Goal: Transaction & Acquisition: Book appointment/travel/reservation

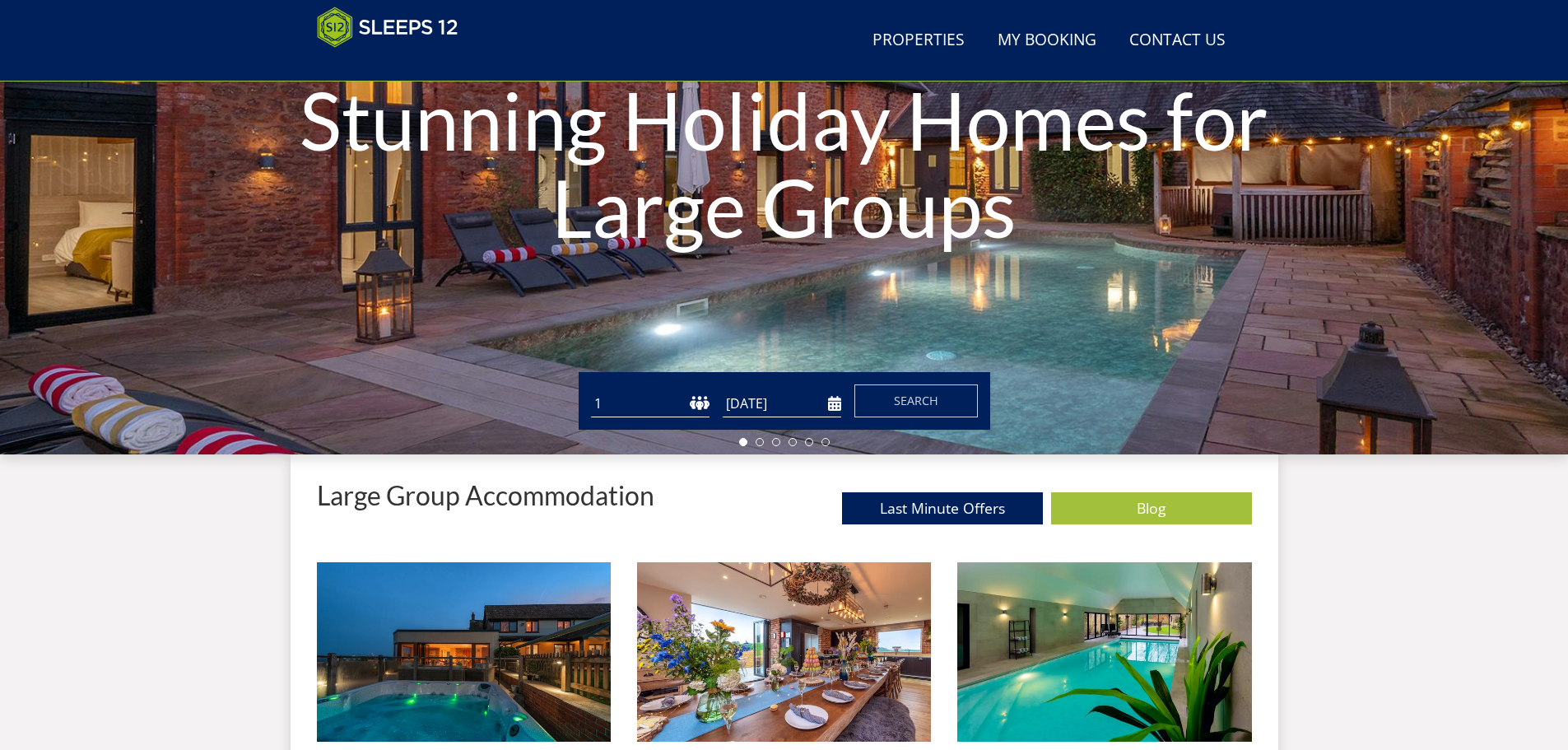
scroll to position [282, 0]
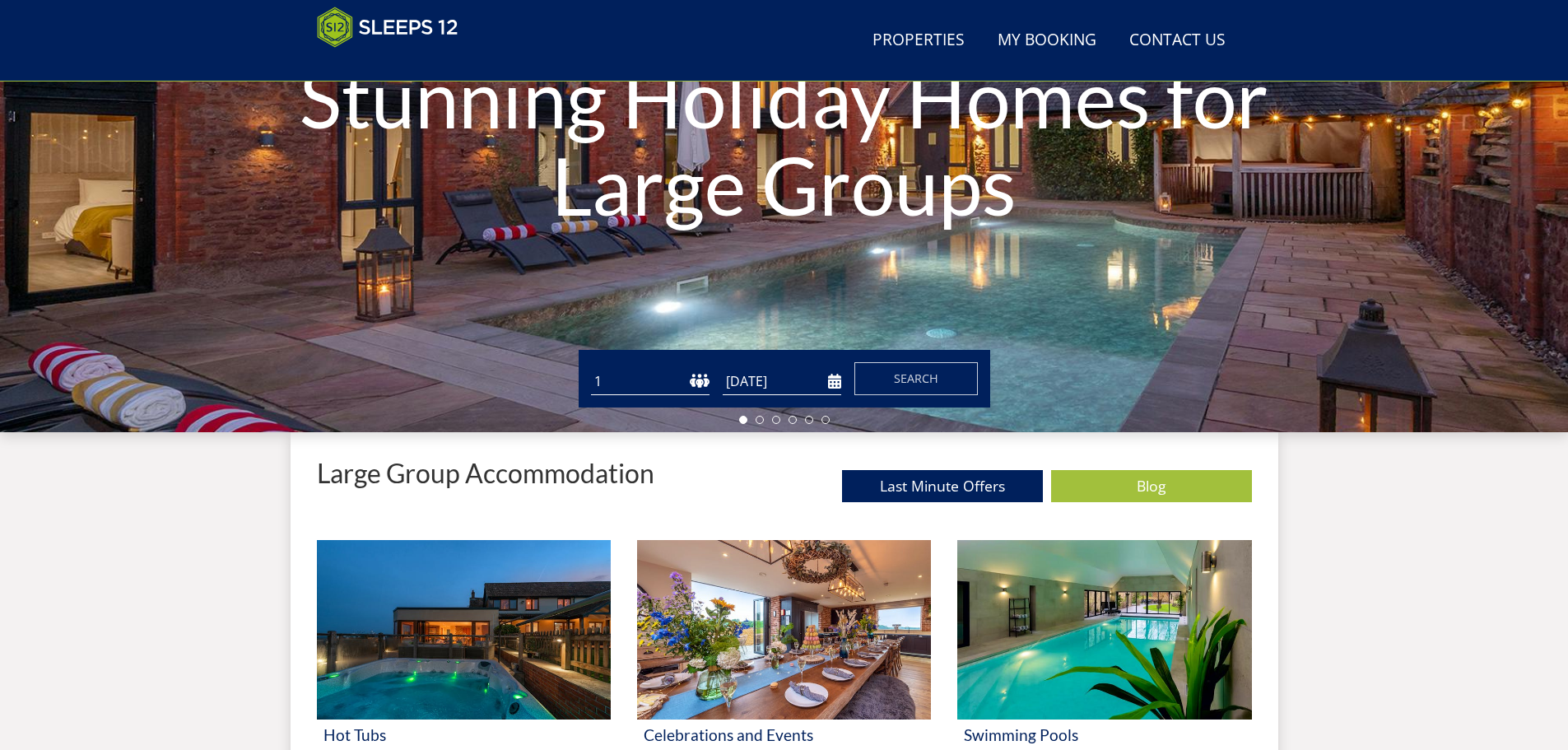
click at [687, 379] on select "1 2 3 4 5 6 7 8 9 10 11 12 13 14 15 16 17 18 19 20 21 22 23 24 25 26 27 28 29 3…" at bounding box center [650, 381] width 119 height 27
click at [676, 374] on select "1 2 3 4 5 6 7 8 9 10 11 12 13 14 15 16 17 18 19 20 21 22 23 24 25 26 27 28 29 3…" at bounding box center [650, 381] width 119 height 27
select select "18"
click at [591, 368] on select "1 2 3 4 5 6 7 8 9 10 11 12 13 14 15 16 17 18 19 20 21 22 23 24 25 26 27 28 29 3…" at bounding box center [650, 381] width 119 height 27
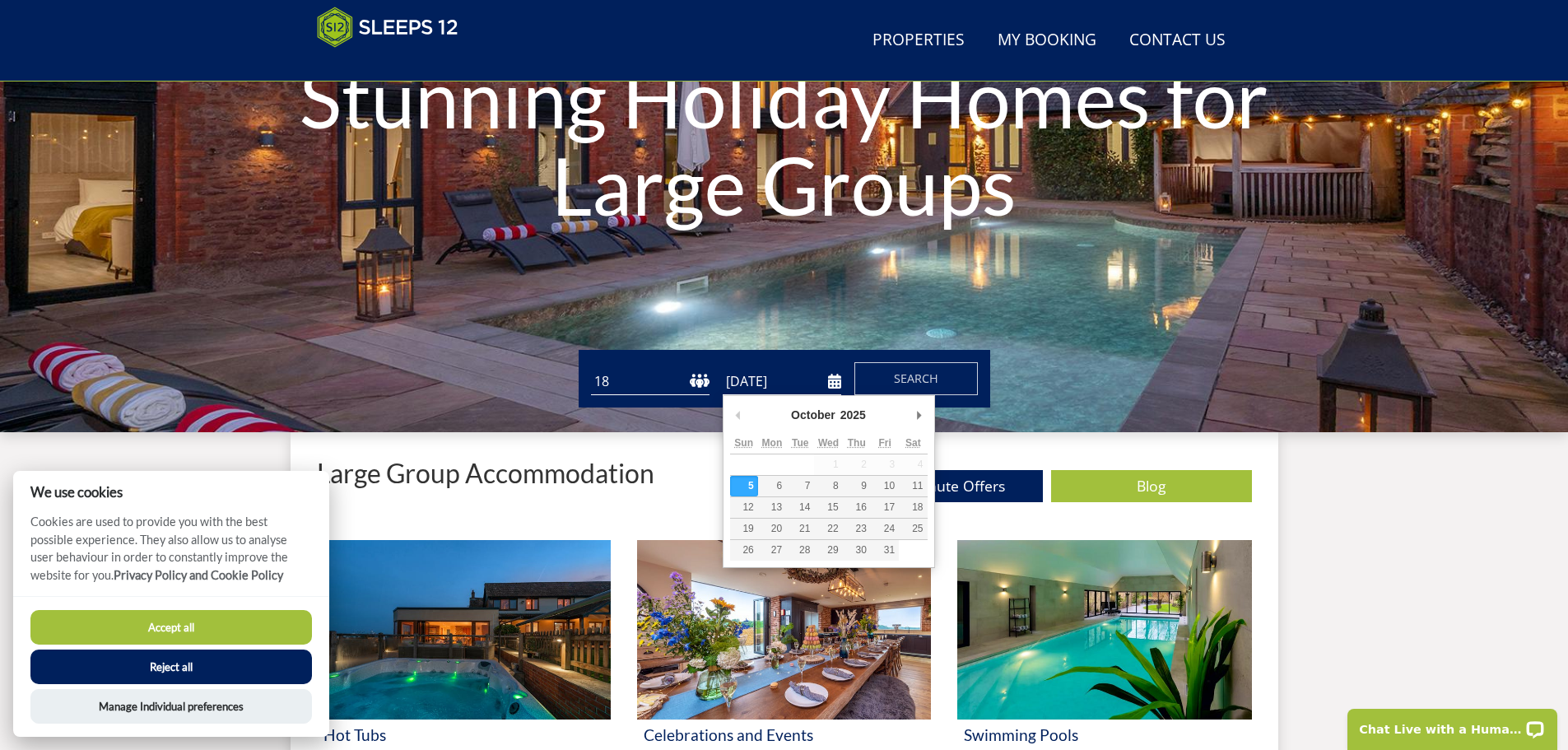
click at [790, 387] on input "[DATE]" at bounding box center [781, 381] width 119 height 27
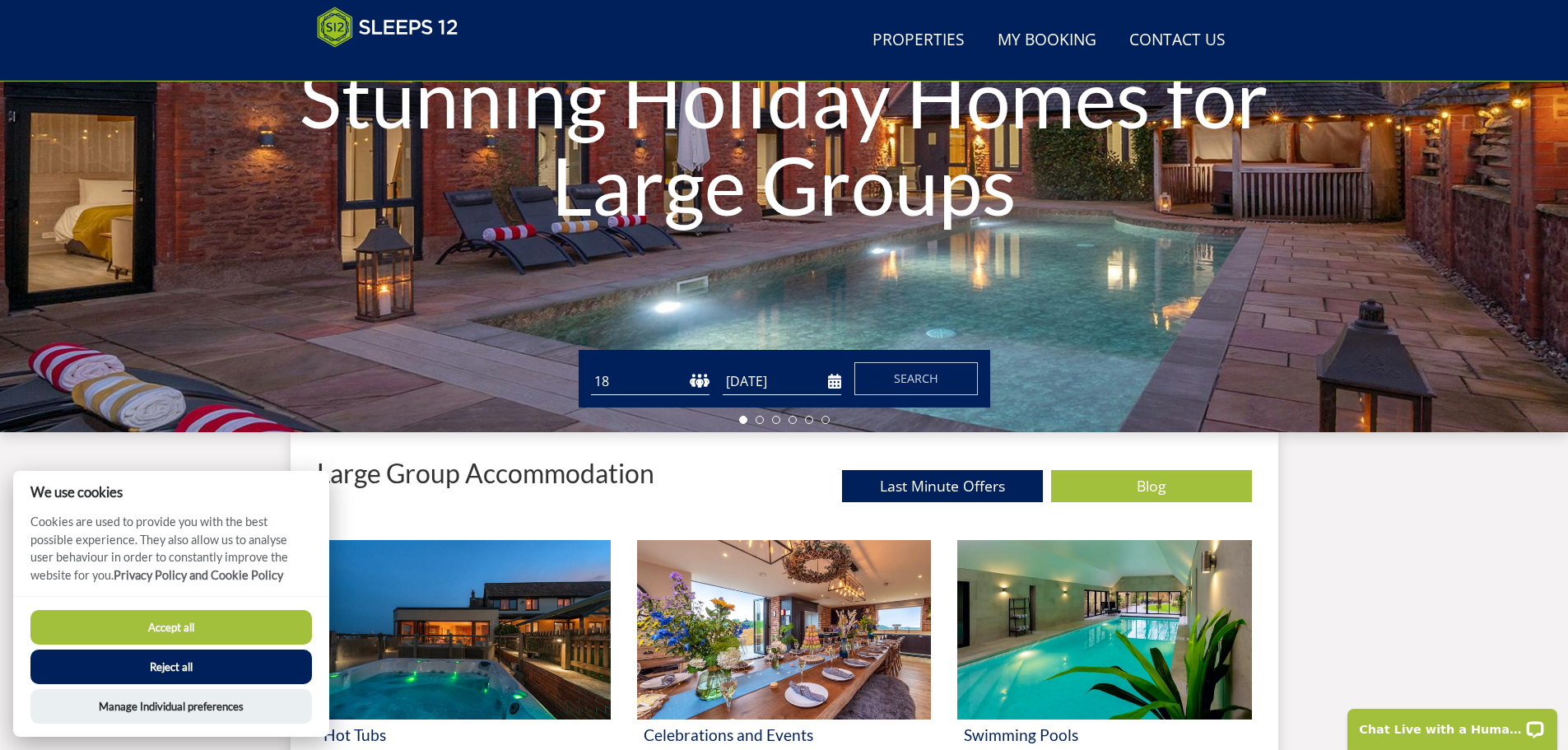
click at [820, 379] on input "[DATE]" at bounding box center [781, 381] width 119 height 27
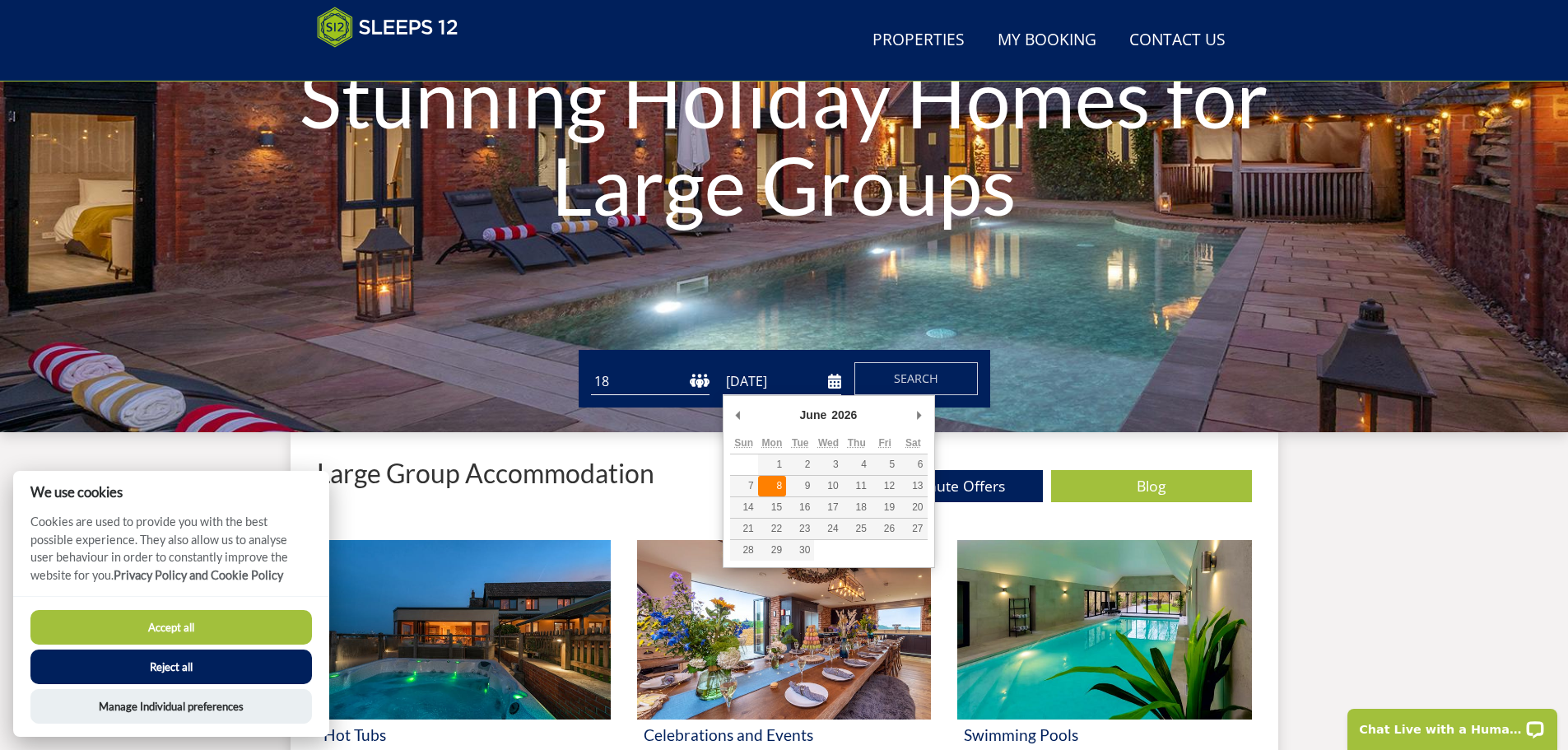
type input "08/06/2026"
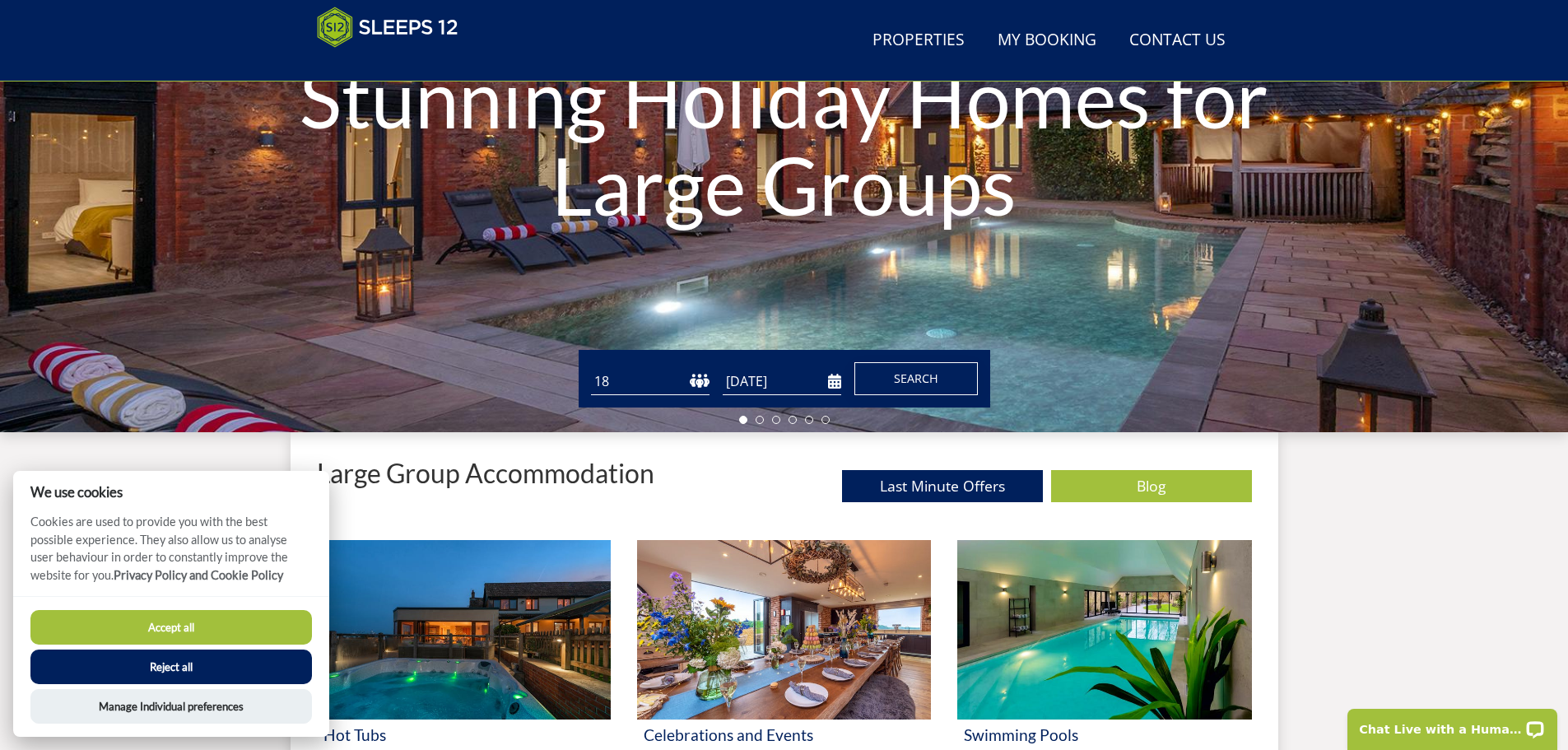
click at [926, 378] on span "Search" at bounding box center [916, 379] width 45 height 16
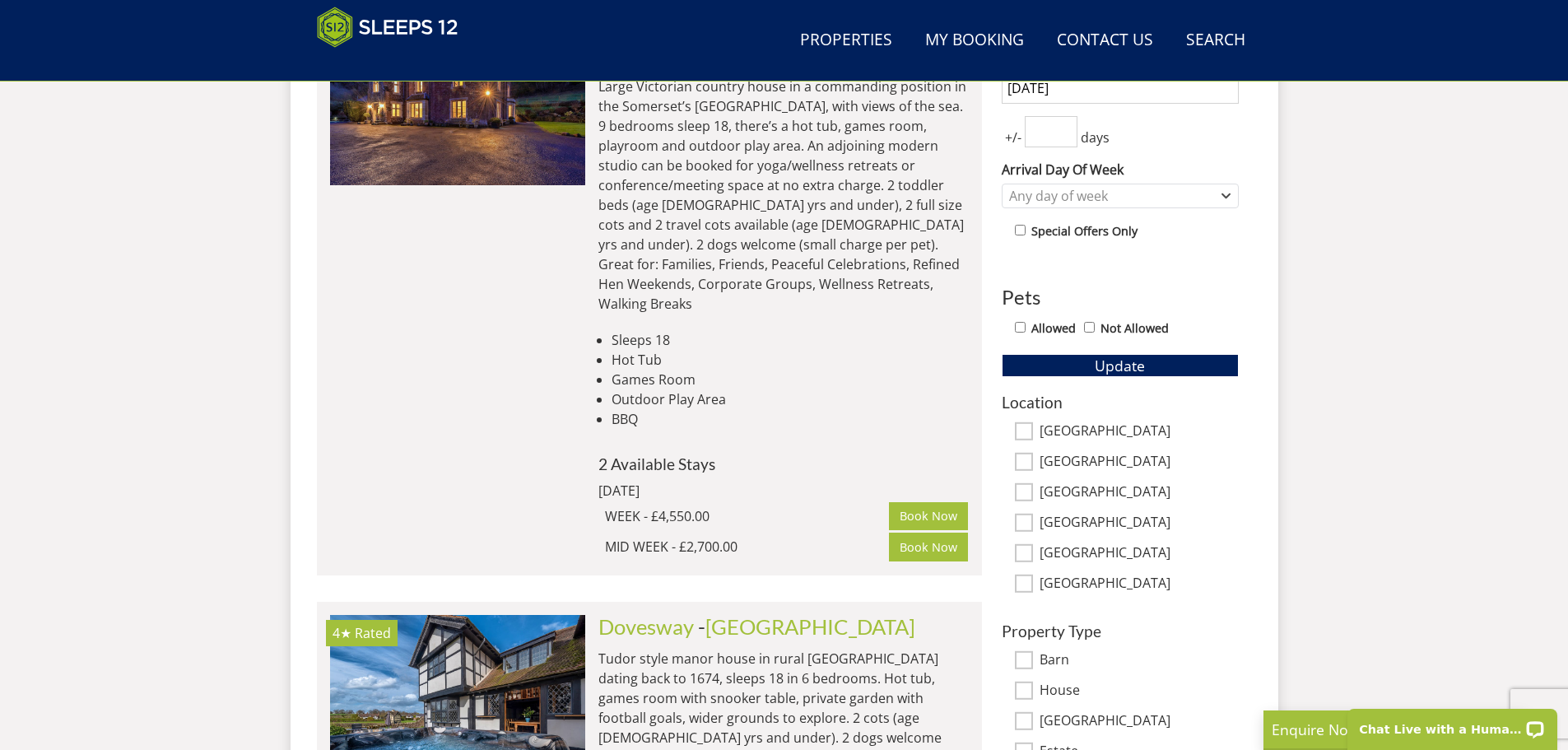
scroll to position [855, 0]
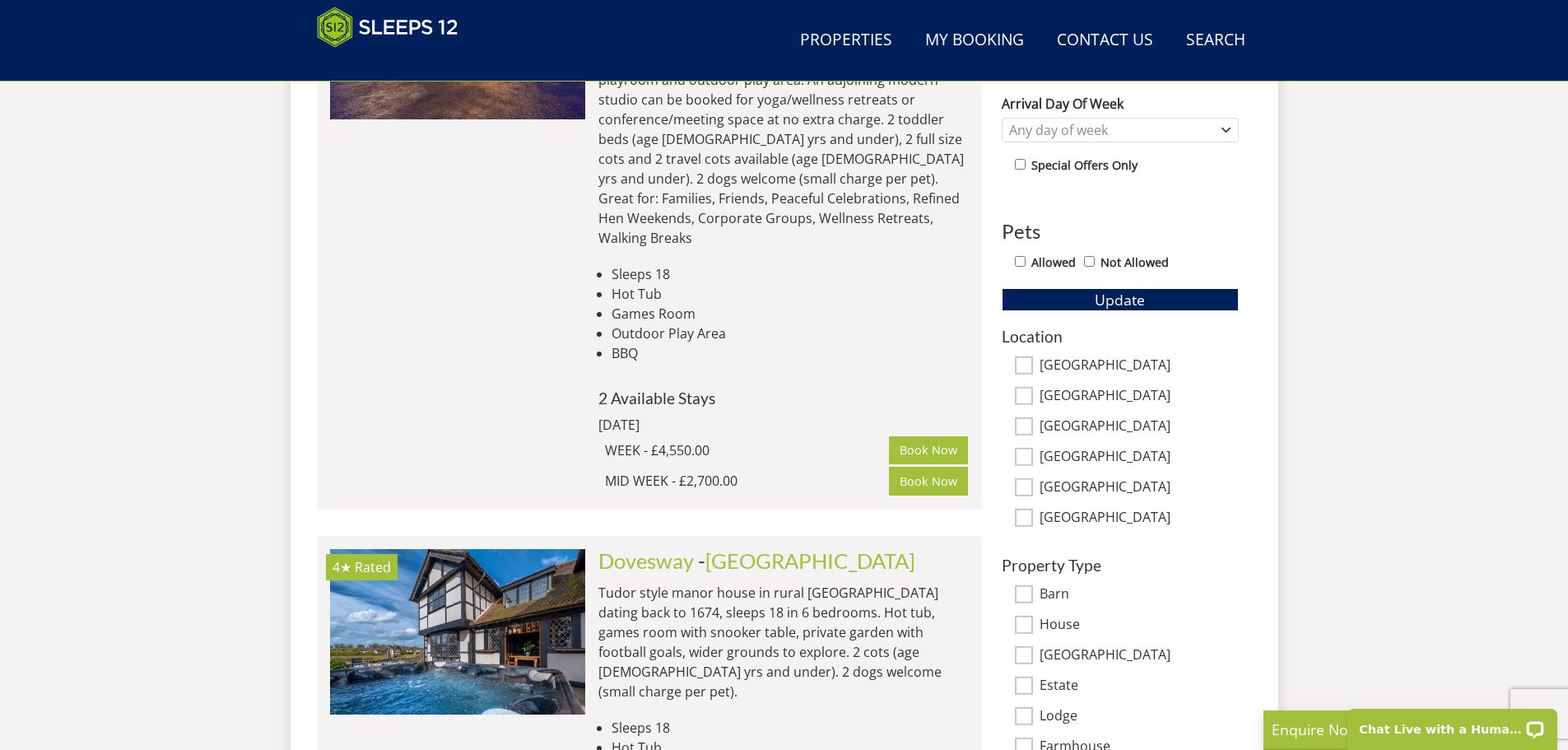
click at [1059, 494] on label "Nottinghamshire" at bounding box center [1139, 488] width 199 height 18
click at [1033, 494] on input "Nottinghamshire" at bounding box center [1023, 487] width 18 height 18
checkbox input "true"
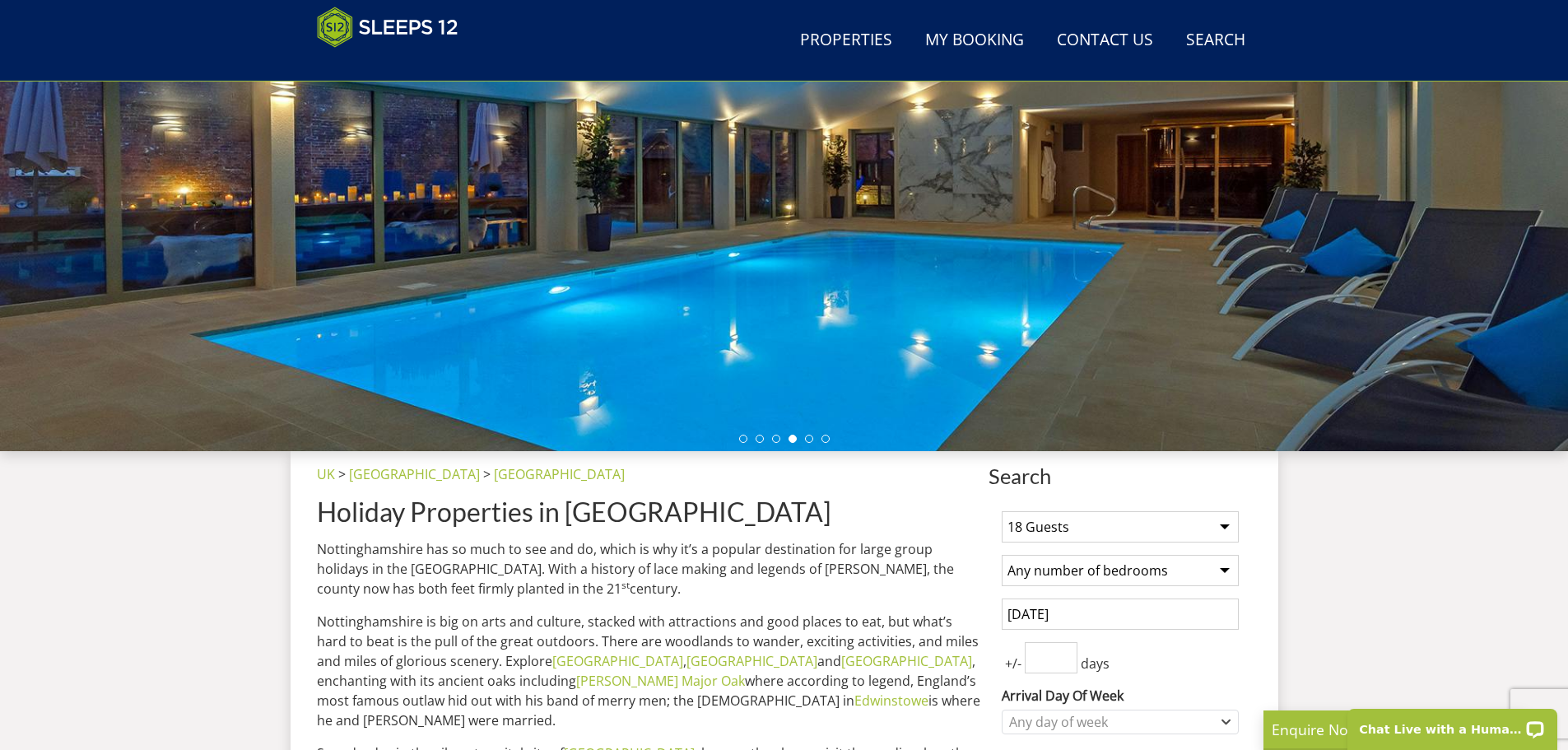
scroll to position [208, 0]
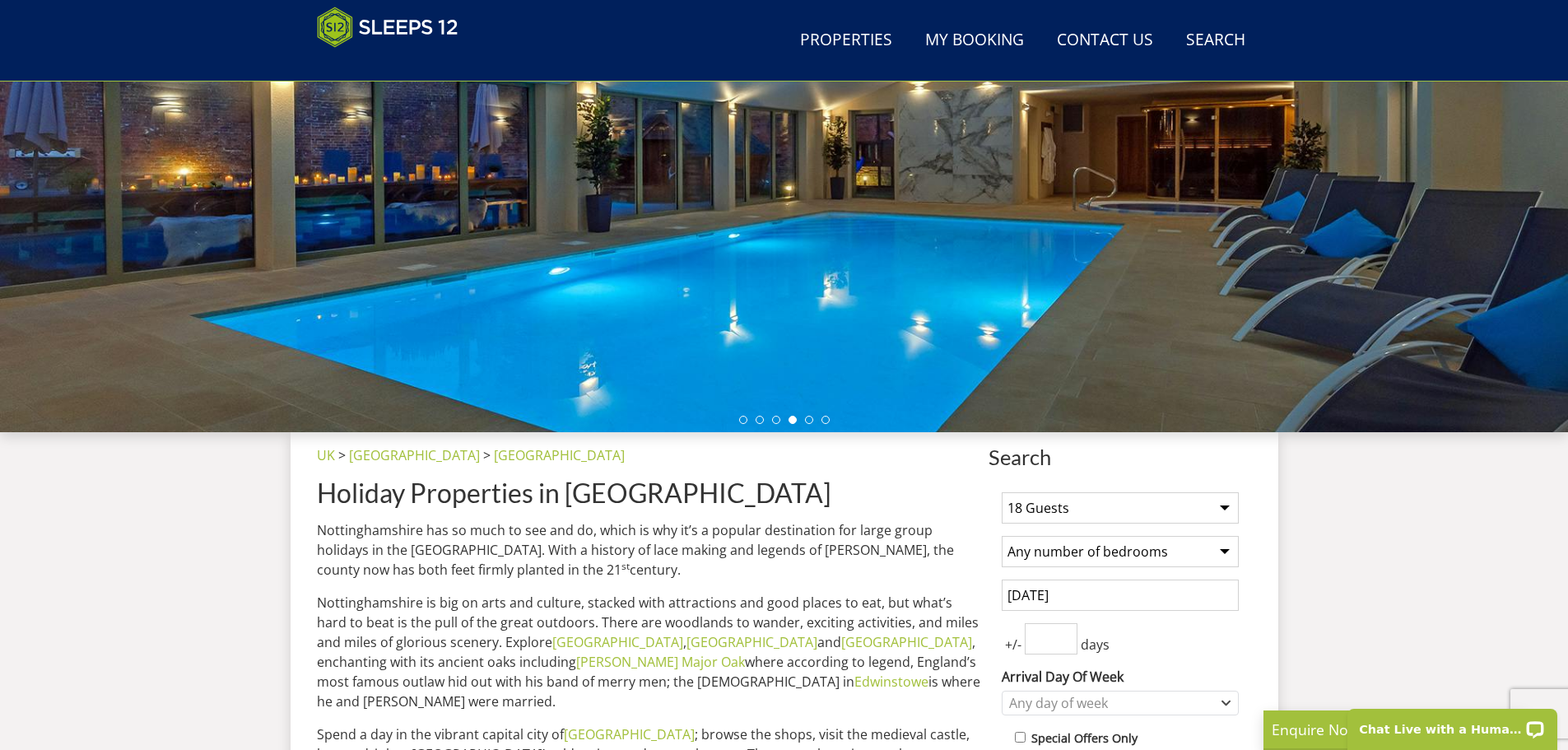
select select "18"
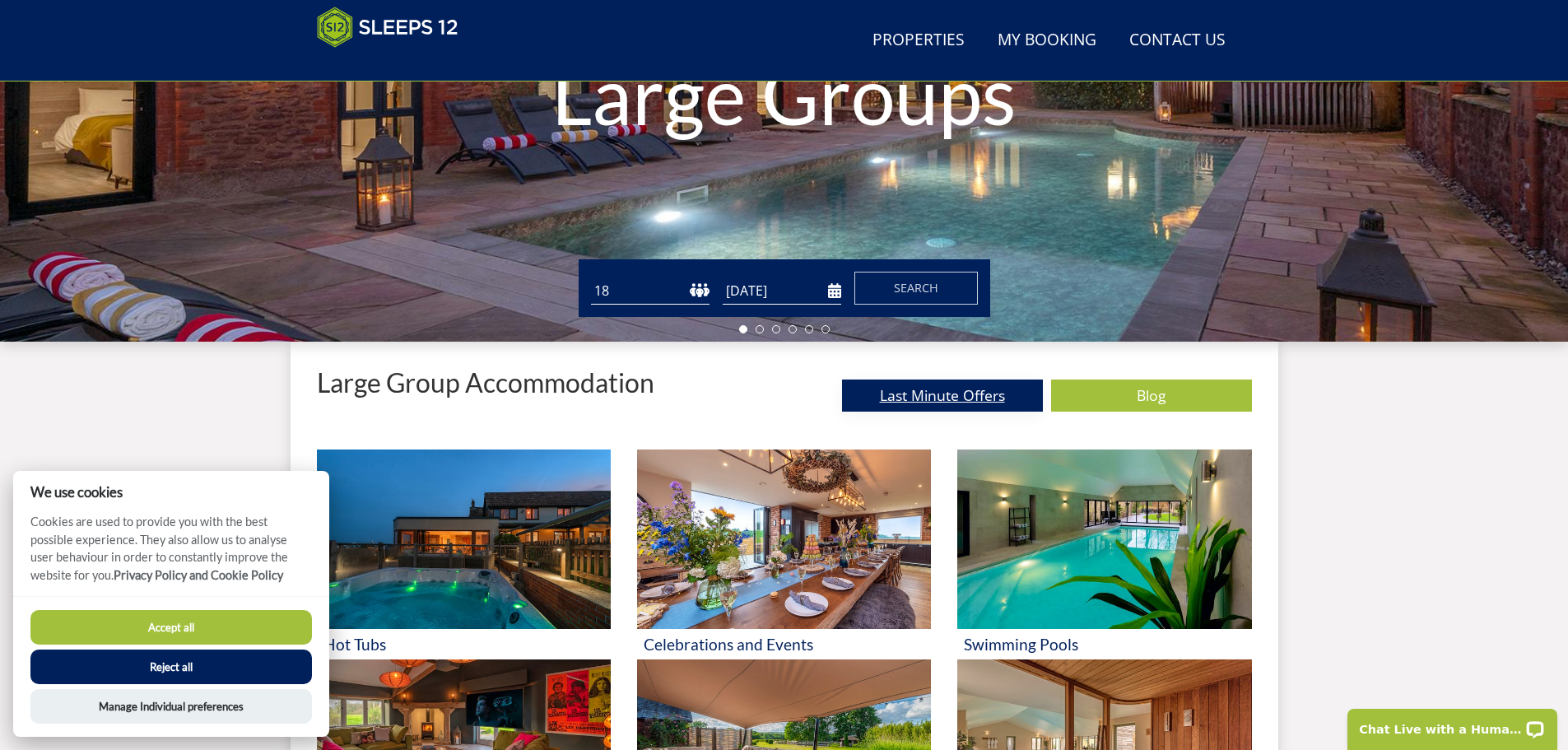
scroll to position [364, 0]
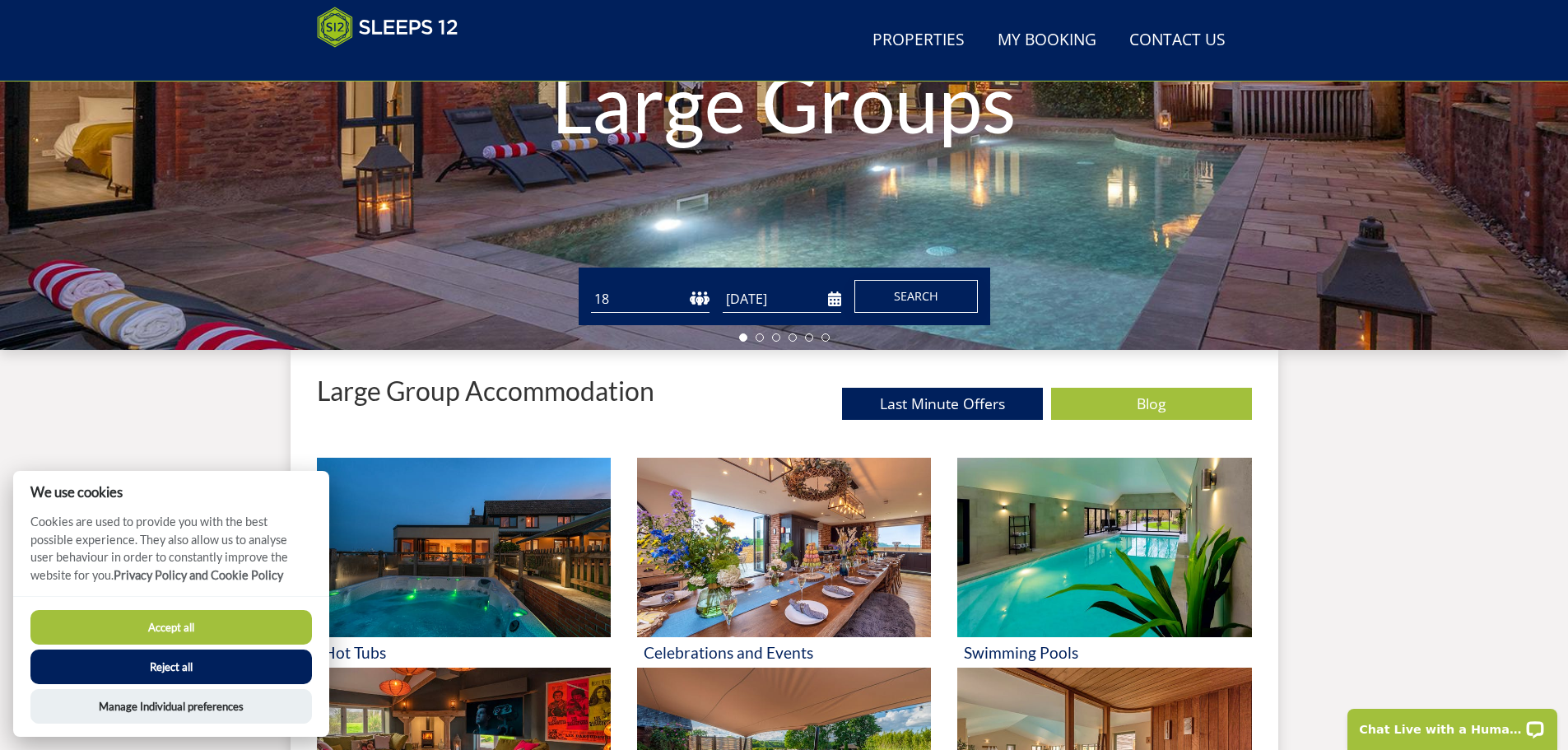
click at [933, 293] on span "Search" at bounding box center [916, 296] width 45 height 16
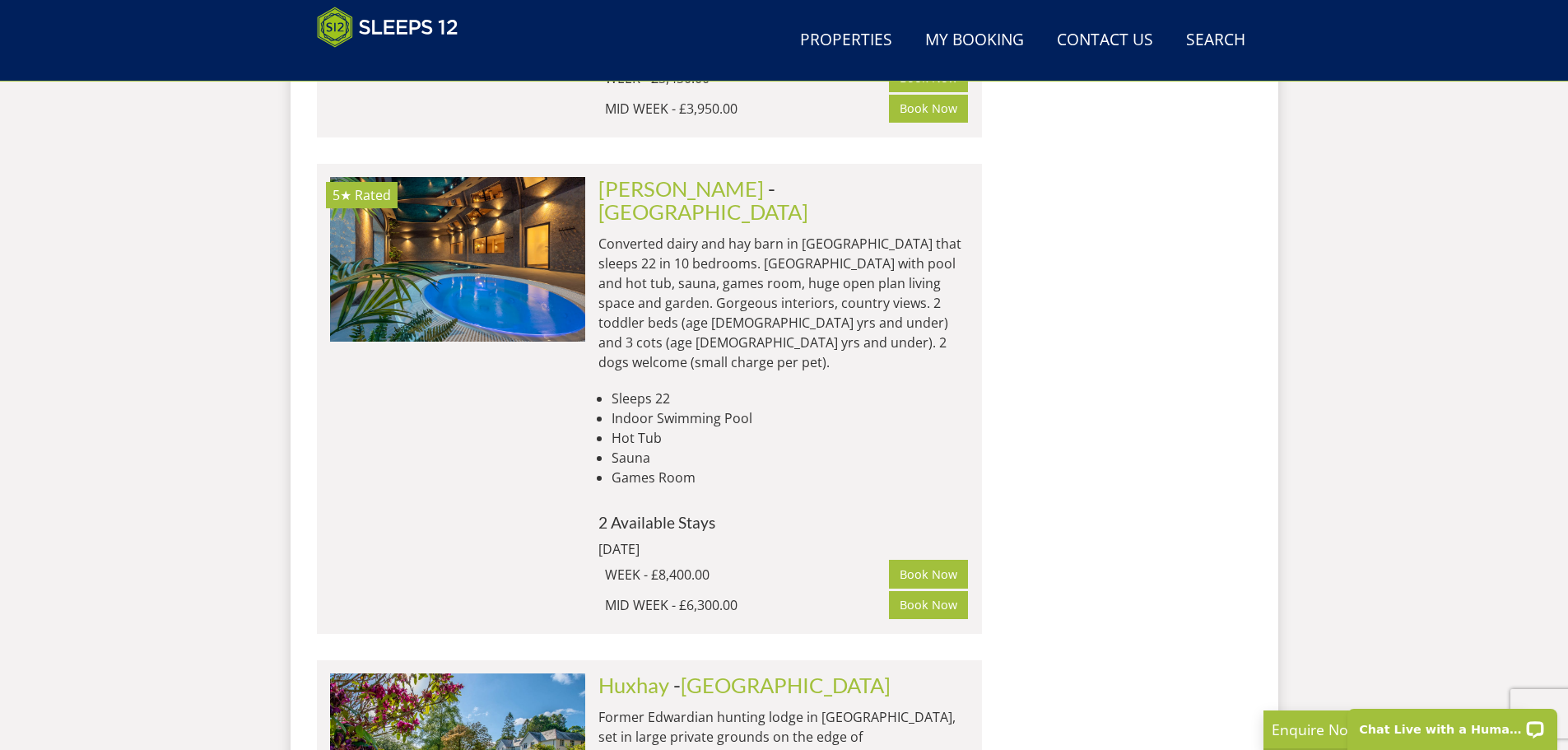
scroll to position [7020, 0]
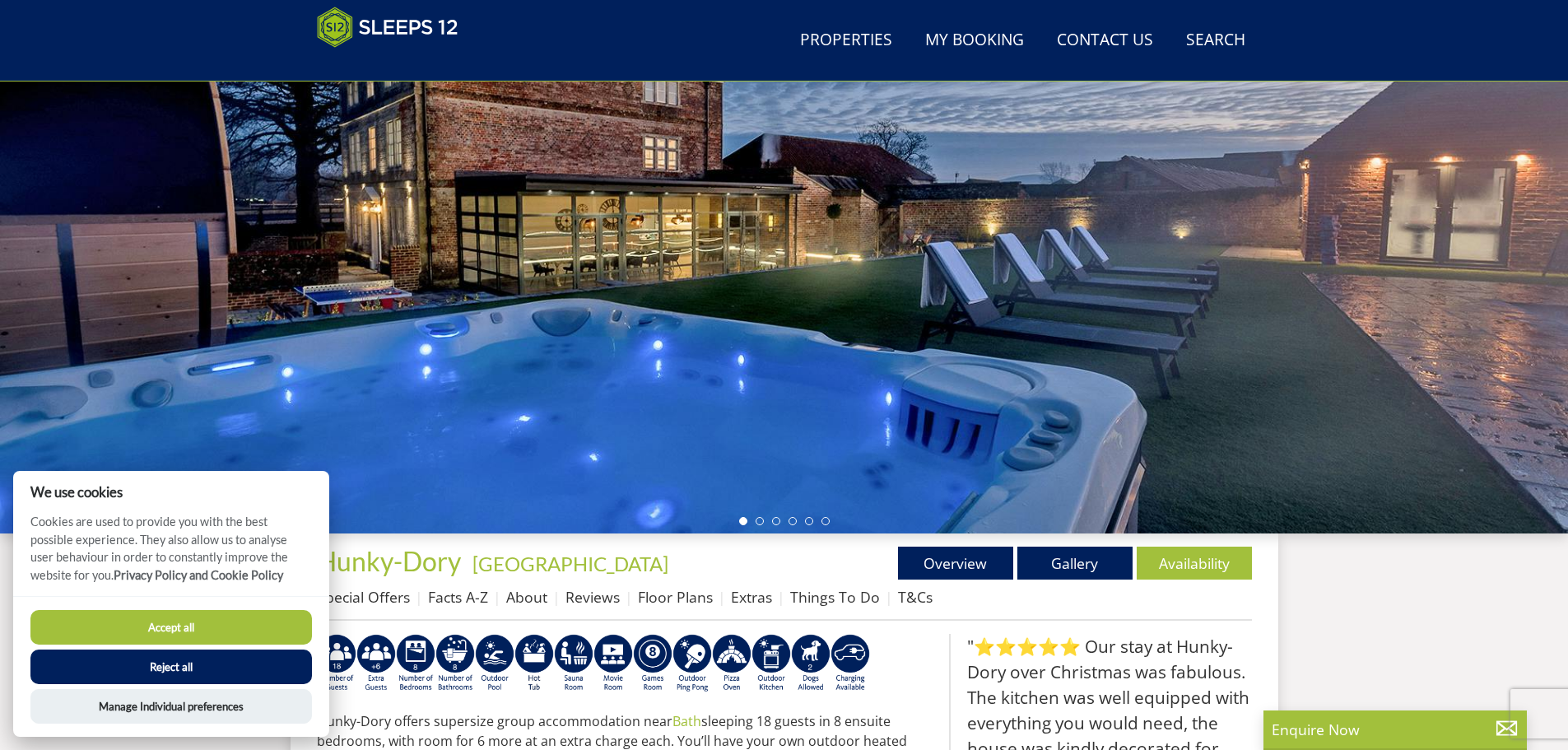
scroll to position [183, 0]
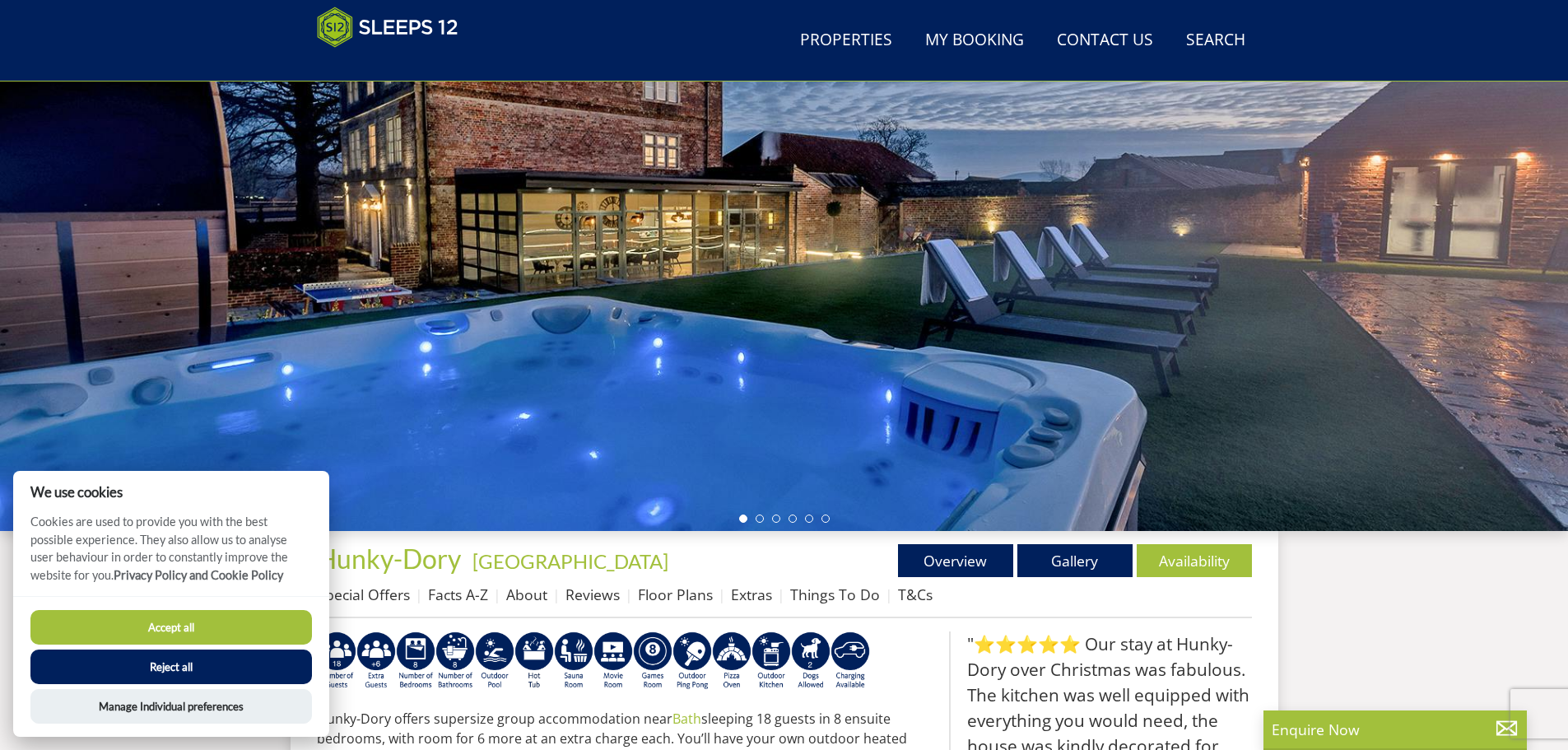
click at [248, 669] on button "Reject all" at bounding box center [172, 666] width 282 height 34
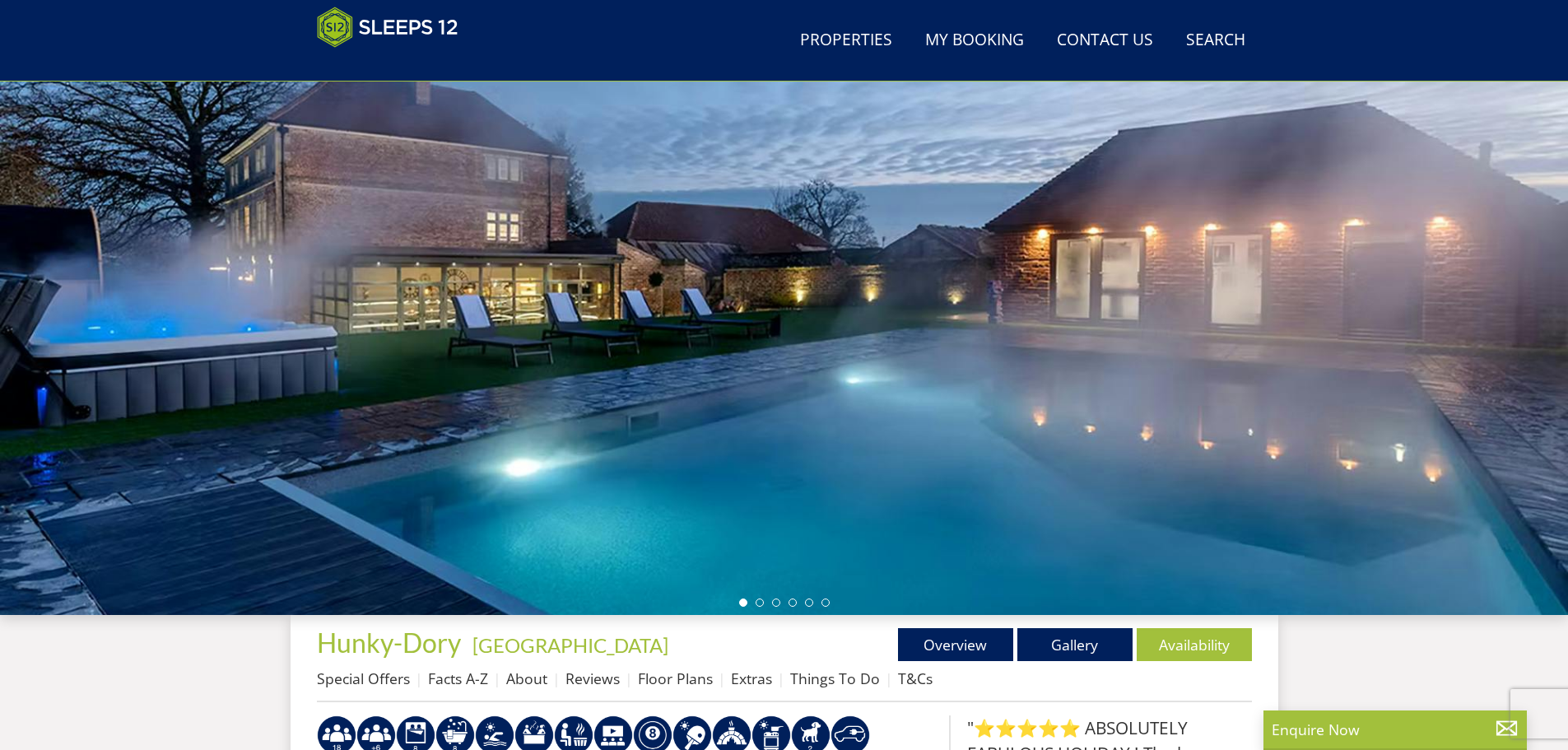
click at [1026, 310] on div at bounding box center [784, 327] width 1568 height 577
click at [1458, 259] on div at bounding box center [784, 327] width 1568 height 577
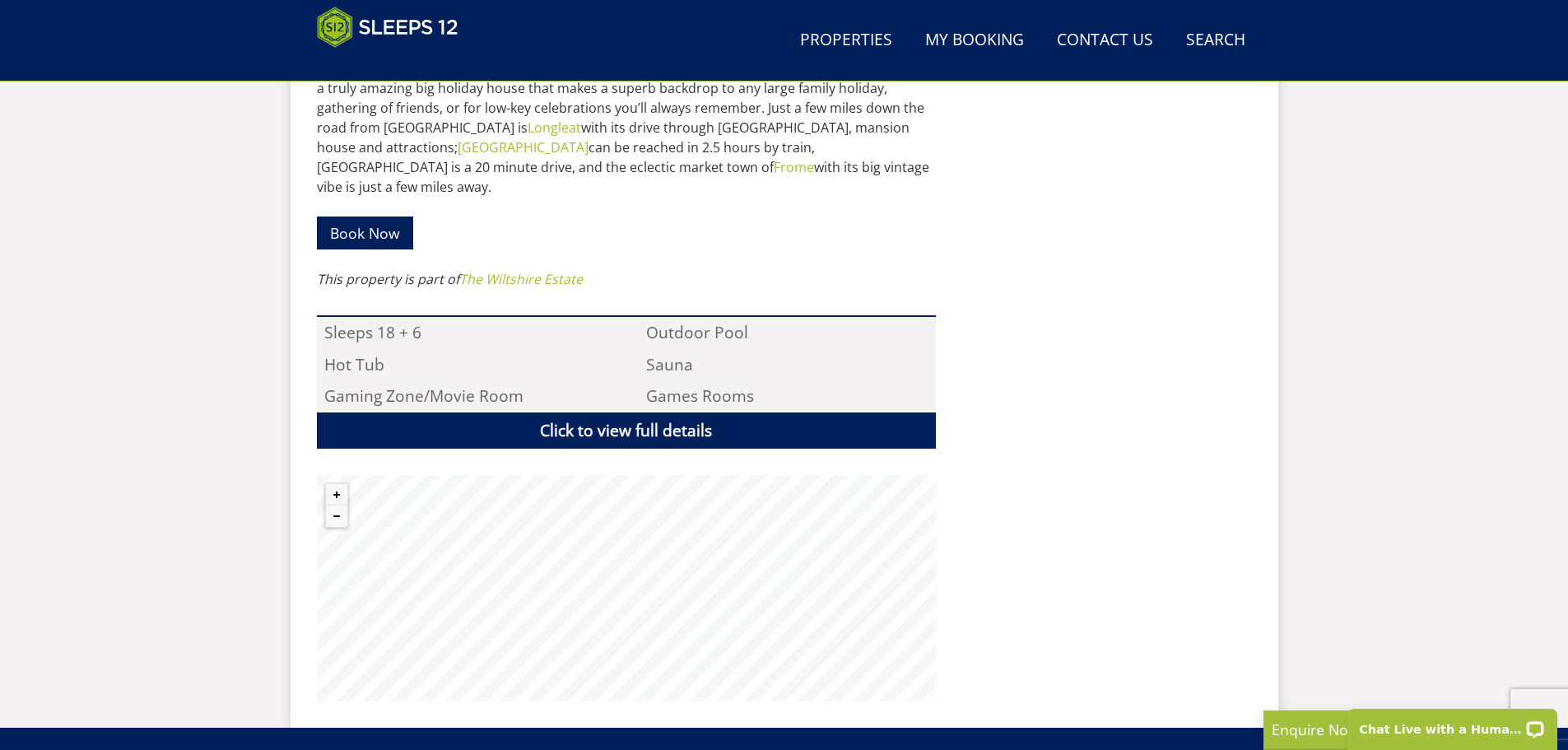
scroll to position [1004, 0]
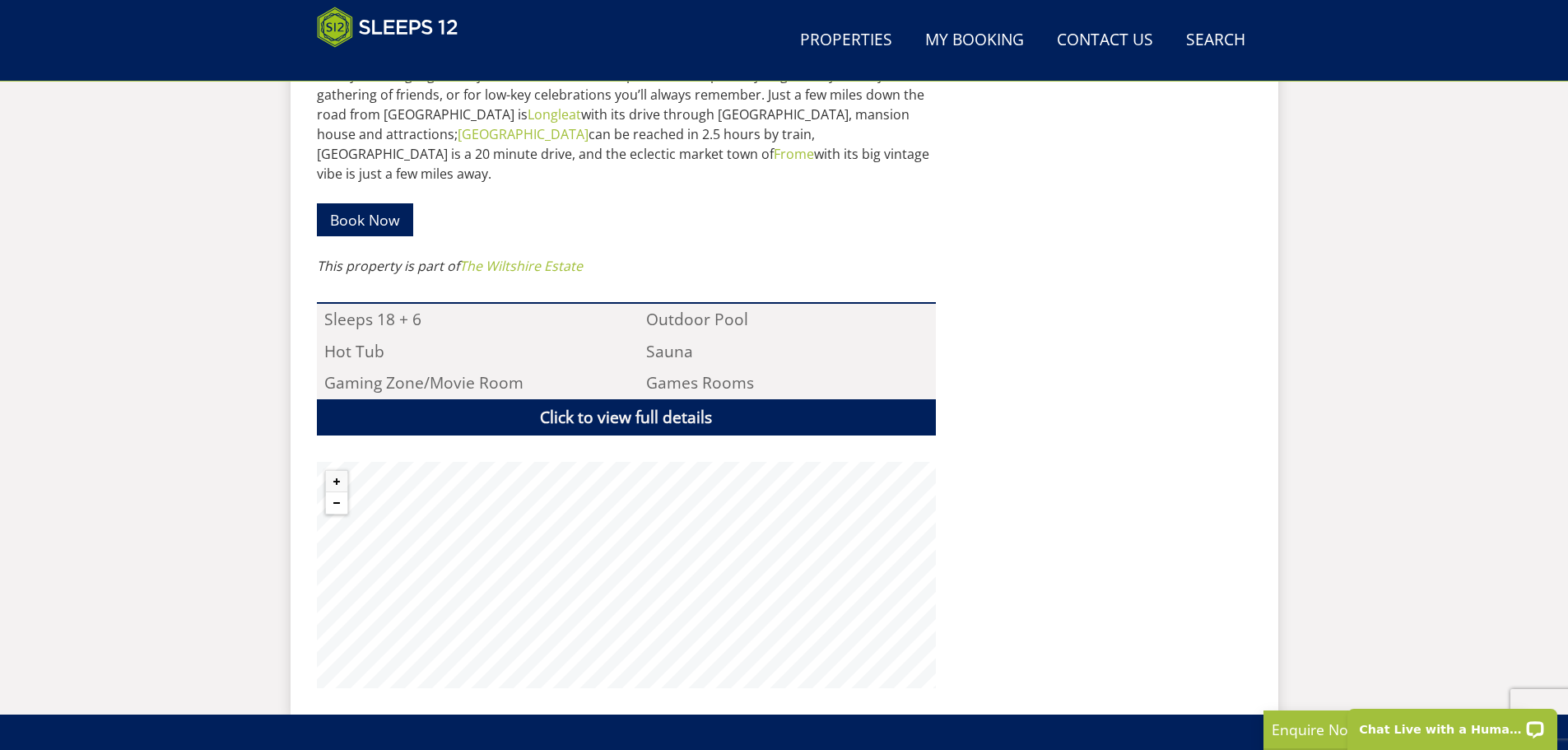
click at [331, 492] on button "Zoom out" at bounding box center [336, 503] width 21 height 21
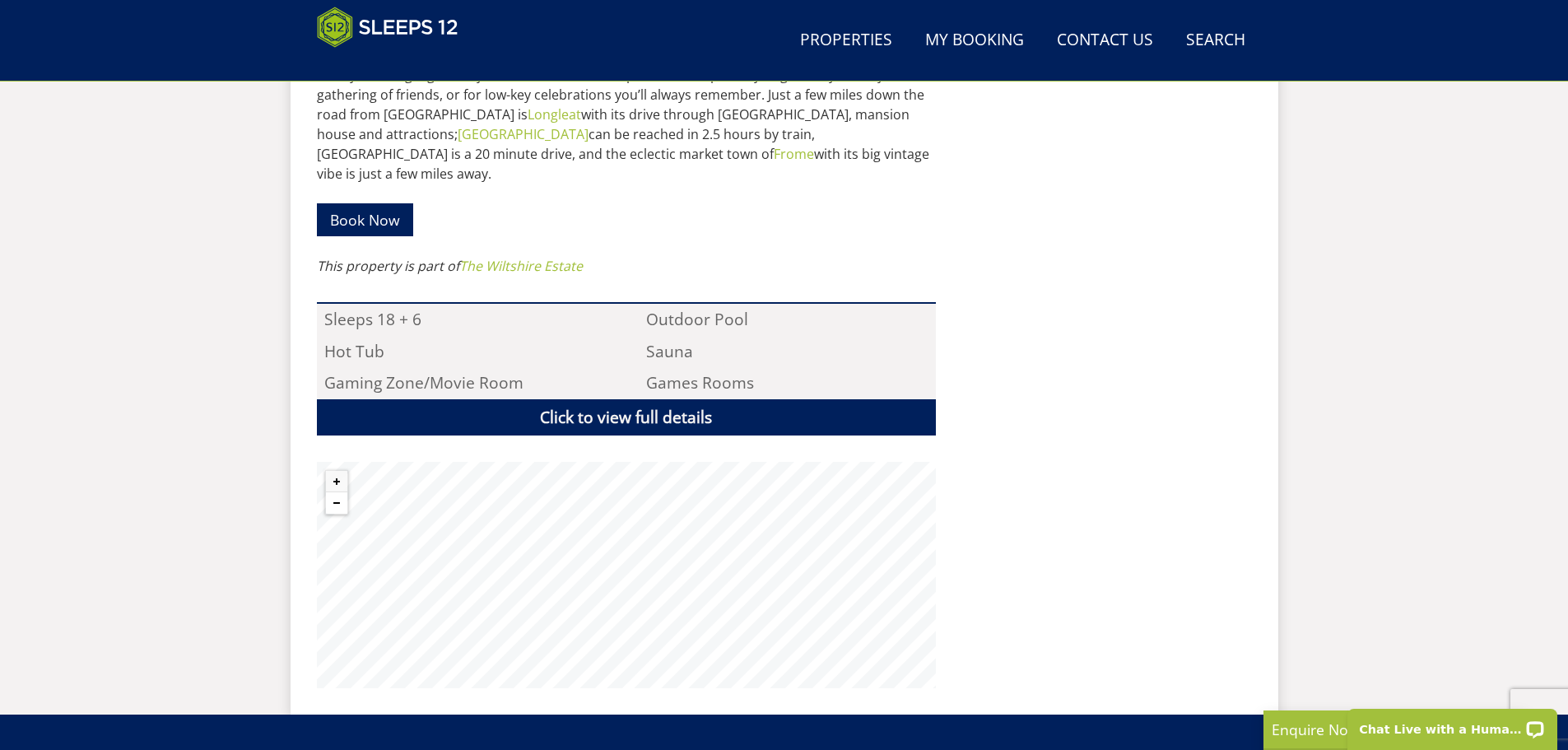
click at [331, 492] on button "Zoom out" at bounding box center [336, 503] width 21 height 21
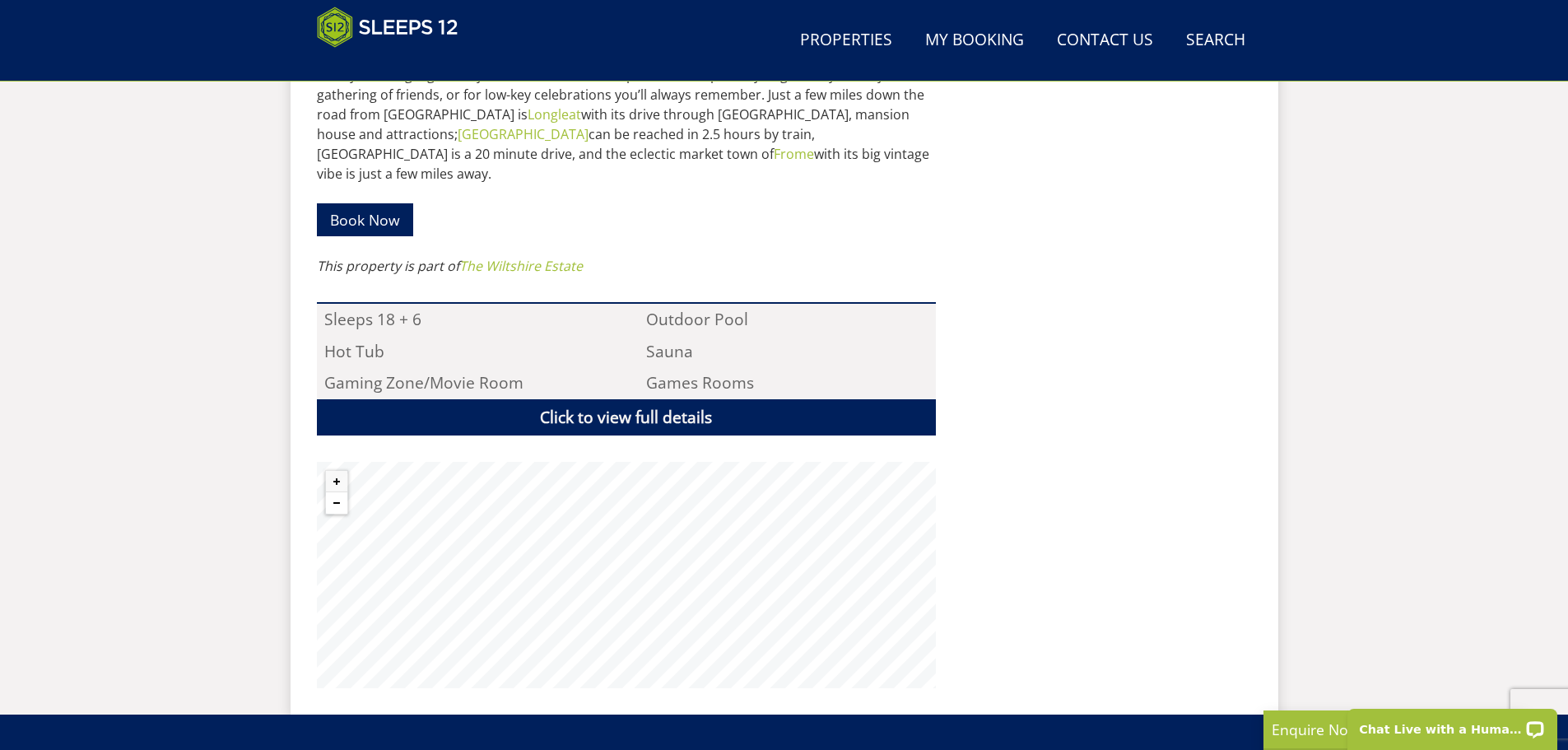
click at [331, 492] on button "Zoom out" at bounding box center [336, 503] width 21 height 21
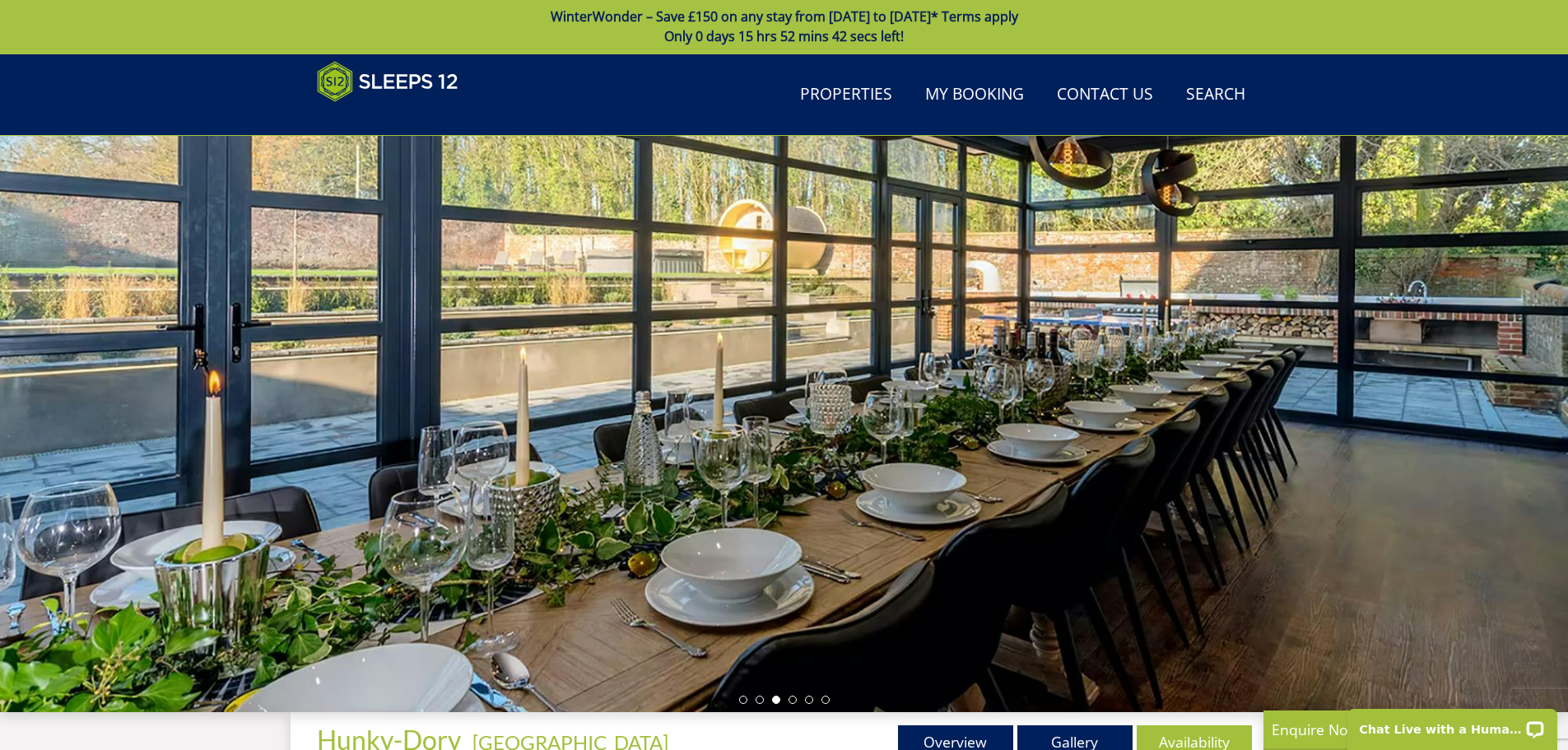
scroll to position [0, 0]
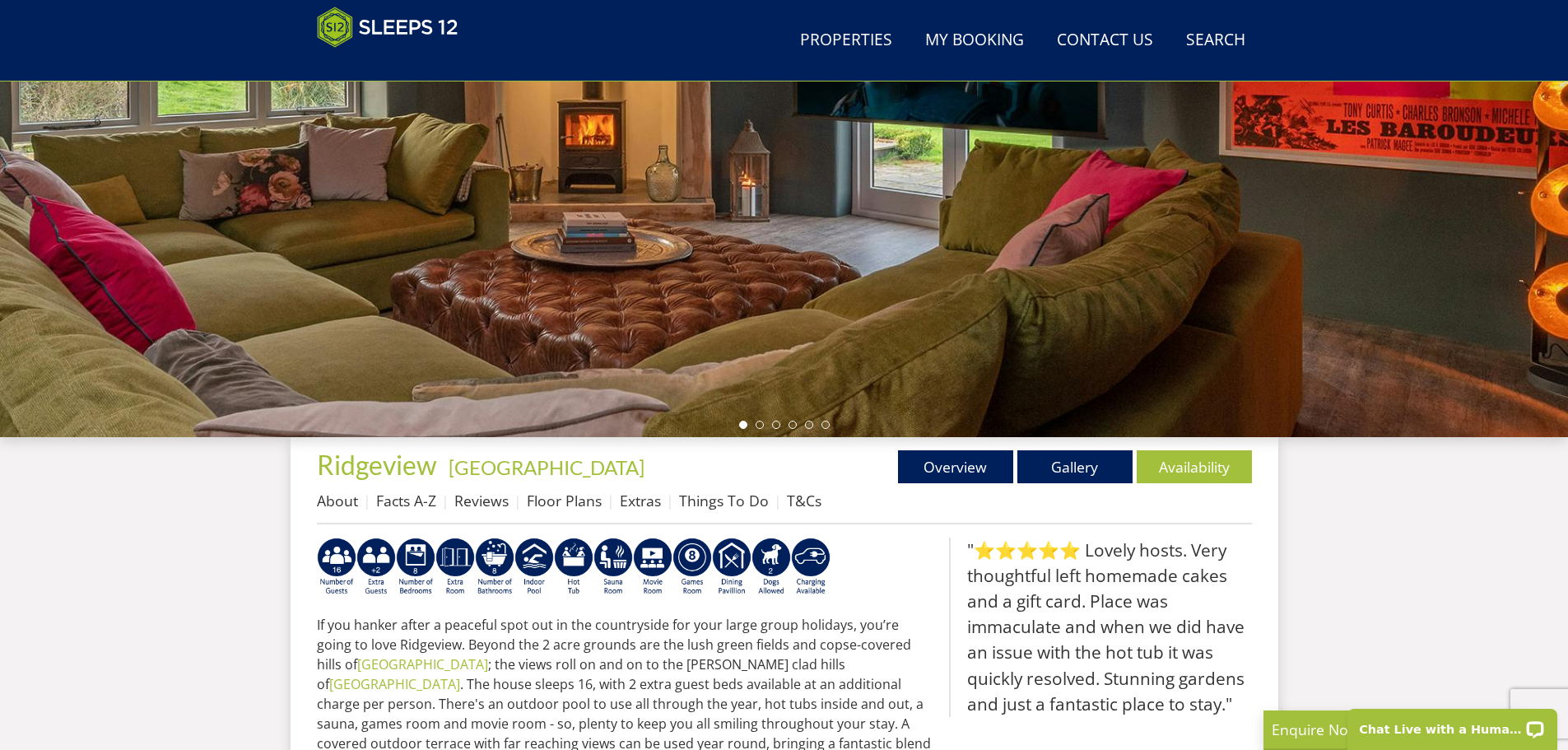
scroll to position [262, 0]
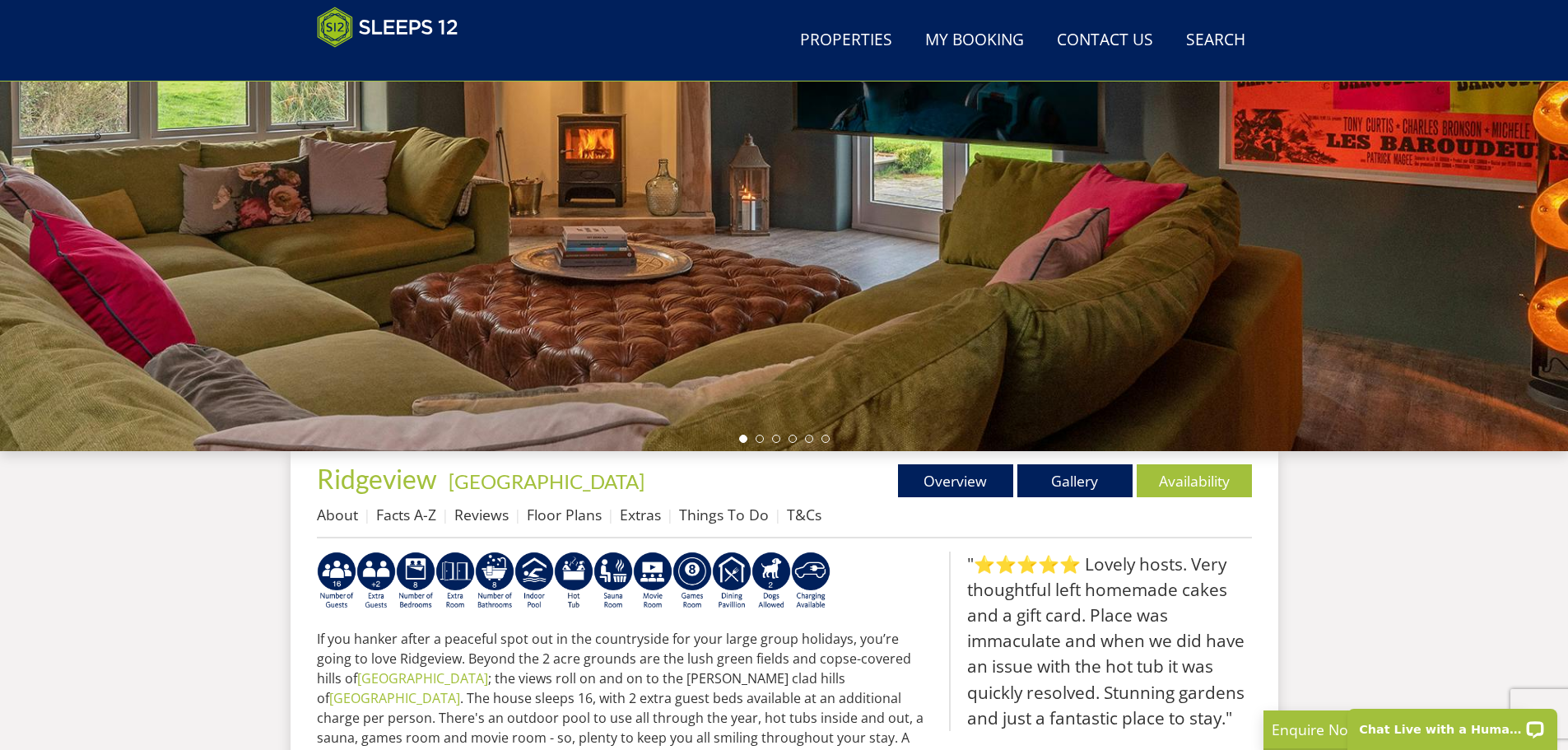
click at [645, 278] on div at bounding box center [784, 163] width 1568 height 577
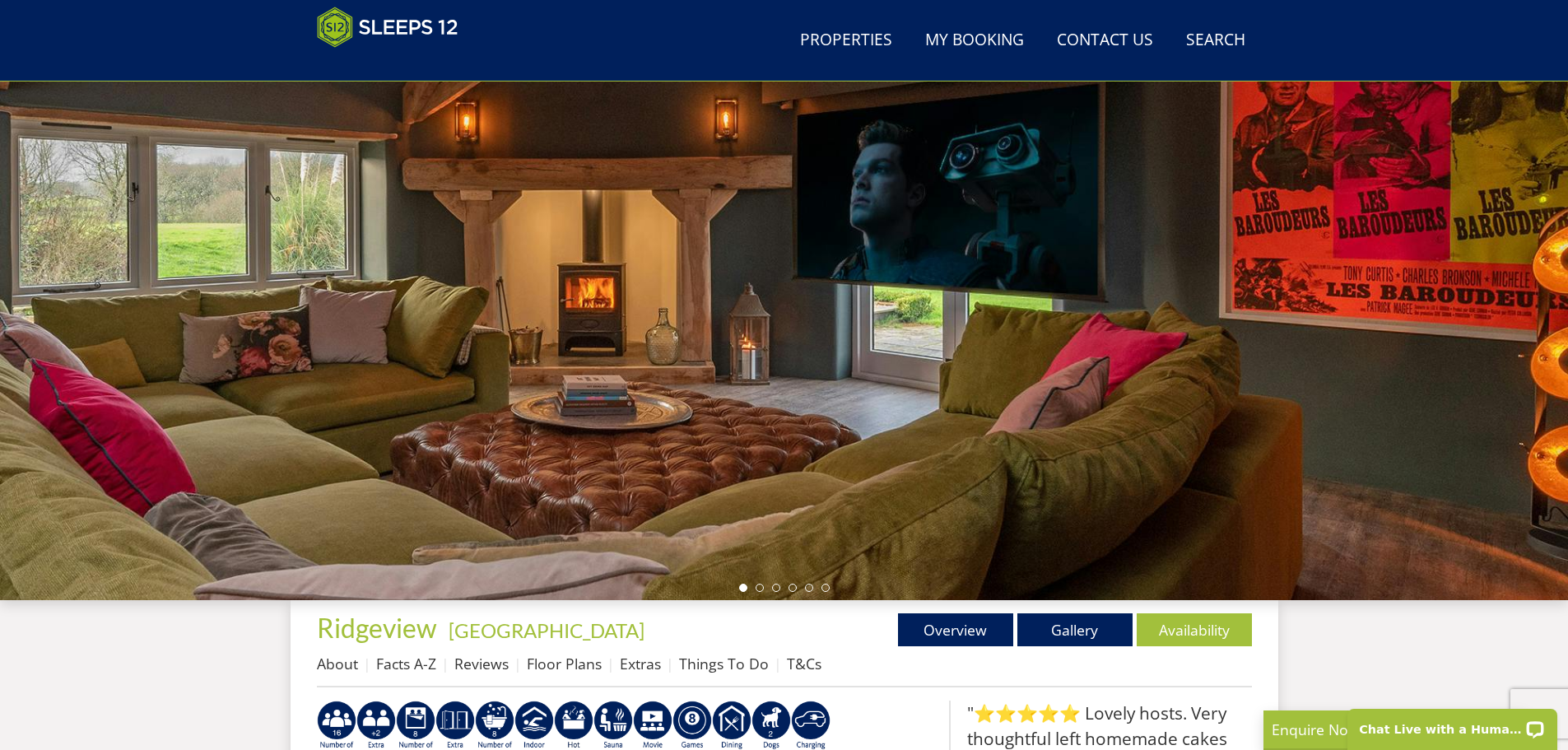
scroll to position [98, 0]
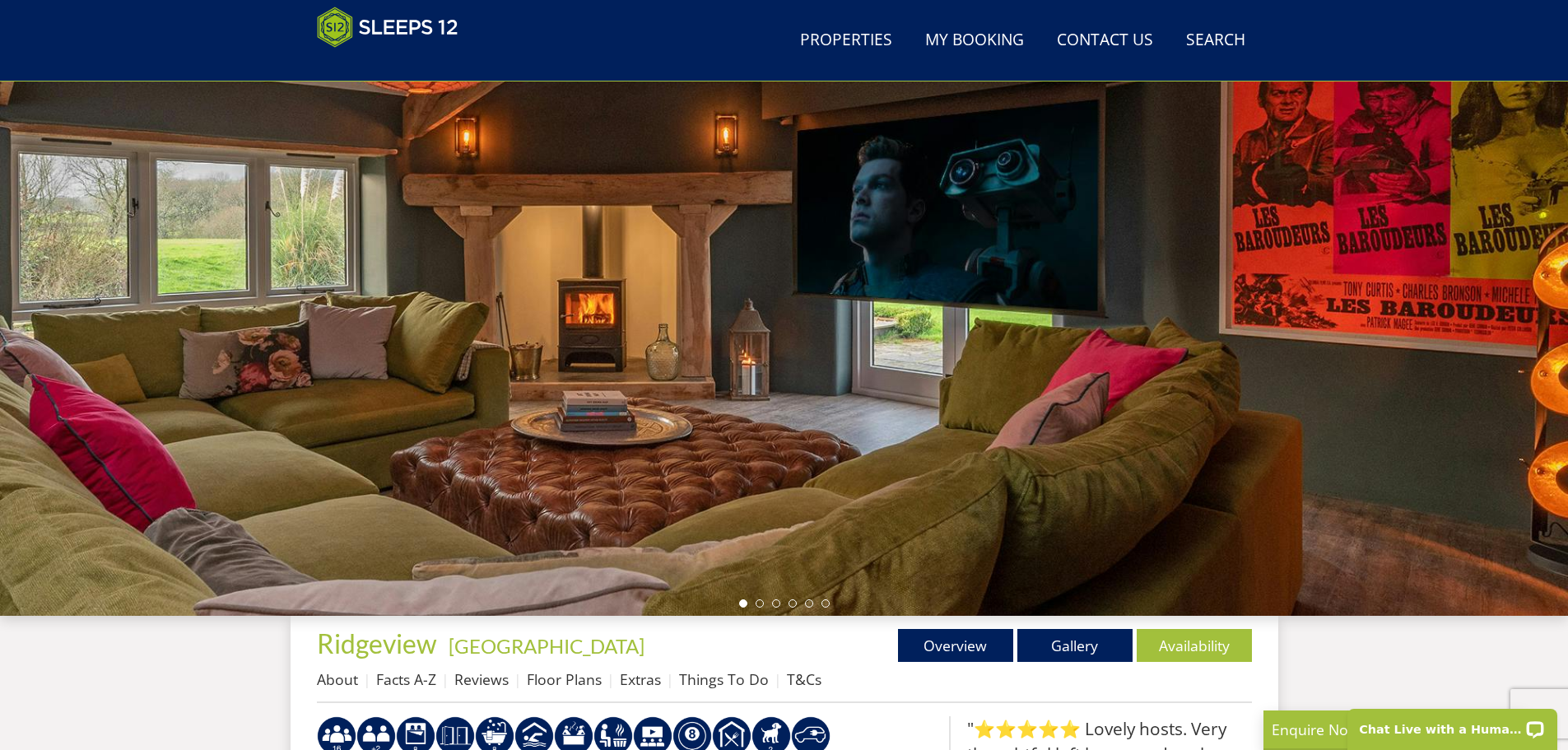
click at [1544, 282] on div at bounding box center [784, 327] width 1568 height 577
click at [762, 603] on li at bounding box center [759, 603] width 8 height 8
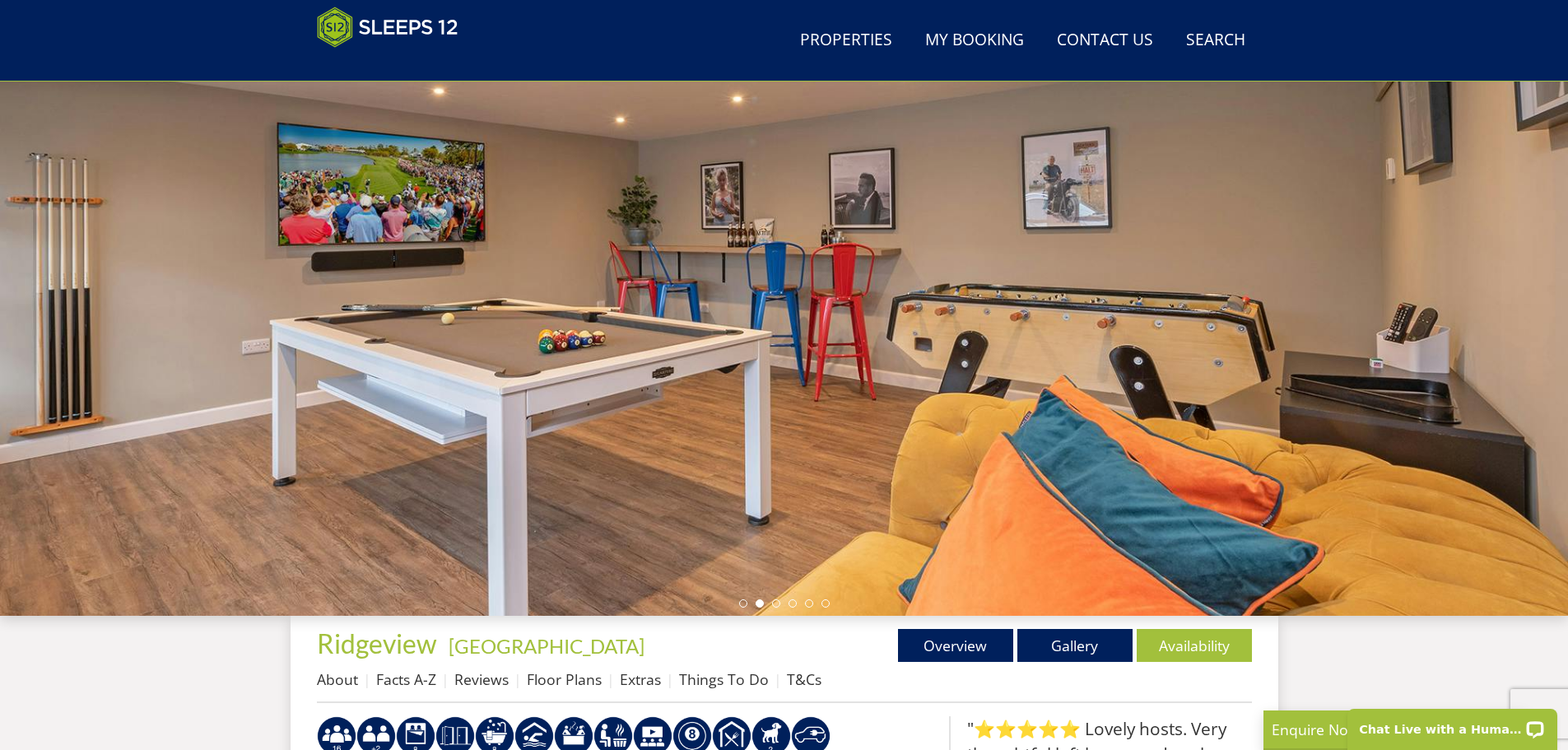
click at [782, 604] on ul at bounding box center [784, 603] width 91 height 8
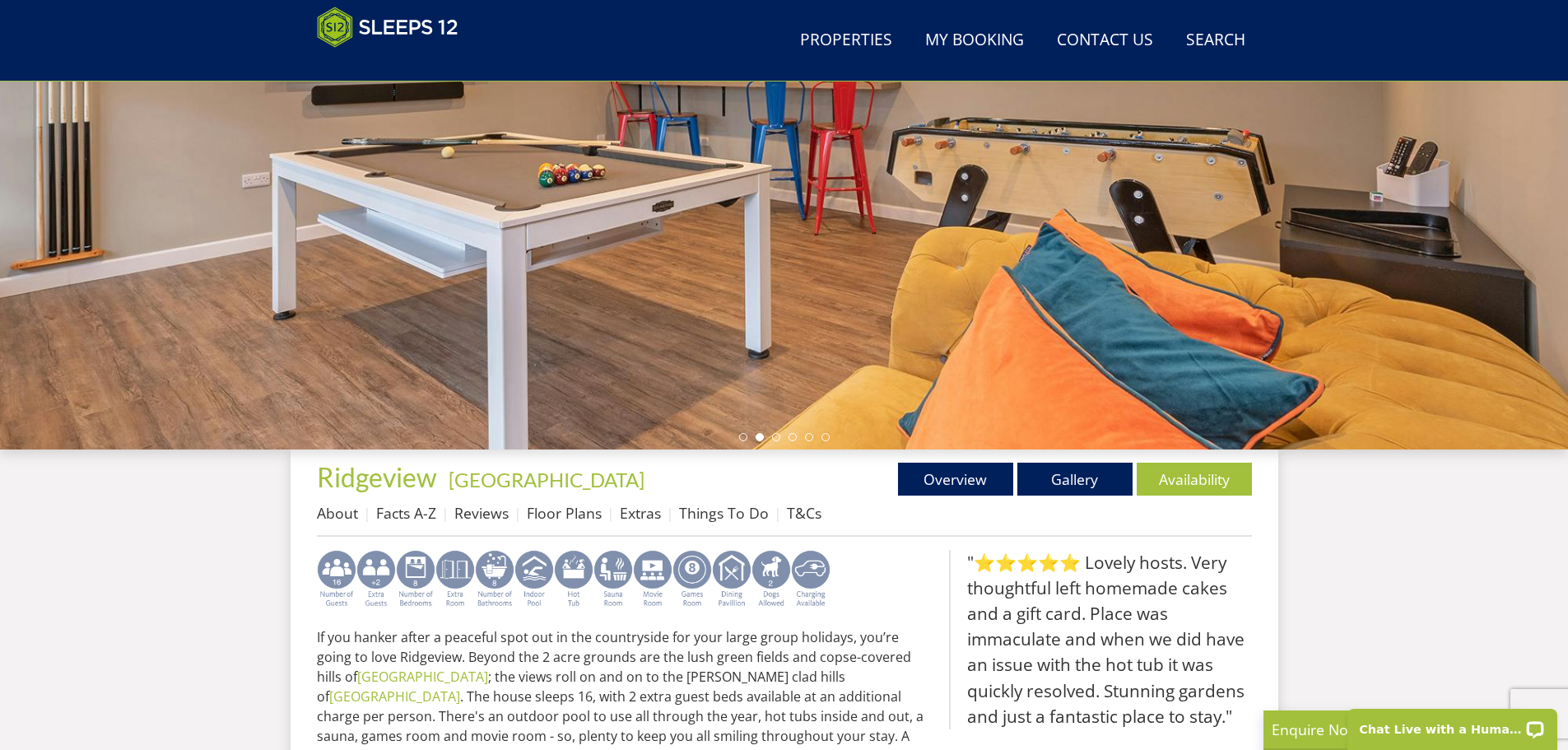
scroll to position [345, 0]
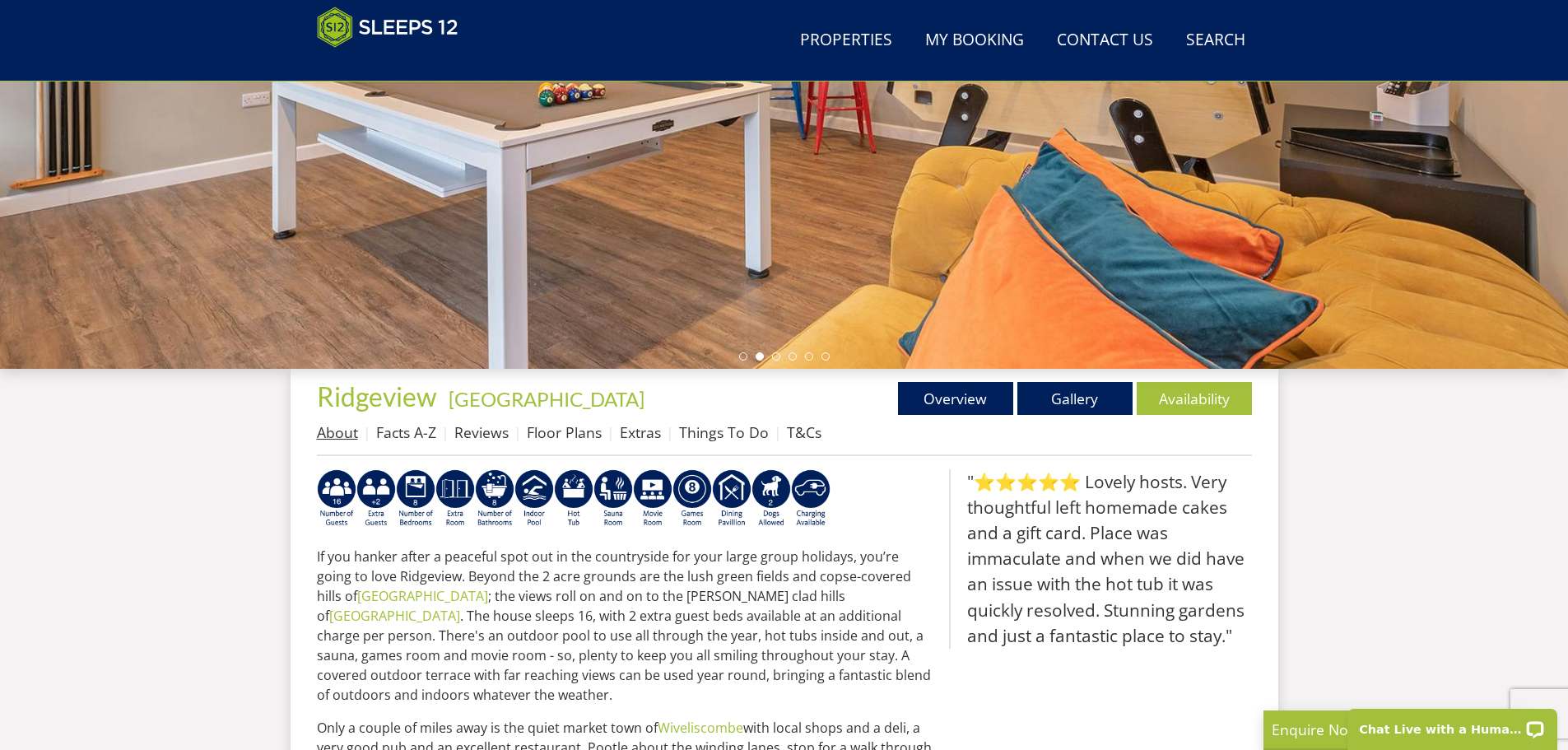
click at [335, 428] on link "About" at bounding box center [337, 432] width 41 height 19
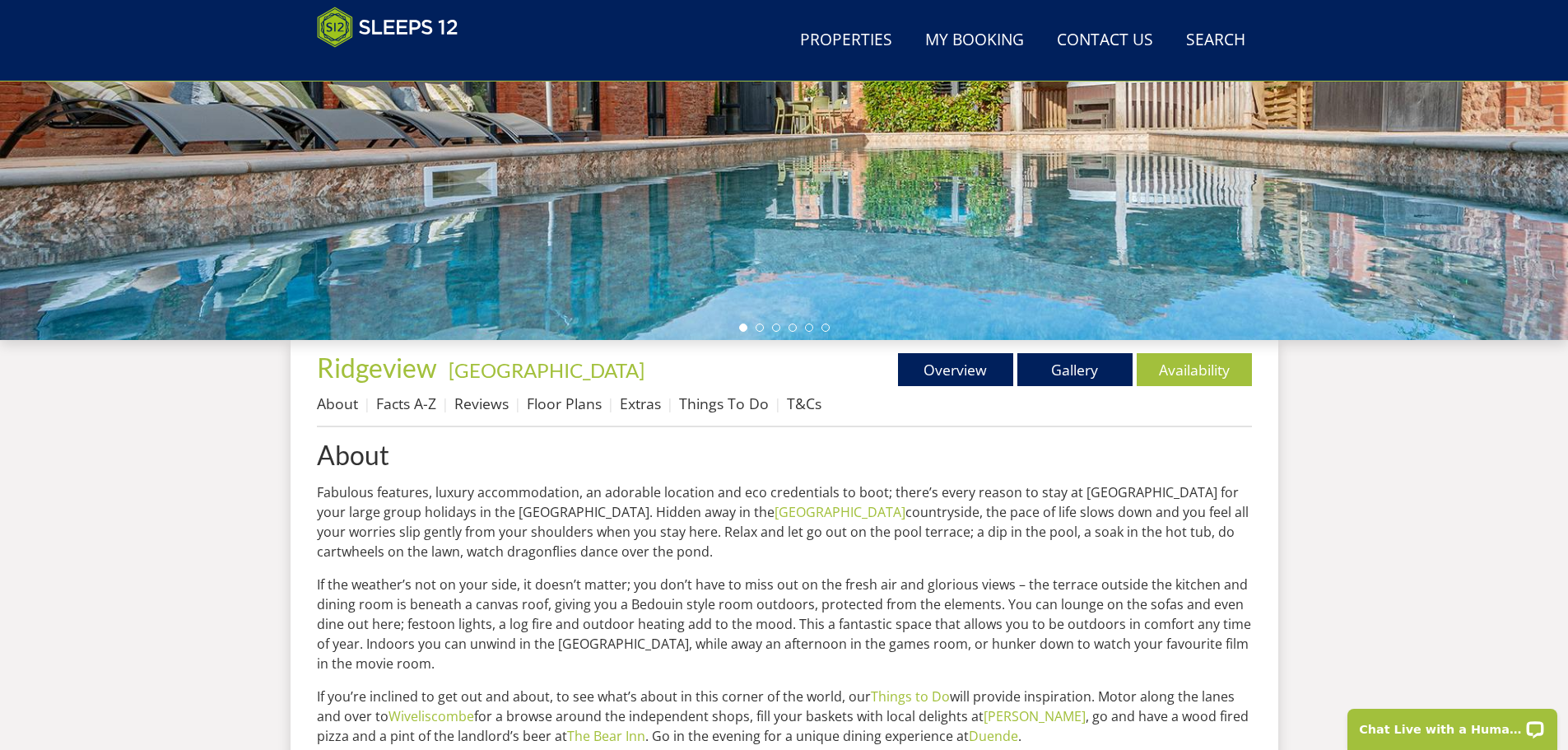
scroll to position [357, 0]
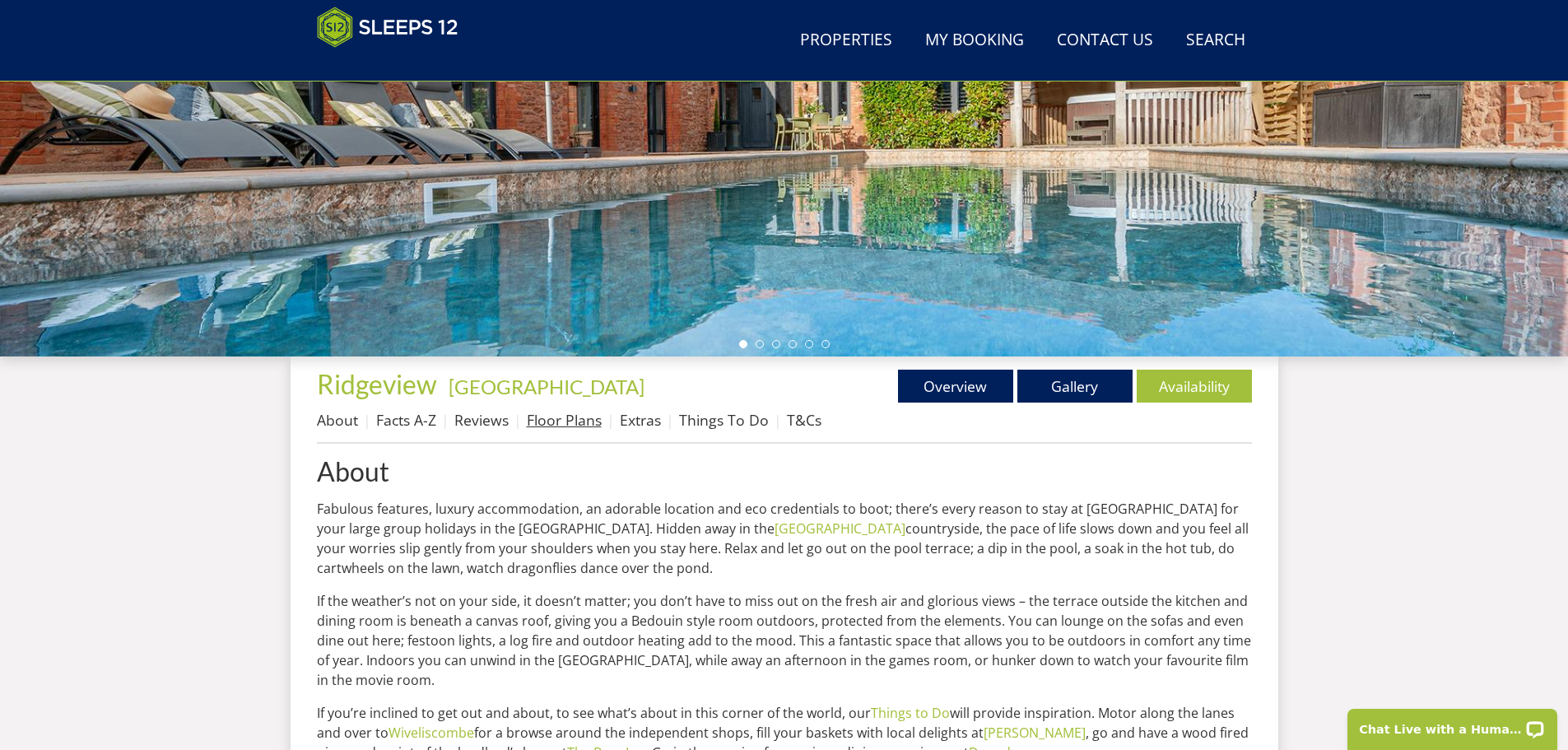
click at [539, 418] on link "Floor Plans" at bounding box center [564, 420] width 75 height 19
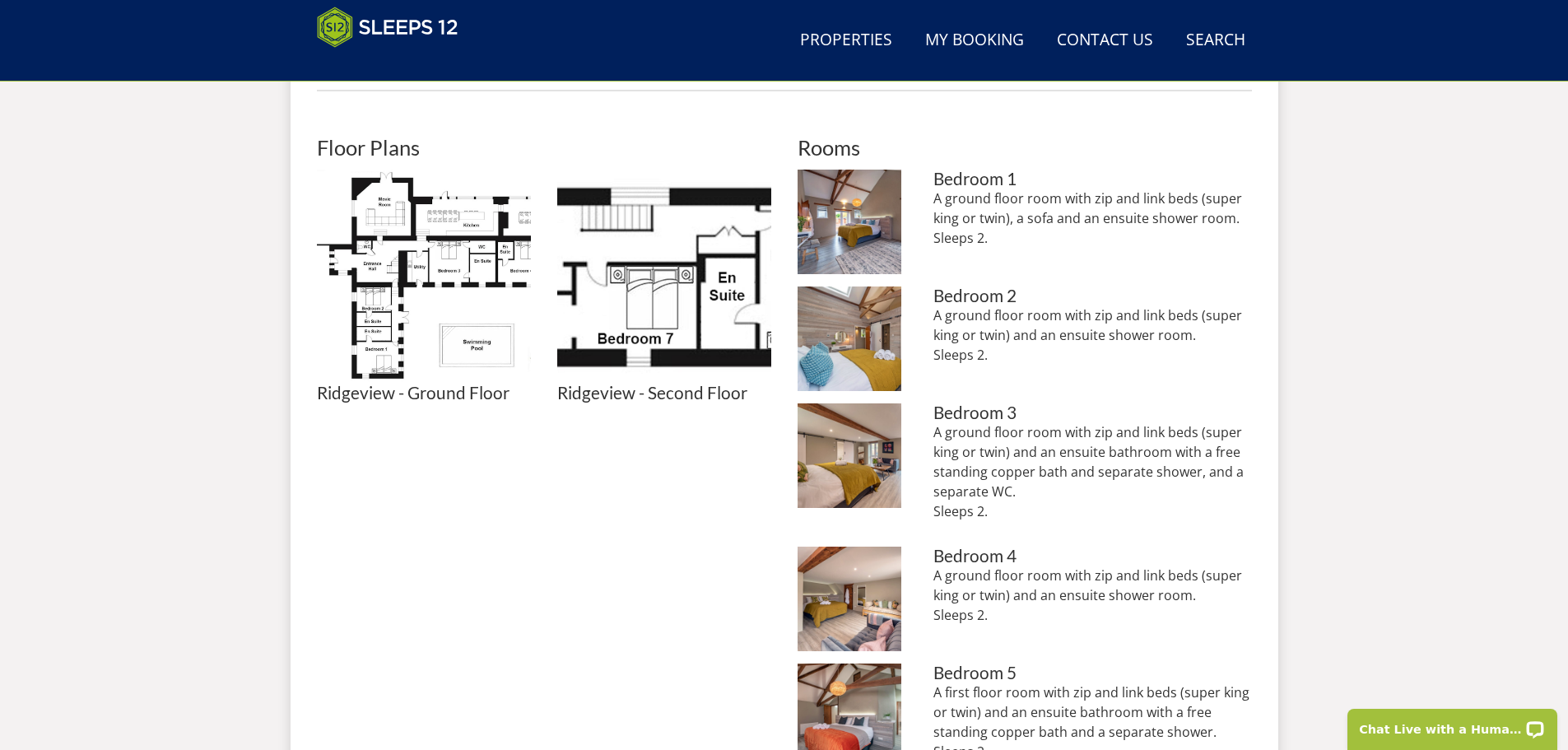
scroll to position [695, 0]
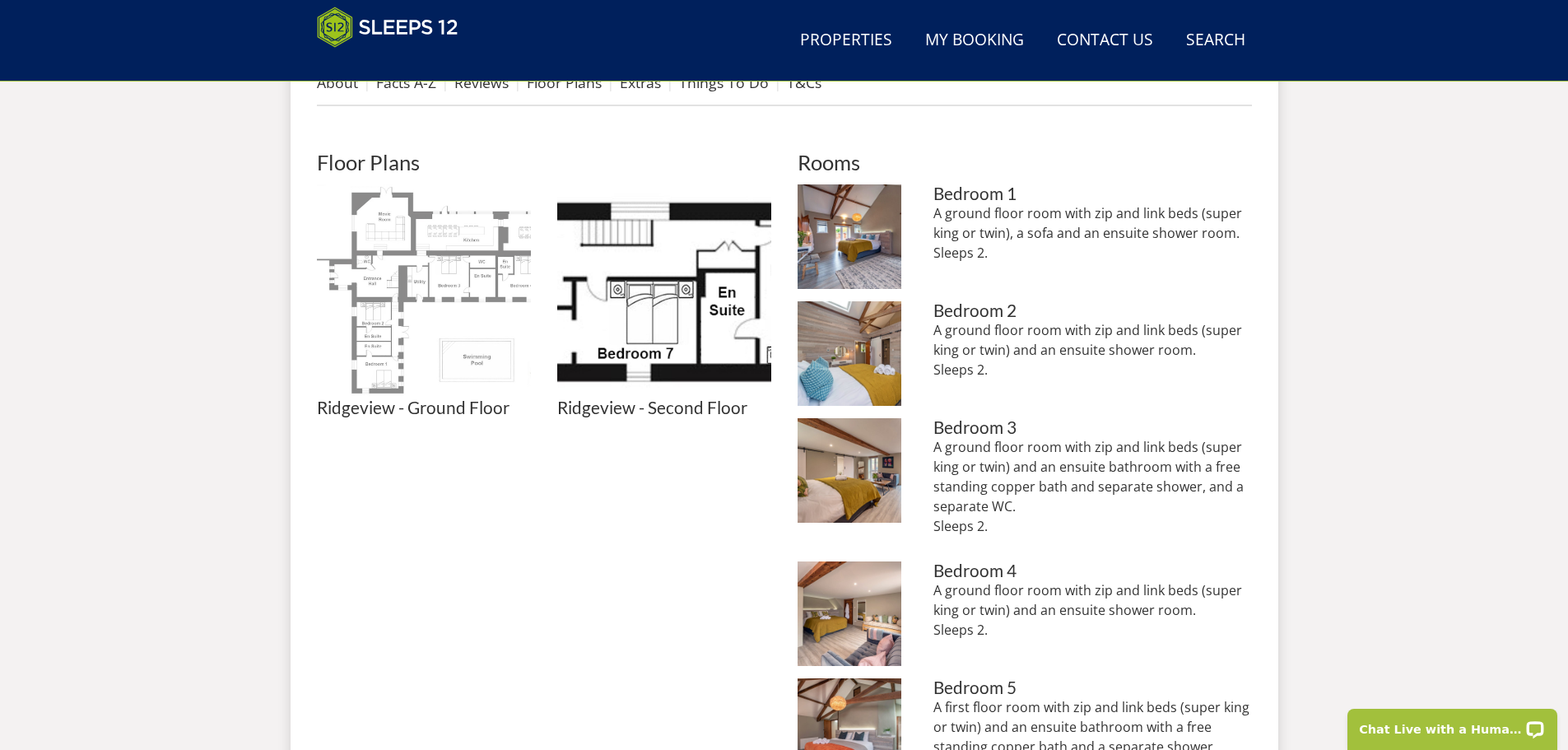
click at [497, 381] on img at bounding box center [423, 291] width 214 height 214
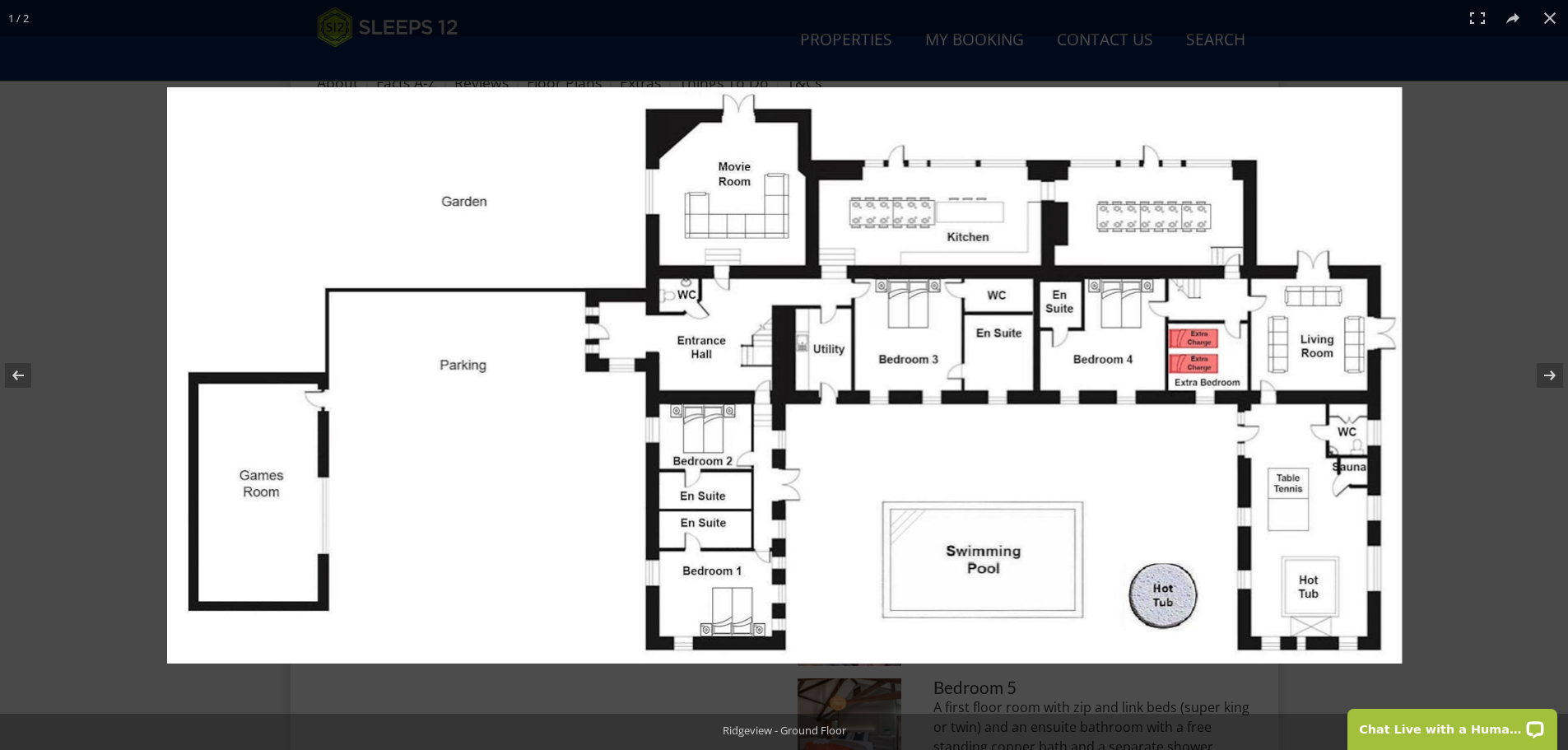
click at [1344, 332] on img at bounding box center [784, 375] width 1235 height 577
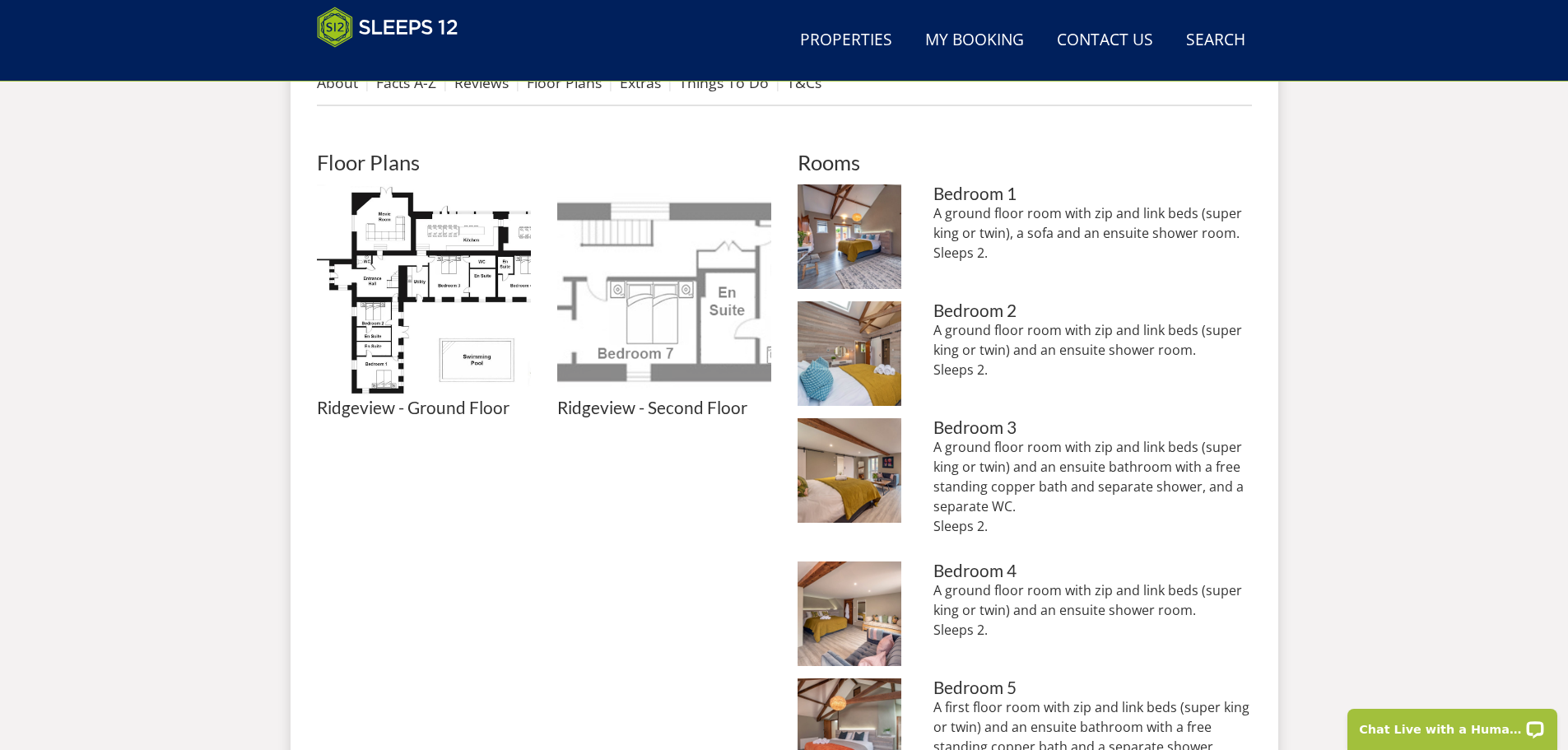
click at [711, 324] on img at bounding box center [663, 291] width 214 height 214
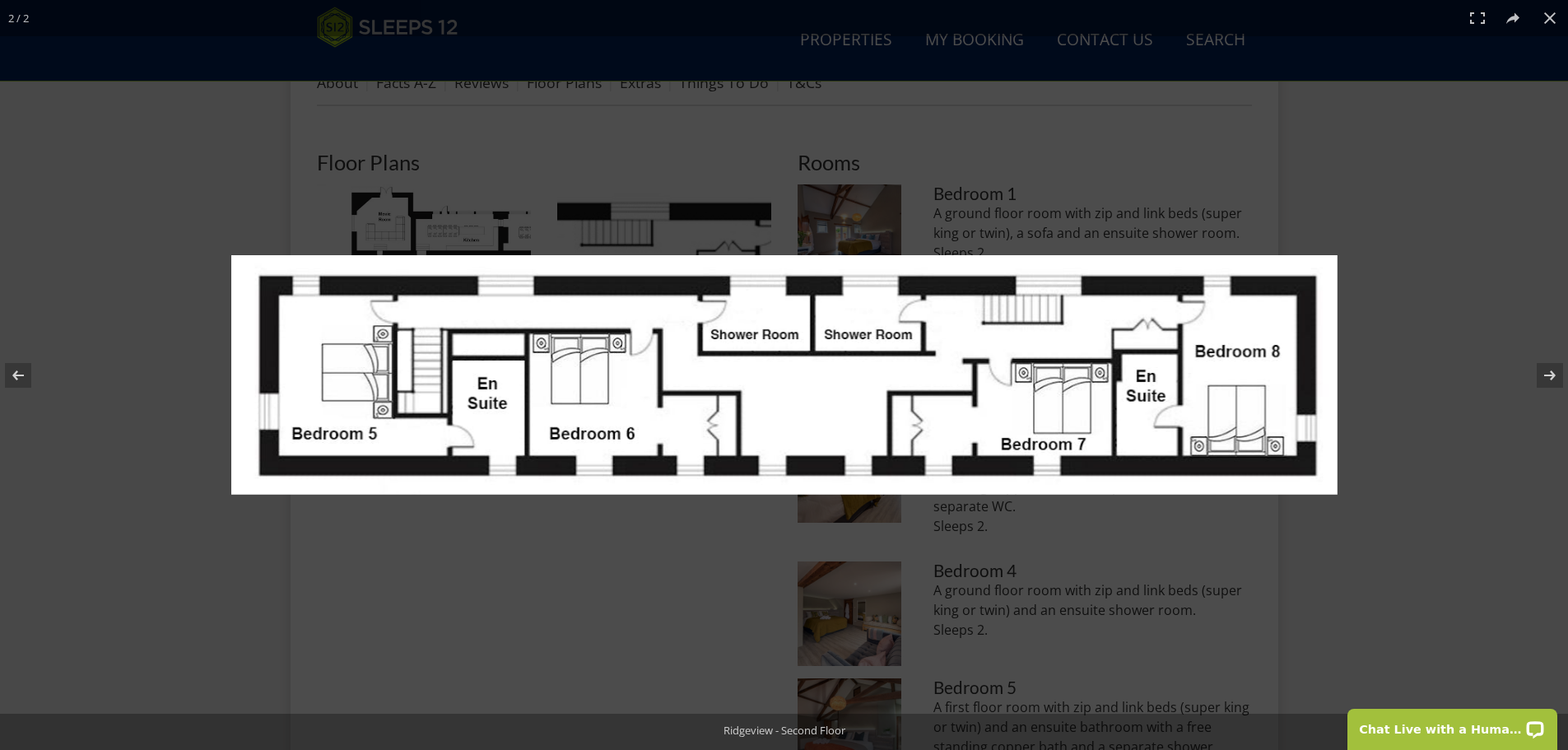
click at [714, 322] on img at bounding box center [784, 375] width 1106 height 239
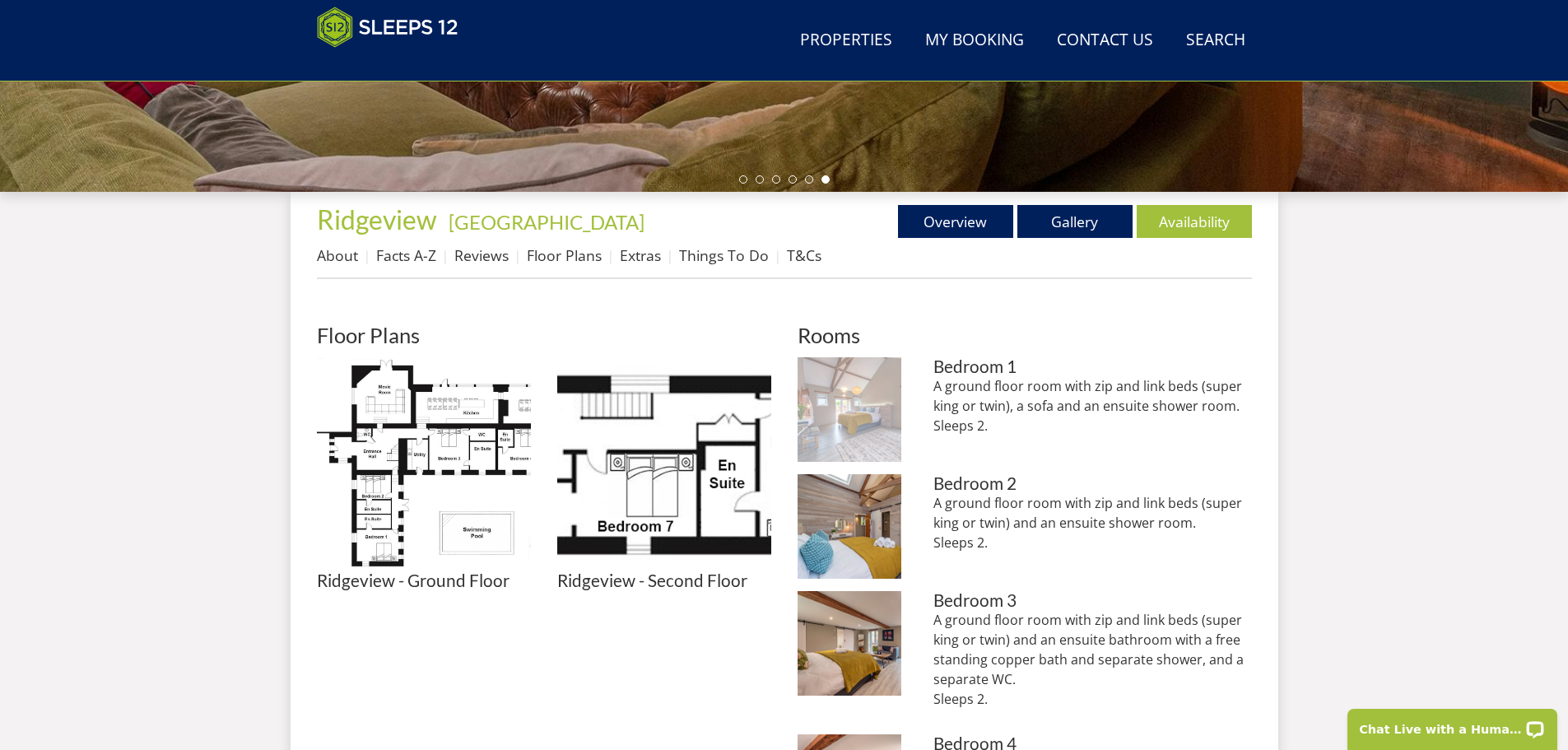
scroll to position [533, 0]
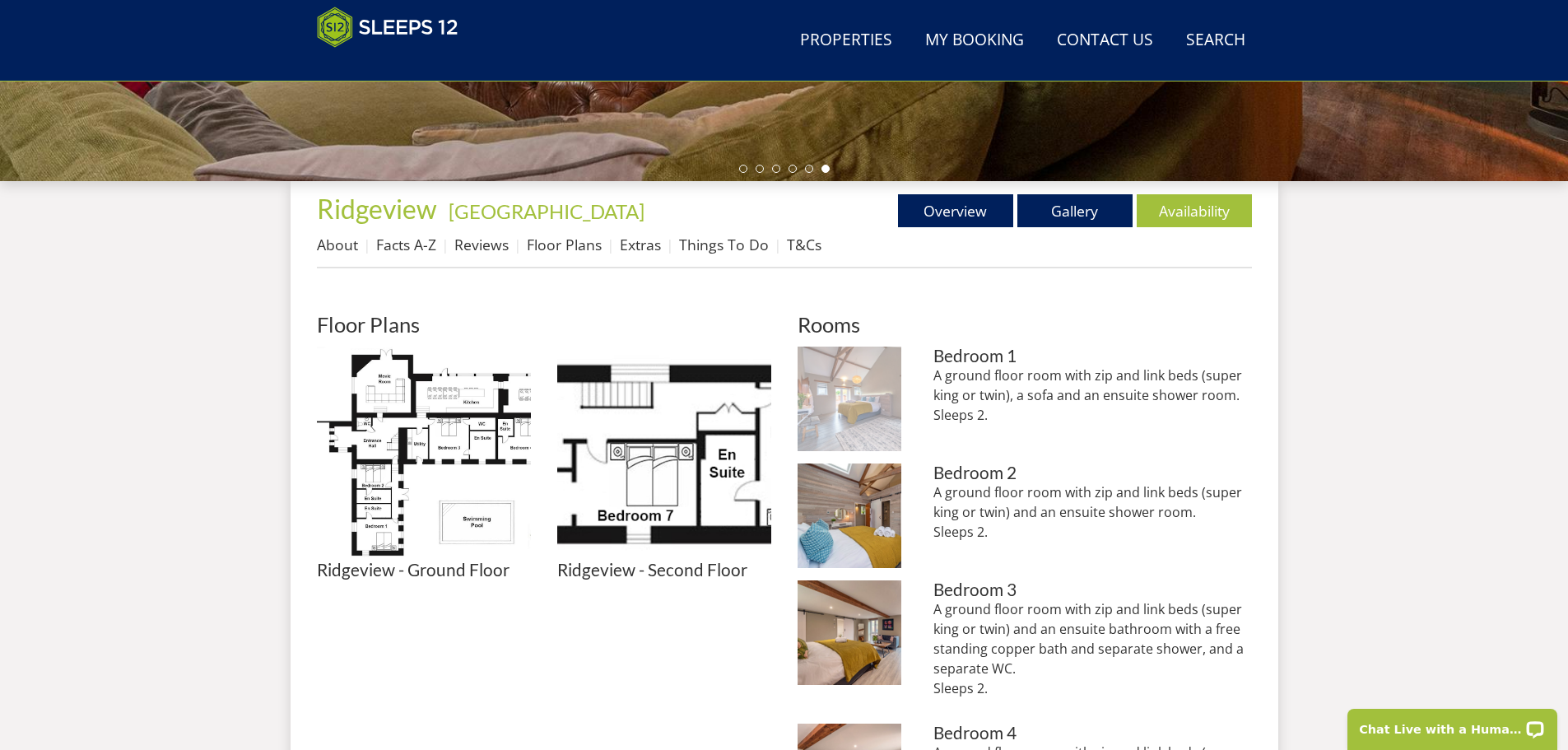
click at [834, 404] on img at bounding box center [849, 399] width 105 height 105
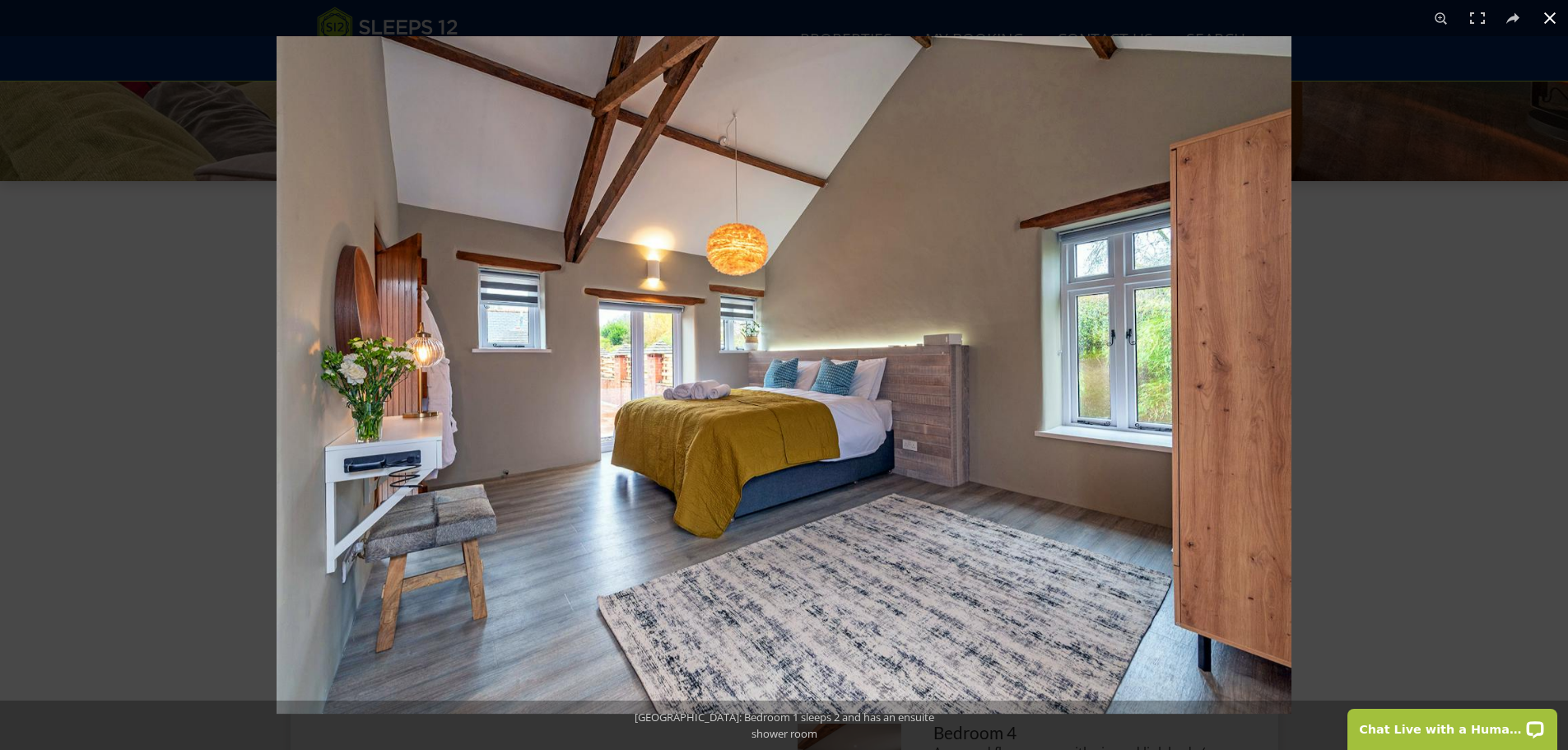
click at [1315, 412] on div at bounding box center [1060, 411] width 1568 height 750
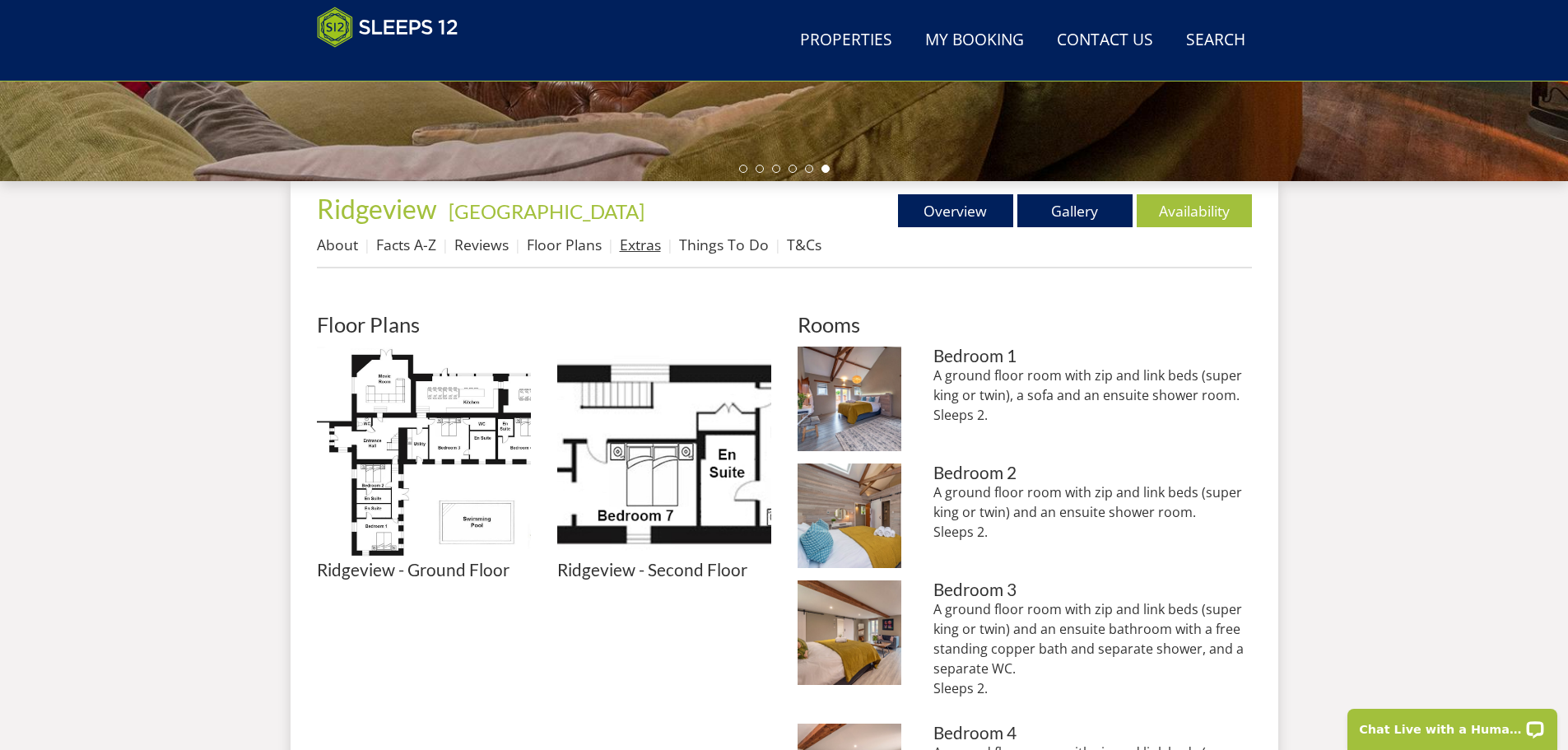
click at [627, 246] on link "Extras" at bounding box center [640, 245] width 41 height 19
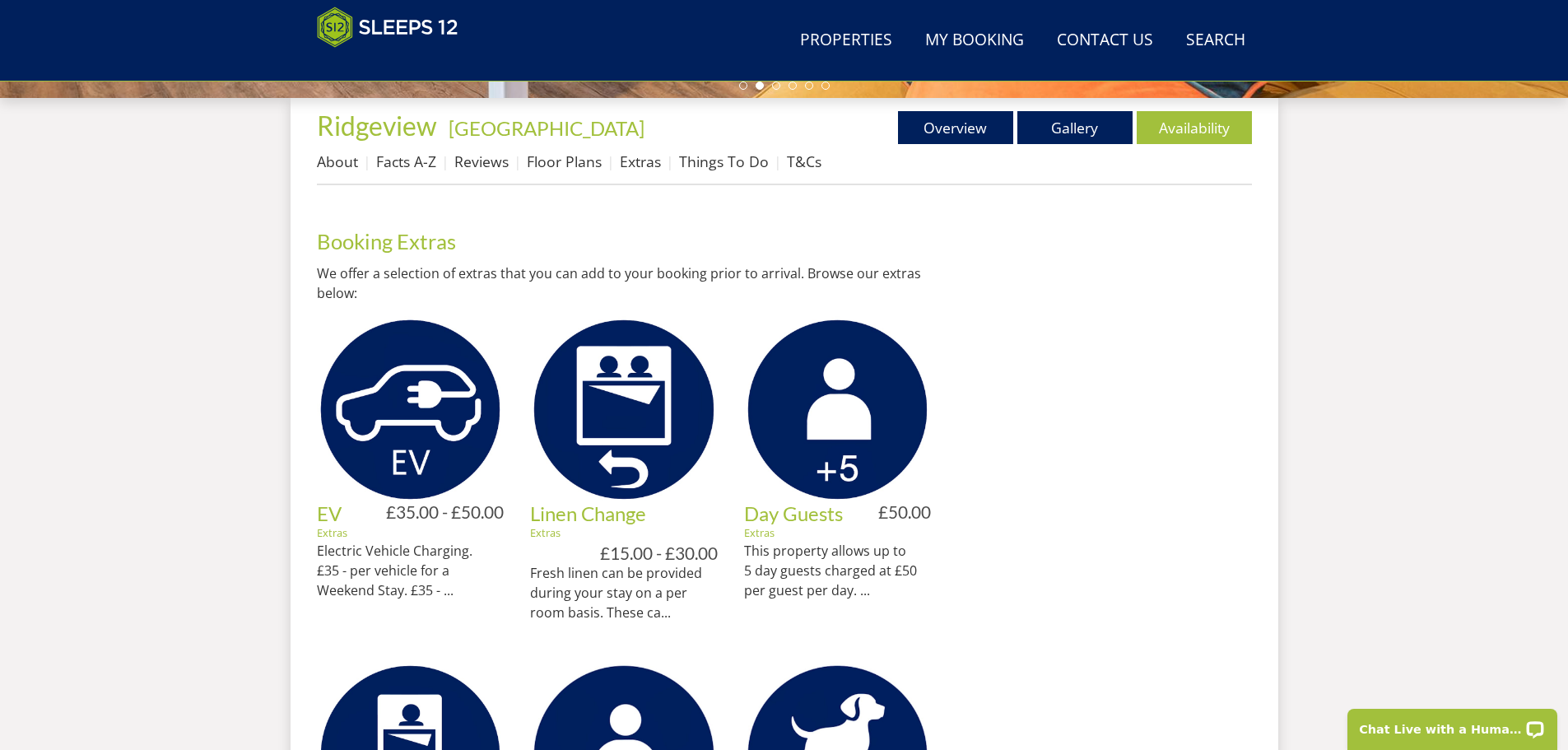
scroll to position [286, 0]
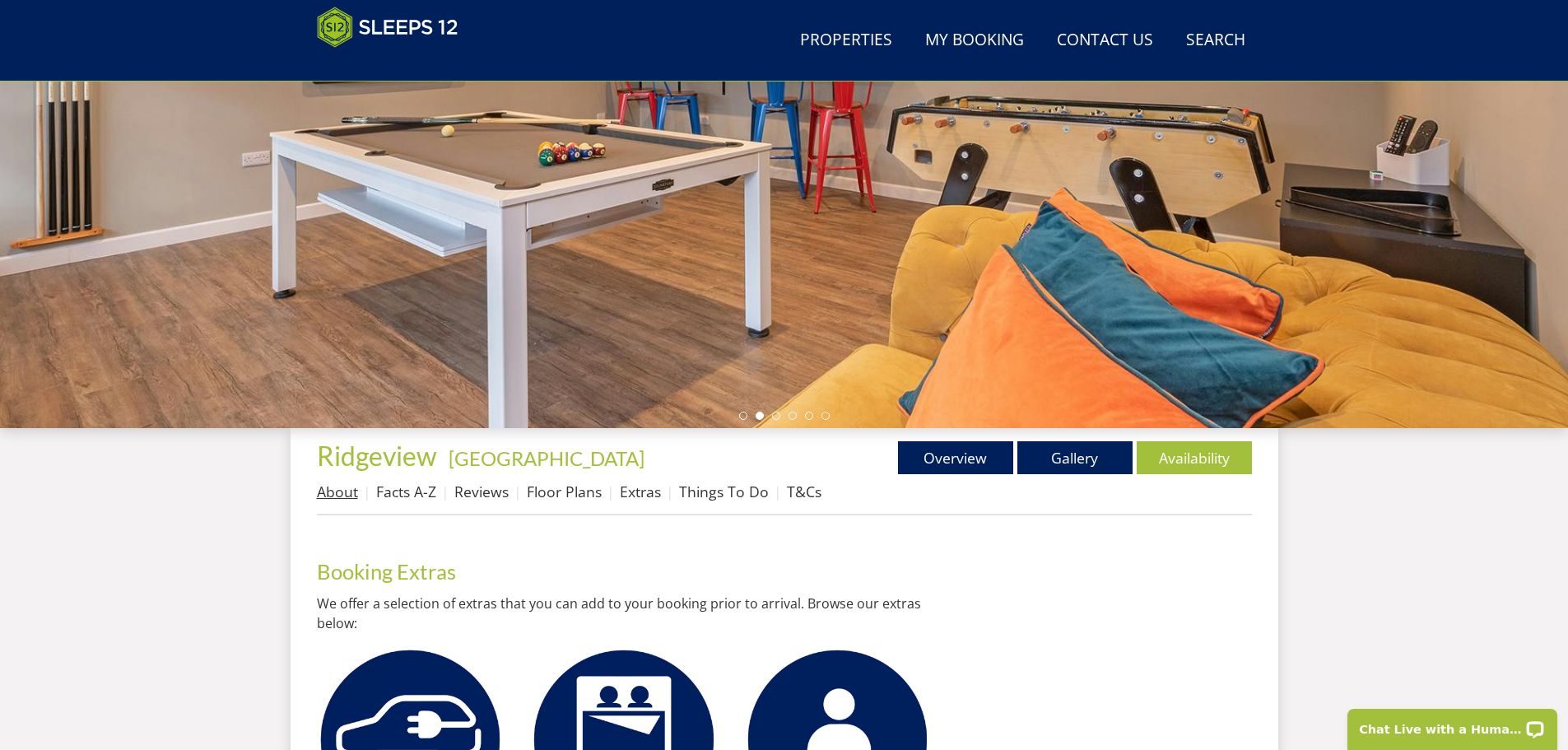
click at [348, 498] on link "About" at bounding box center [337, 491] width 41 height 19
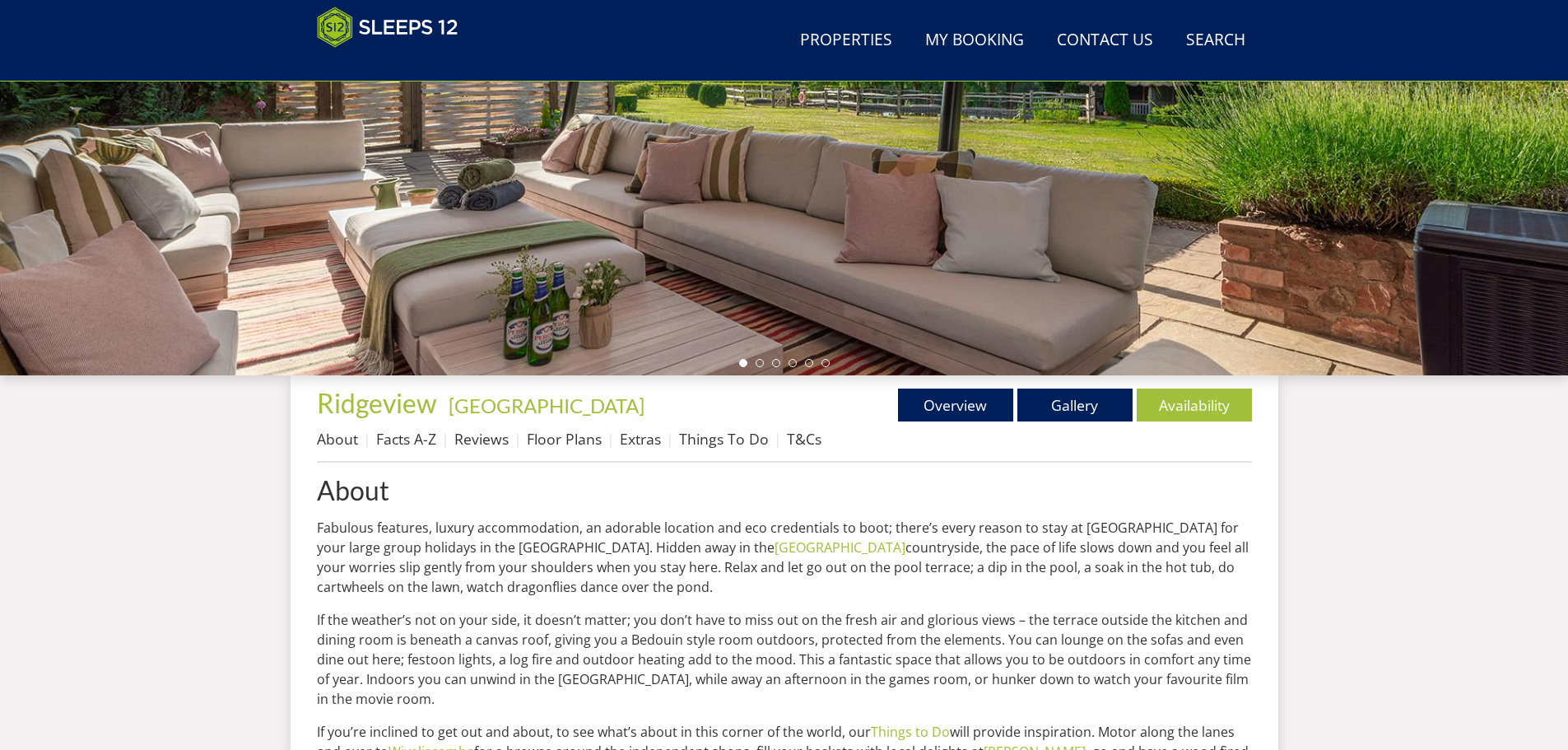
scroll to position [263, 0]
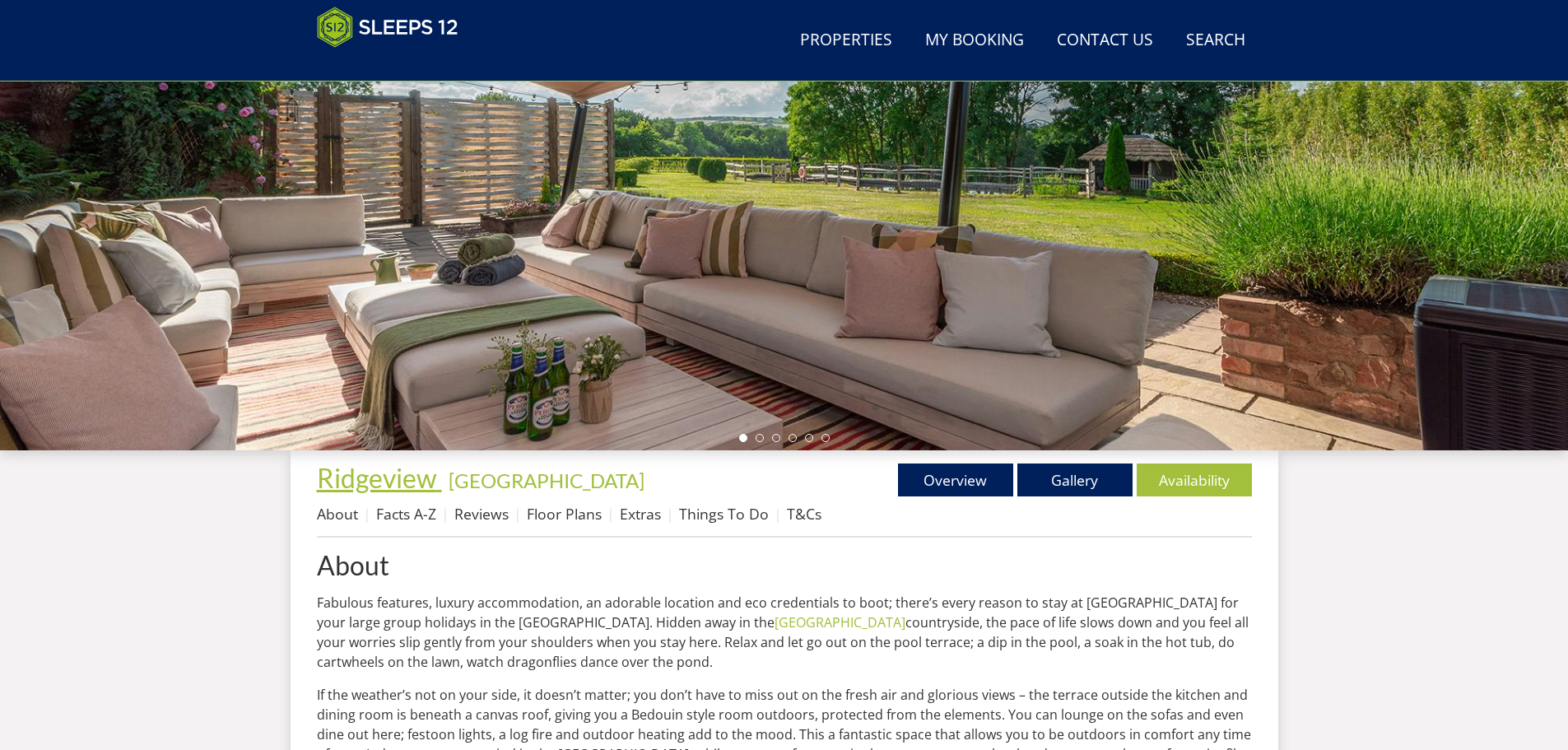
click at [382, 482] on span "Ridgeview" at bounding box center [377, 478] width 121 height 32
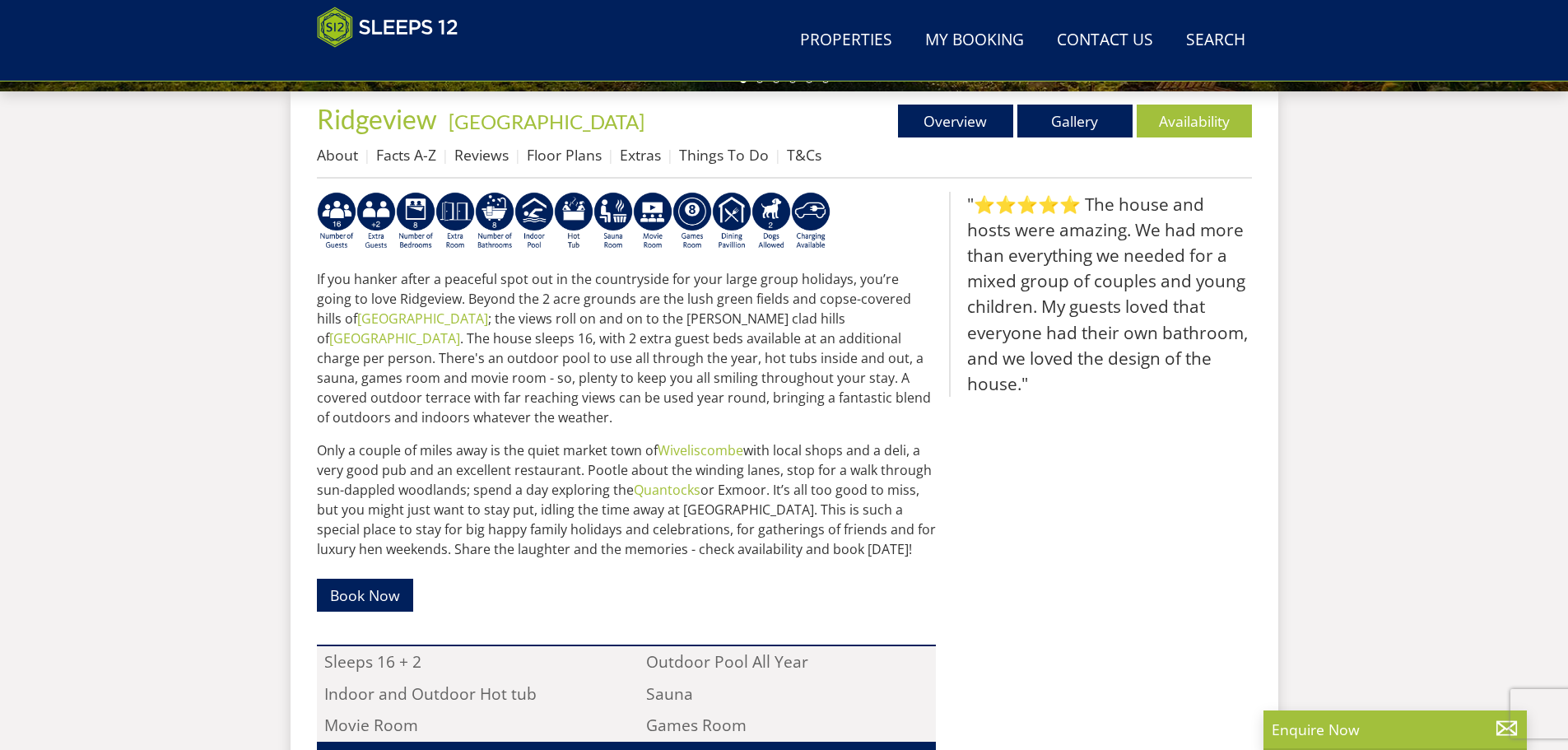
scroll to position [532, 0]
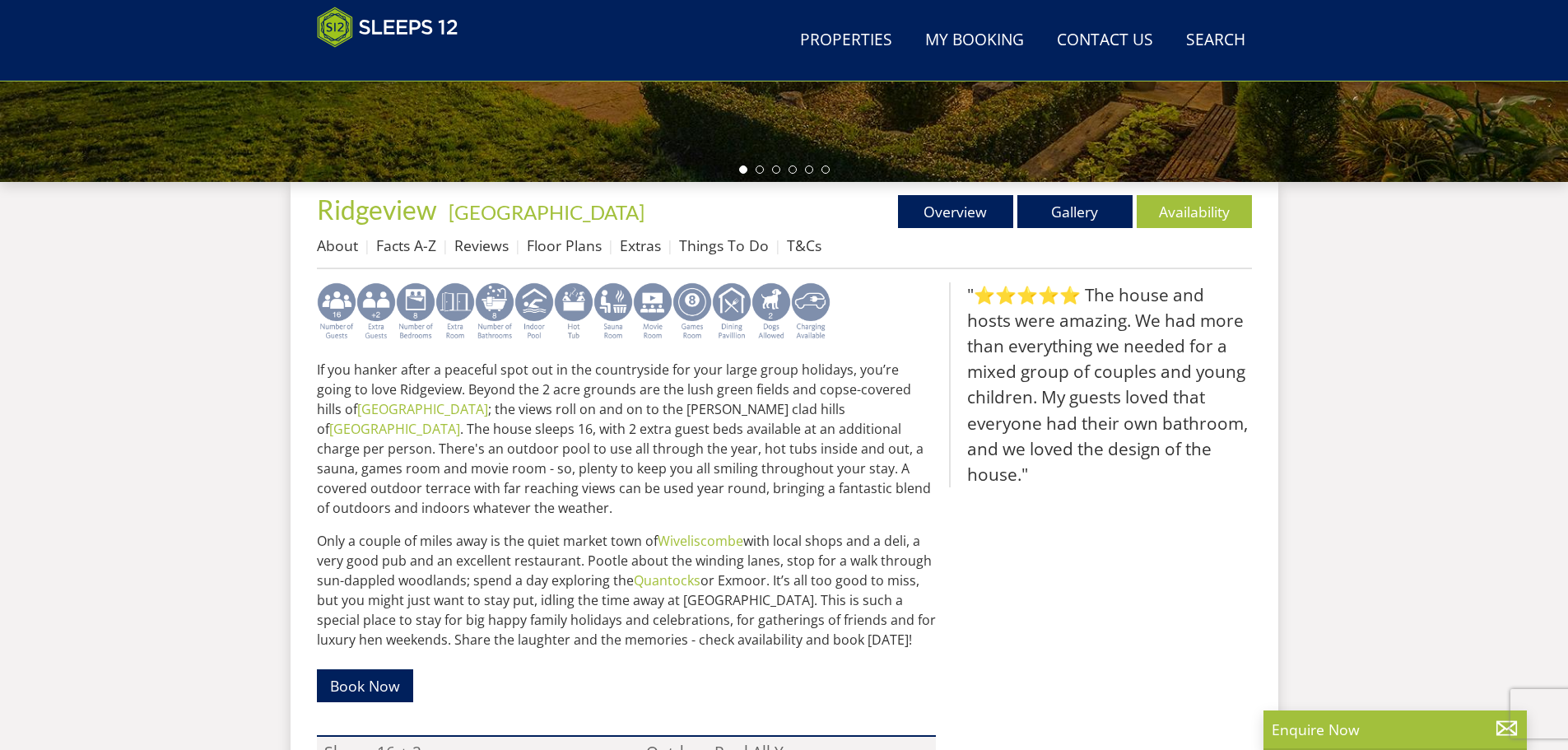
click at [371, 316] on img at bounding box center [376, 312] width 40 height 59
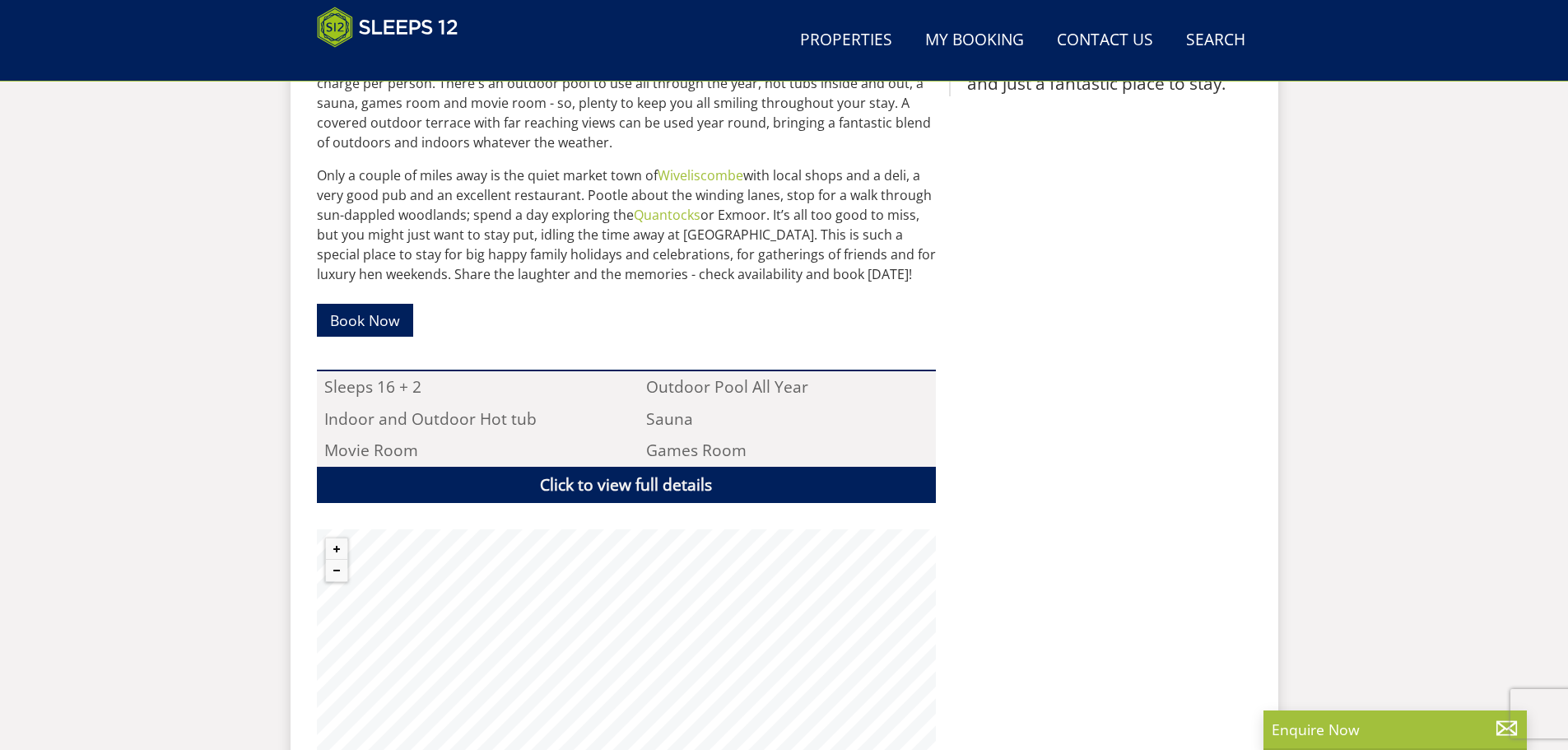
scroll to position [944, 0]
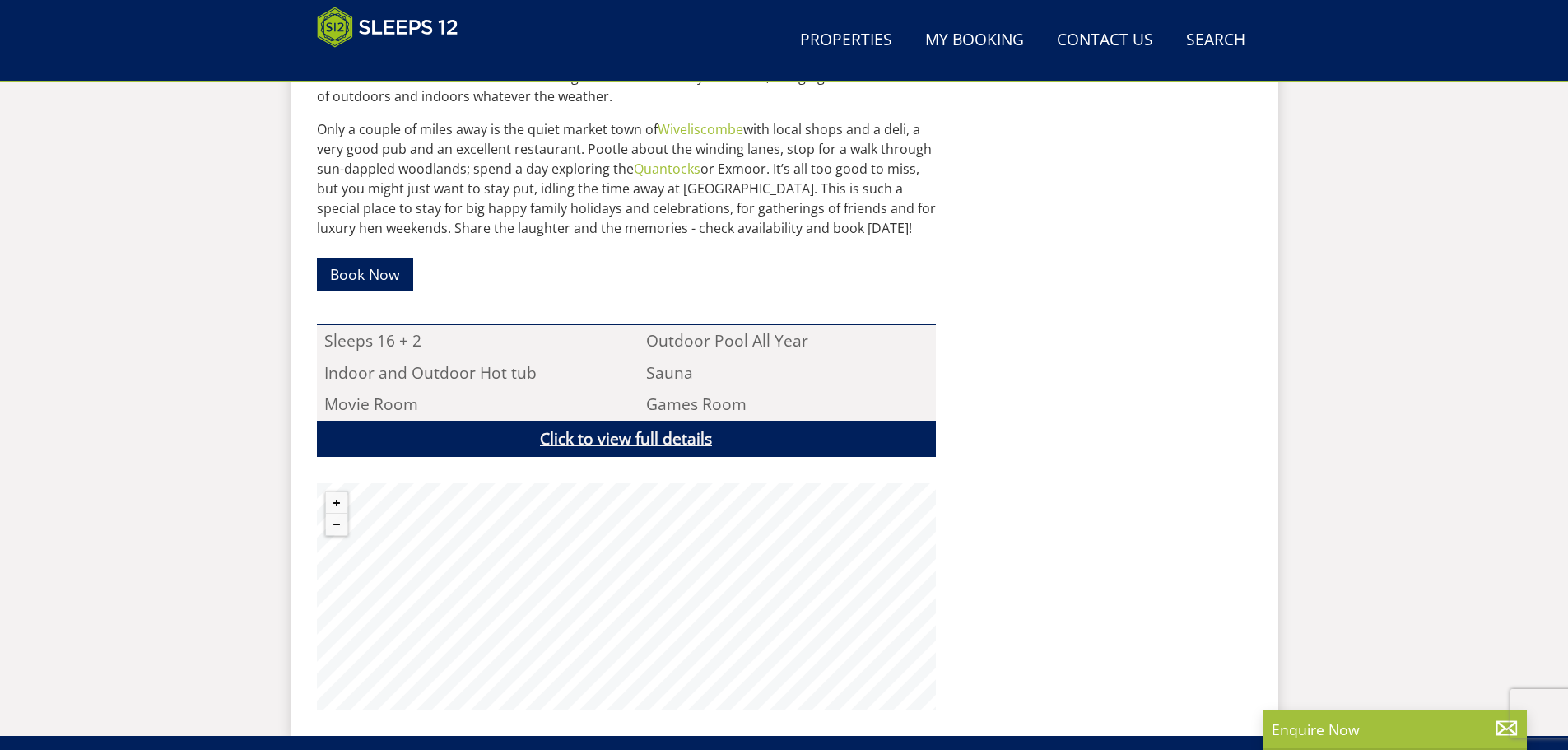
click at [613, 430] on link "Click to view full details" at bounding box center [626, 439] width 619 height 37
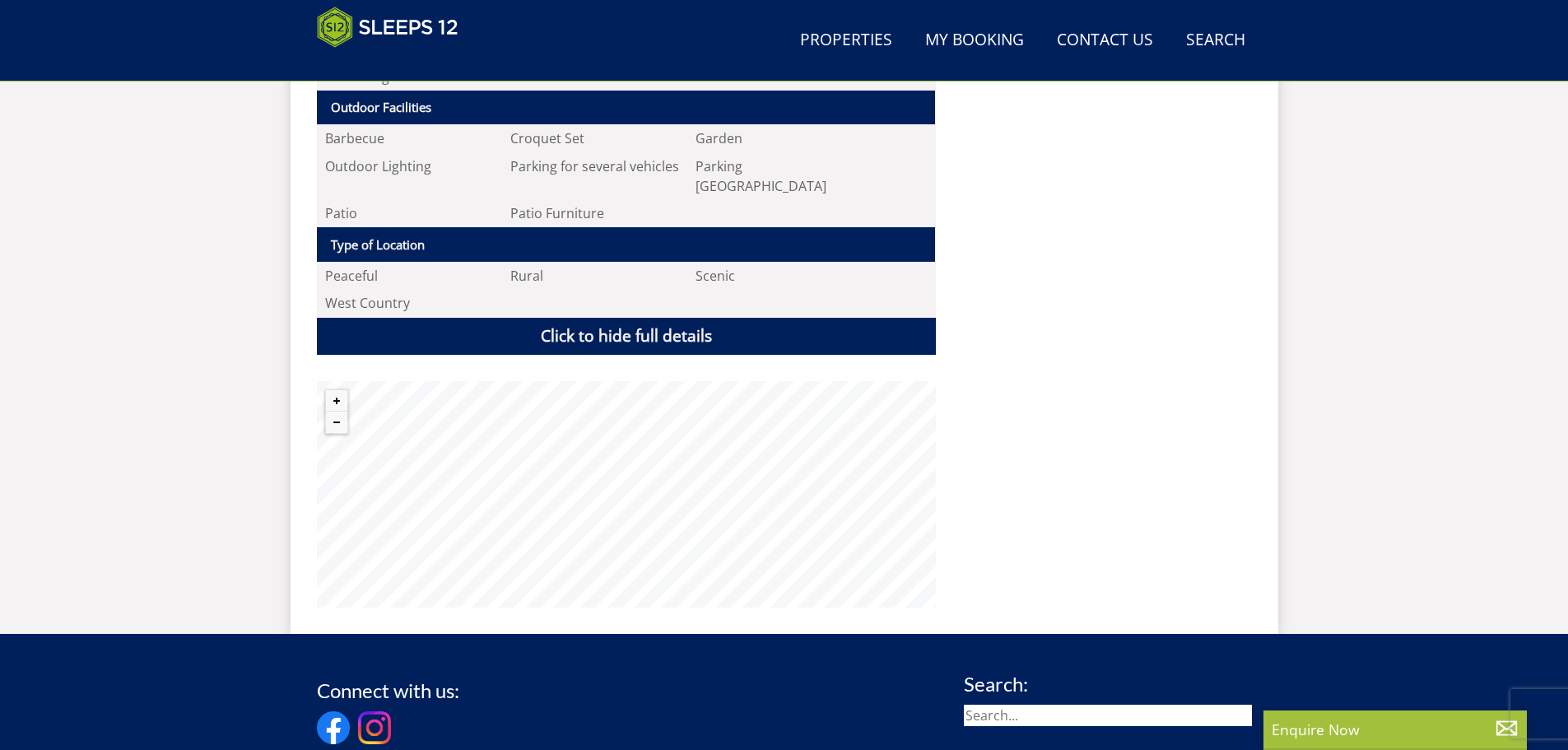
scroll to position [2179, 0]
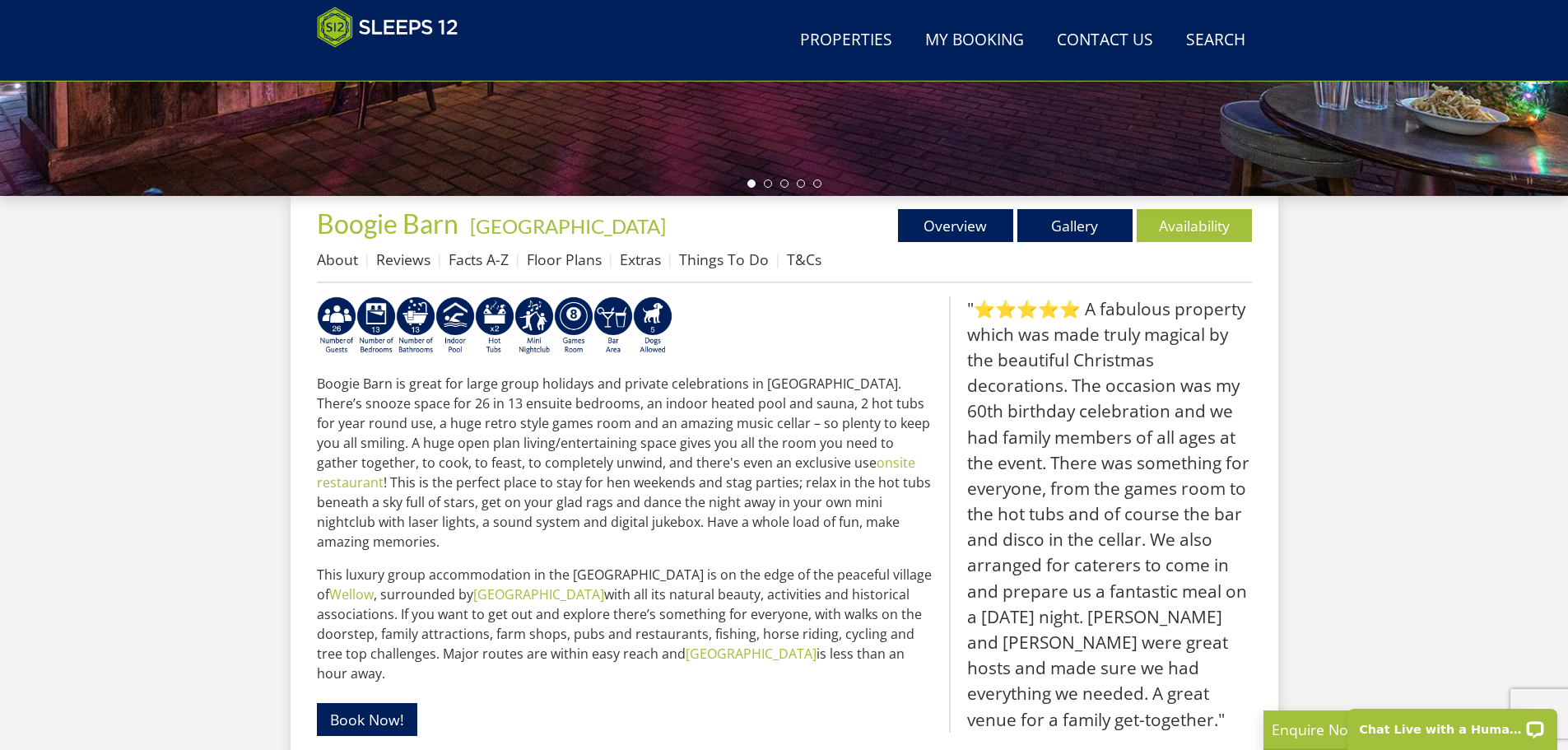
scroll to position [510, 0]
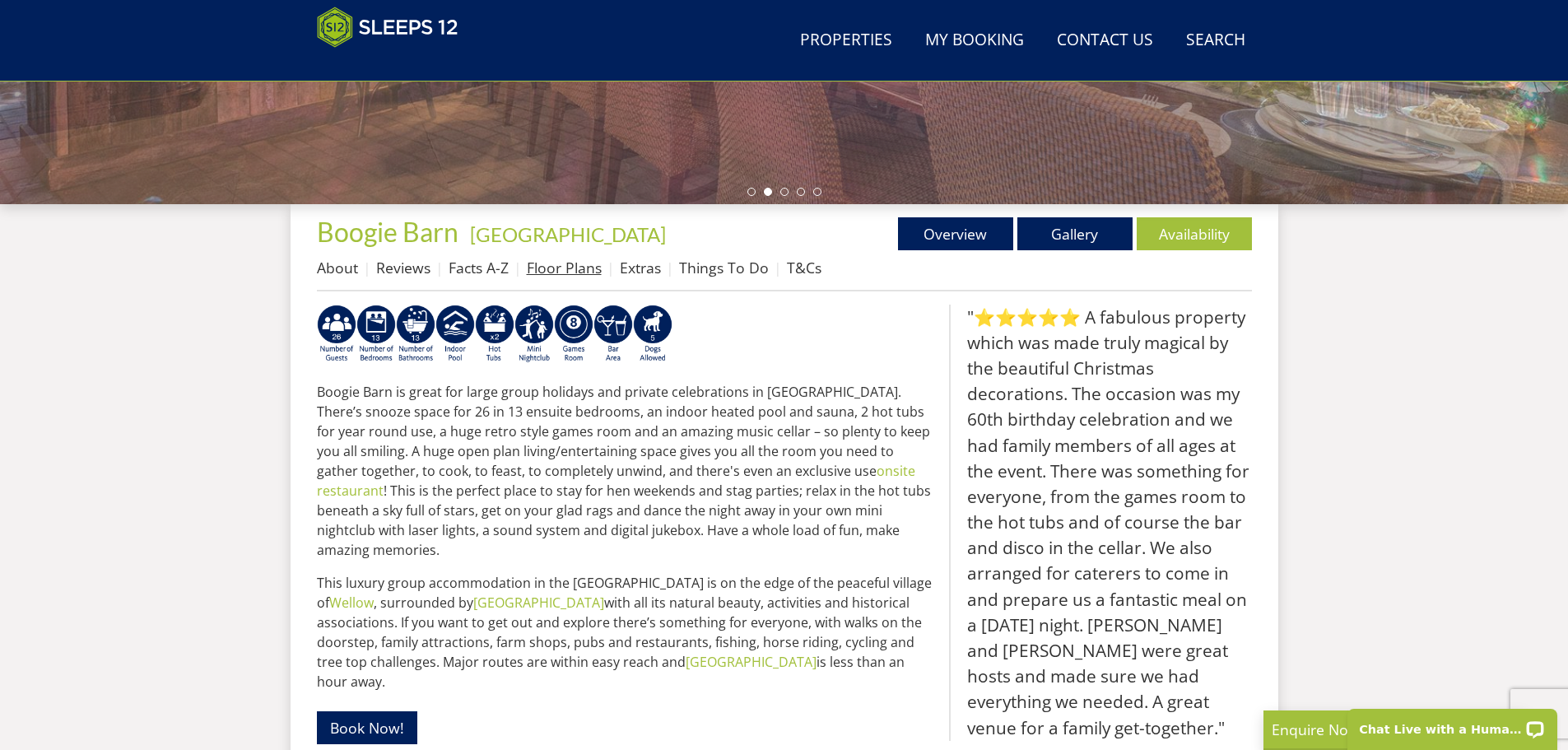
click at [560, 272] on link "Floor Plans" at bounding box center [564, 268] width 75 height 19
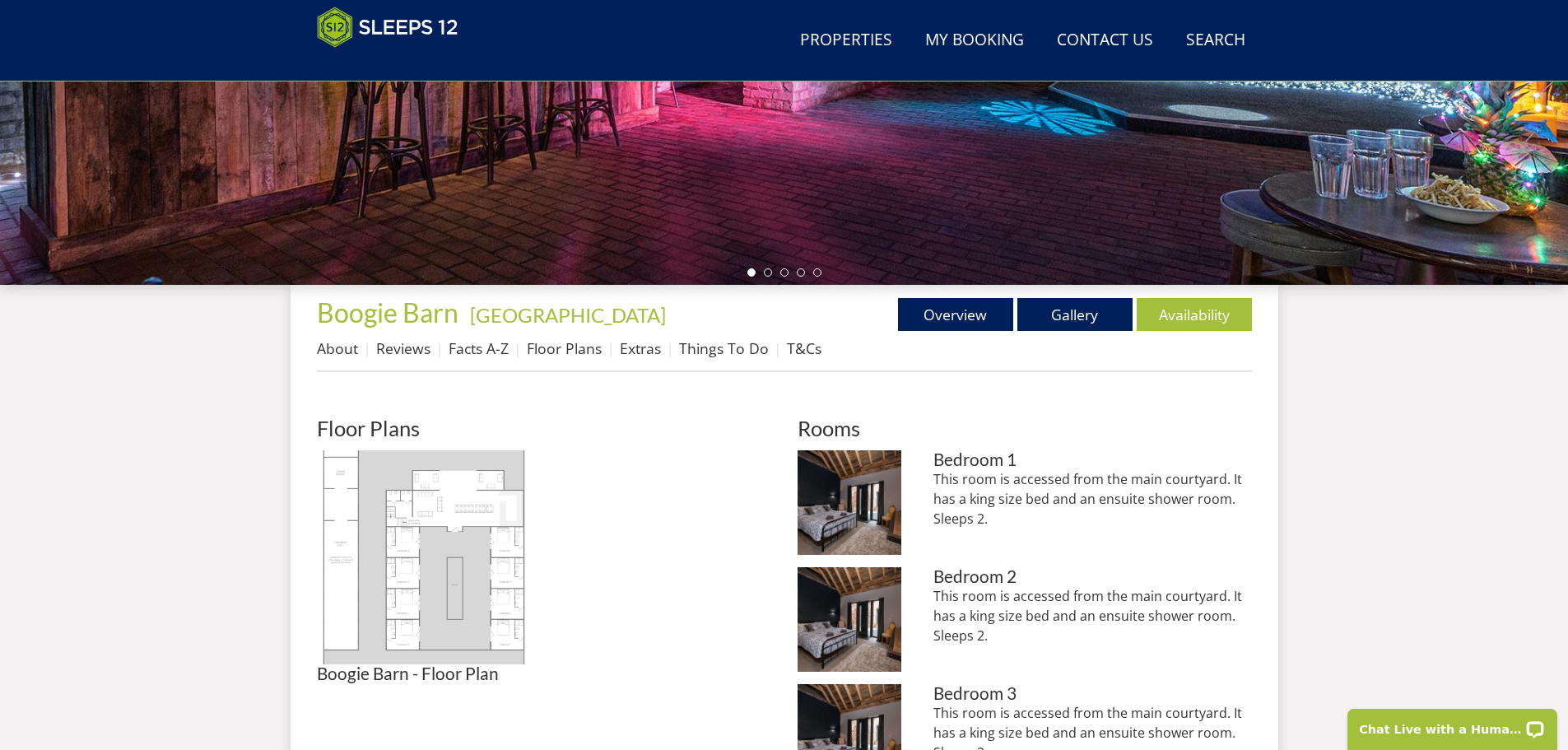
click at [490, 485] on img at bounding box center [423, 557] width 214 height 214
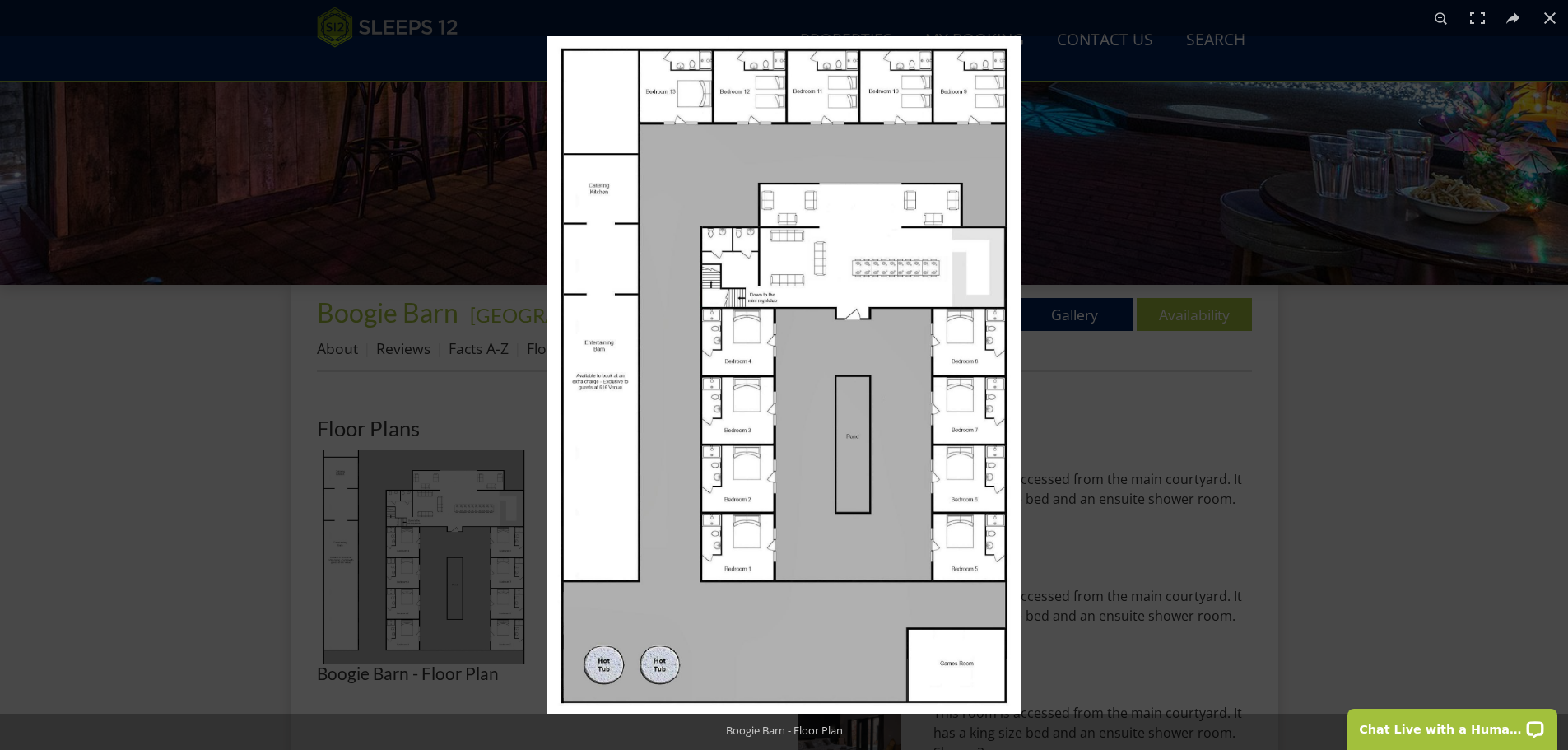
click at [776, 395] on img at bounding box center [784, 375] width 474 height 678
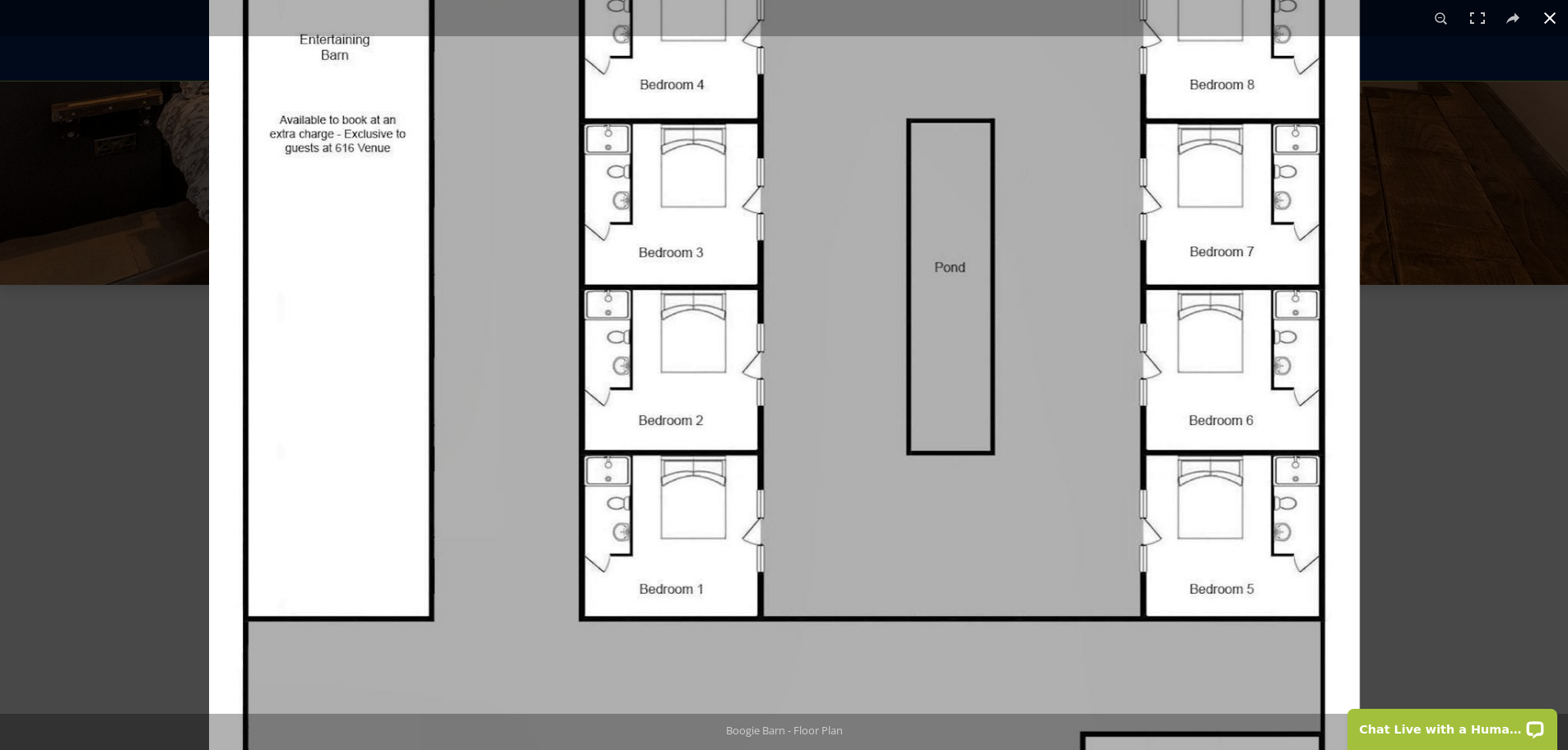
click at [1383, 504] on div at bounding box center [784, 375] width 1568 height 750
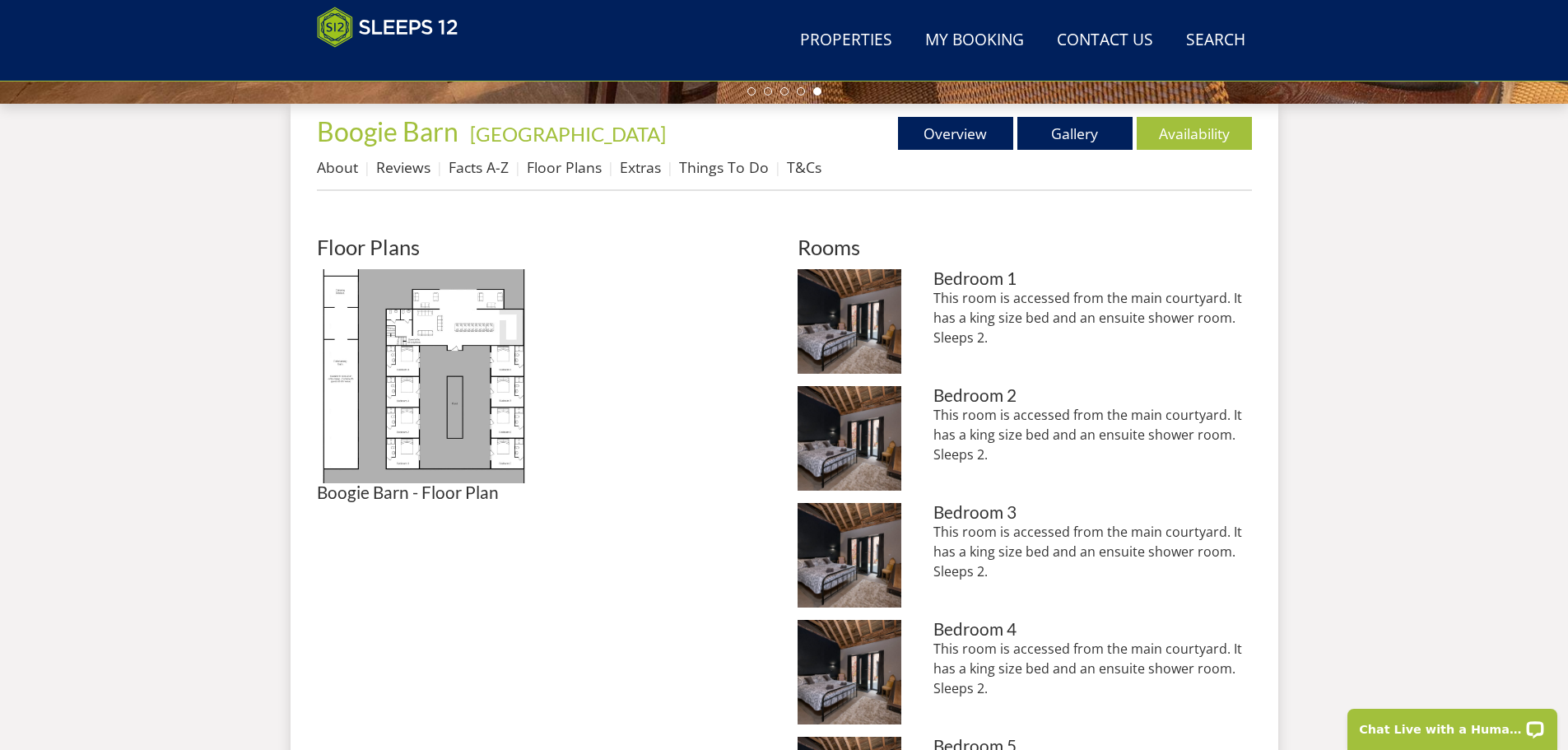
scroll to position [593, 0]
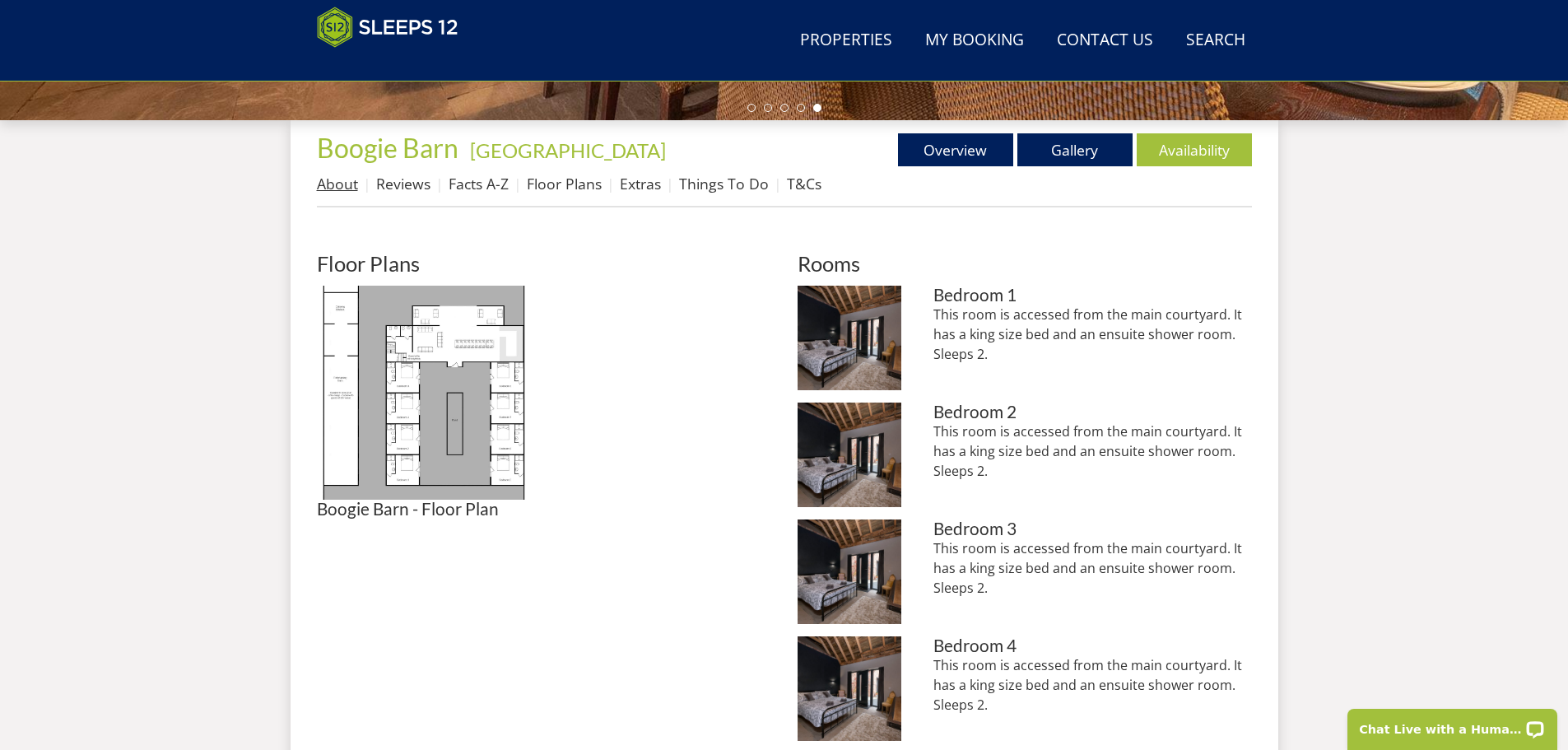
click at [332, 187] on link "About" at bounding box center [337, 183] width 41 height 19
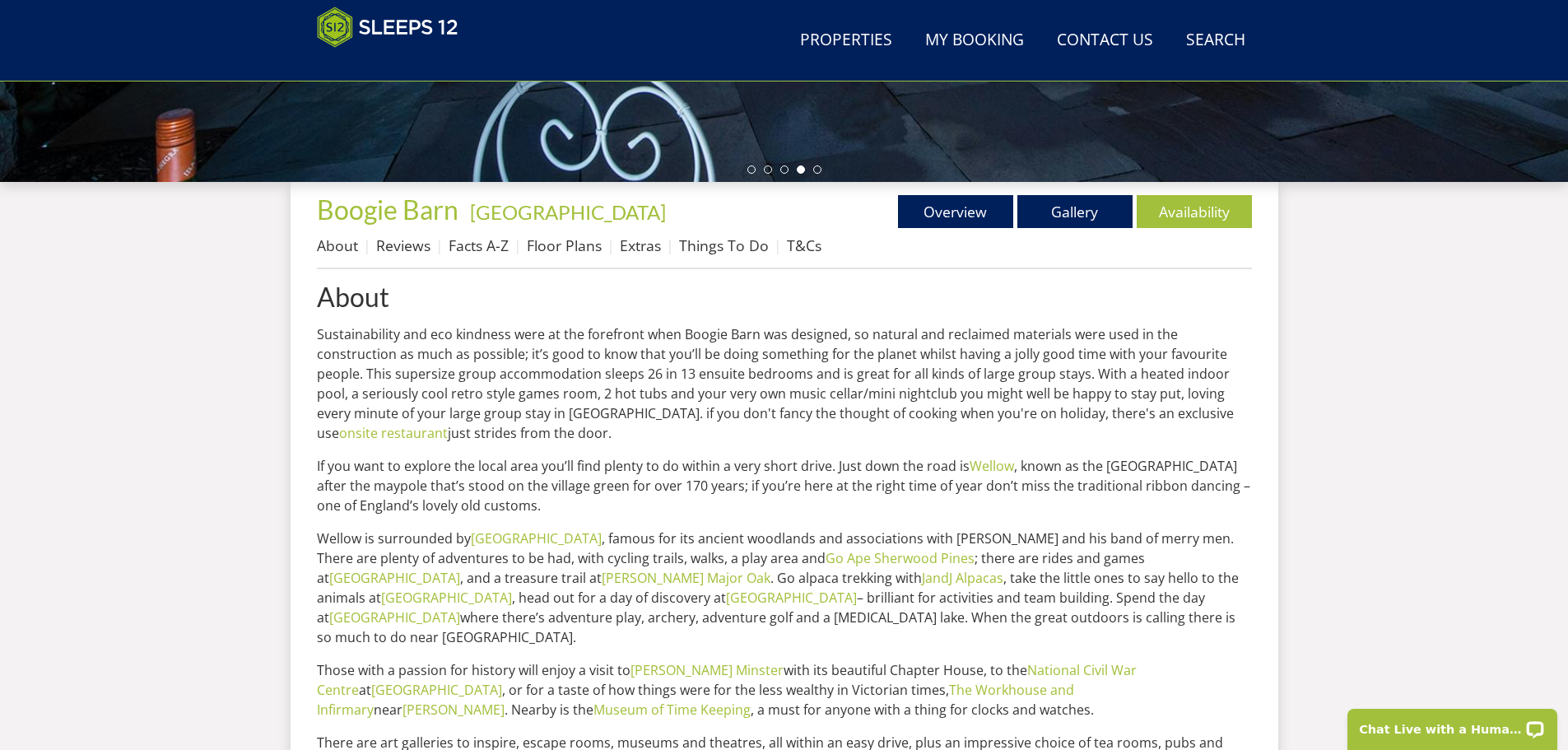
scroll to position [527, 0]
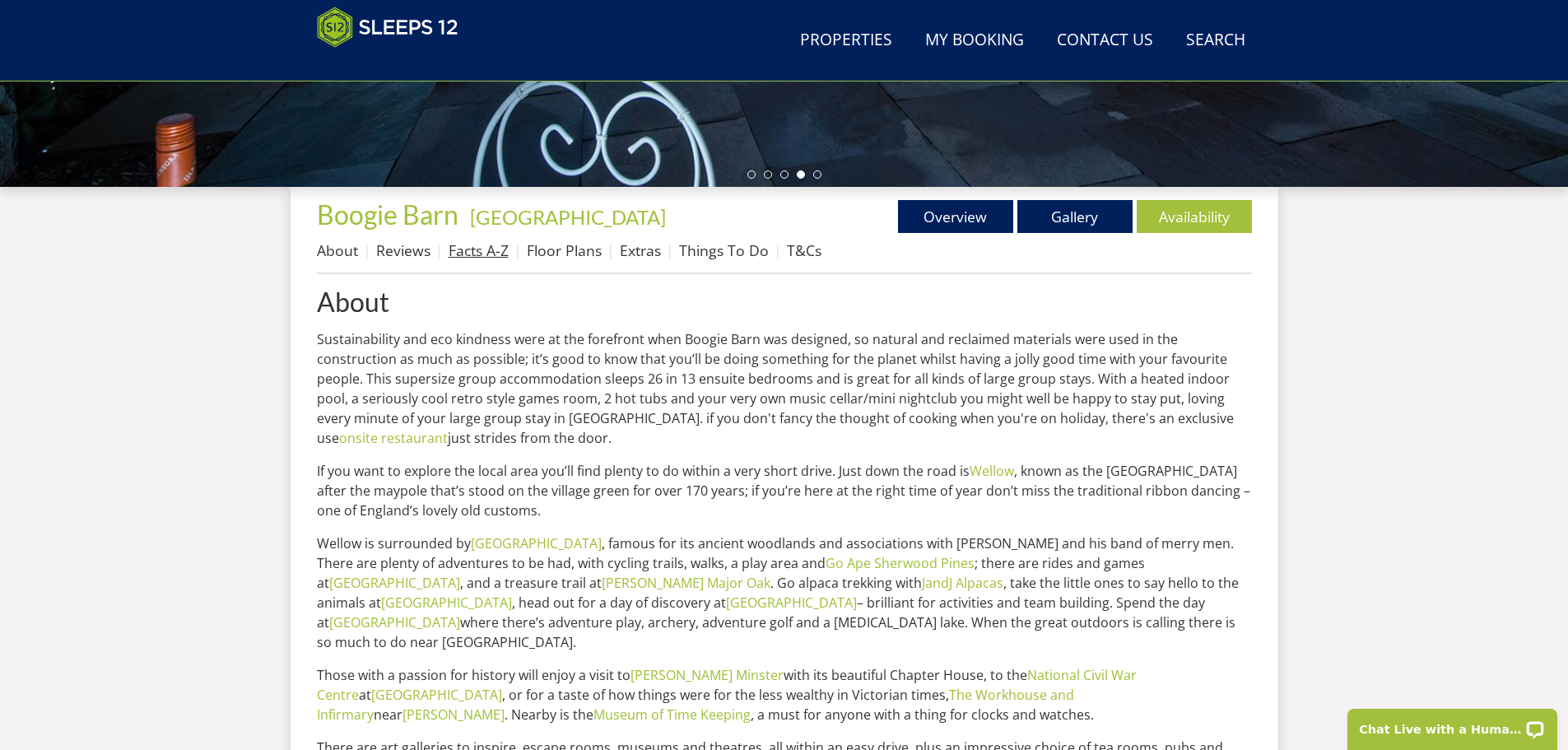
click at [470, 253] on link "Facts A-Z" at bounding box center [479, 250] width 60 height 19
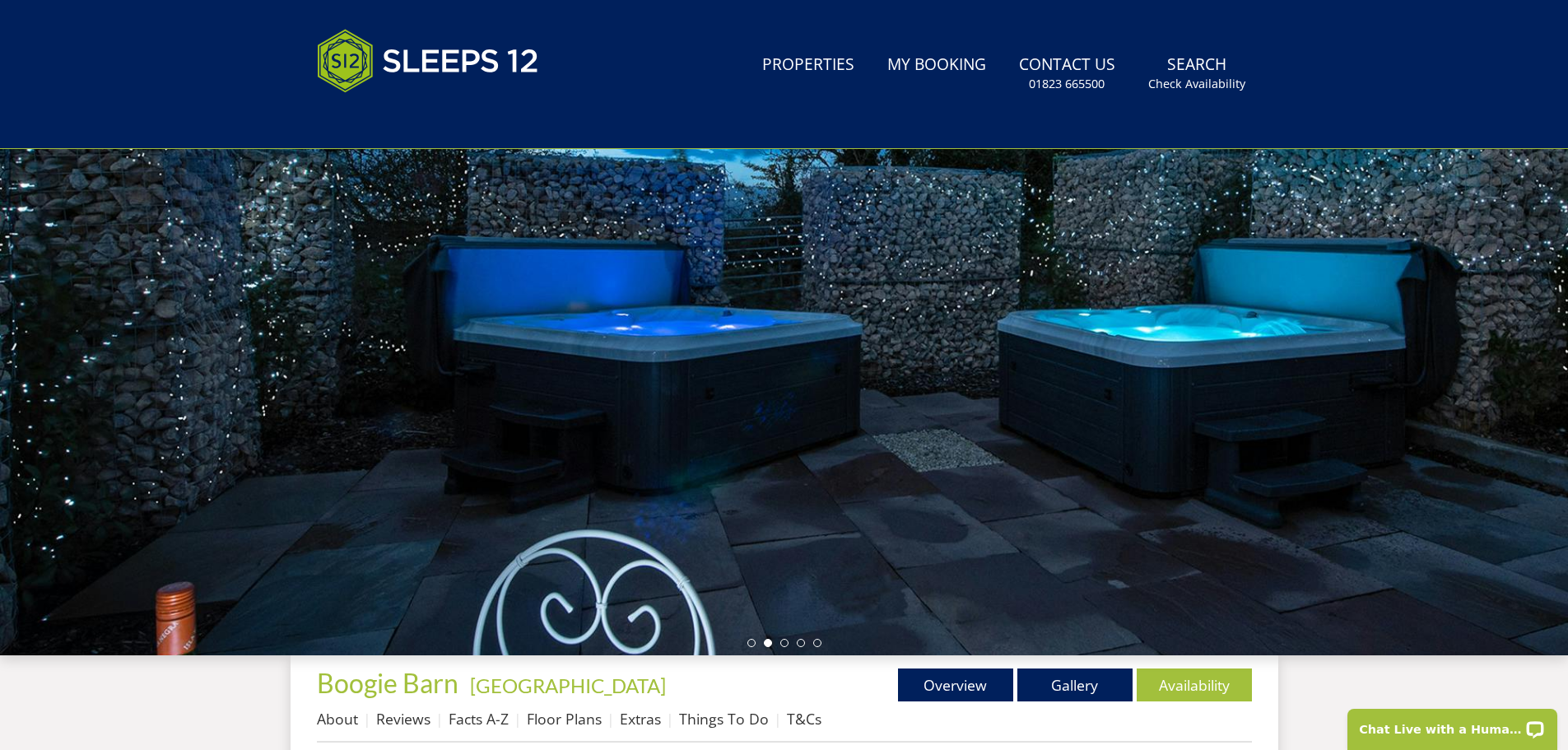
scroll to position [196, 0]
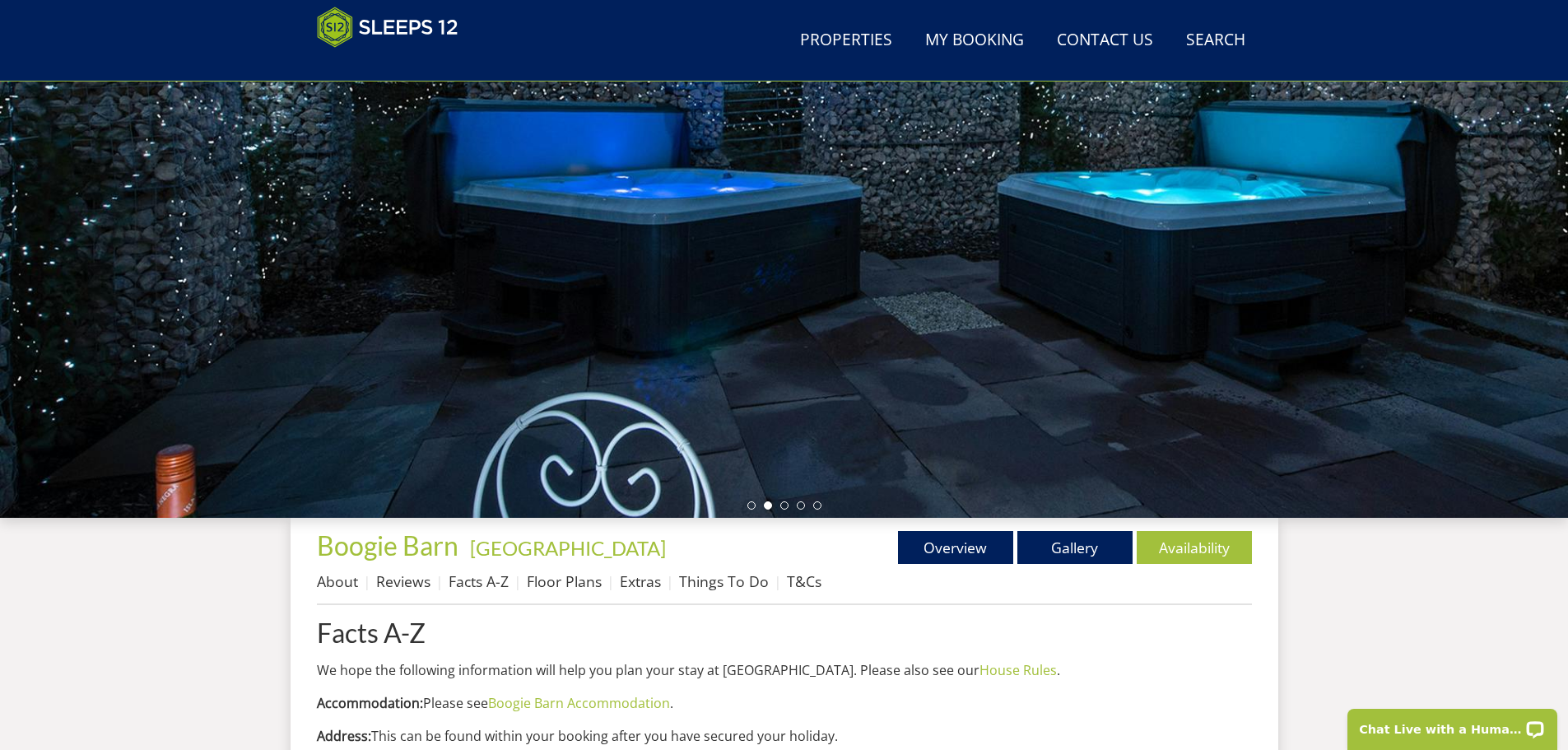
click at [987, 353] on div at bounding box center [784, 230] width 1568 height 577
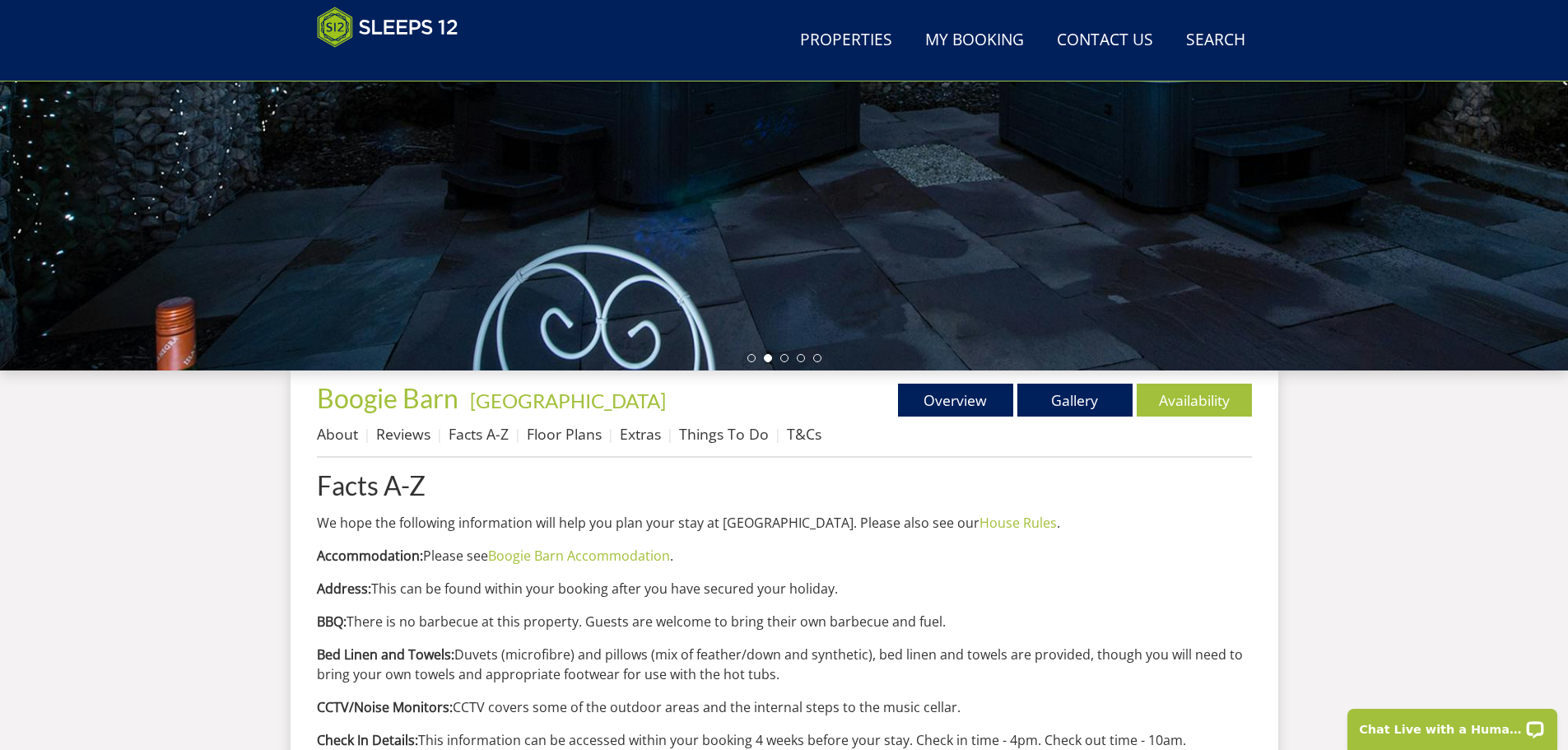
scroll to position [361, 0]
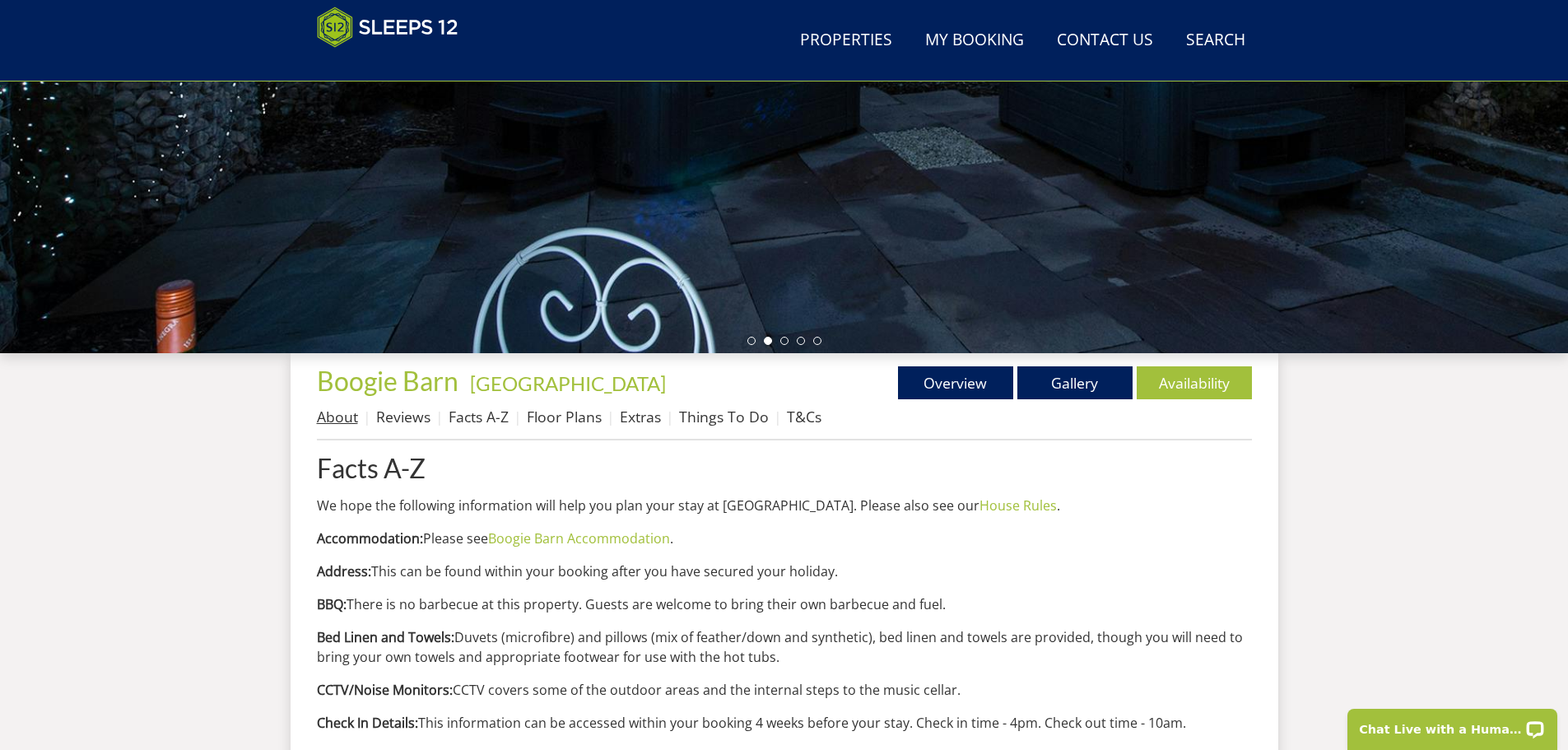
click at [347, 423] on link "About" at bounding box center [337, 416] width 41 height 19
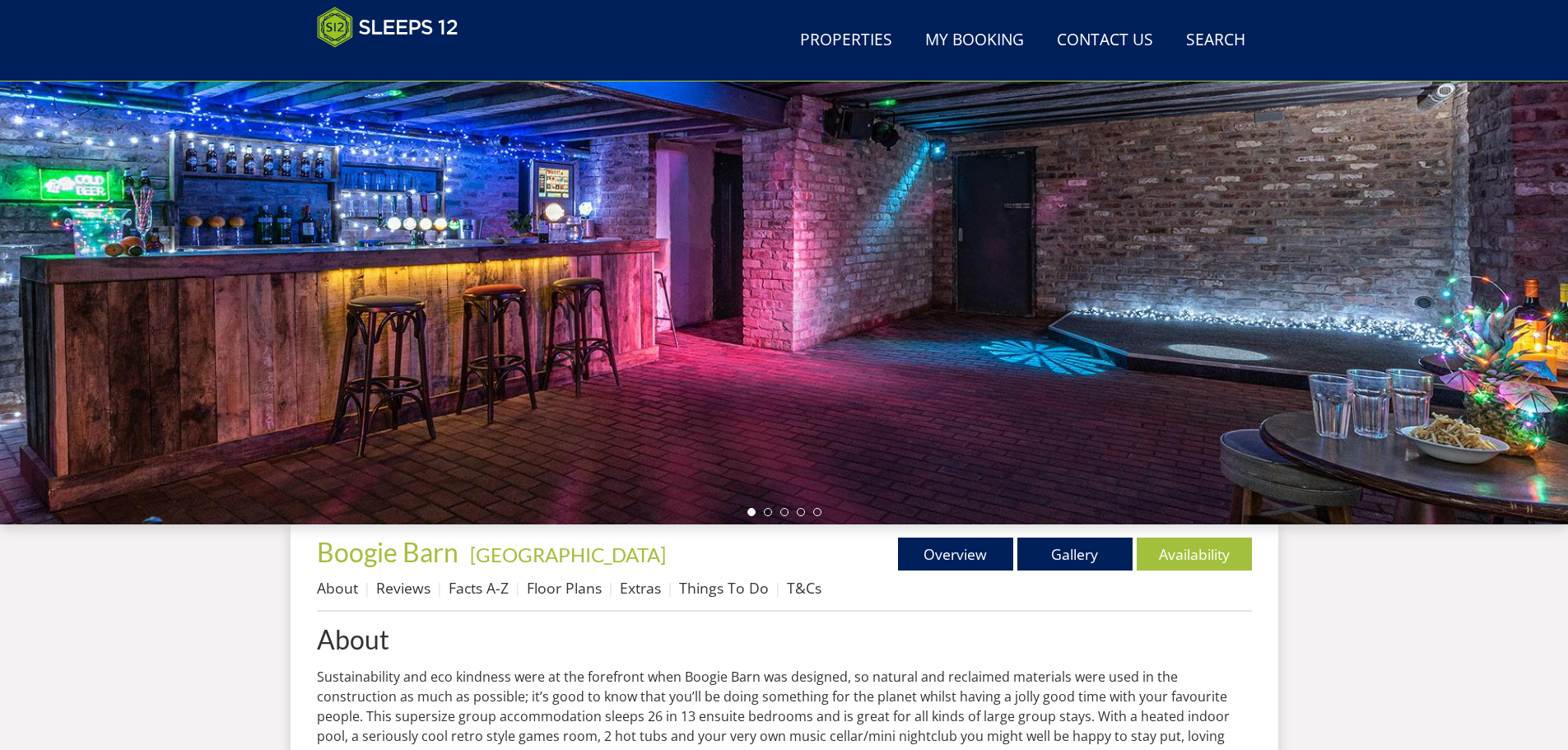
scroll to position [193, 0]
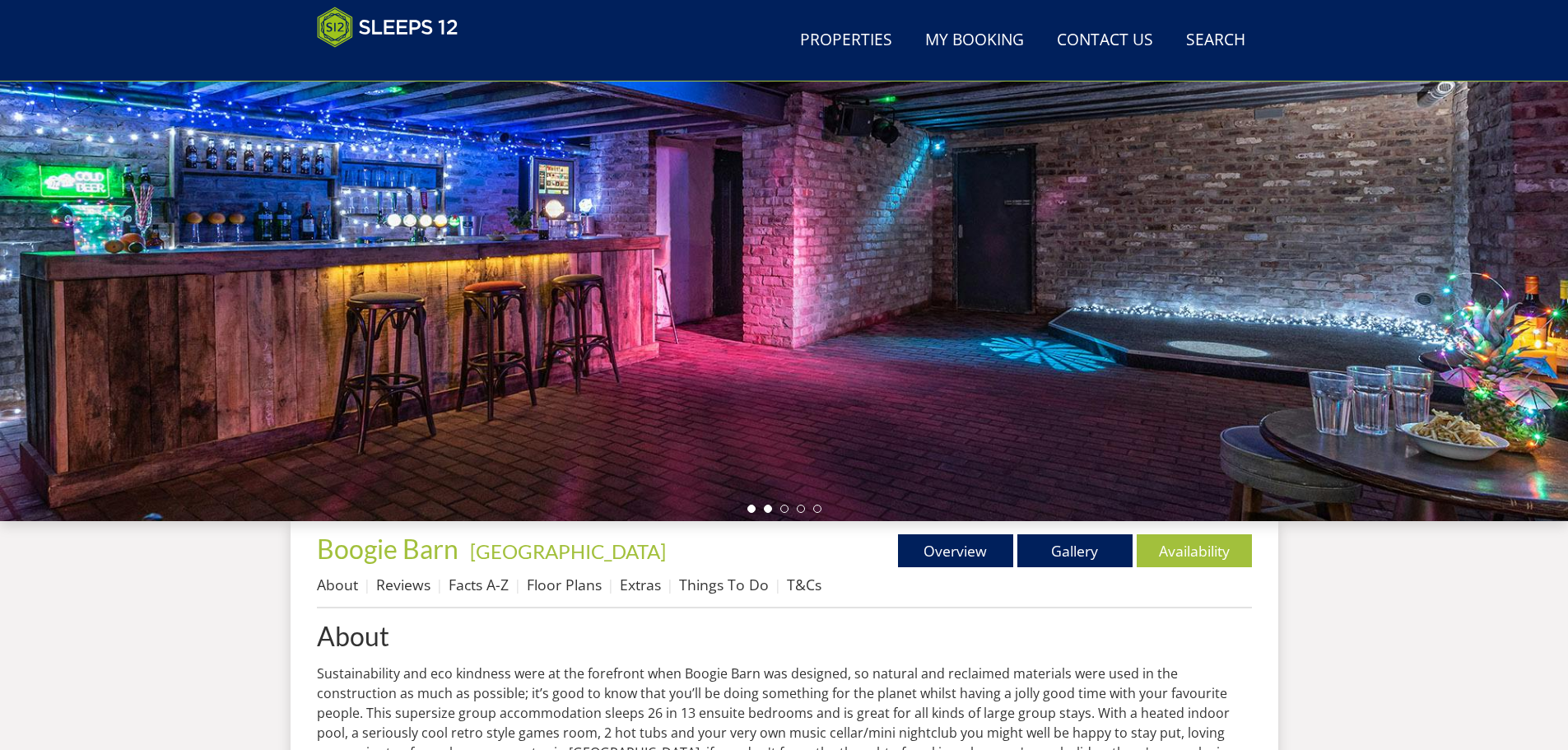
click at [764, 509] on li at bounding box center [767, 508] width 8 height 8
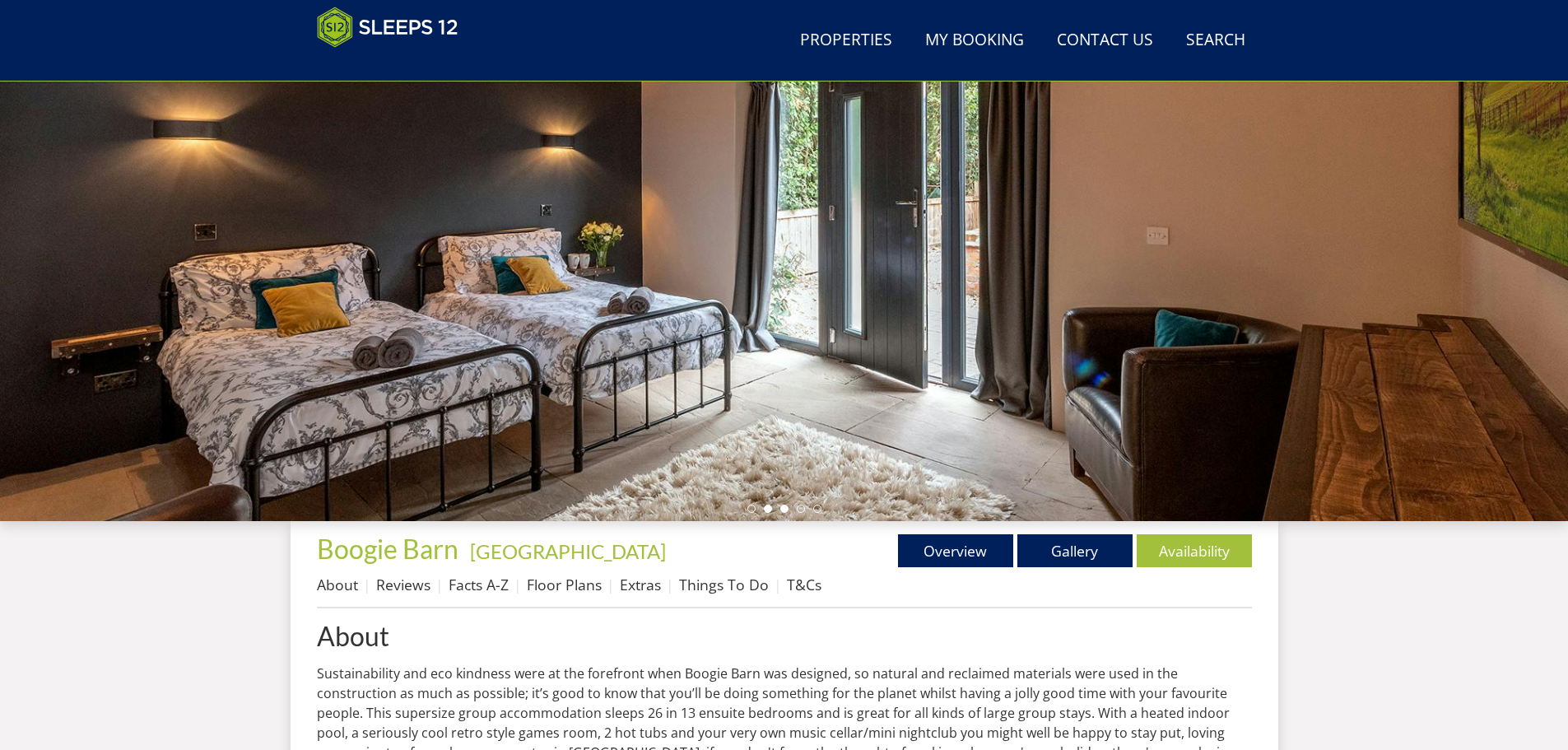
click at [787, 508] on li at bounding box center [784, 508] width 8 height 8
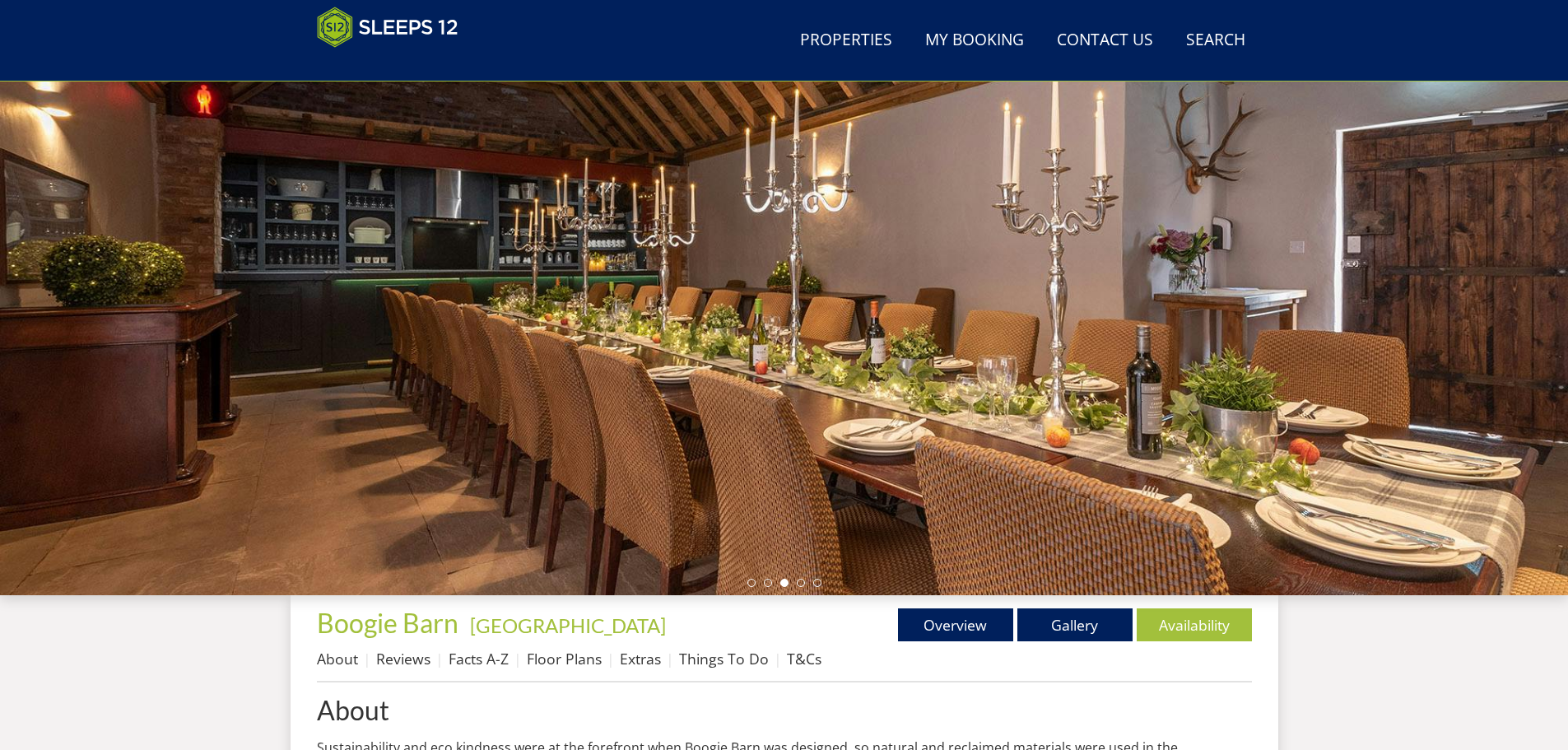
scroll to position [110, 0]
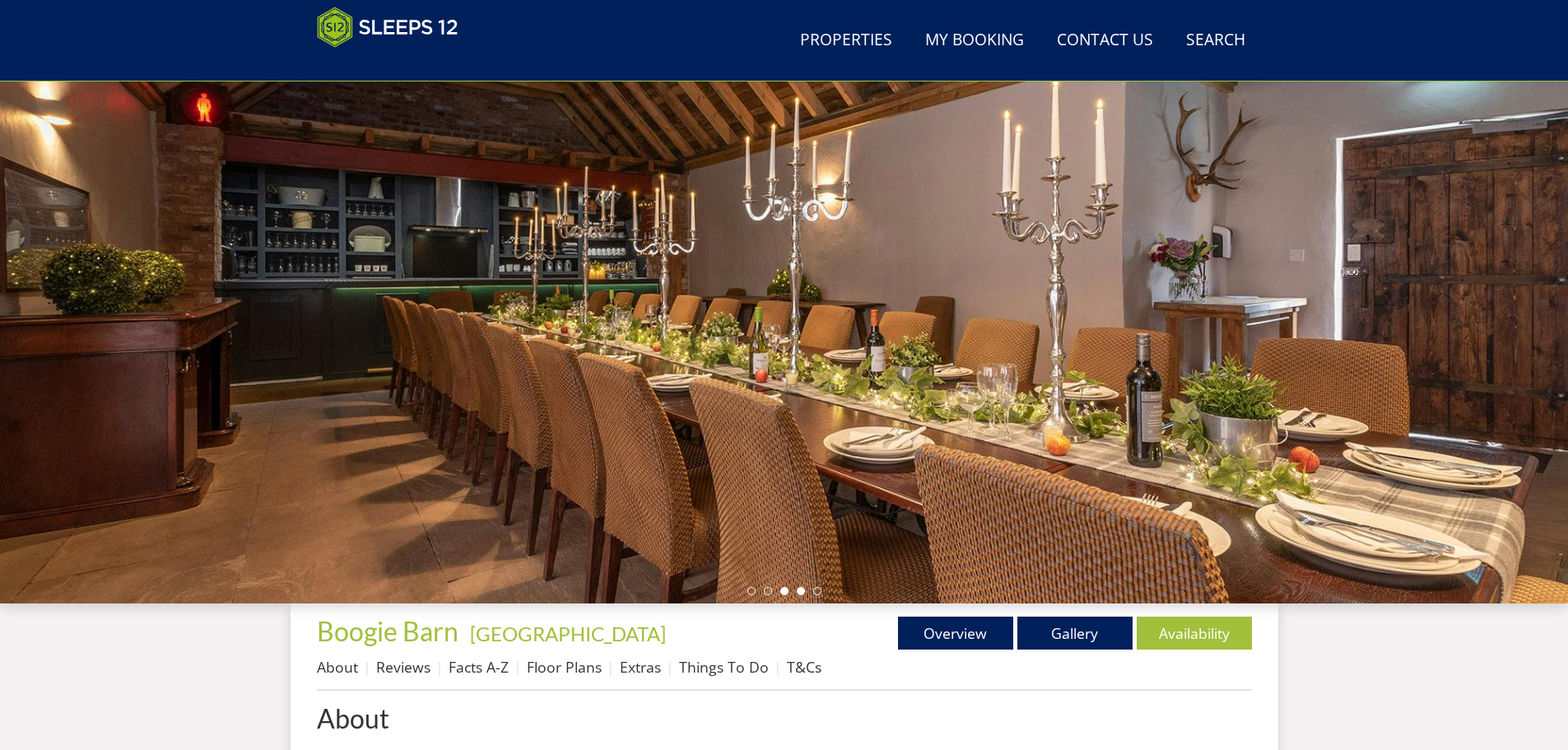
click at [800, 591] on li at bounding box center [800, 591] width 8 height 8
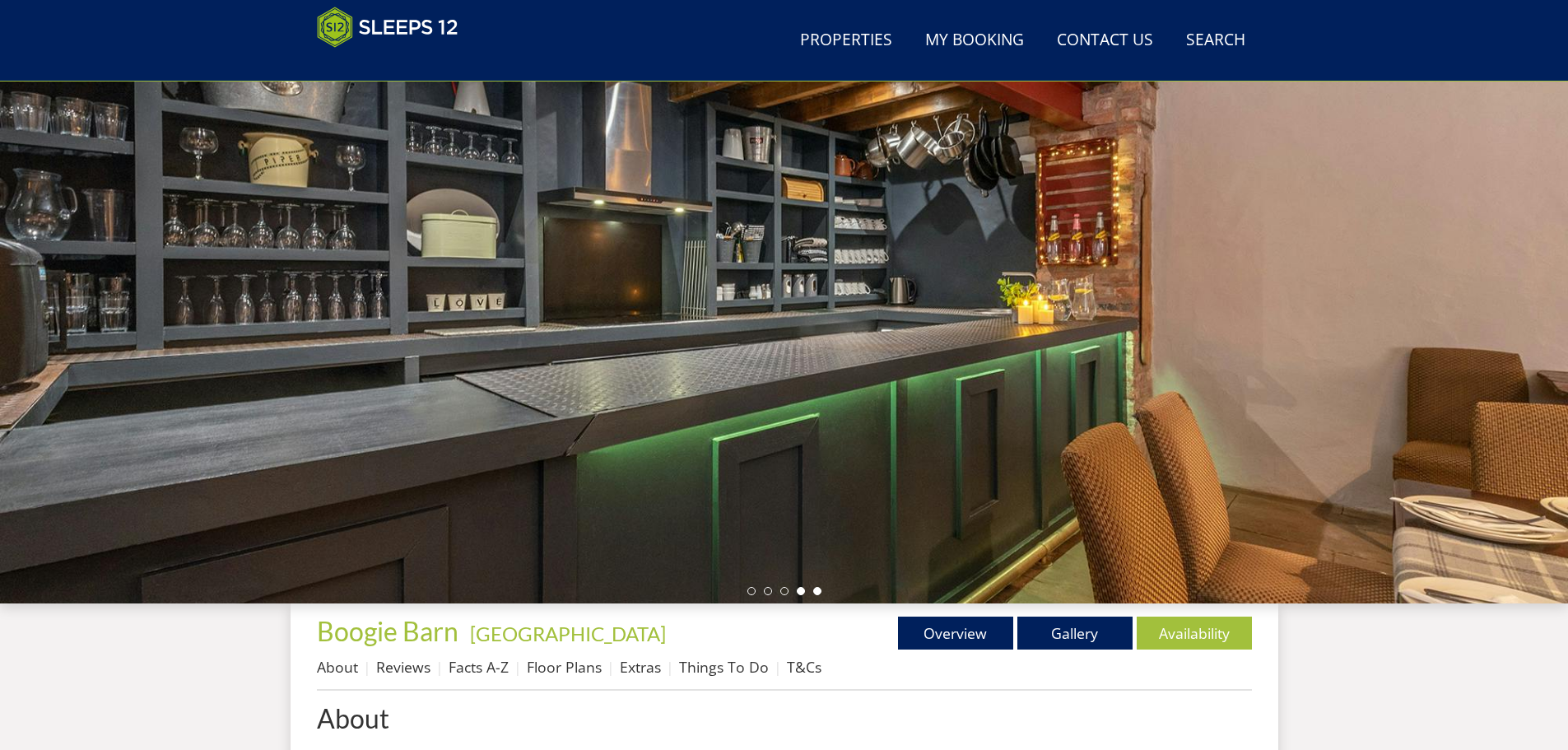
click at [820, 590] on li at bounding box center [817, 591] width 8 height 8
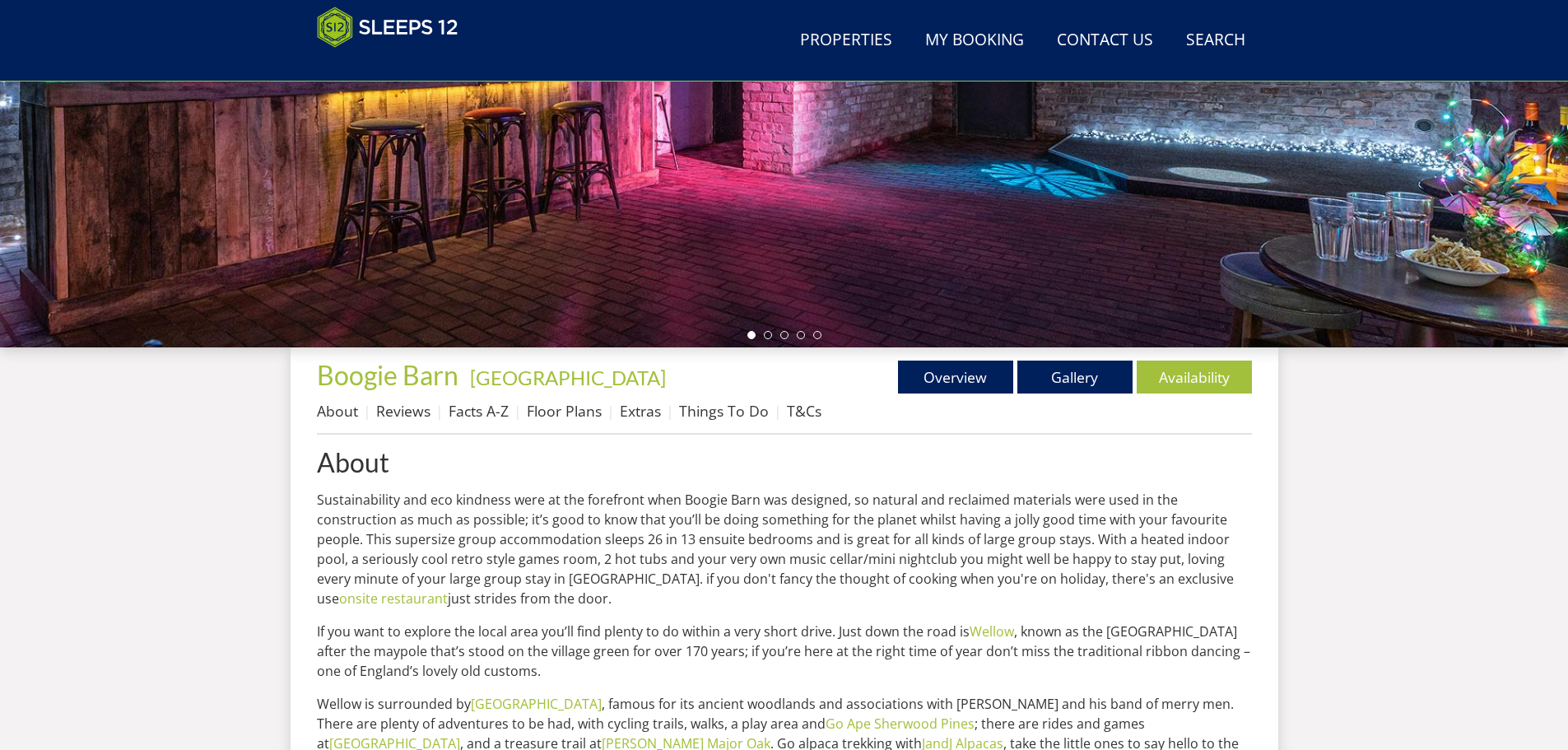
scroll to position [357, 0]
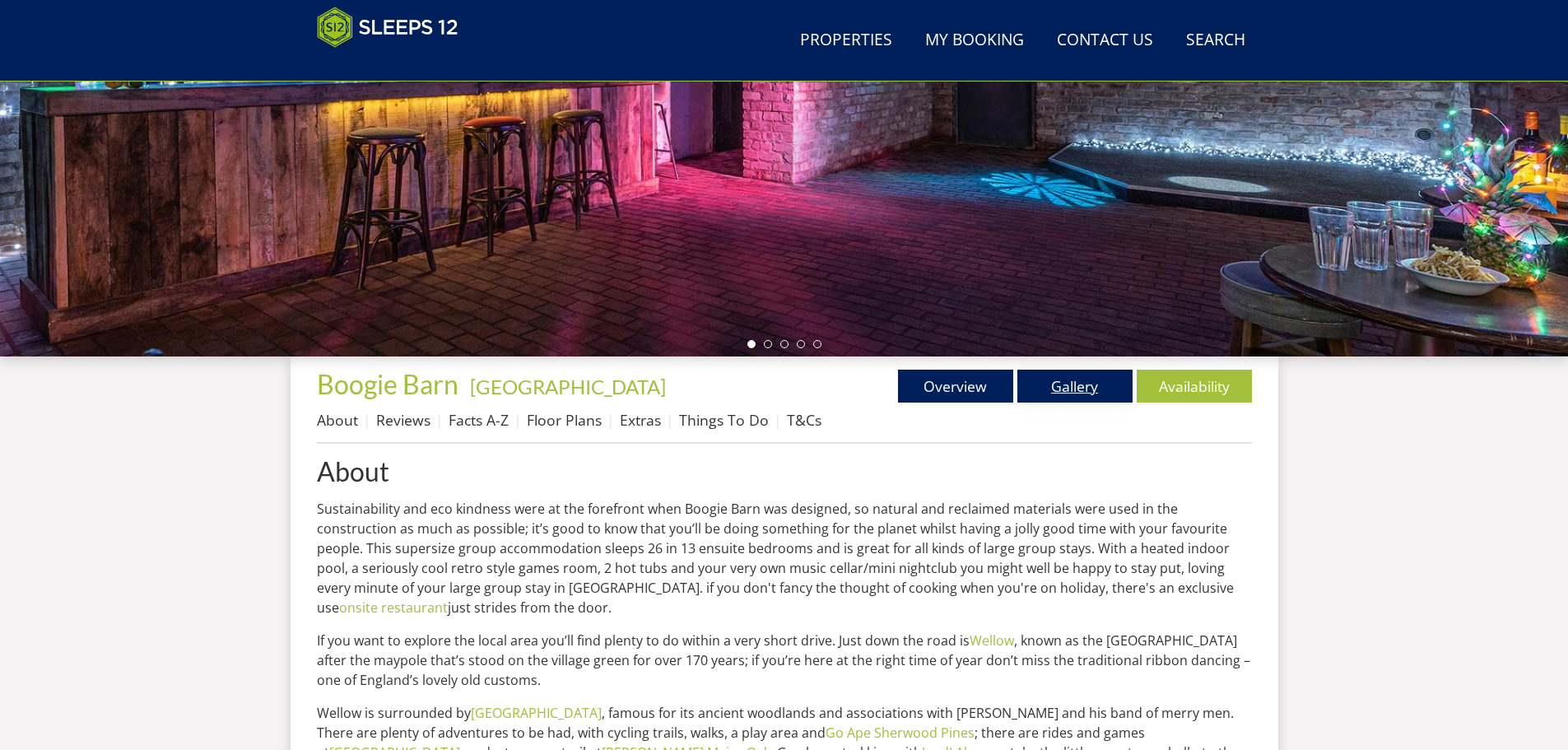
click at [1066, 390] on link "Gallery" at bounding box center [1074, 386] width 115 height 33
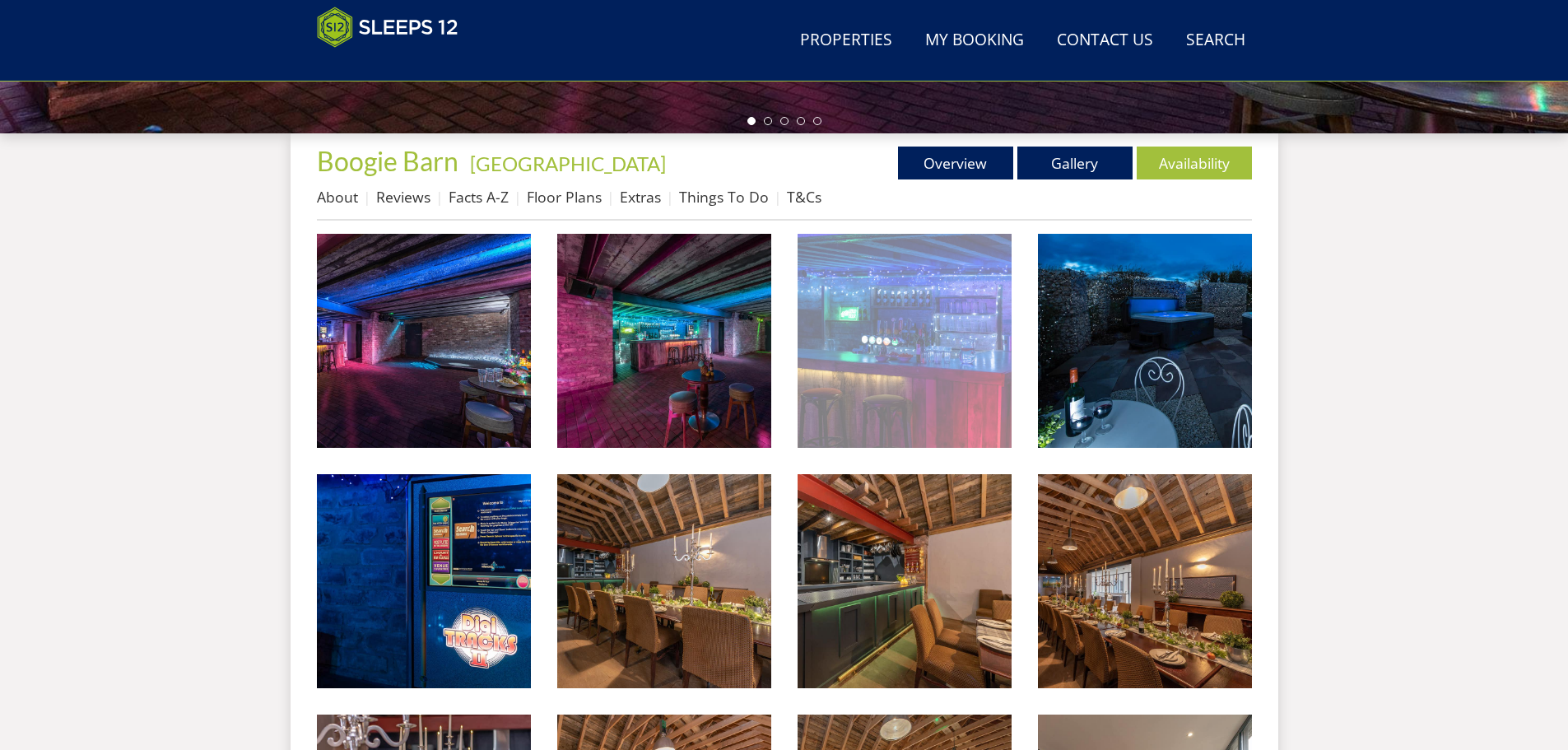
scroll to position [607, 0]
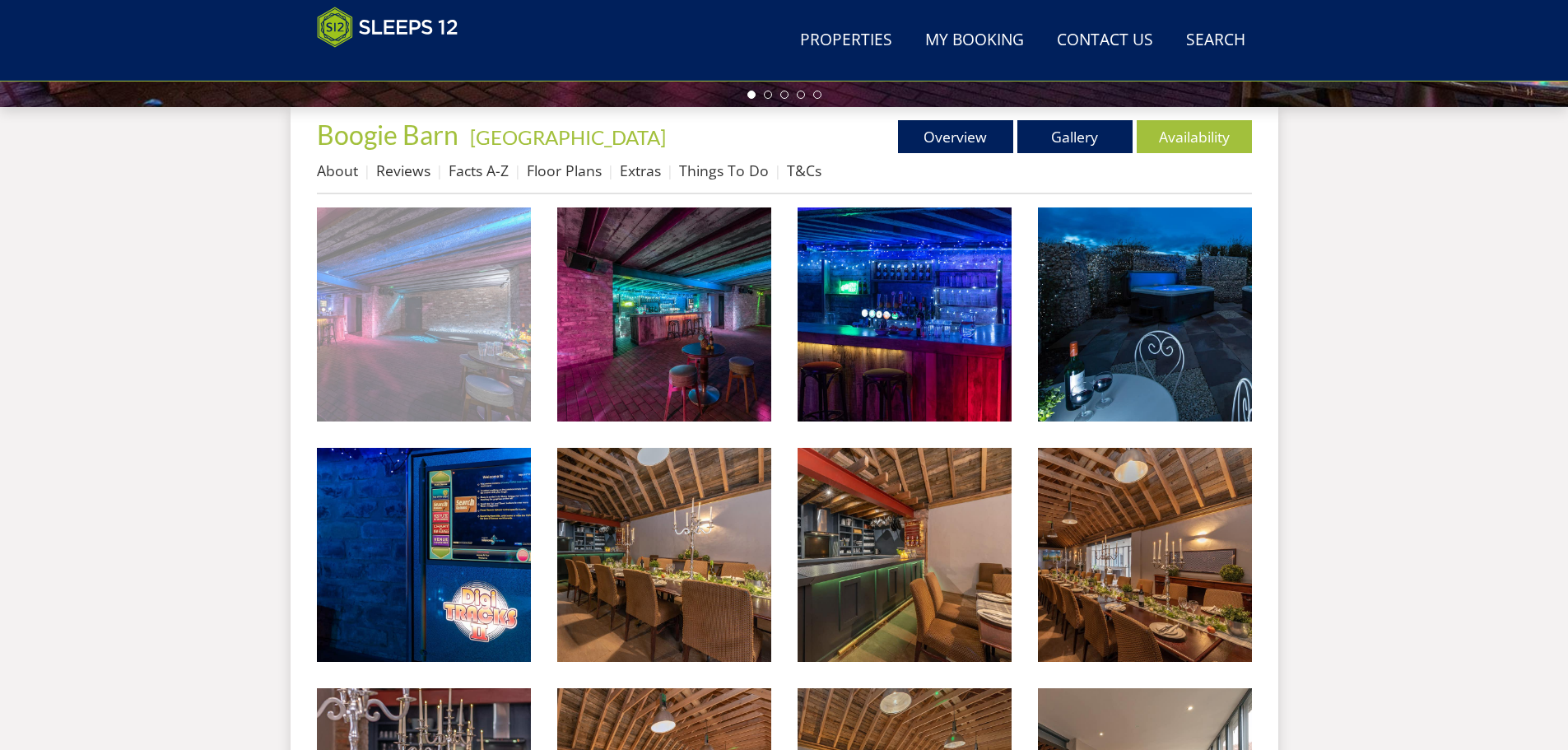
click at [470, 298] on img at bounding box center [423, 314] width 214 height 214
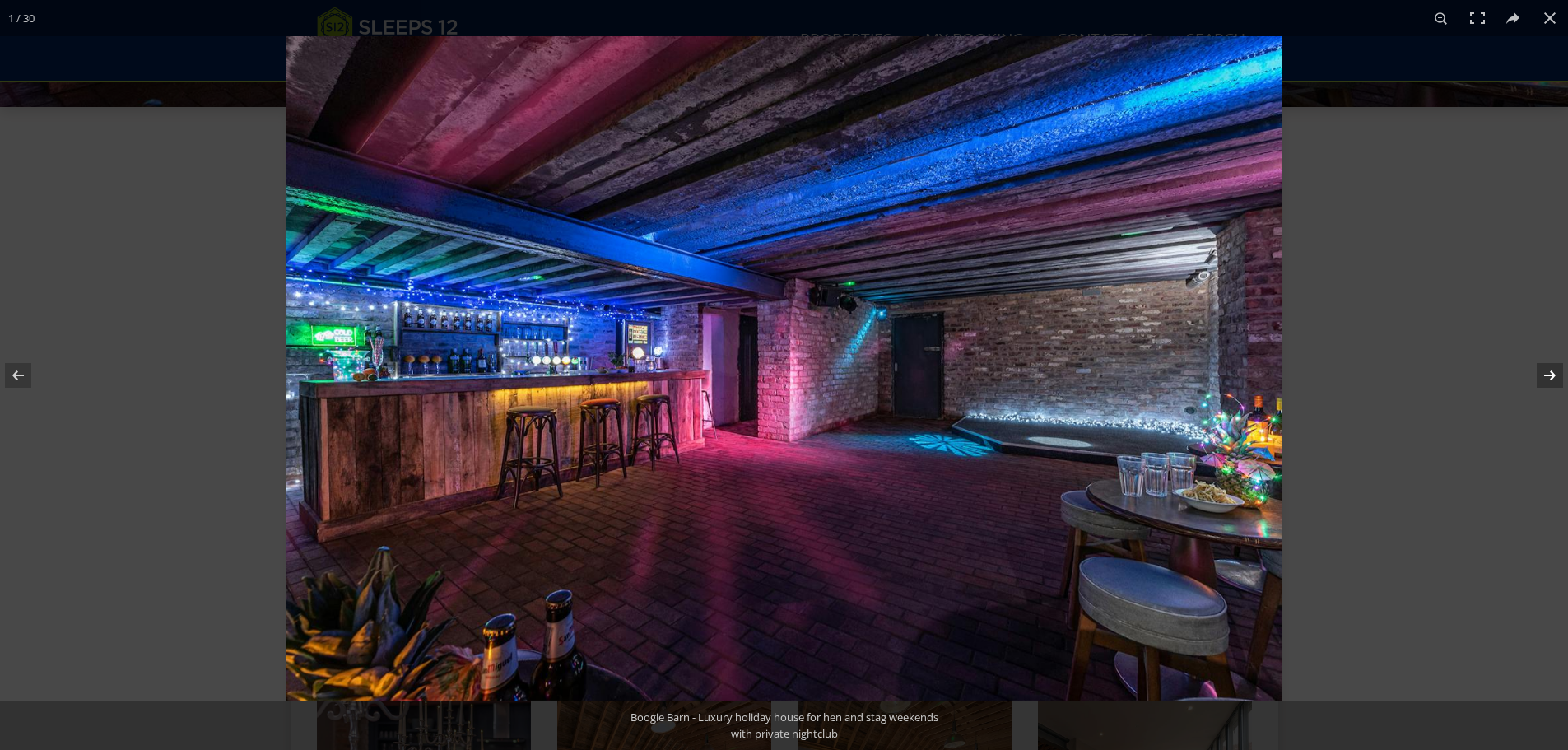
click at [1541, 379] on button at bounding box center [1538, 376] width 57 height 83
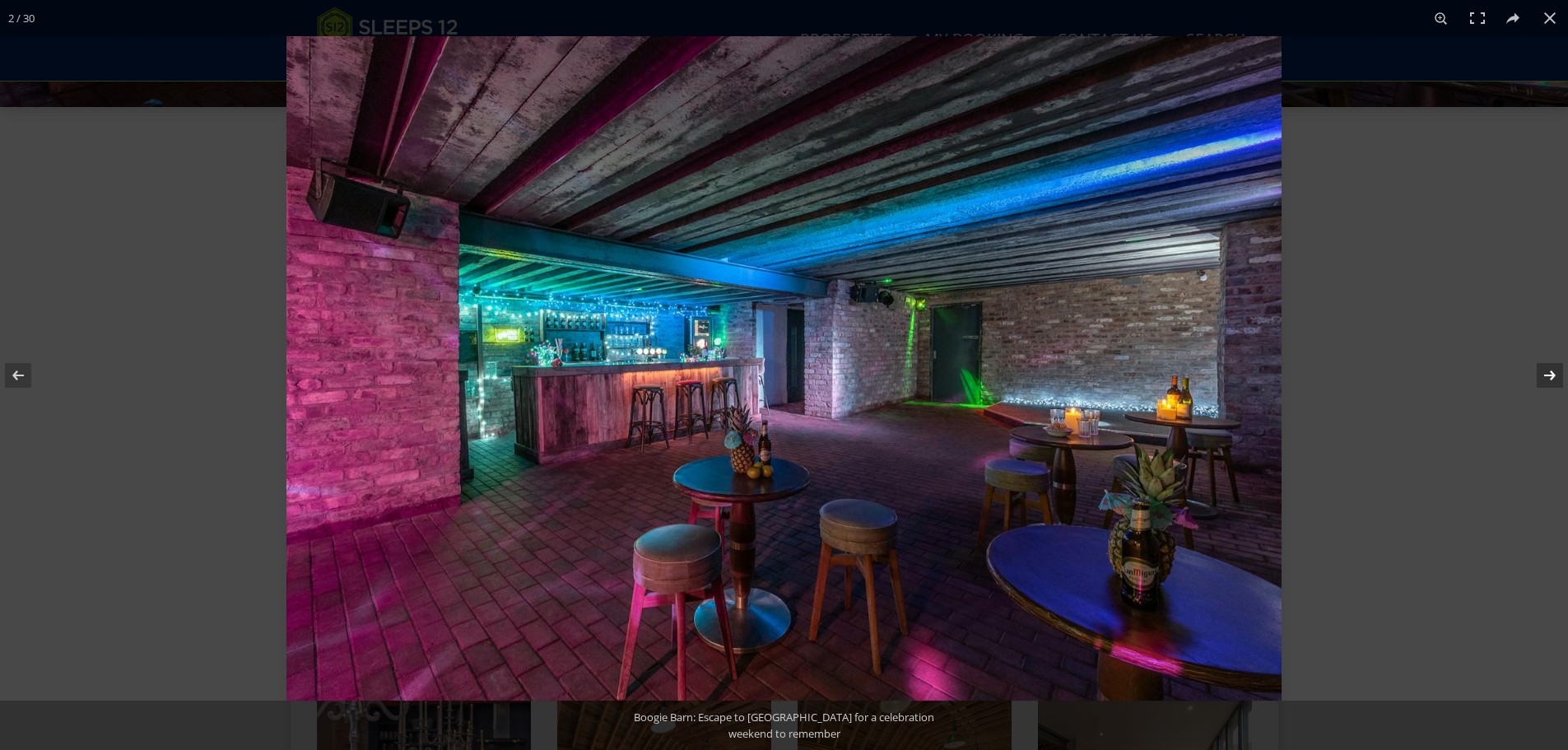
click at [1543, 378] on button at bounding box center [1538, 376] width 57 height 83
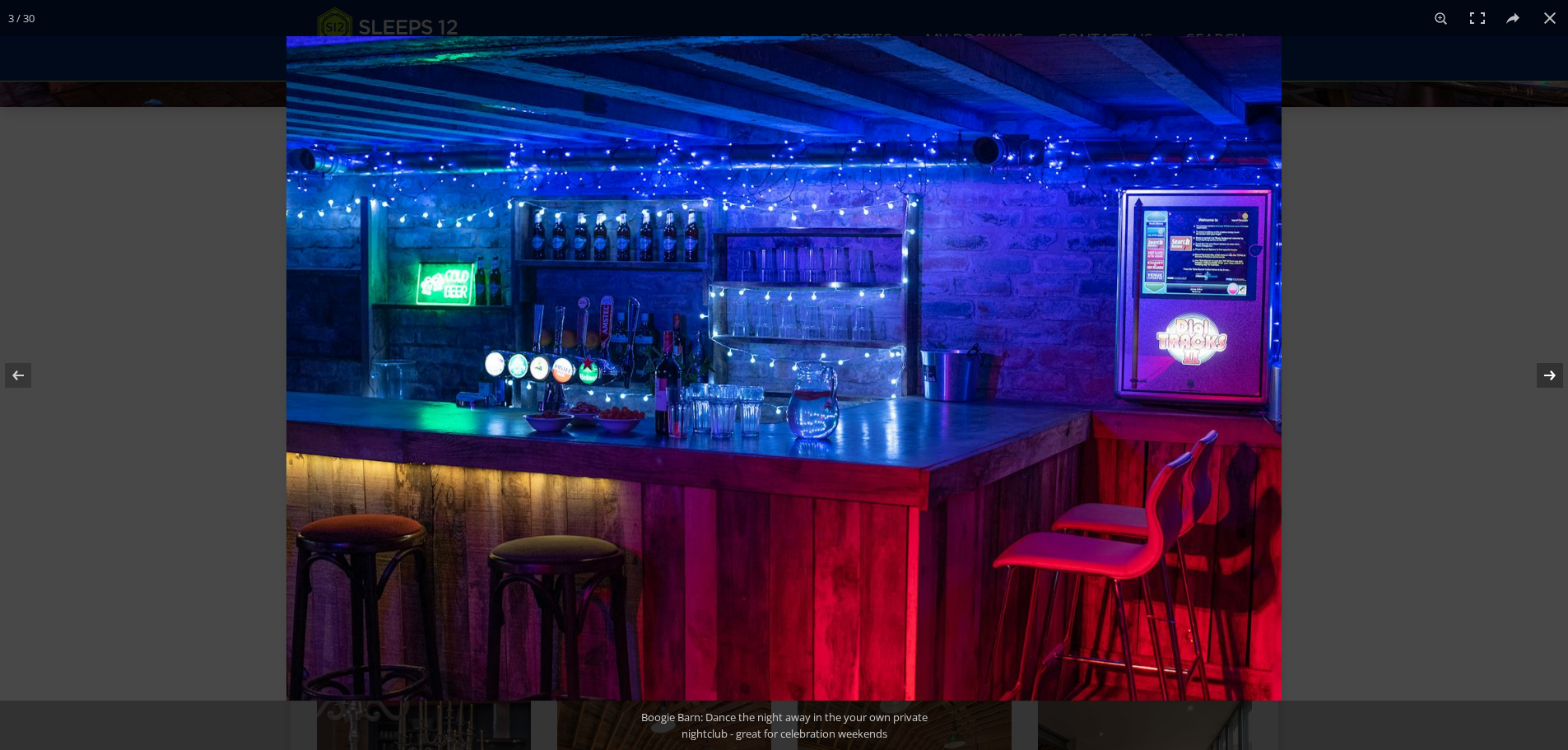
click at [1543, 378] on button at bounding box center [1538, 376] width 57 height 83
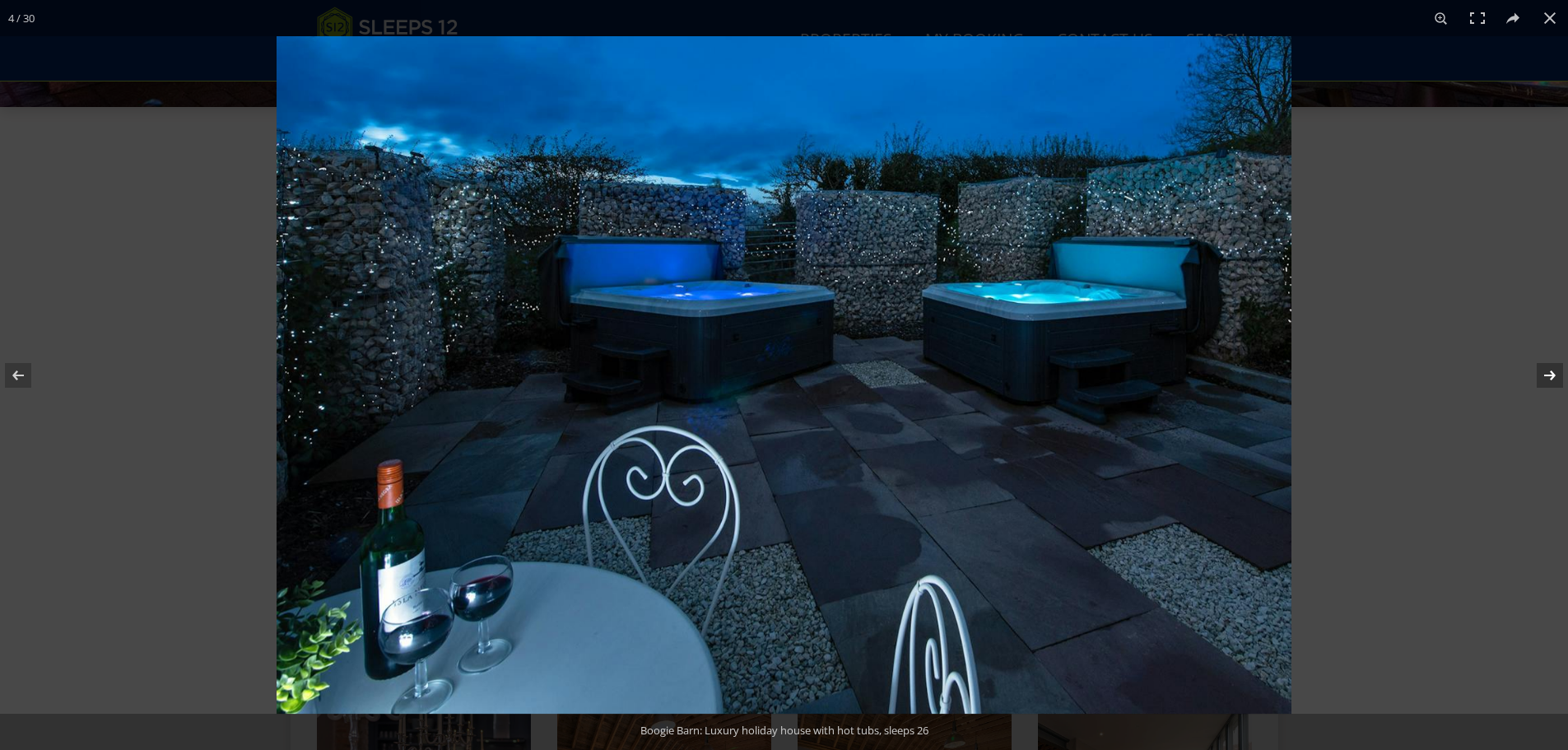
click at [1543, 378] on button at bounding box center [1538, 376] width 57 height 83
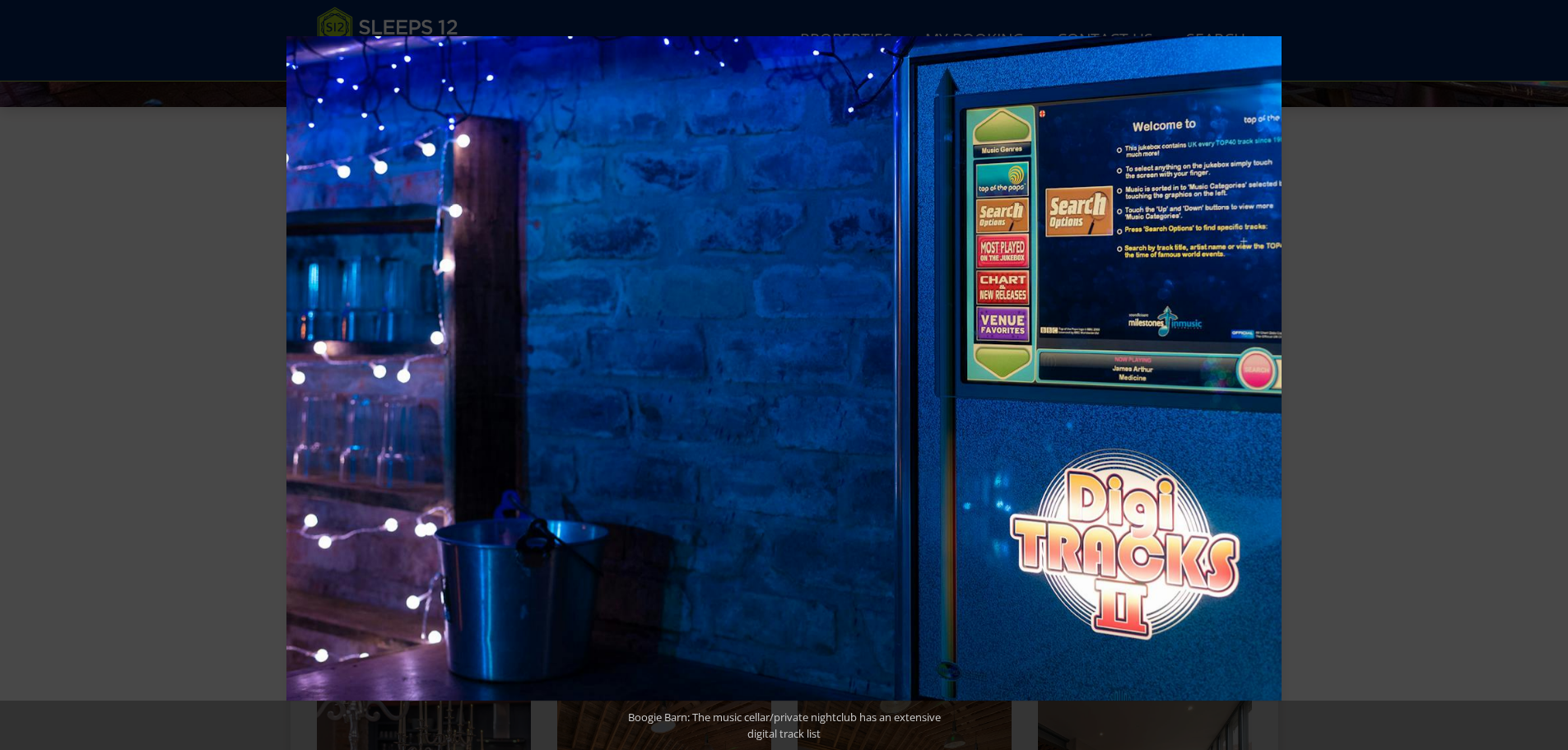
click at [1543, 378] on button at bounding box center [1538, 376] width 57 height 83
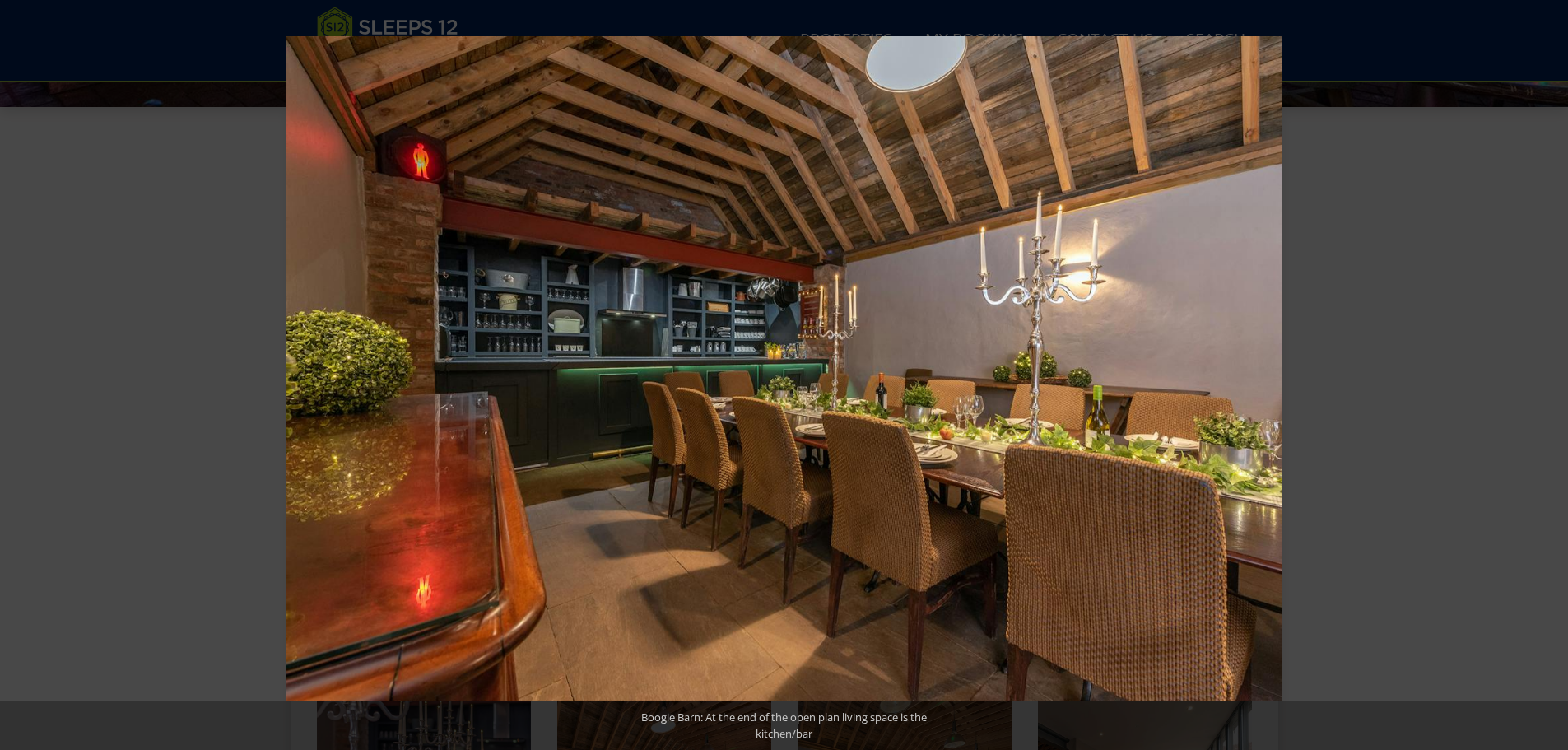
click at [1543, 378] on button at bounding box center [1538, 376] width 57 height 83
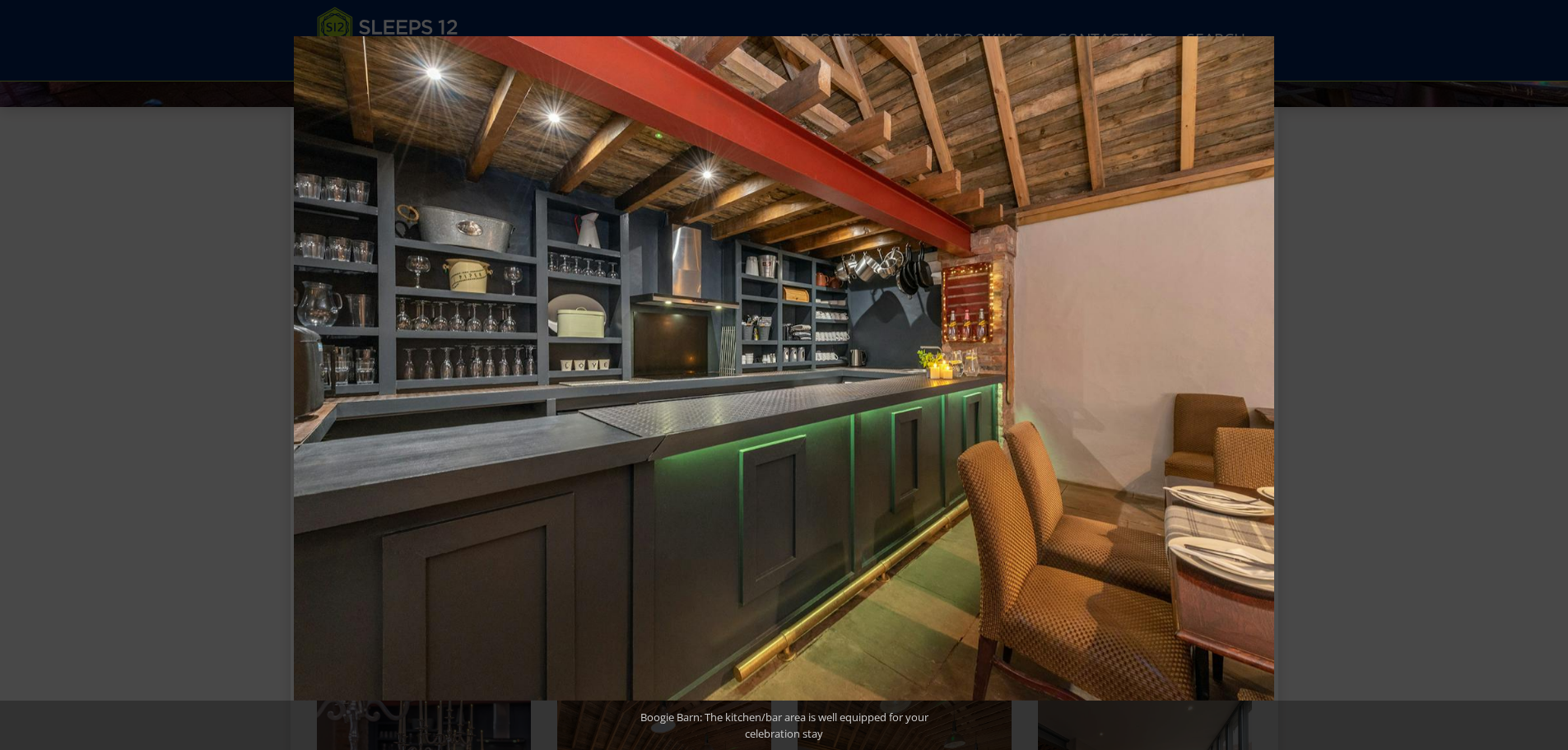
click at [1543, 378] on button at bounding box center [1538, 376] width 57 height 83
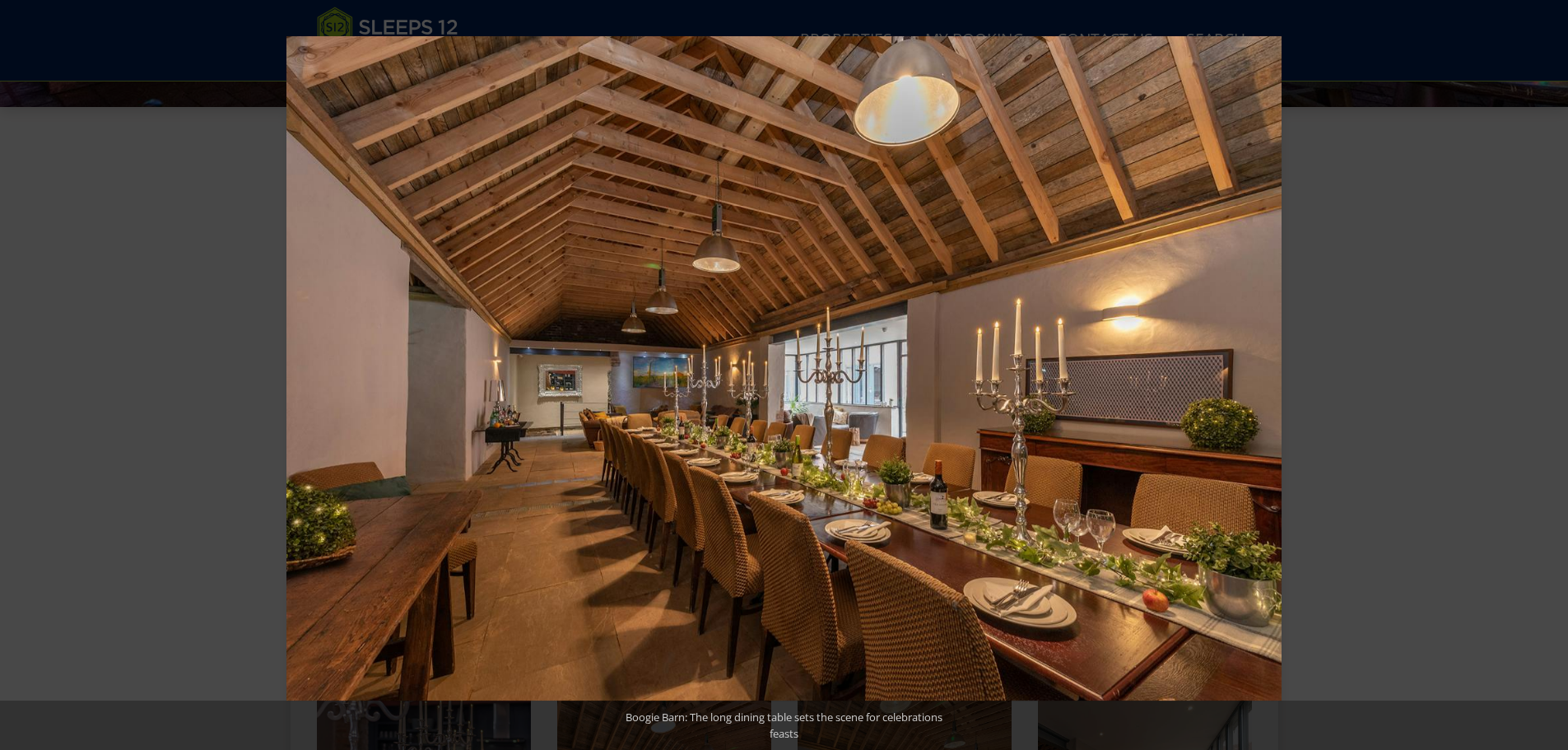
click at [1543, 378] on button at bounding box center [1538, 376] width 57 height 83
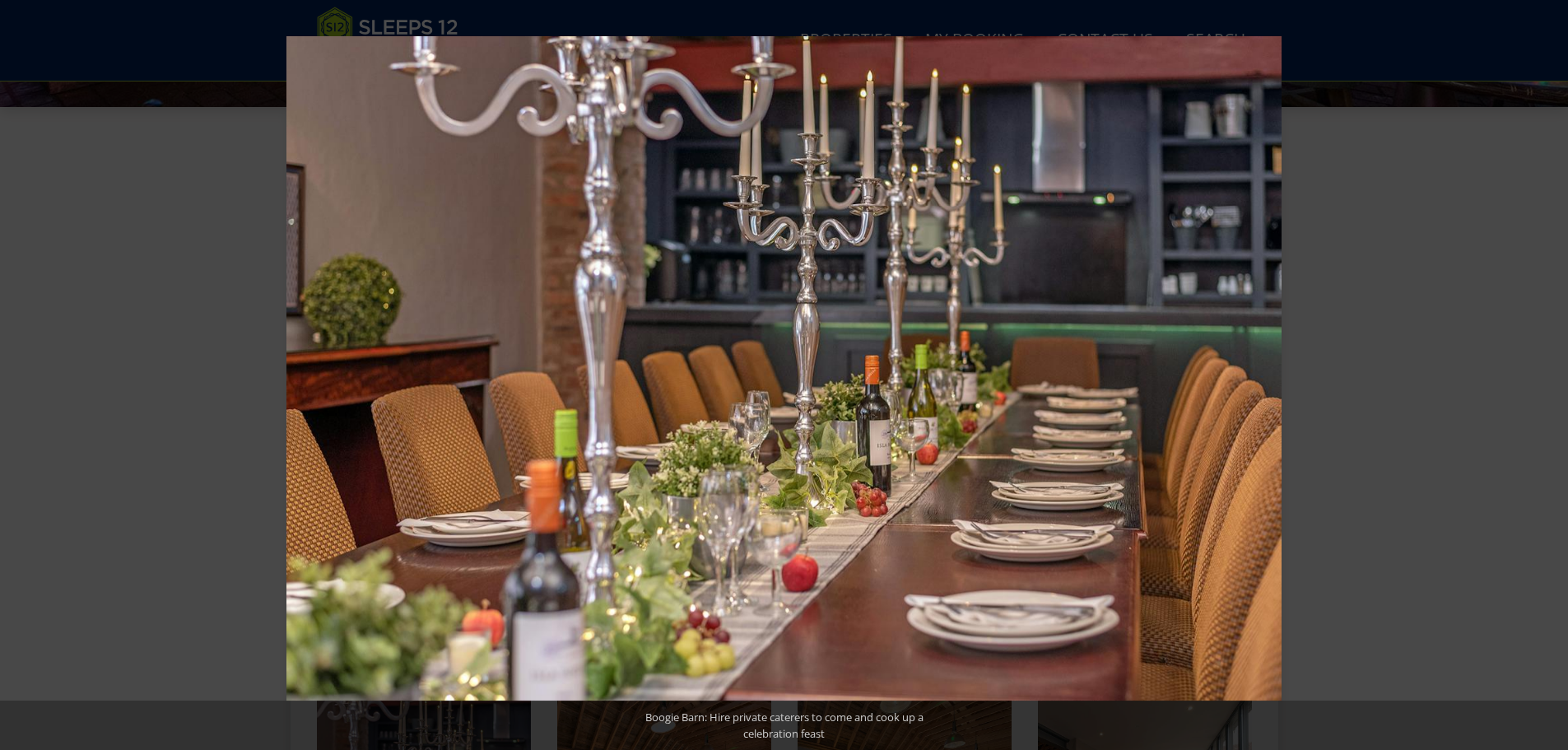
click at [1543, 378] on button at bounding box center [1538, 376] width 57 height 83
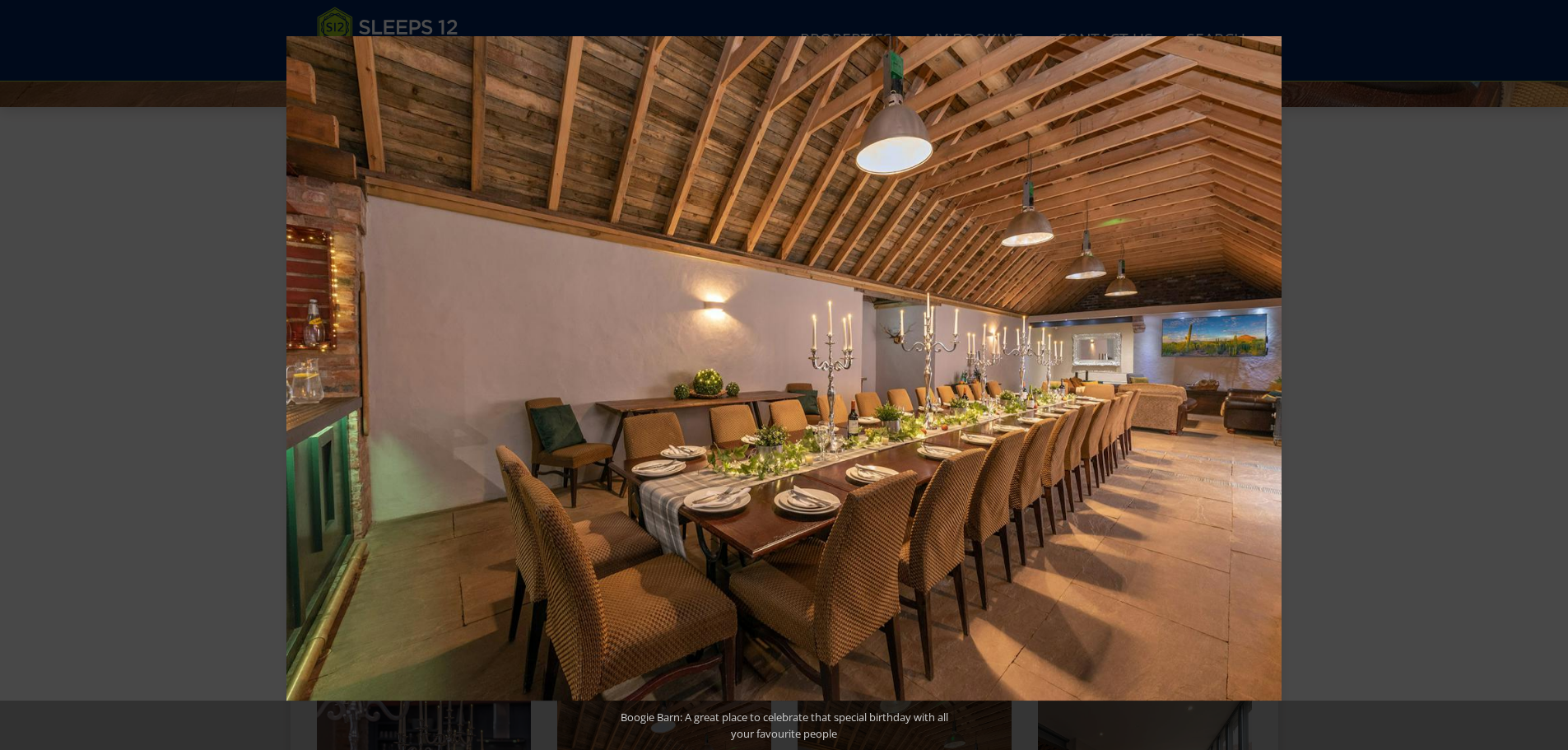
click at [1543, 378] on button at bounding box center [1538, 376] width 57 height 83
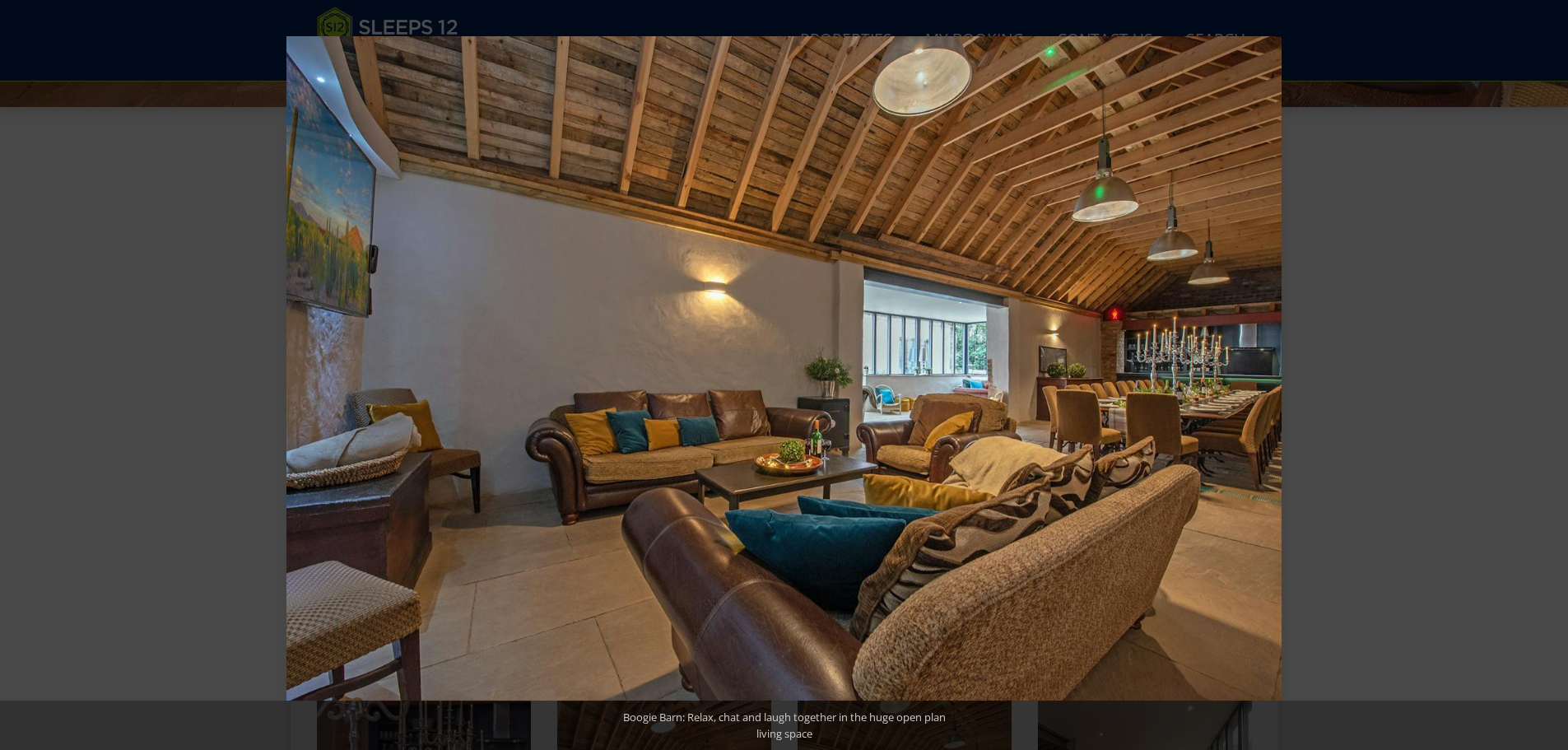
click at [1543, 378] on button at bounding box center [1538, 376] width 57 height 83
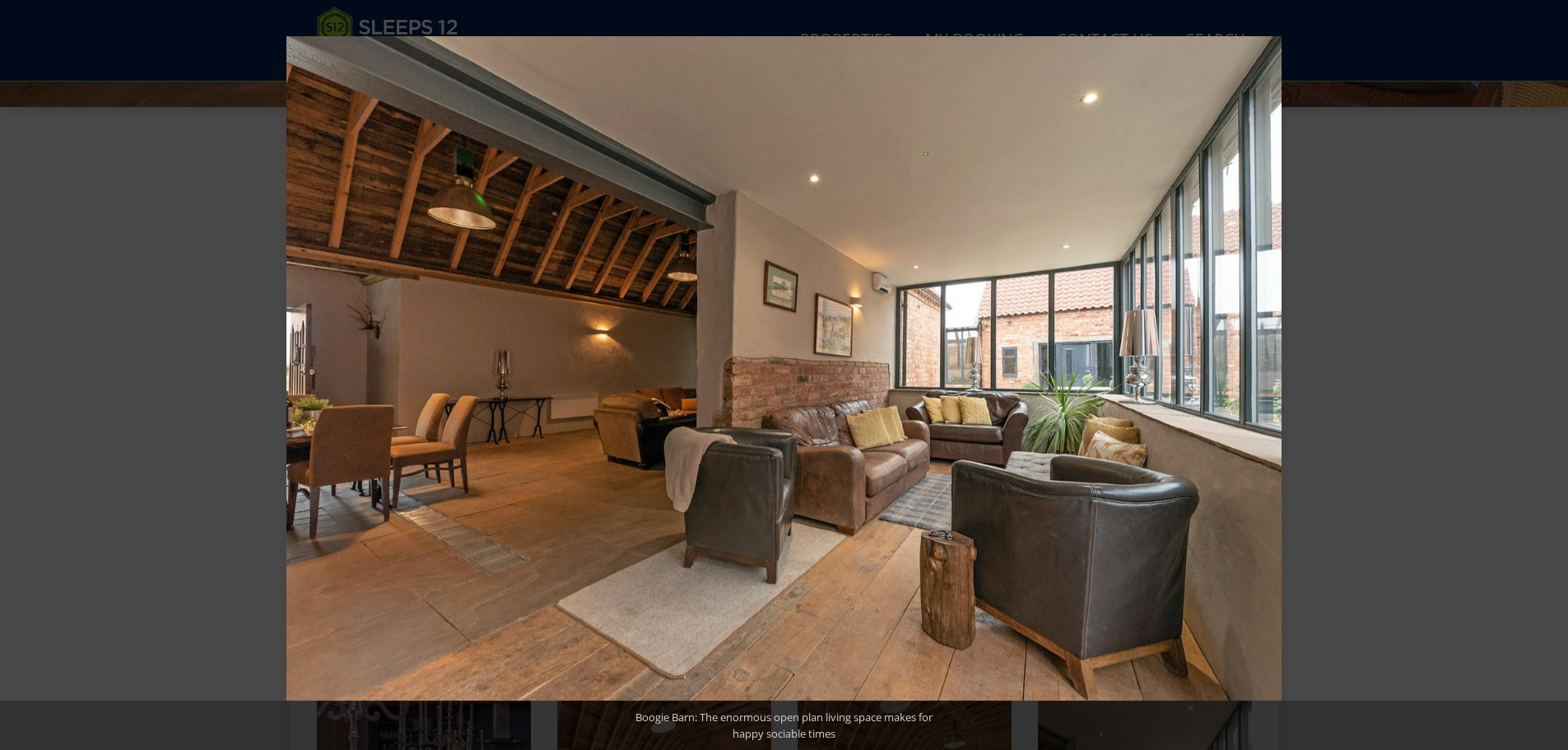
click at [1543, 378] on button at bounding box center [1538, 376] width 57 height 83
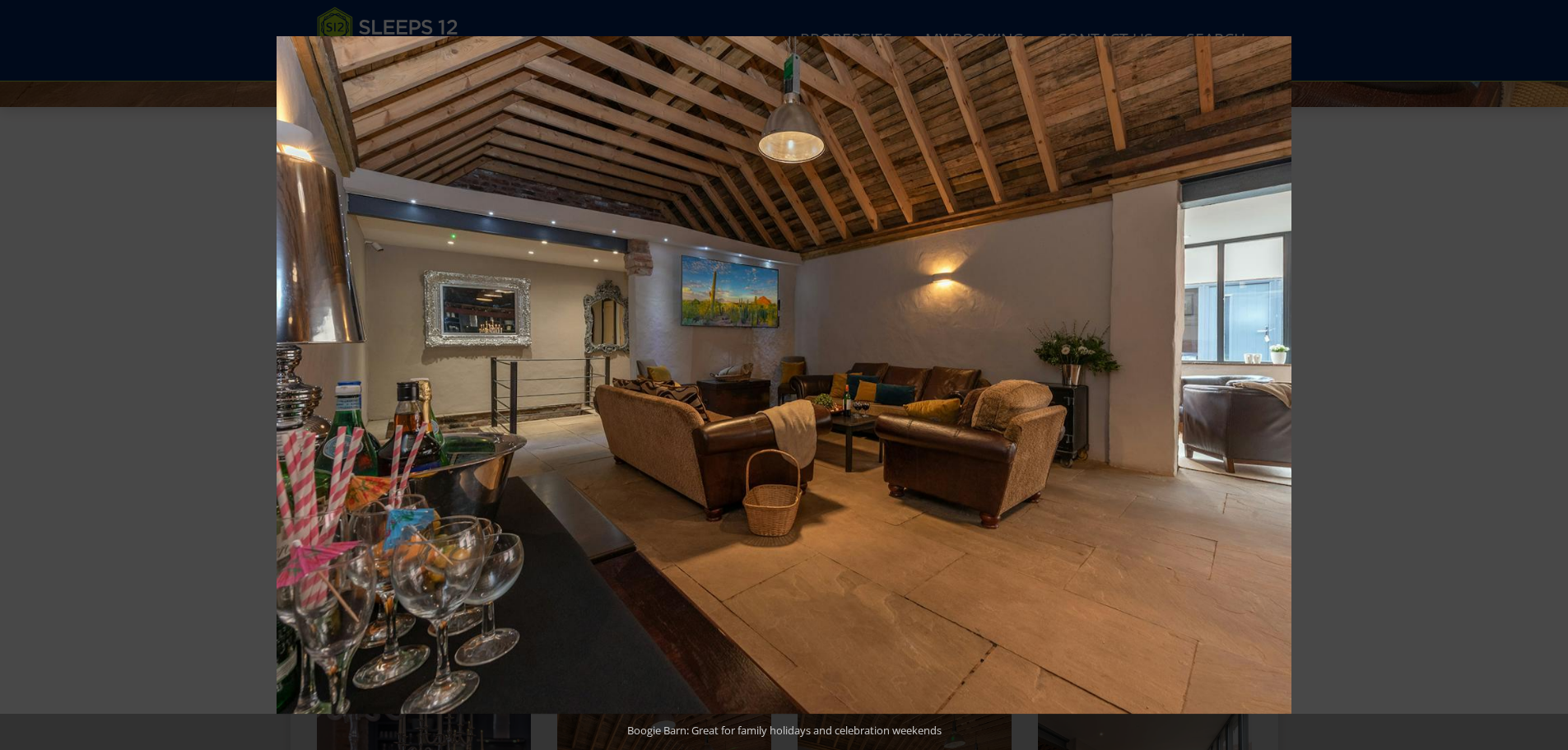
click at [1543, 378] on button at bounding box center [1538, 376] width 57 height 83
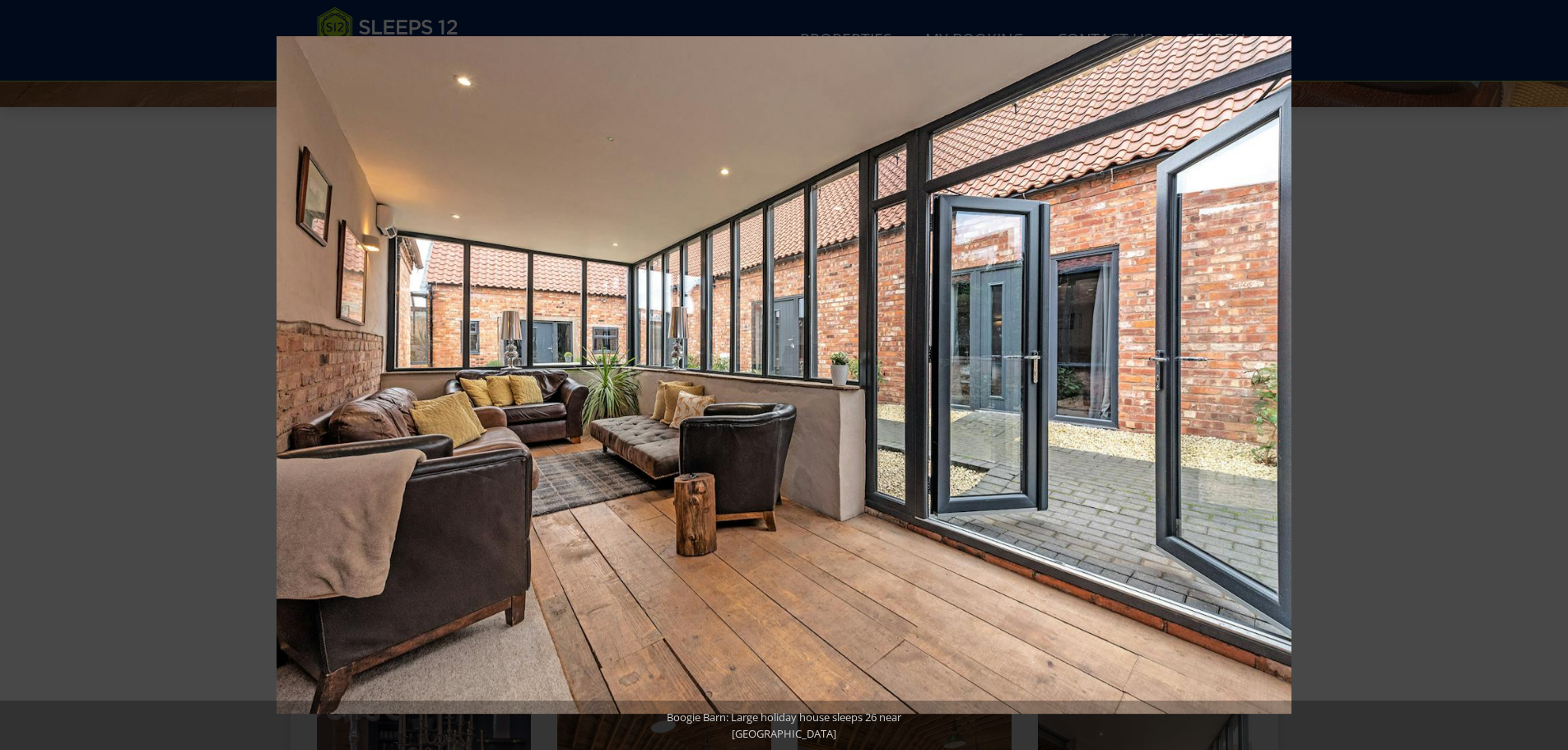
click at [1543, 378] on button at bounding box center [1538, 376] width 57 height 83
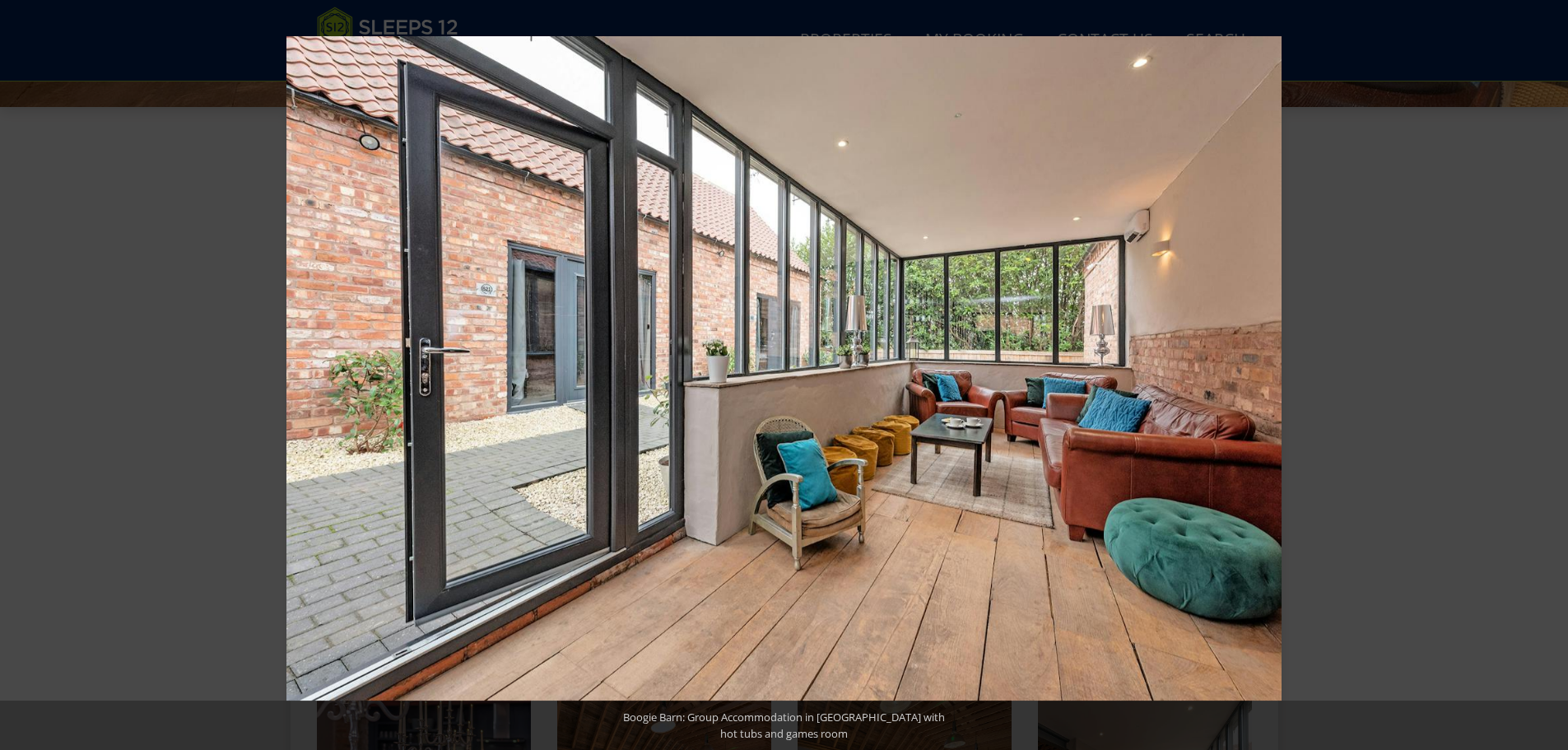
click at [1543, 378] on button at bounding box center [1538, 376] width 57 height 83
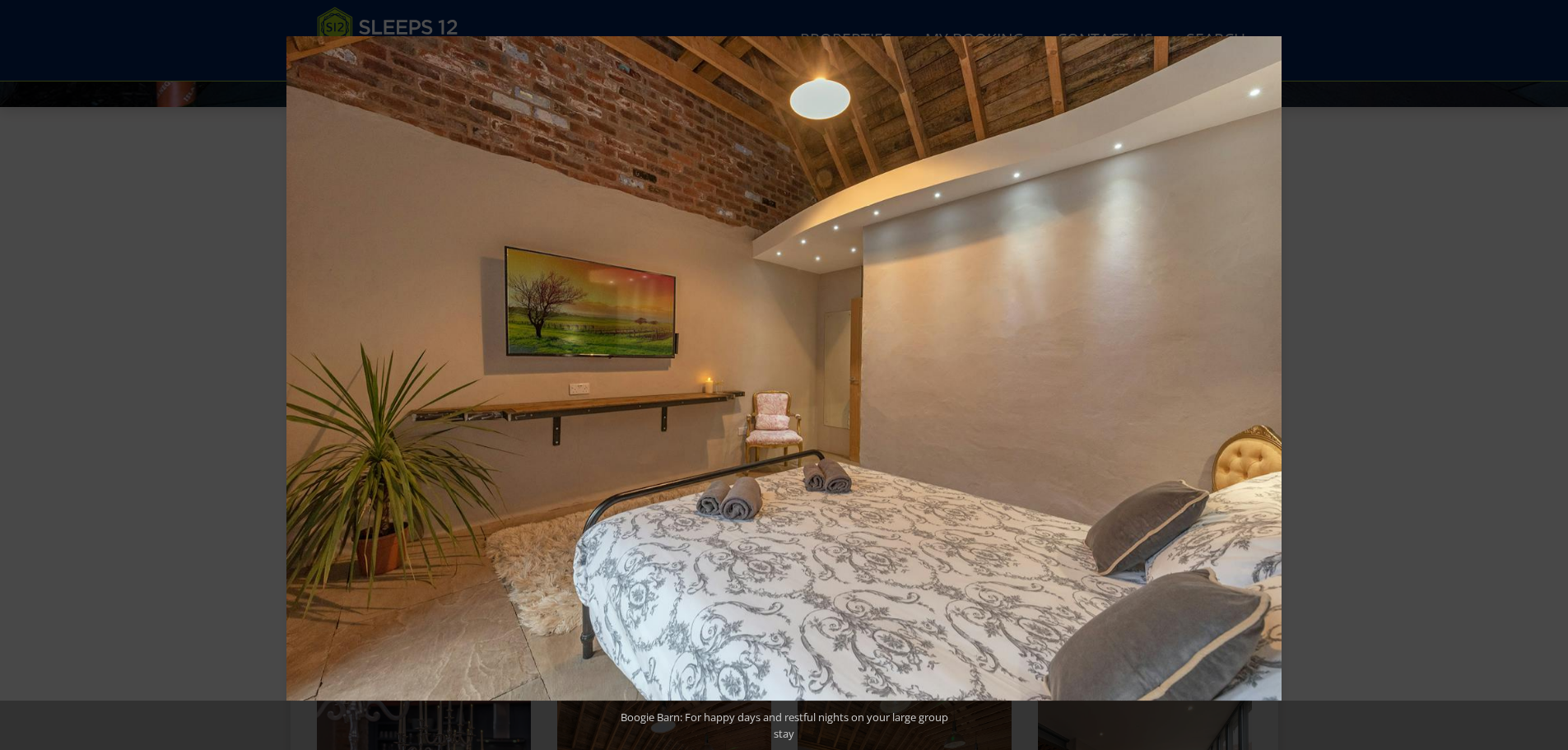
click at [1543, 378] on button at bounding box center [1538, 376] width 57 height 83
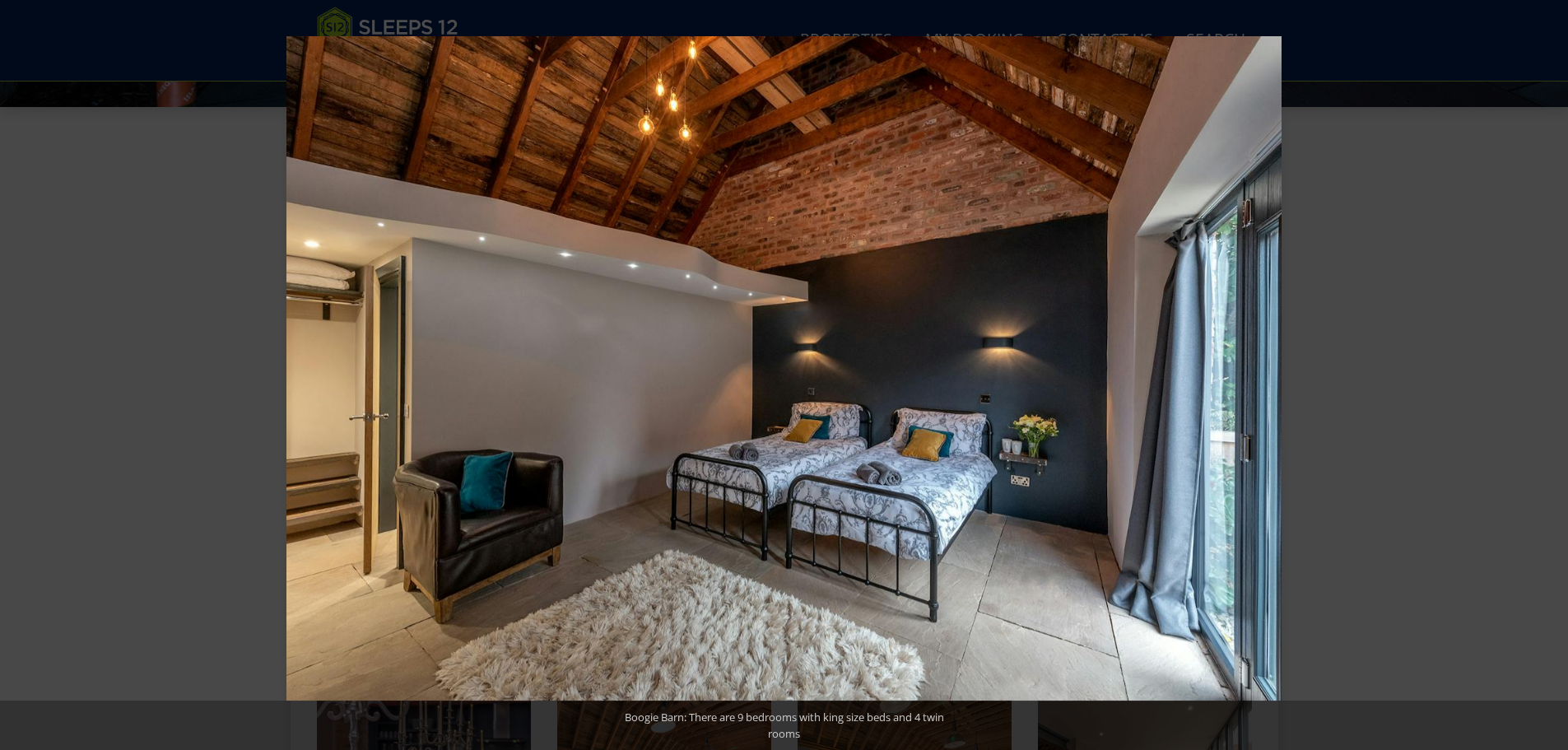
click at [1543, 378] on button at bounding box center [1538, 376] width 57 height 83
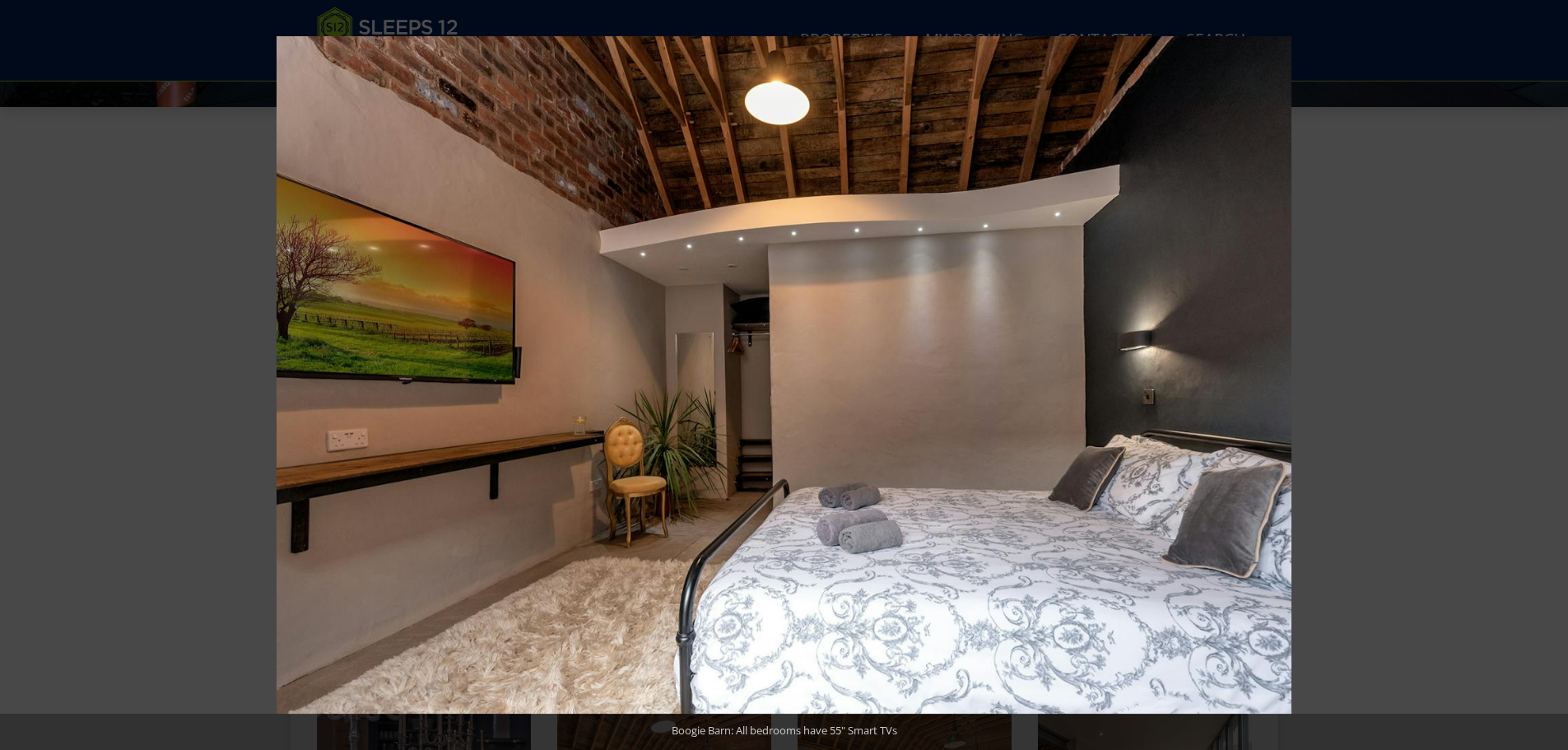
click at [1543, 378] on button at bounding box center [1538, 376] width 57 height 83
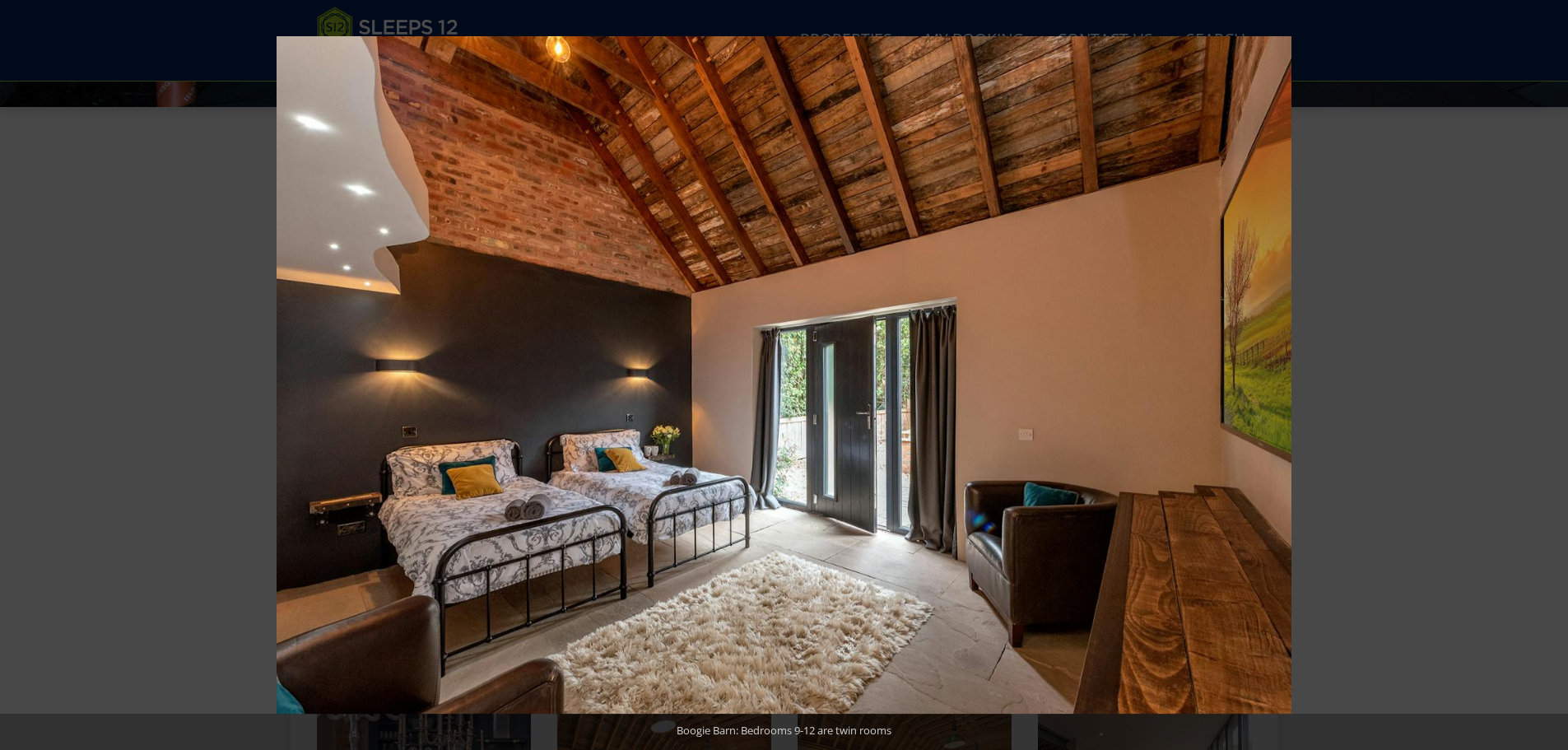
click at [1543, 378] on button at bounding box center [1538, 376] width 57 height 83
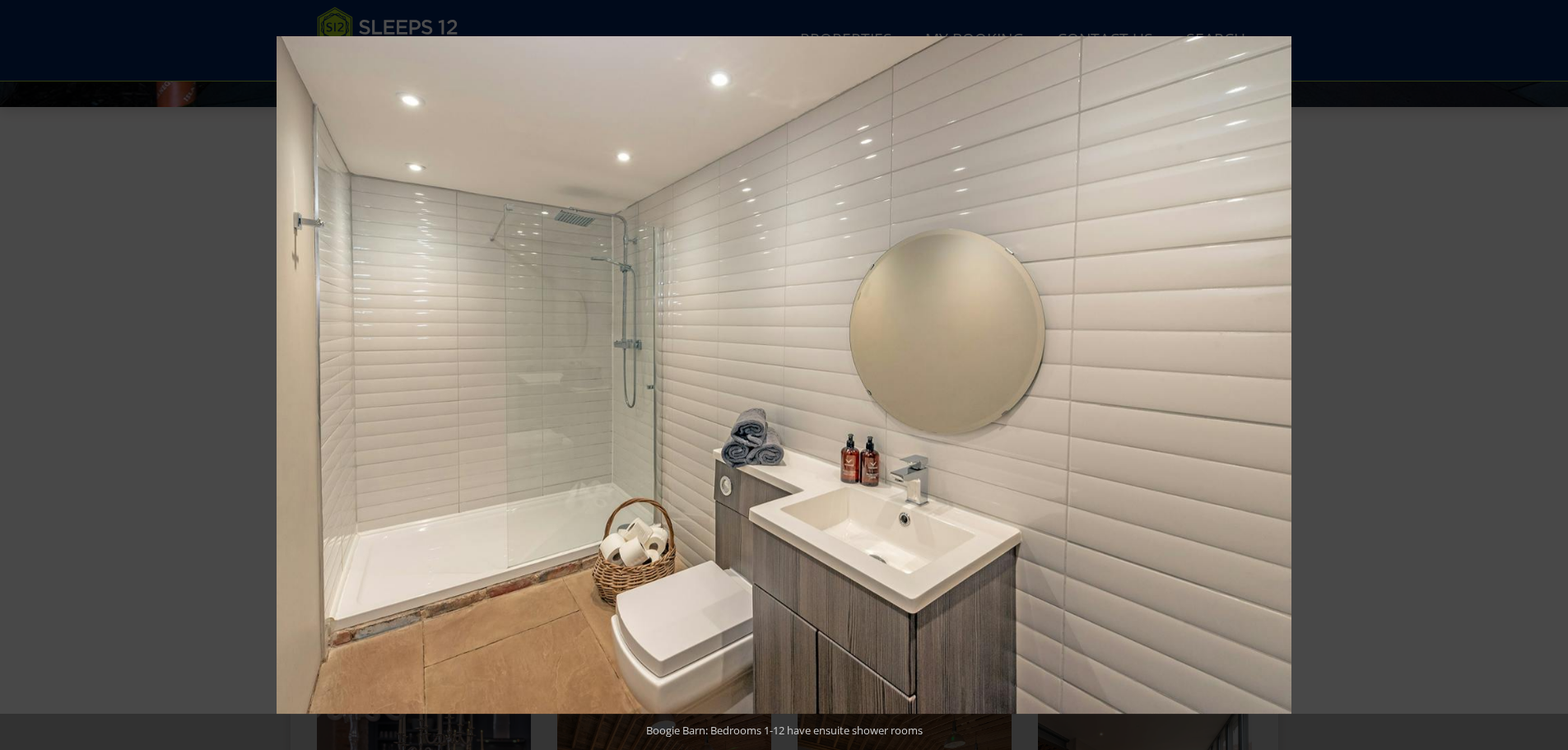
click at [1543, 378] on button at bounding box center [1538, 376] width 57 height 83
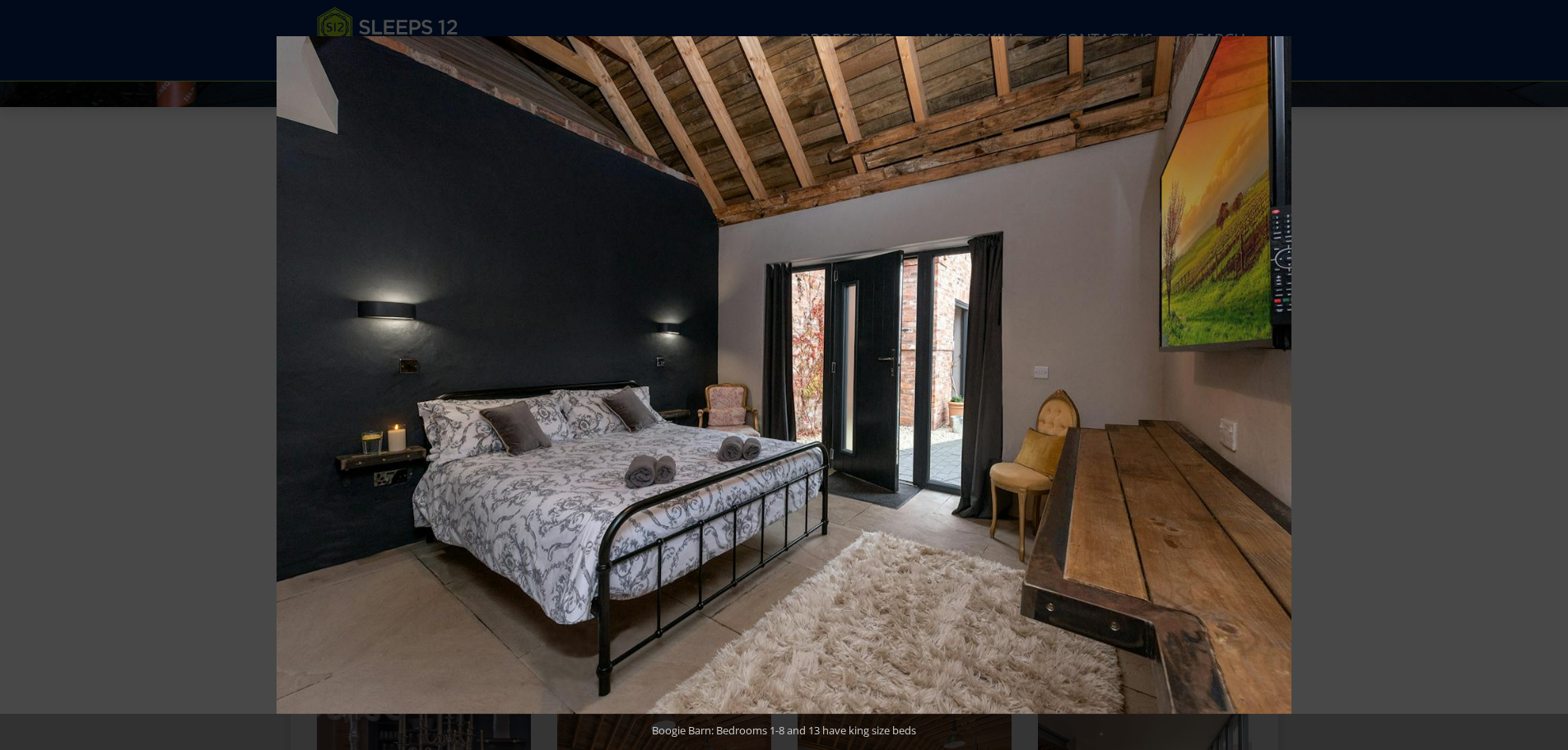
click at [1543, 378] on button at bounding box center [1538, 376] width 57 height 83
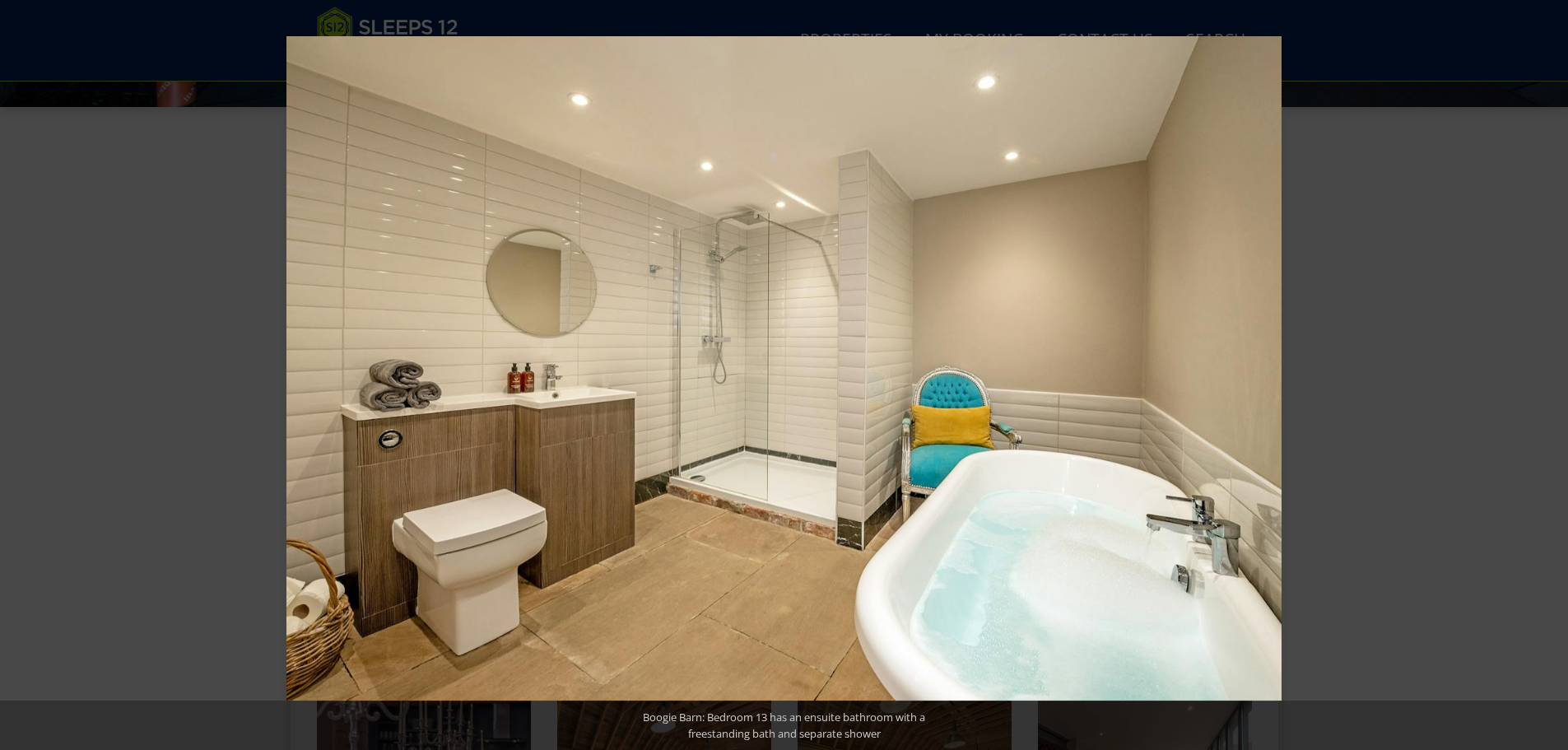
click at [1543, 378] on button at bounding box center [1538, 376] width 57 height 83
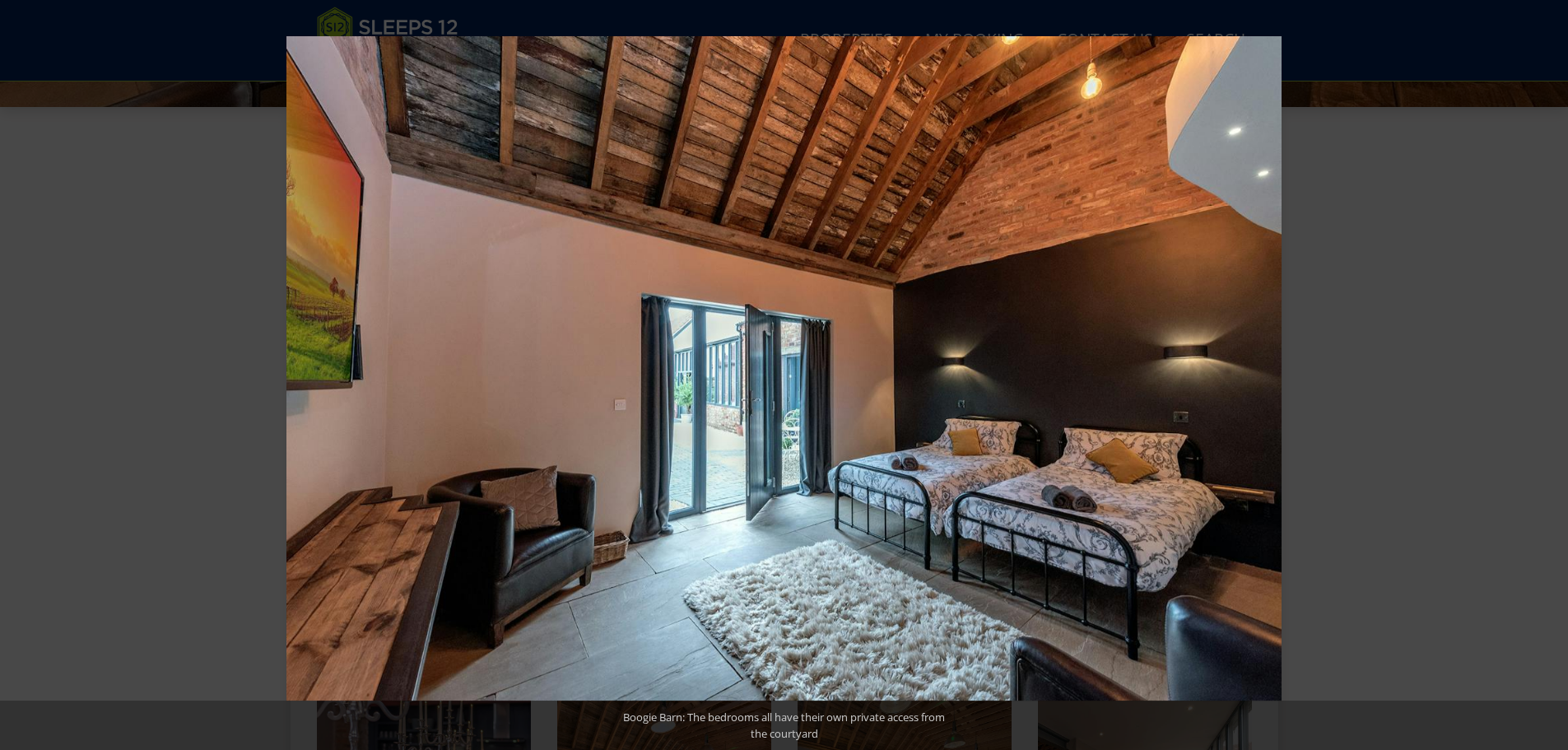
click at [1543, 378] on button at bounding box center [1538, 376] width 57 height 83
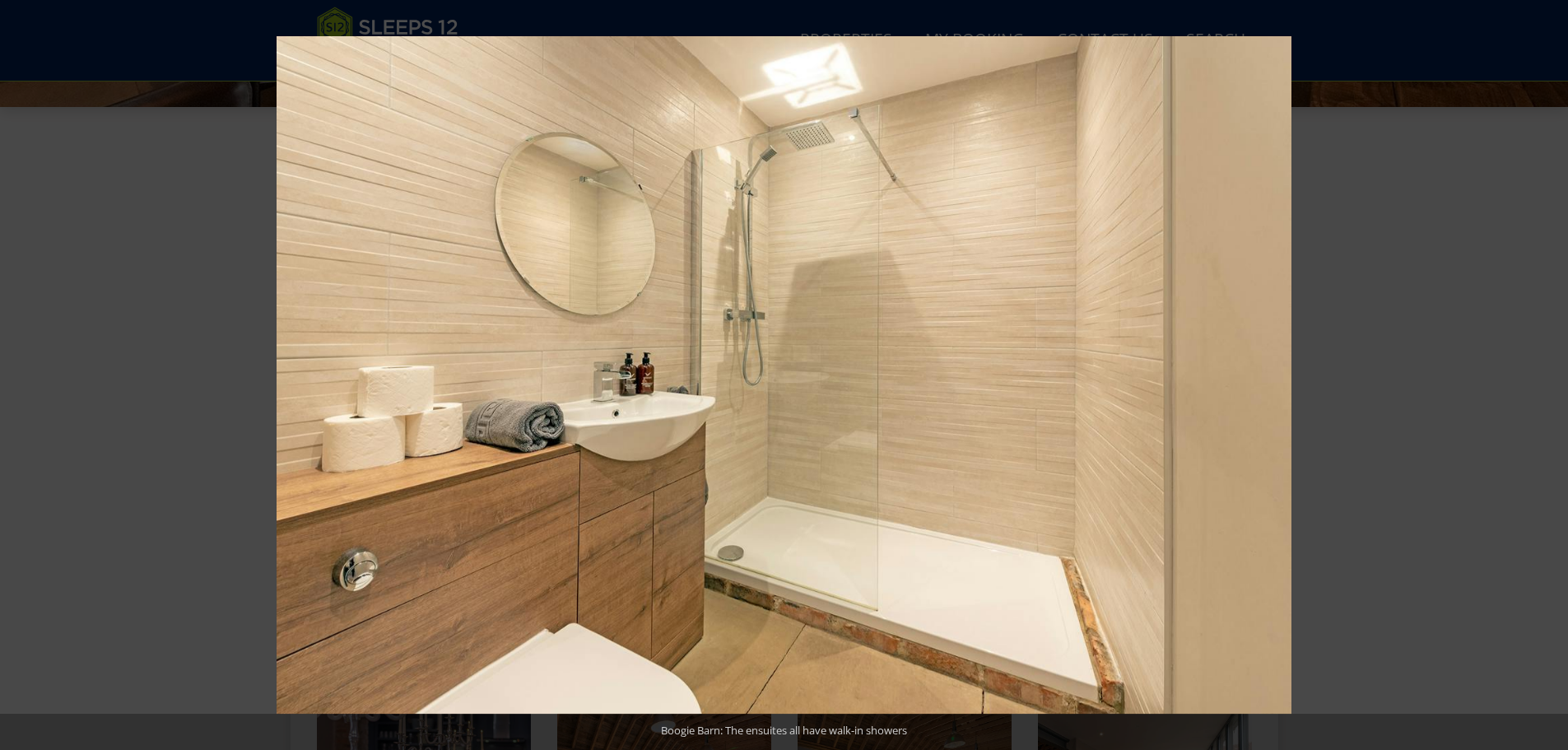
click at [1543, 378] on button at bounding box center [1538, 376] width 57 height 83
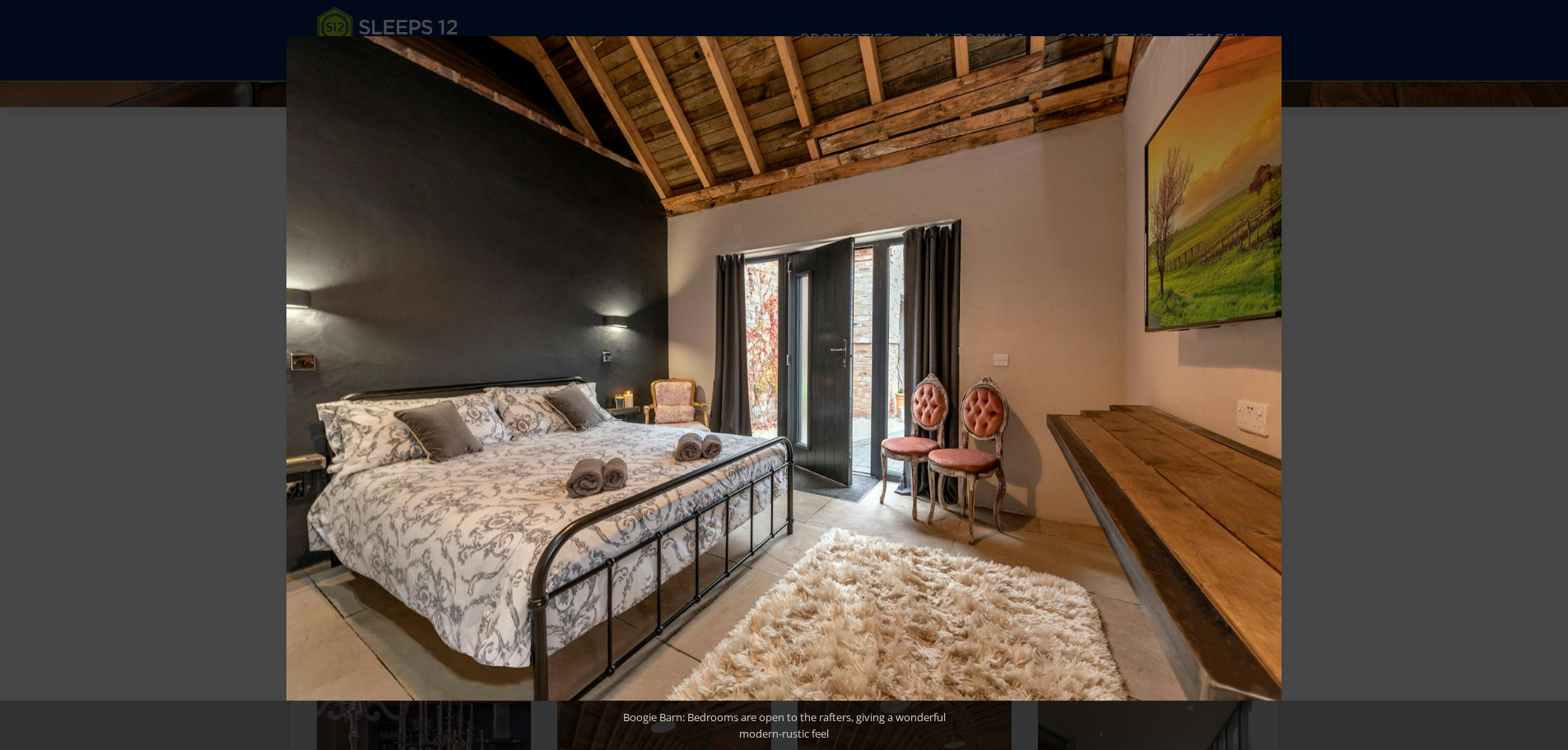
click at [1543, 378] on button at bounding box center [1538, 376] width 57 height 83
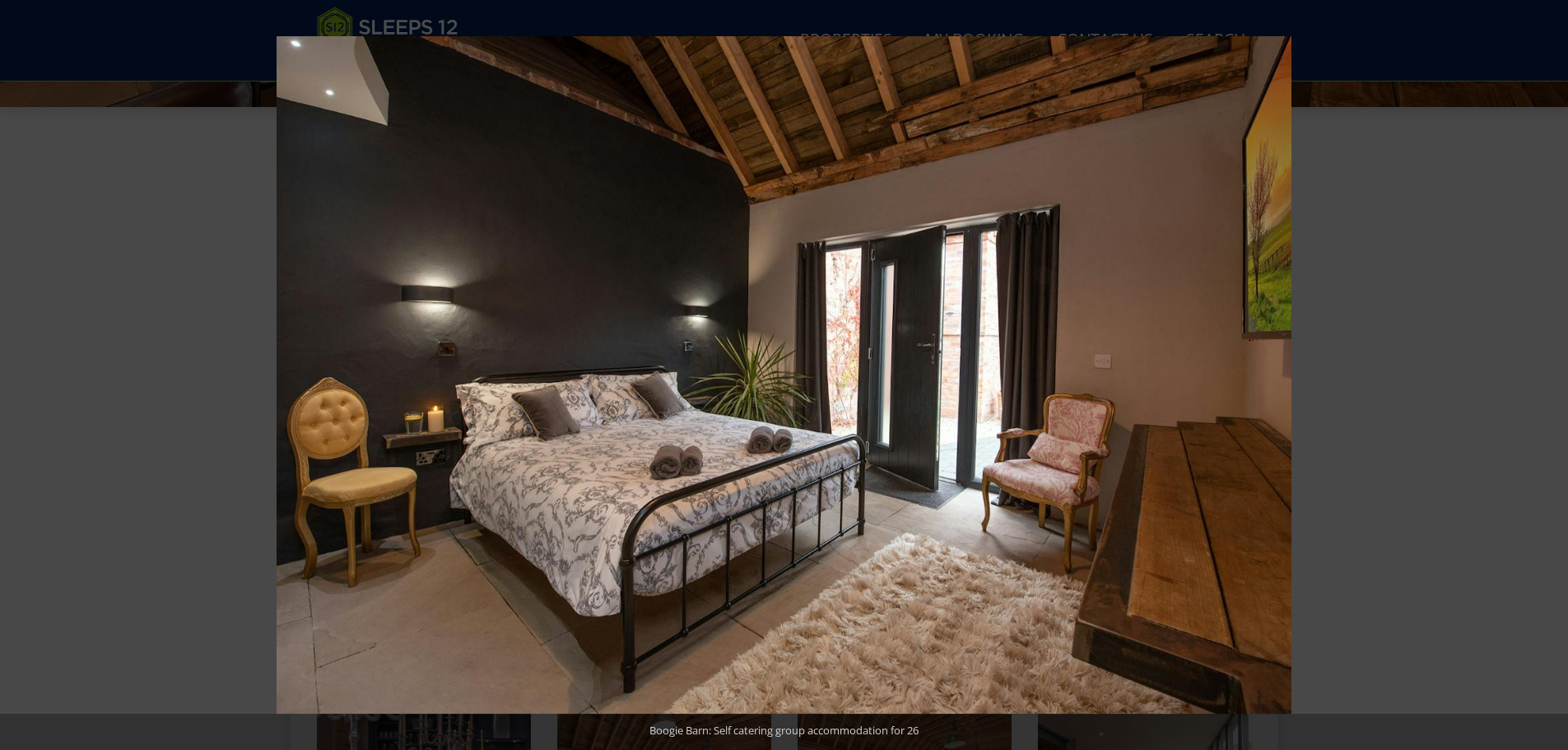
click at [1543, 378] on button at bounding box center [1538, 376] width 57 height 83
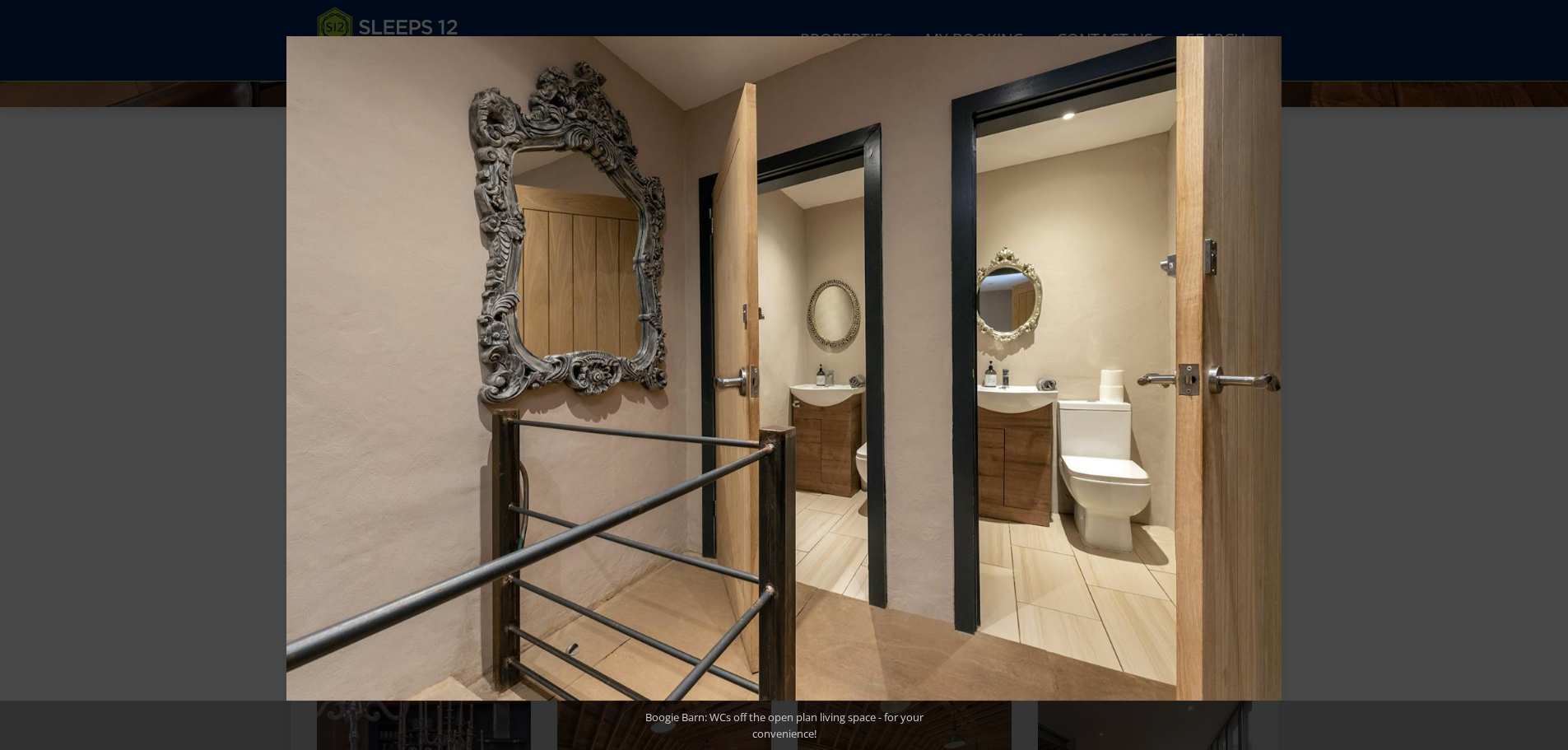
click at [1543, 378] on button at bounding box center [1538, 376] width 57 height 83
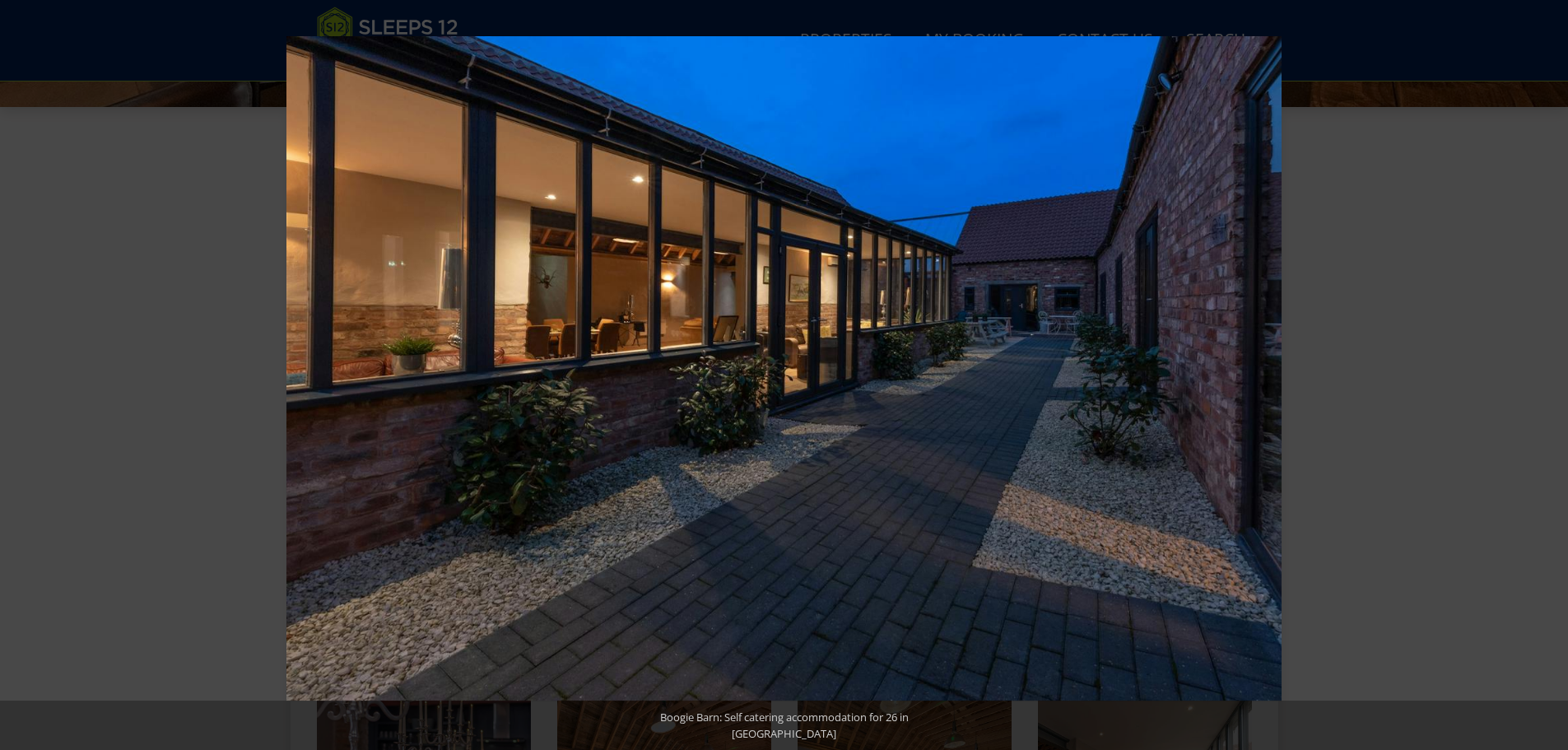
click at [1543, 378] on button at bounding box center [1538, 376] width 57 height 83
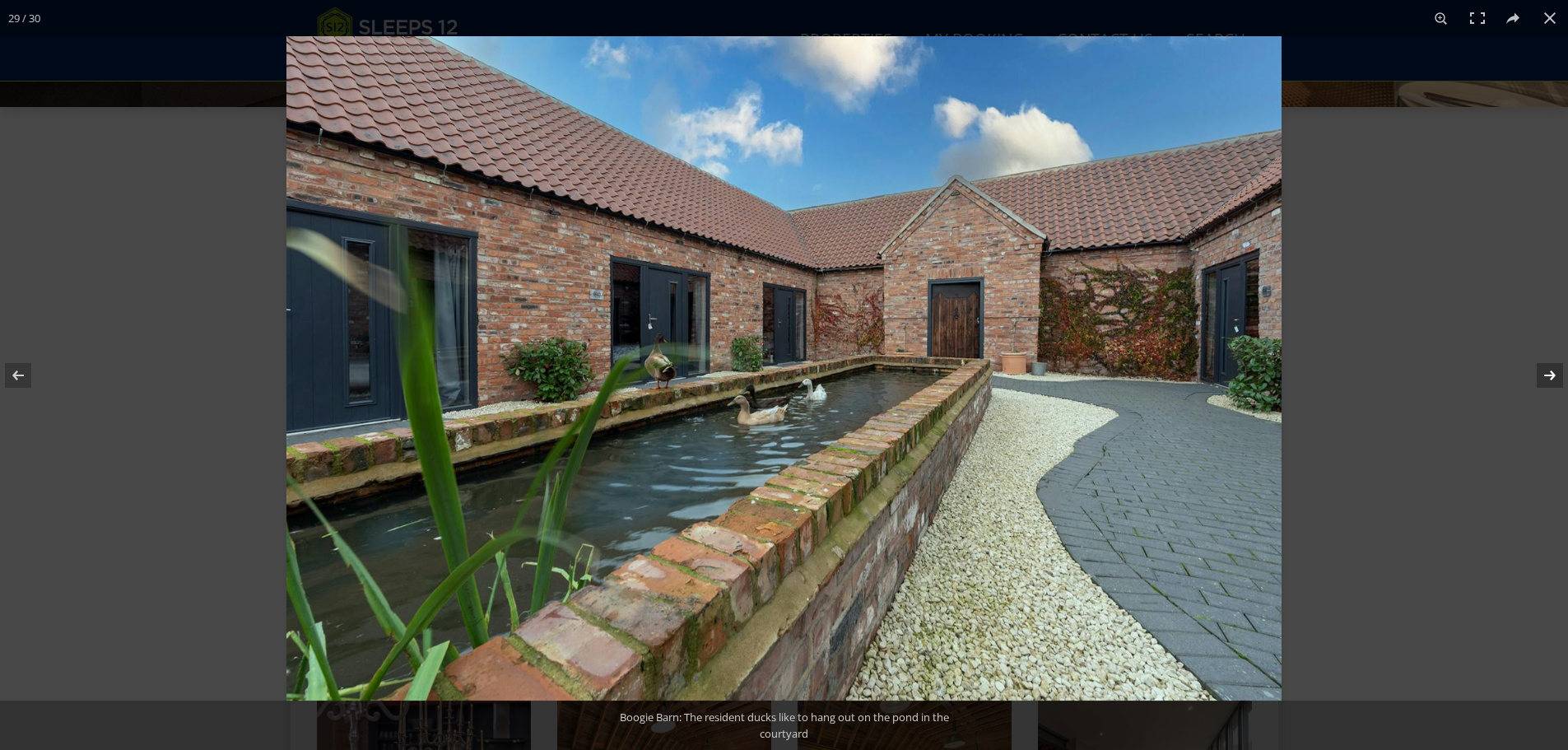
click at [1543, 377] on button at bounding box center [1538, 376] width 57 height 83
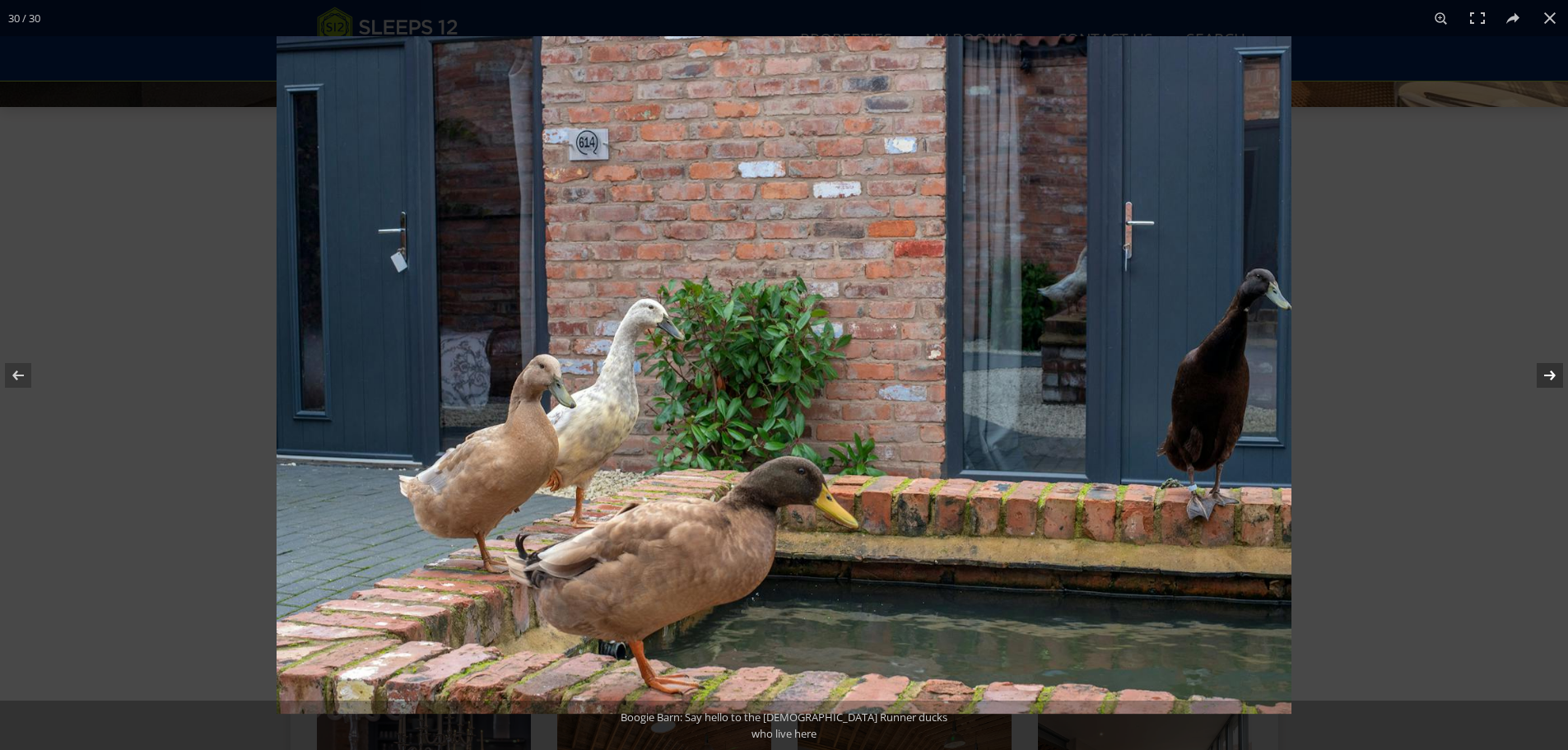
click at [1543, 377] on button at bounding box center [1538, 376] width 57 height 83
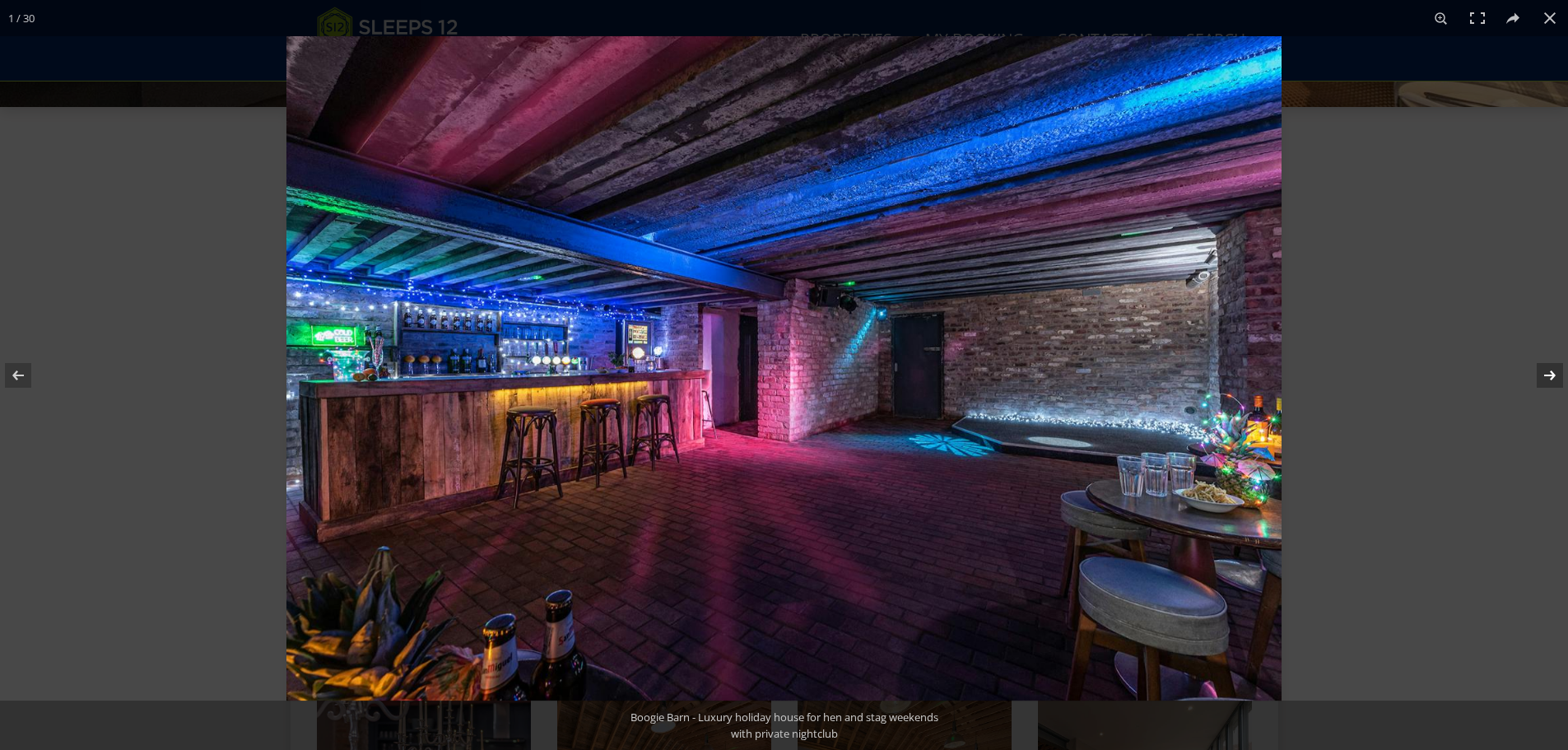
click at [1543, 376] on button at bounding box center [1538, 376] width 57 height 83
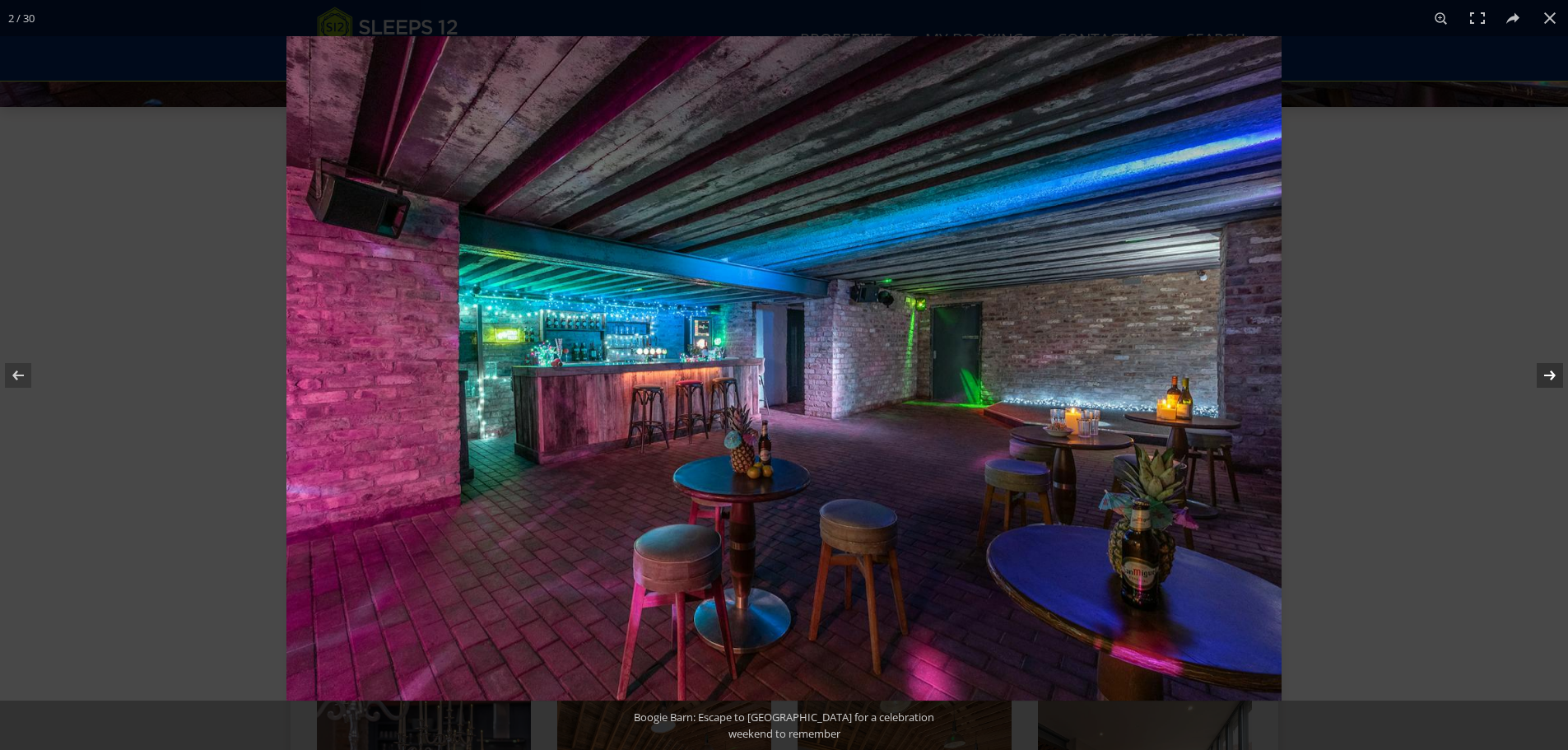
click at [1542, 374] on button at bounding box center [1538, 376] width 57 height 83
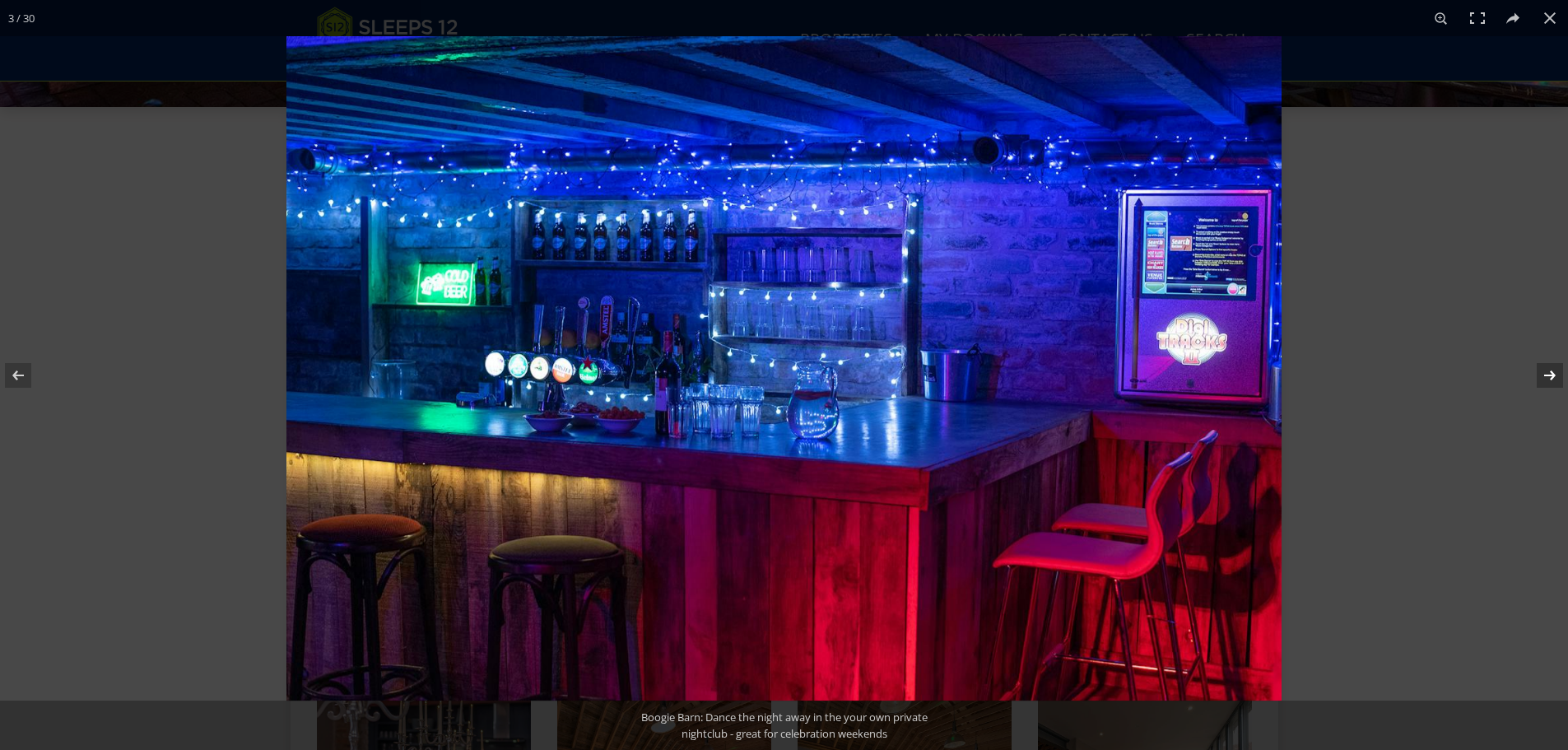
click at [1542, 374] on button at bounding box center [1538, 376] width 57 height 83
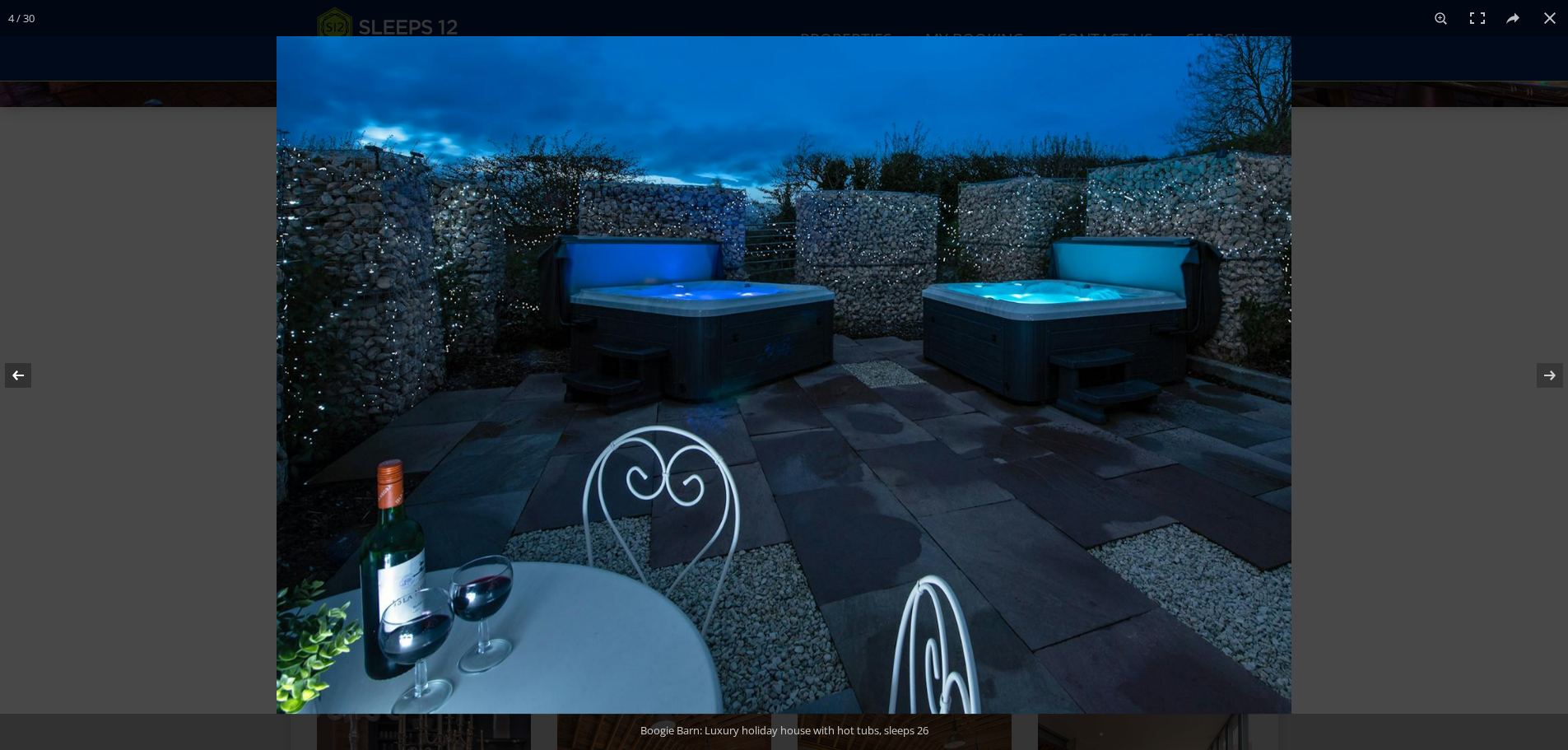
drag, startPoint x: 16, startPoint y: 373, endPoint x: 25, endPoint y: 373, distance: 9.0
click at [16, 374] on button at bounding box center [28, 376] width 57 height 83
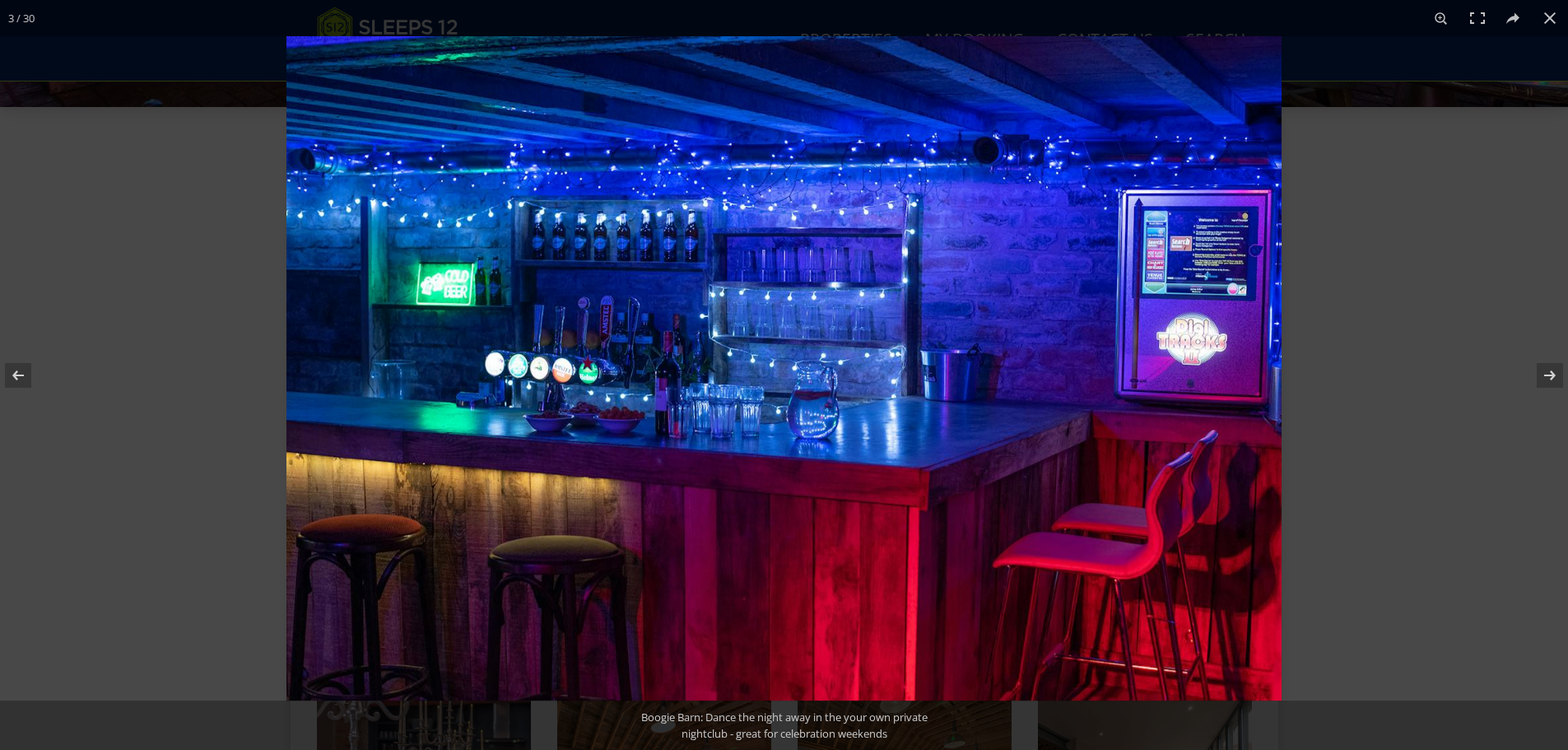
click at [634, 367] on img at bounding box center [784, 368] width 995 height 665
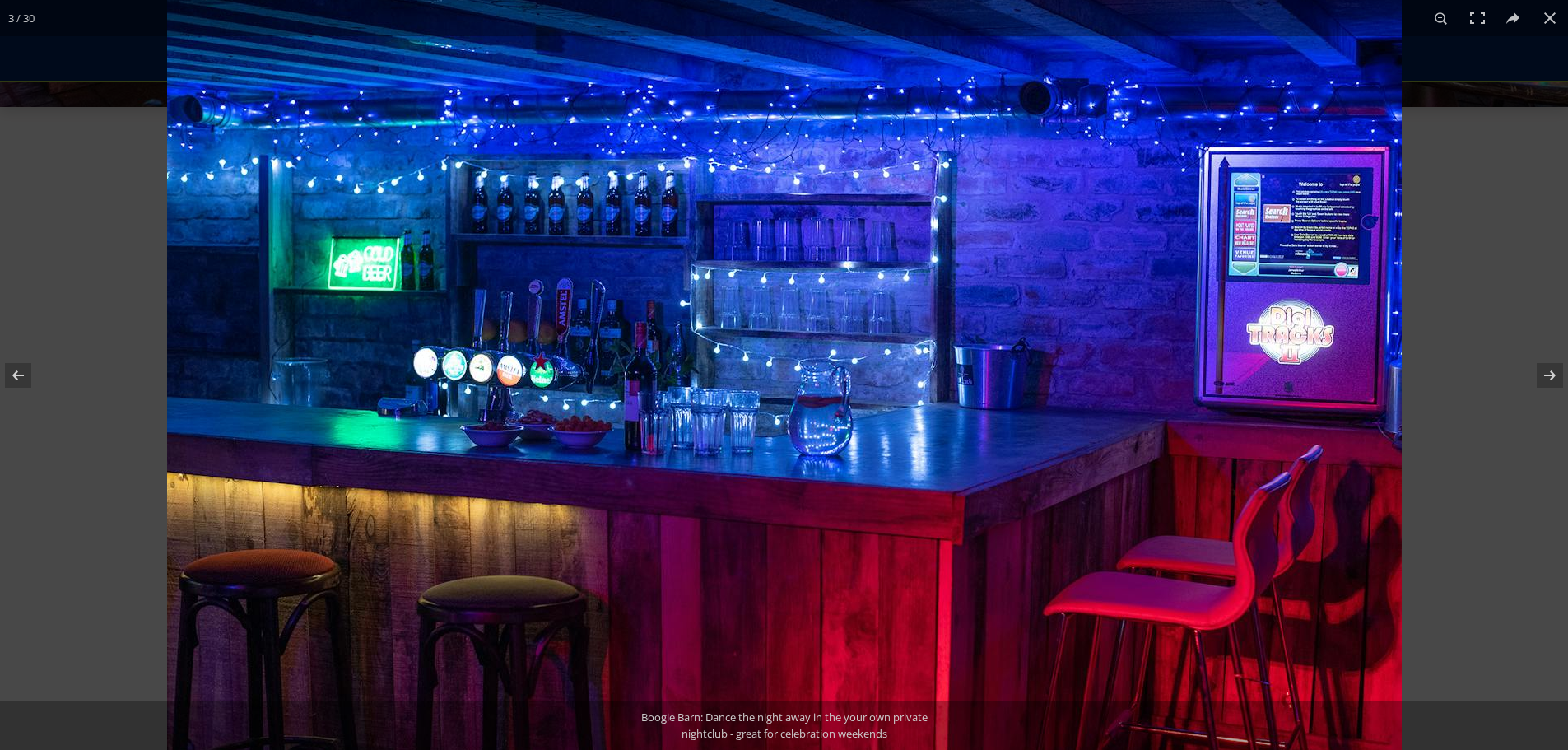
click at [912, 364] on img at bounding box center [784, 368] width 1235 height 824
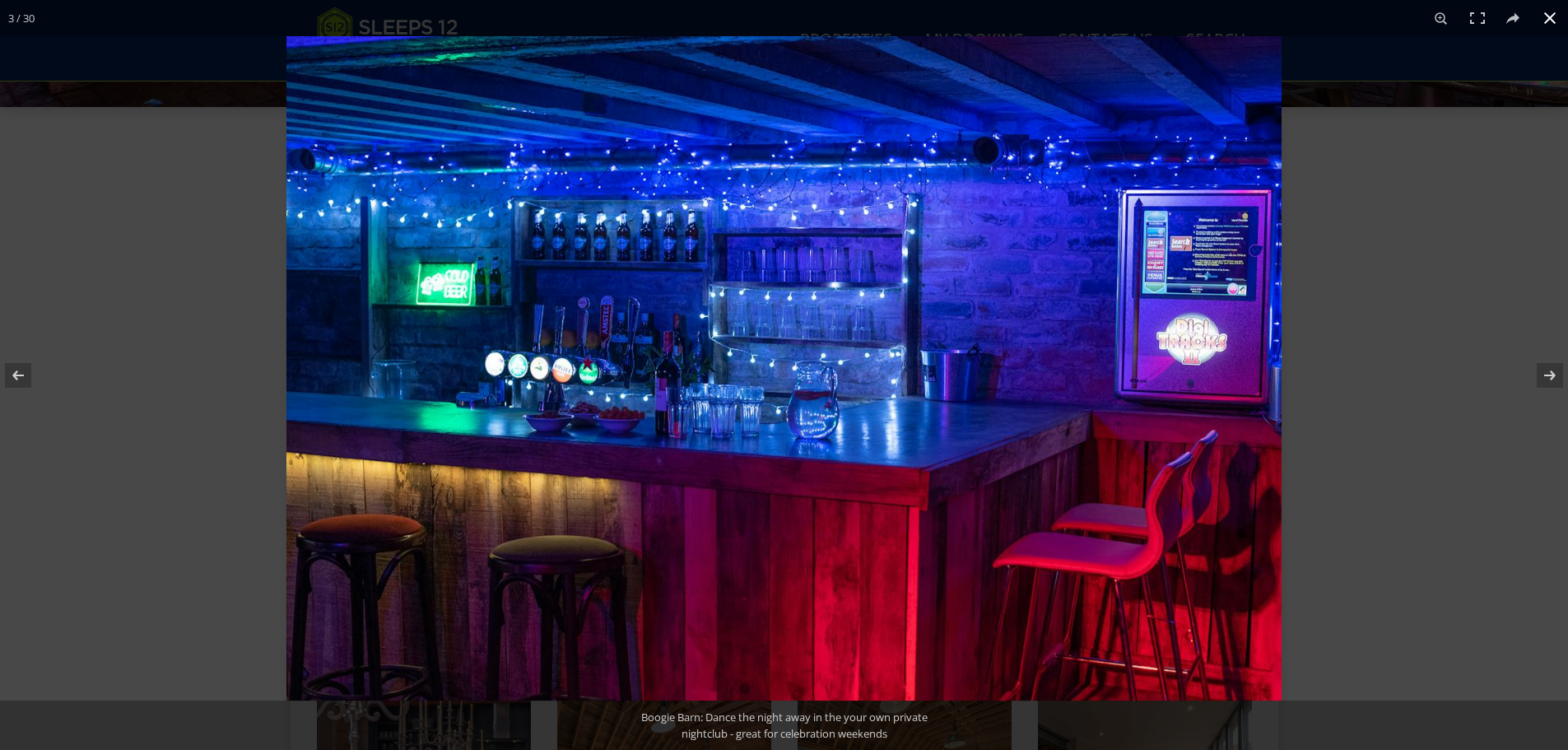
drag, startPoint x: 1380, startPoint y: 272, endPoint x: 1407, endPoint y: 246, distance: 37.5
click at [1389, 261] on div at bounding box center [1071, 411] width 1568 height 750
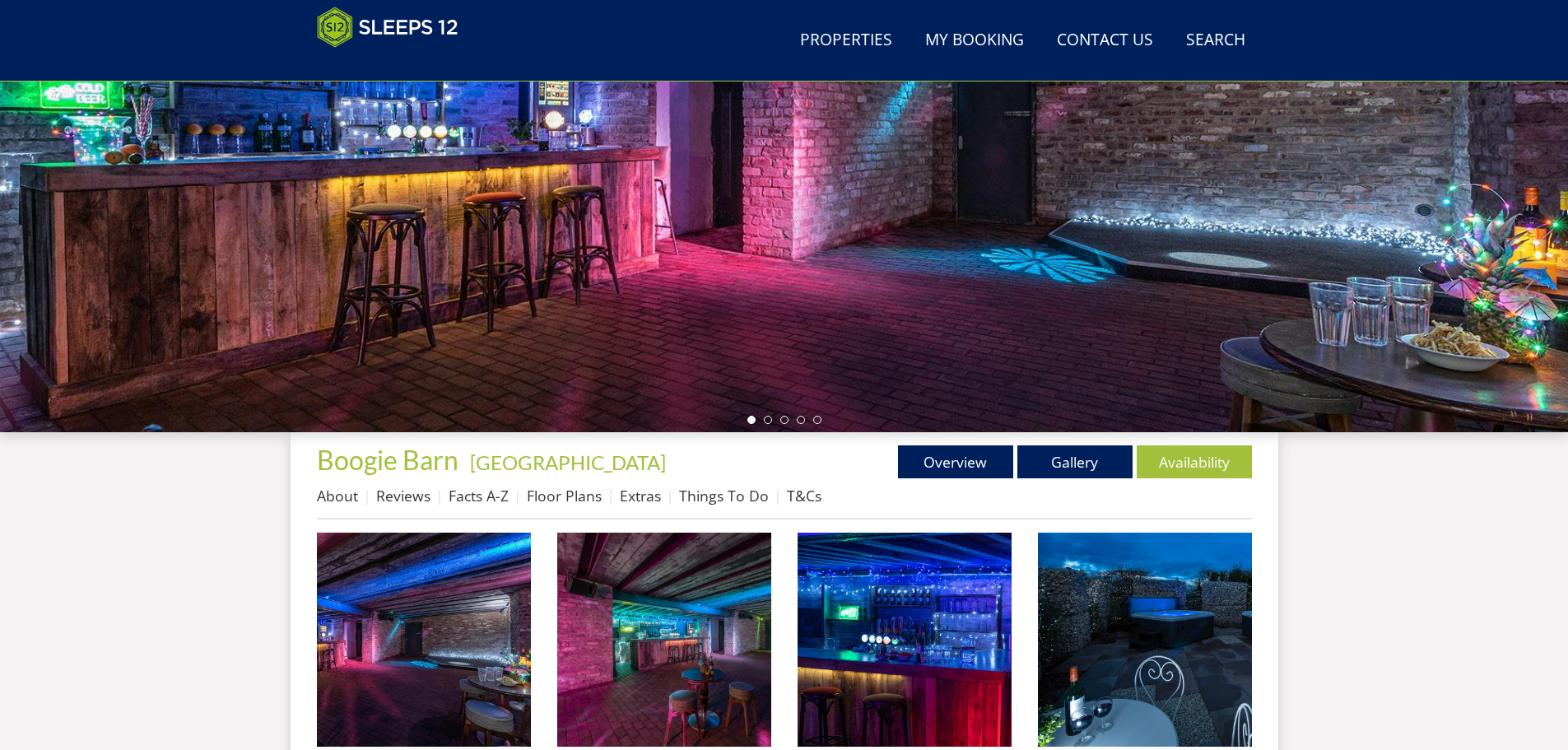
scroll to position [277, 0]
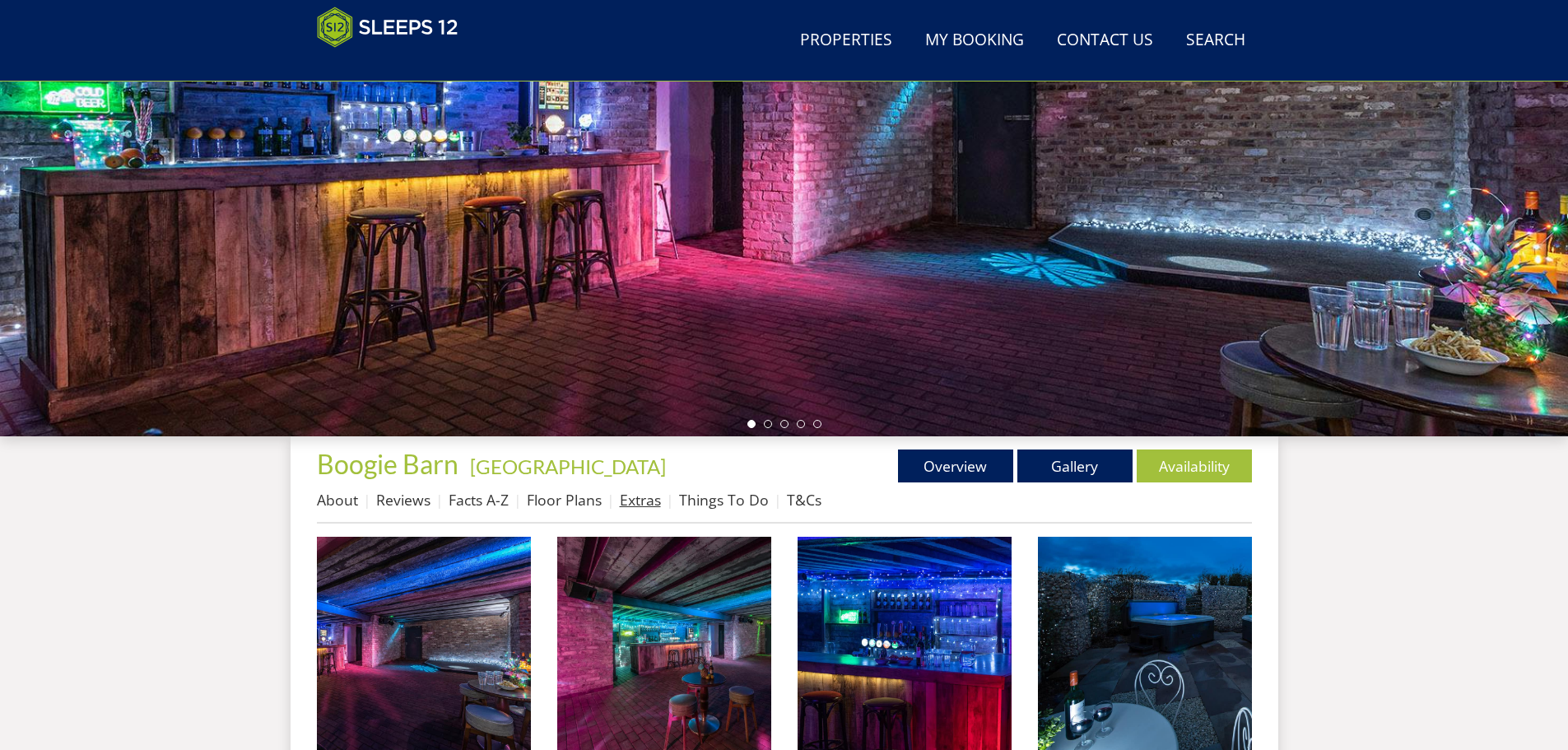
click at [651, 501] on link "Extras" at bounding box center [640, 500] width 41 height 19
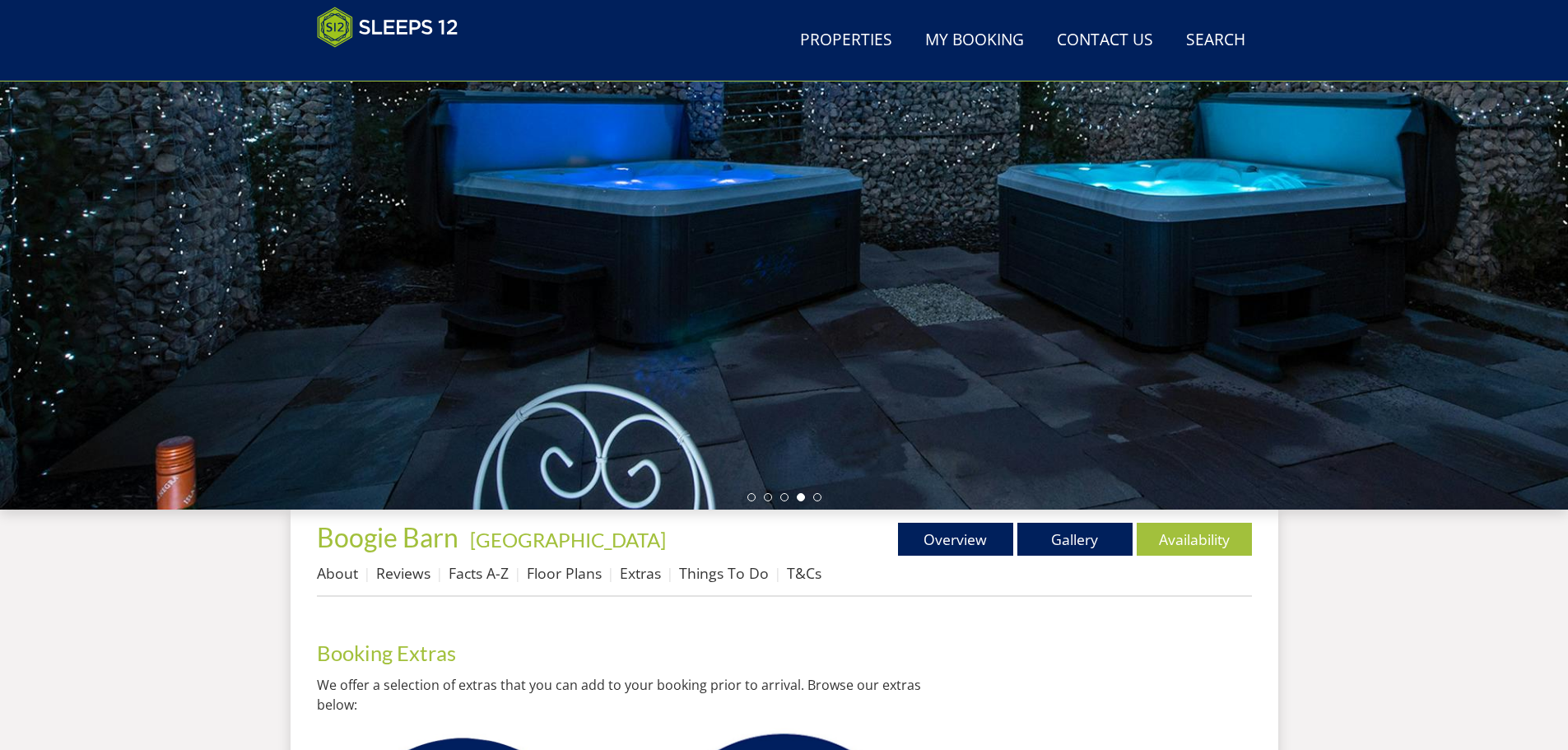
scroll to position [203, 0]
click at [333, 576] on link "About" at bounding box center [337, 574] width 41 height 19
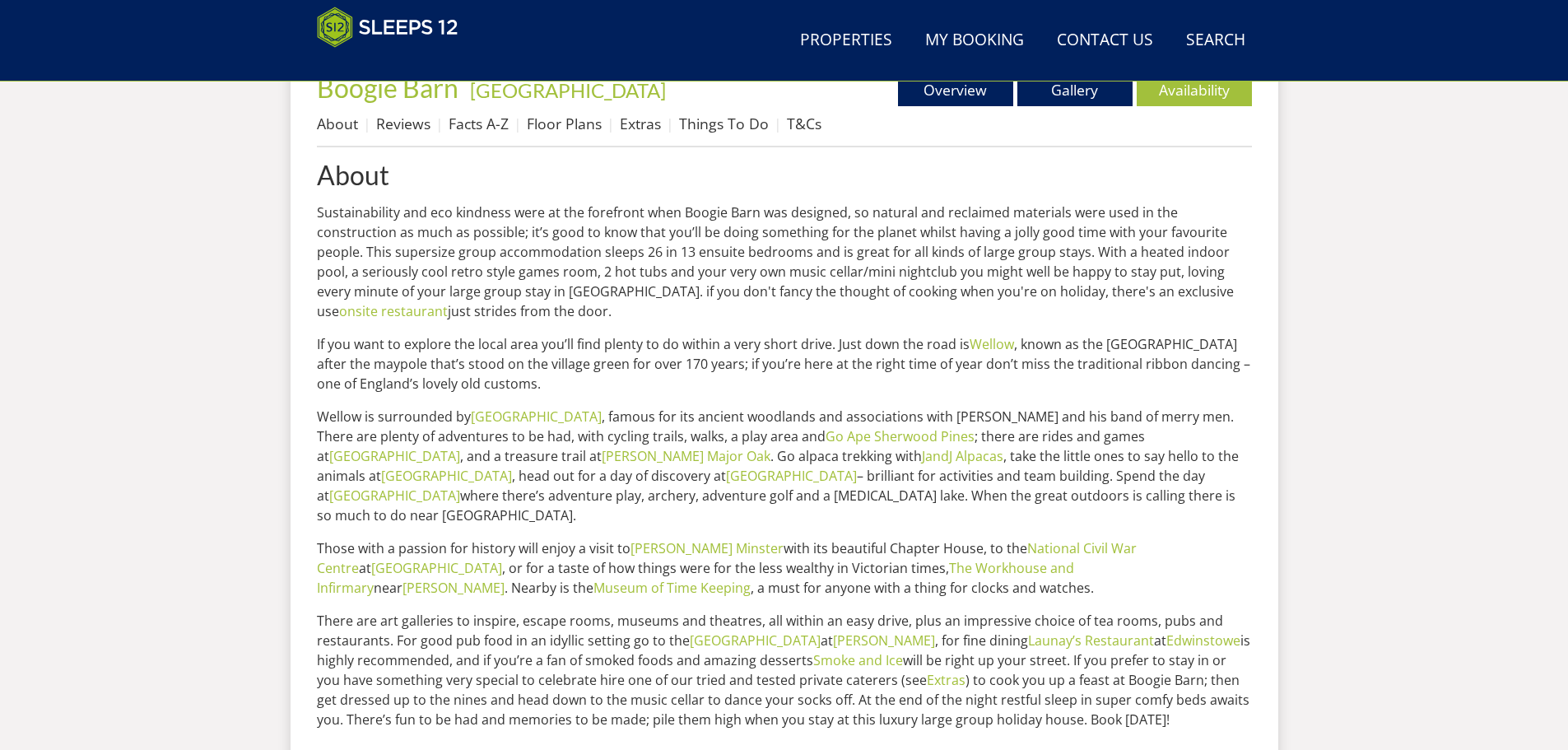
scroll to position [777, 0]
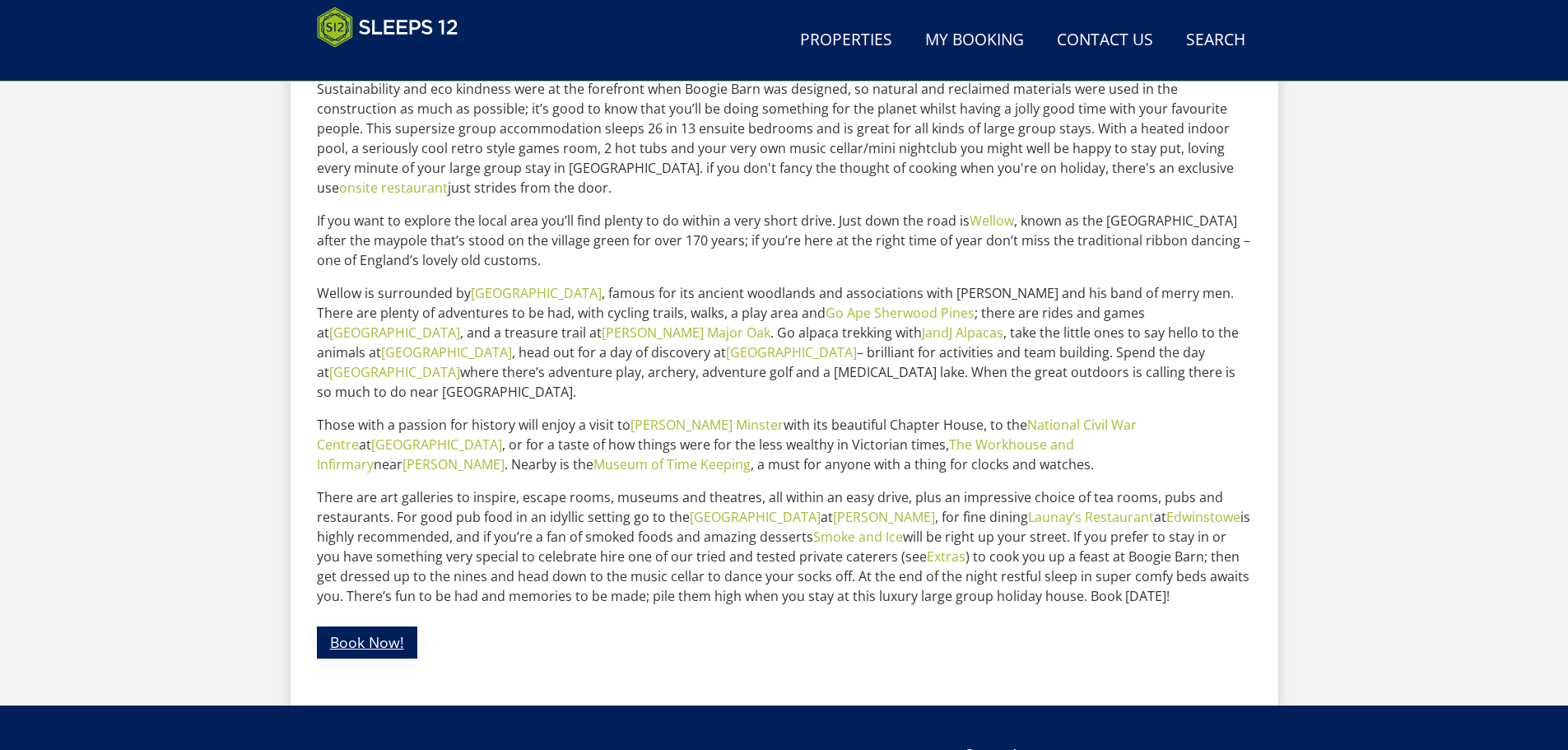
click at [354, 629] on link "Book Now!" at bounding box center [367, 643] width 100 height 32
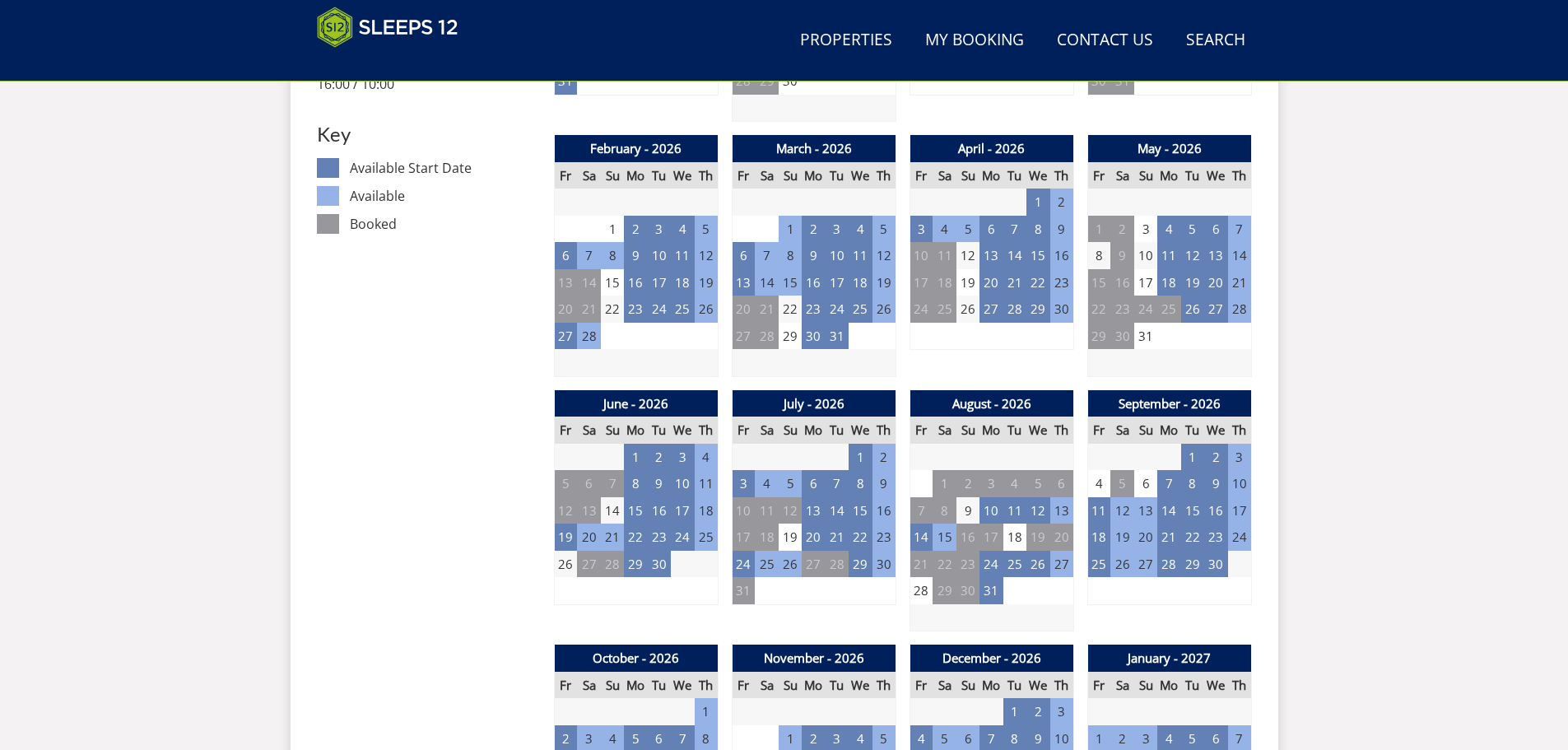
scroll to position [1026, 0]
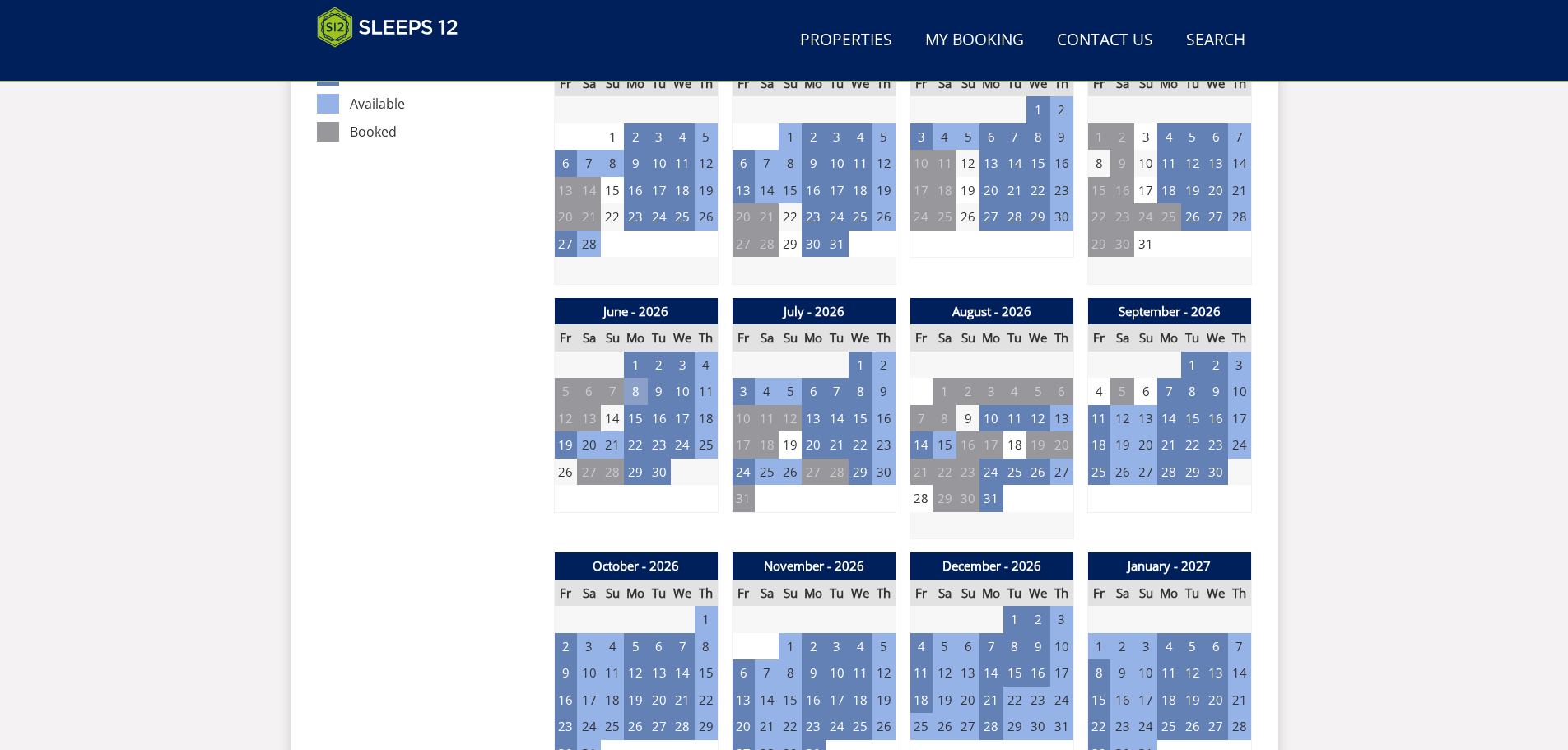
click at [633, 388] on td "8" at bounding box center [635, 391] width 23 height 27
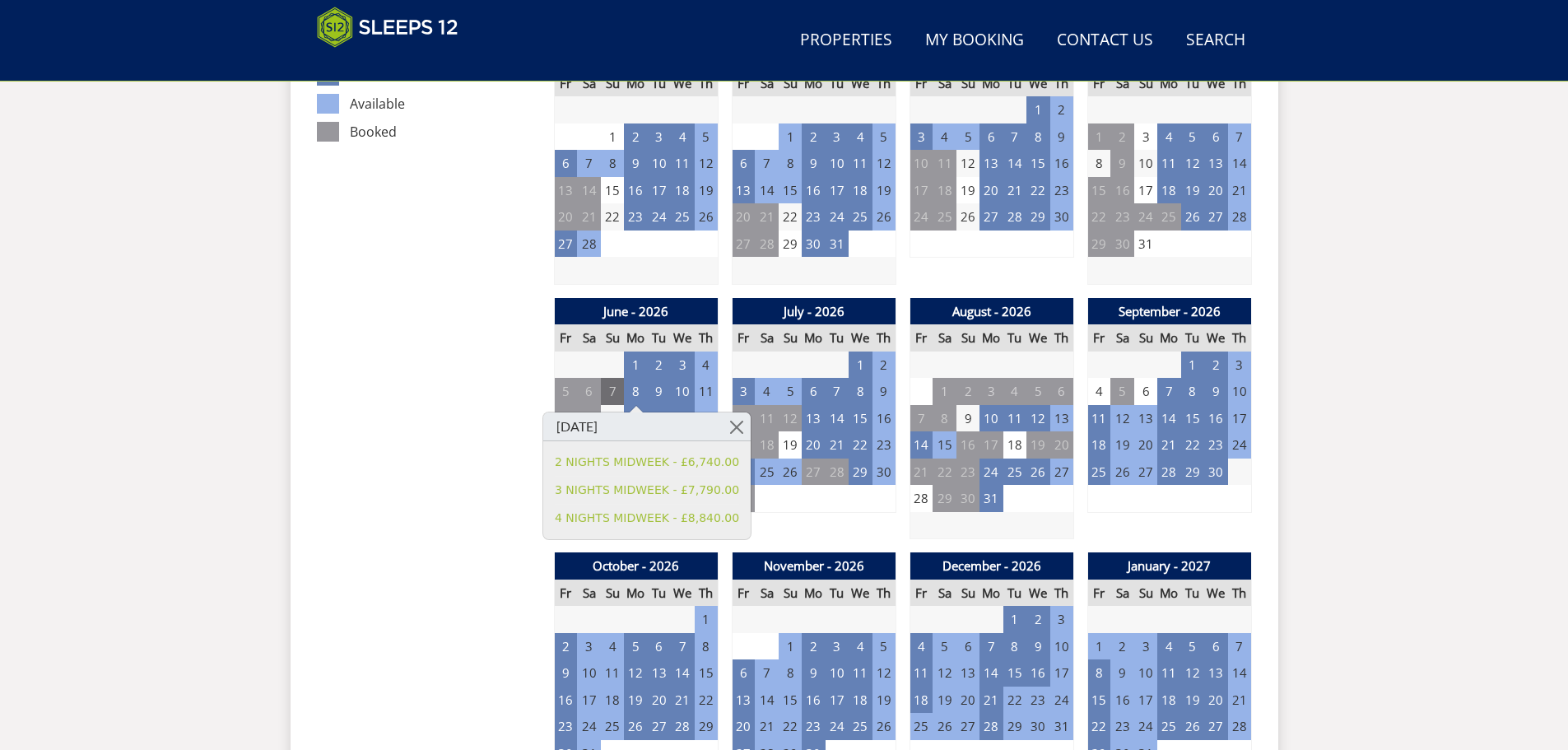
click at [601, 399] on td "7" at bounding box center [612, 391] width 23 height 27
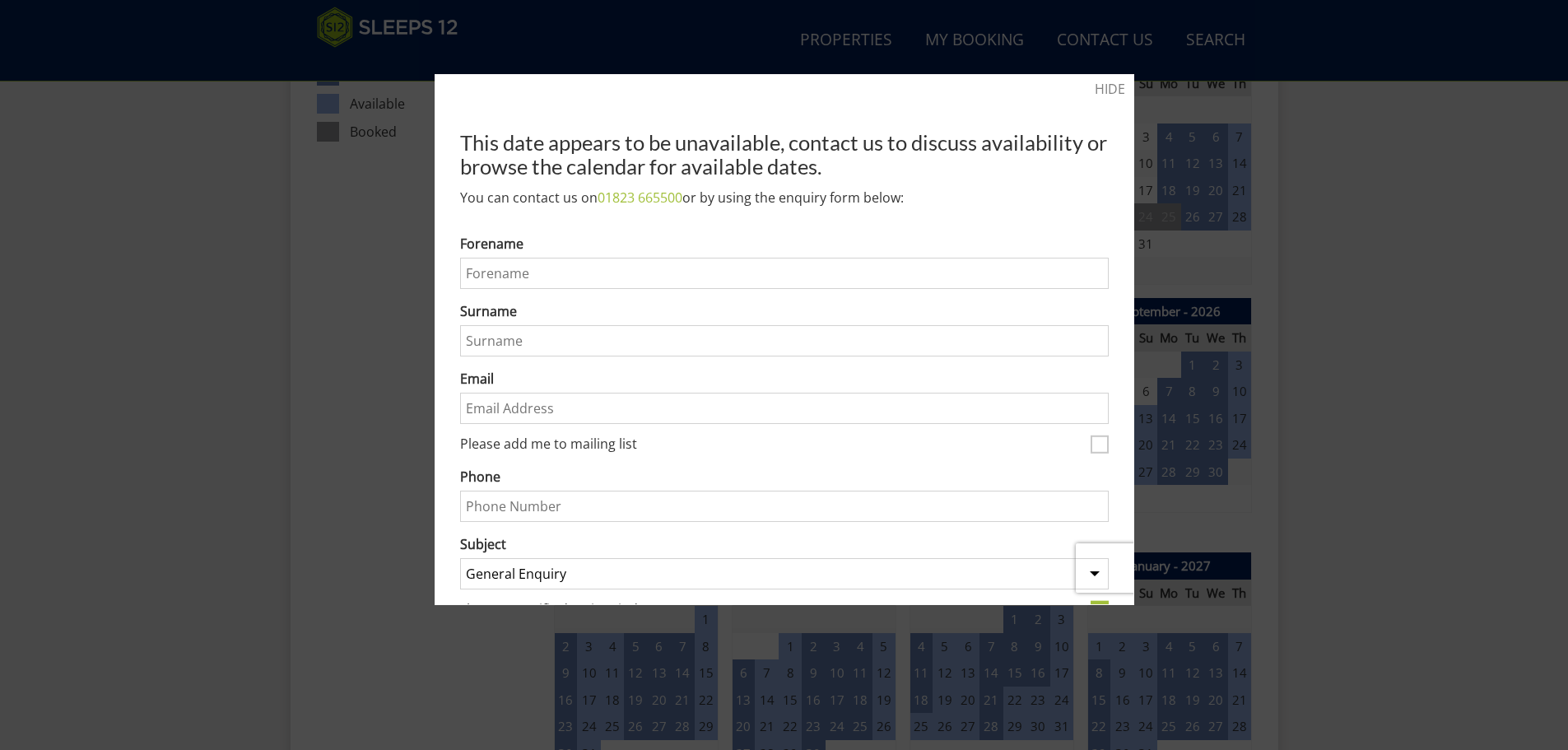
click at [1224, 380] on div at bounding box center [784, 375] width 1568 height 750
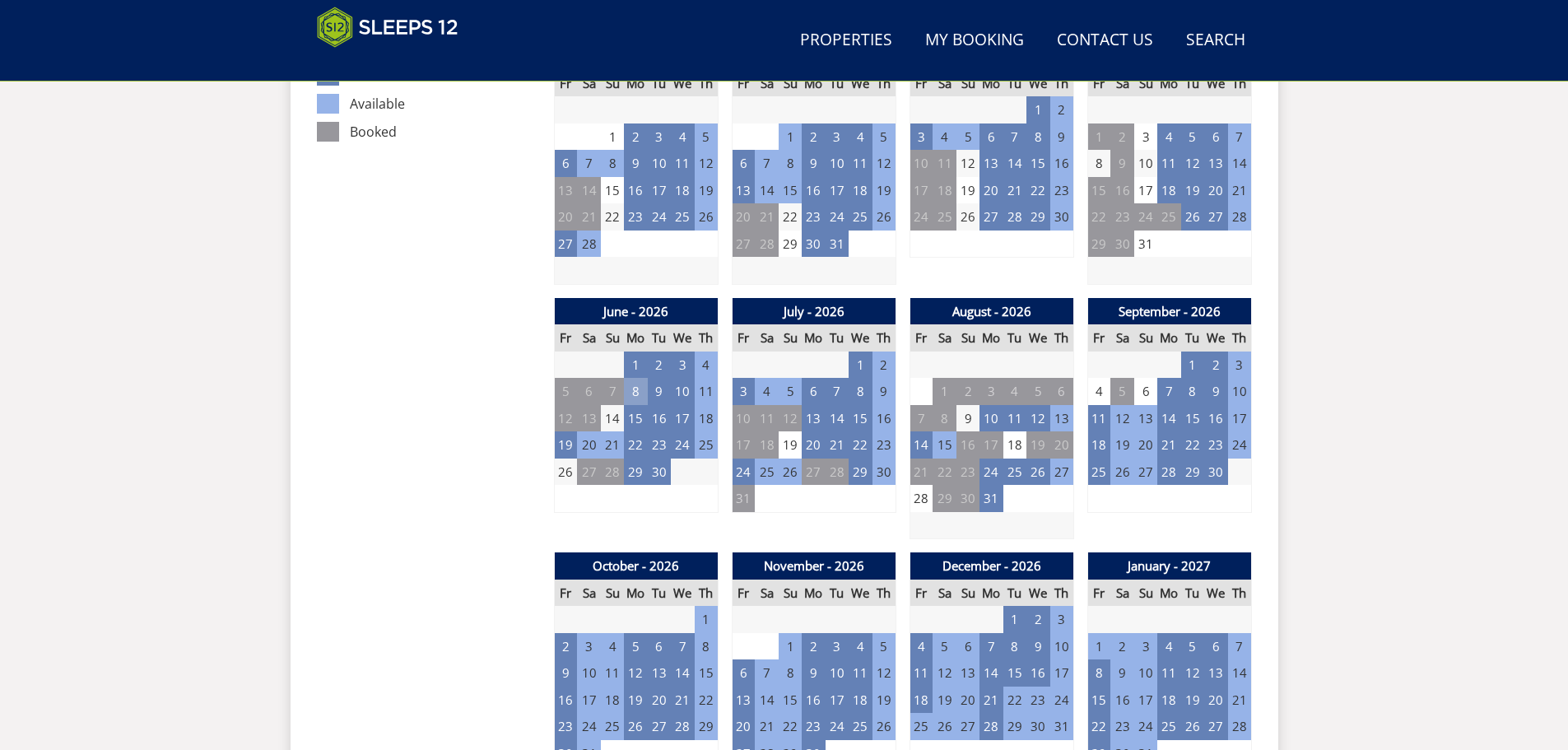
click at [638, 393] on td "8" at bounding box center [635, 391] width 23 height 27
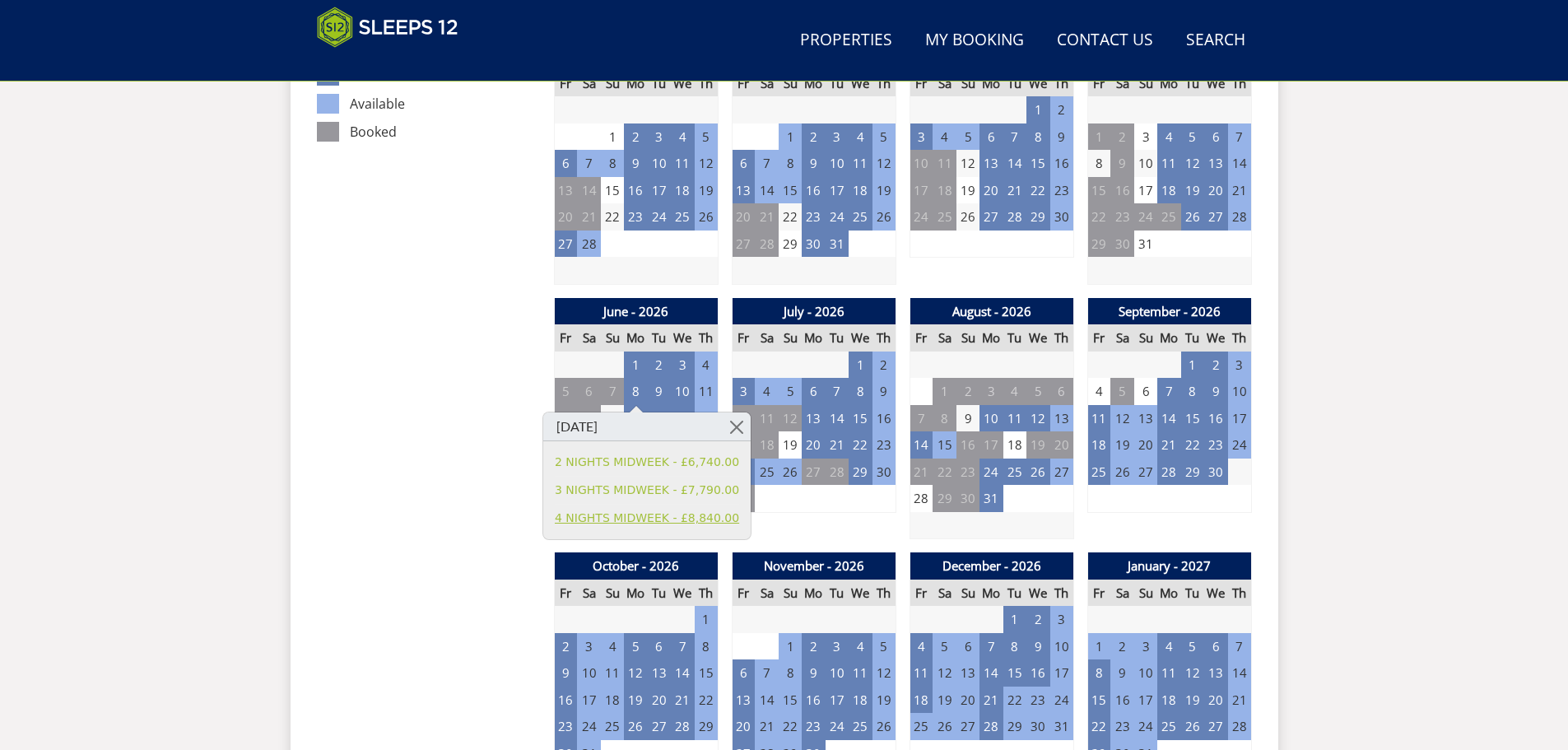
click at [647, 516] on link "4 NIGHTS MIDWEEK - £8,840.00" at bounding box center [647, 518] width 185 height 18
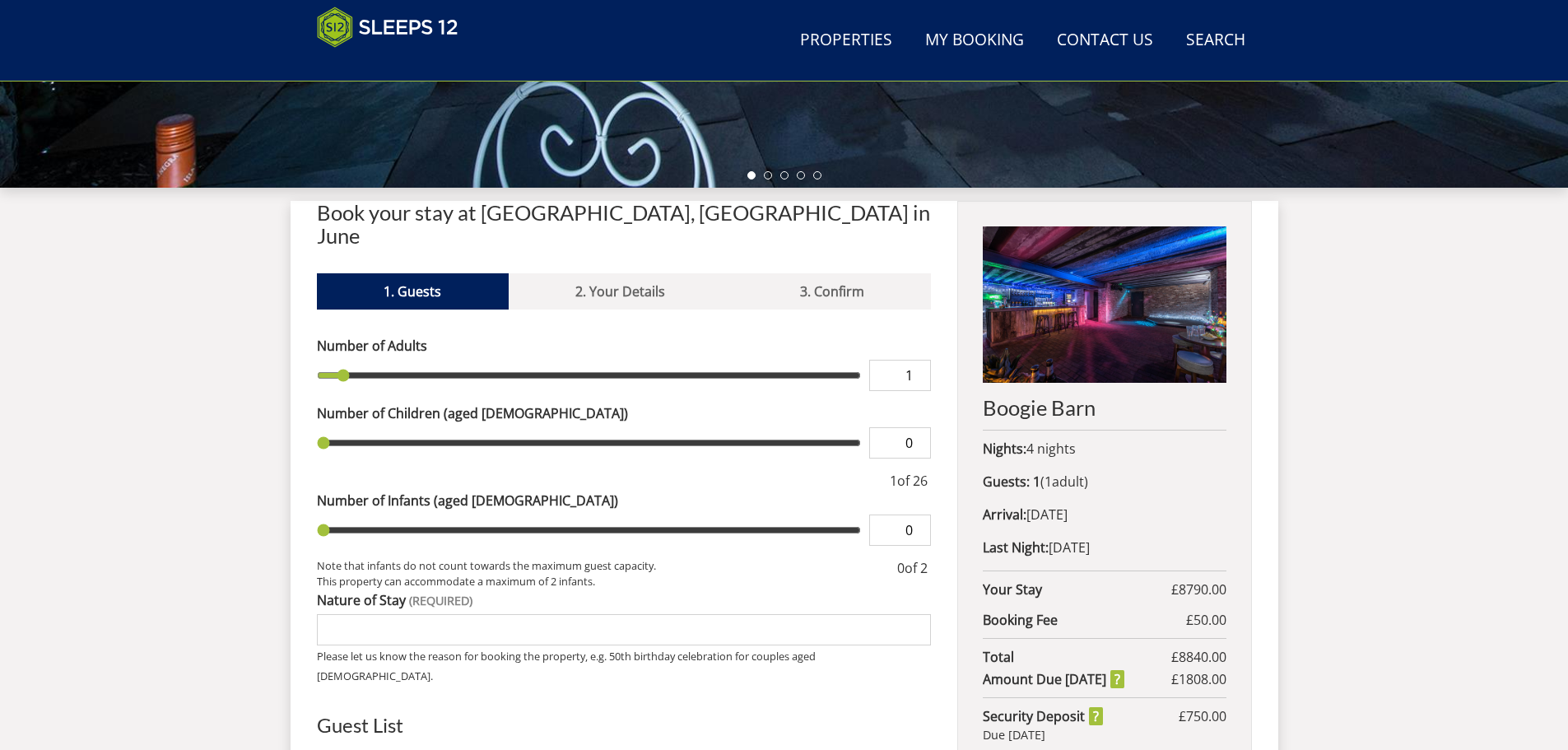
scroll to position [533, 0]
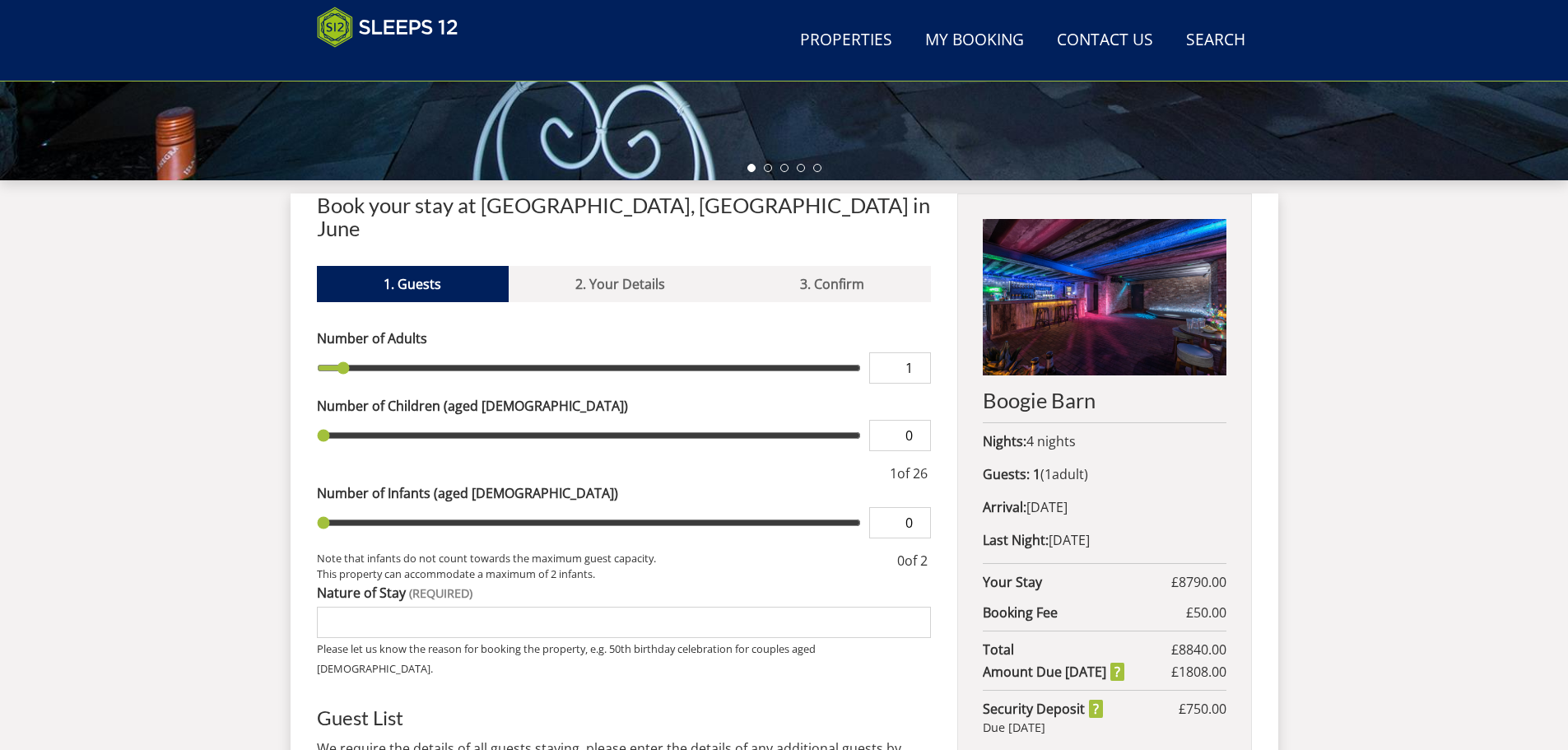
type input "2"
type input "3"
type input "4"
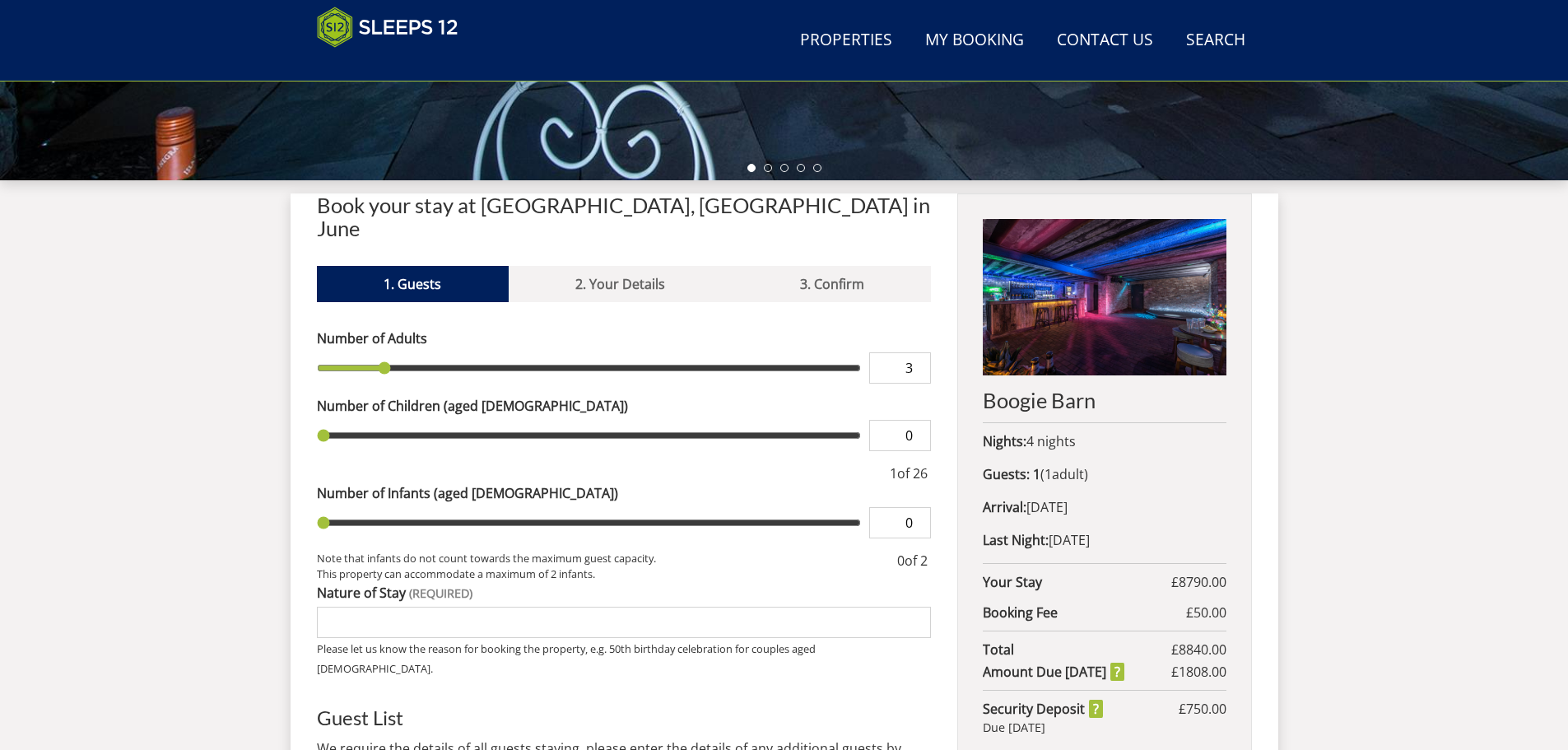
type input "4"
type input "5"
type input "6"
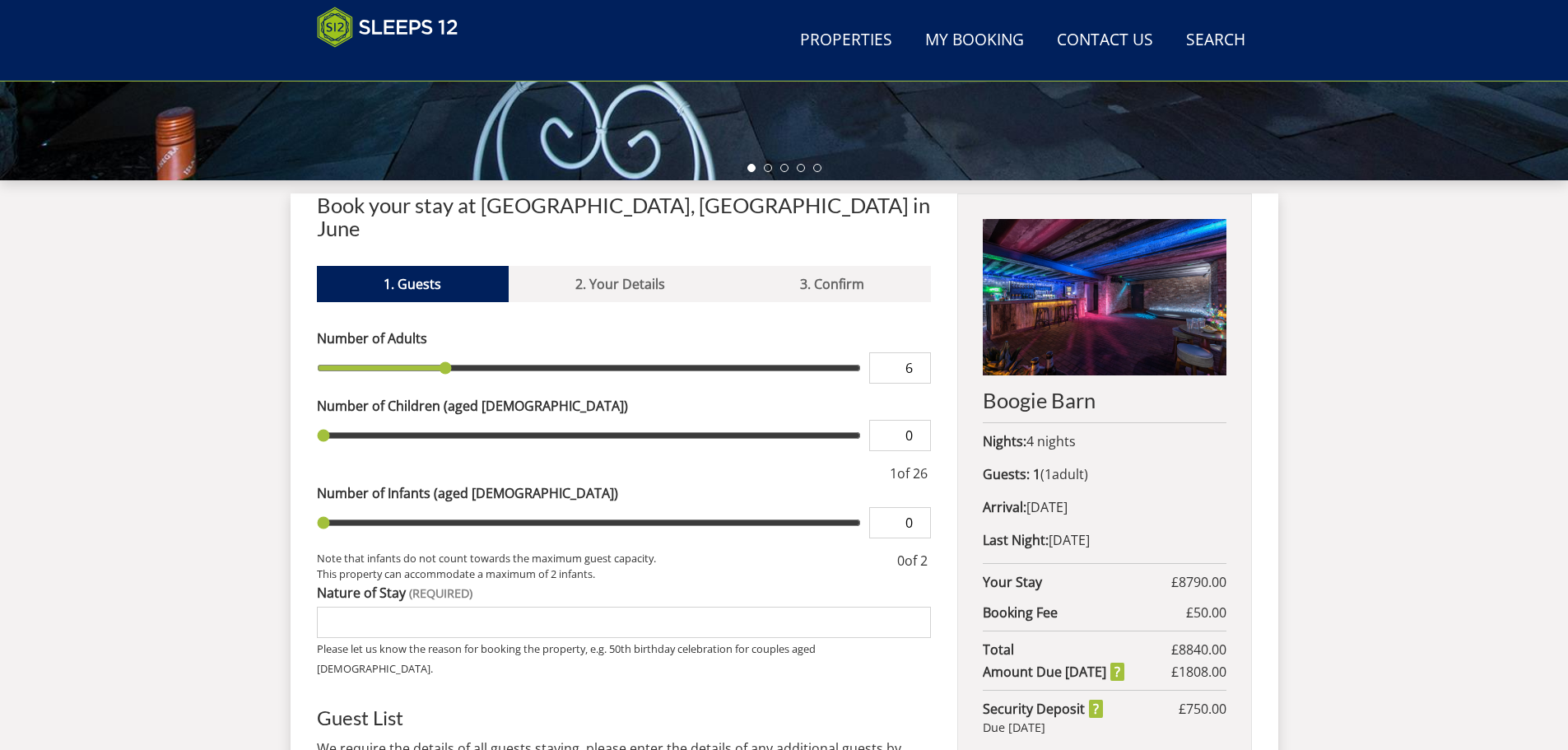
type input "7"
type input "8"
type input "9"
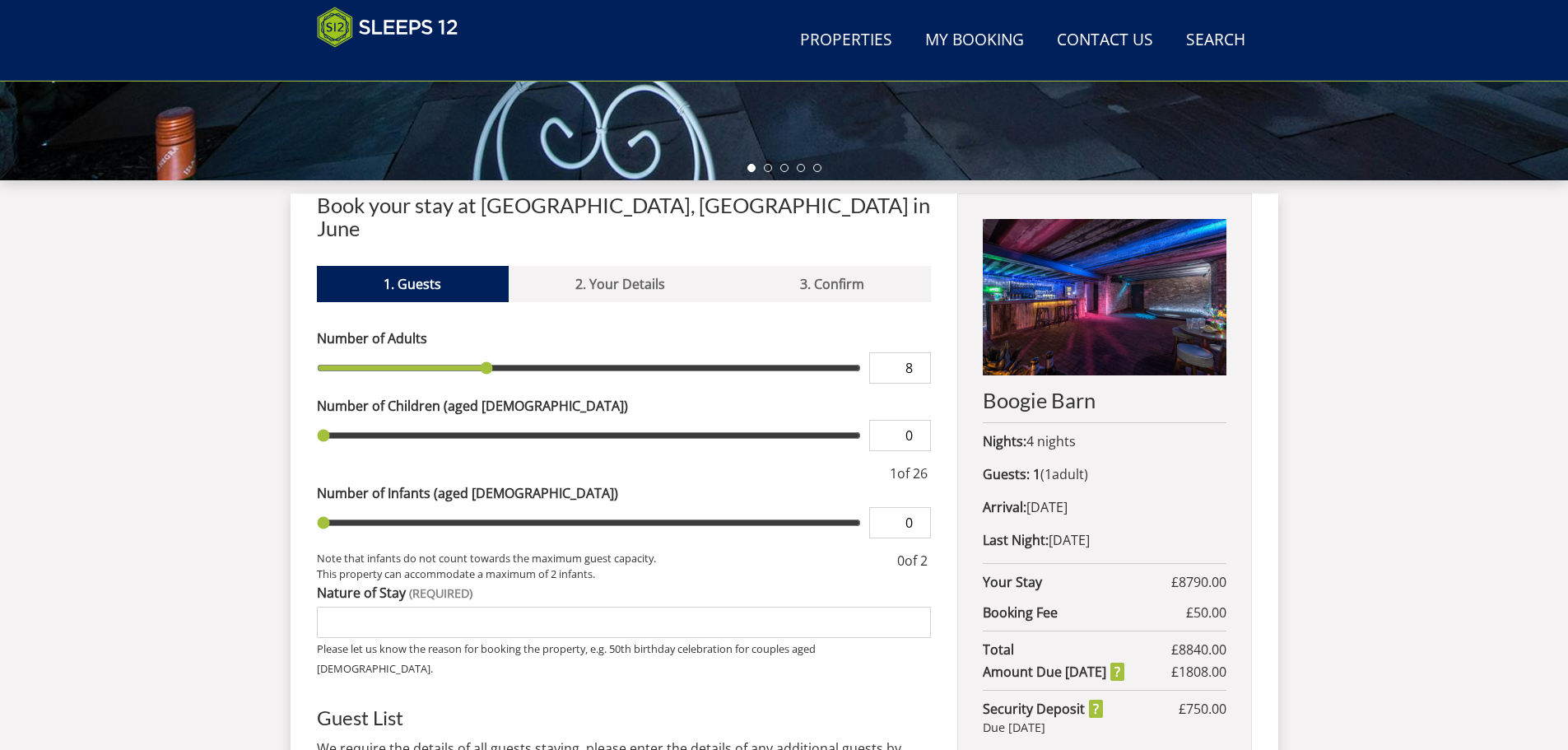
type input "9"
type input "10"
type input "11"
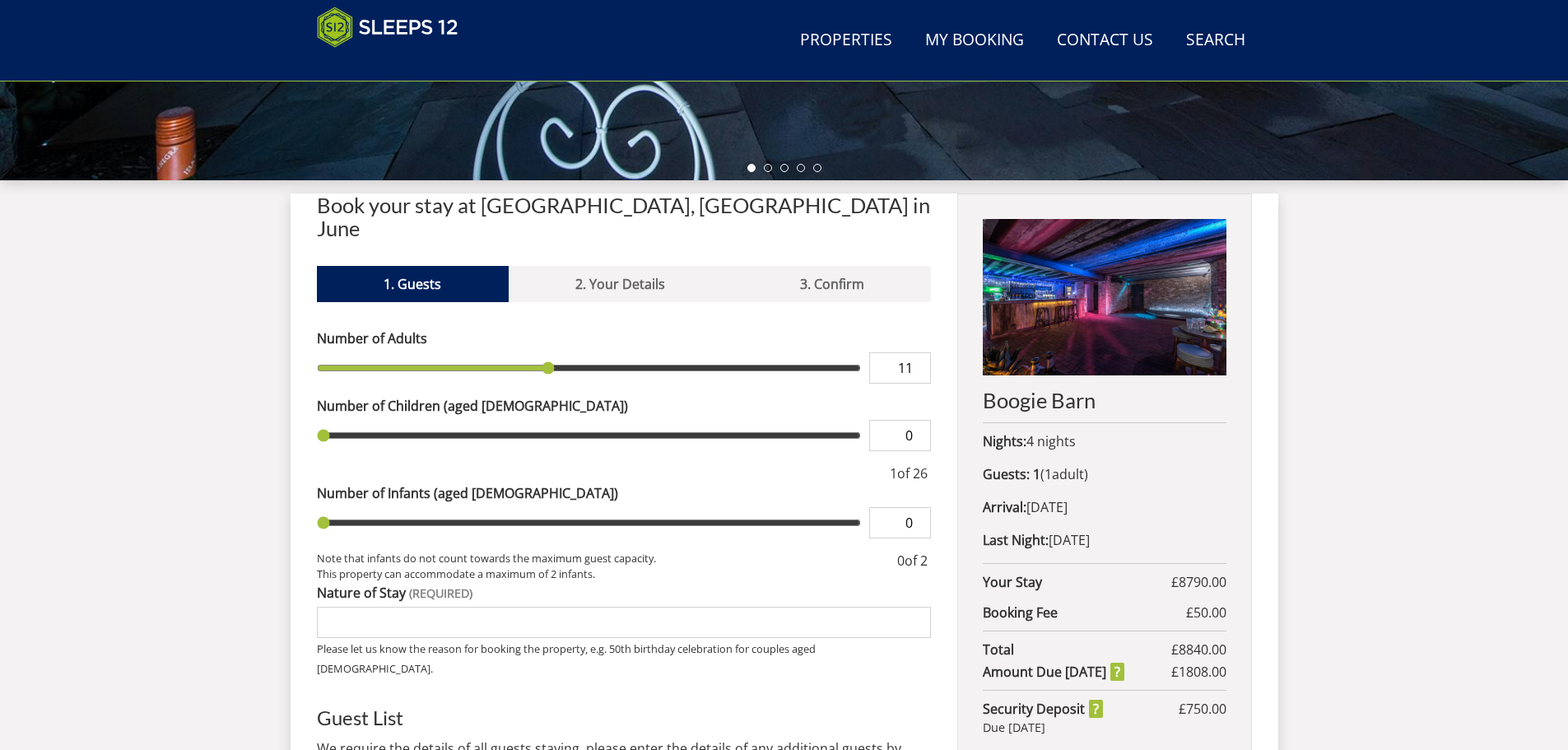
type input "12"
type input "13"
type input "14"
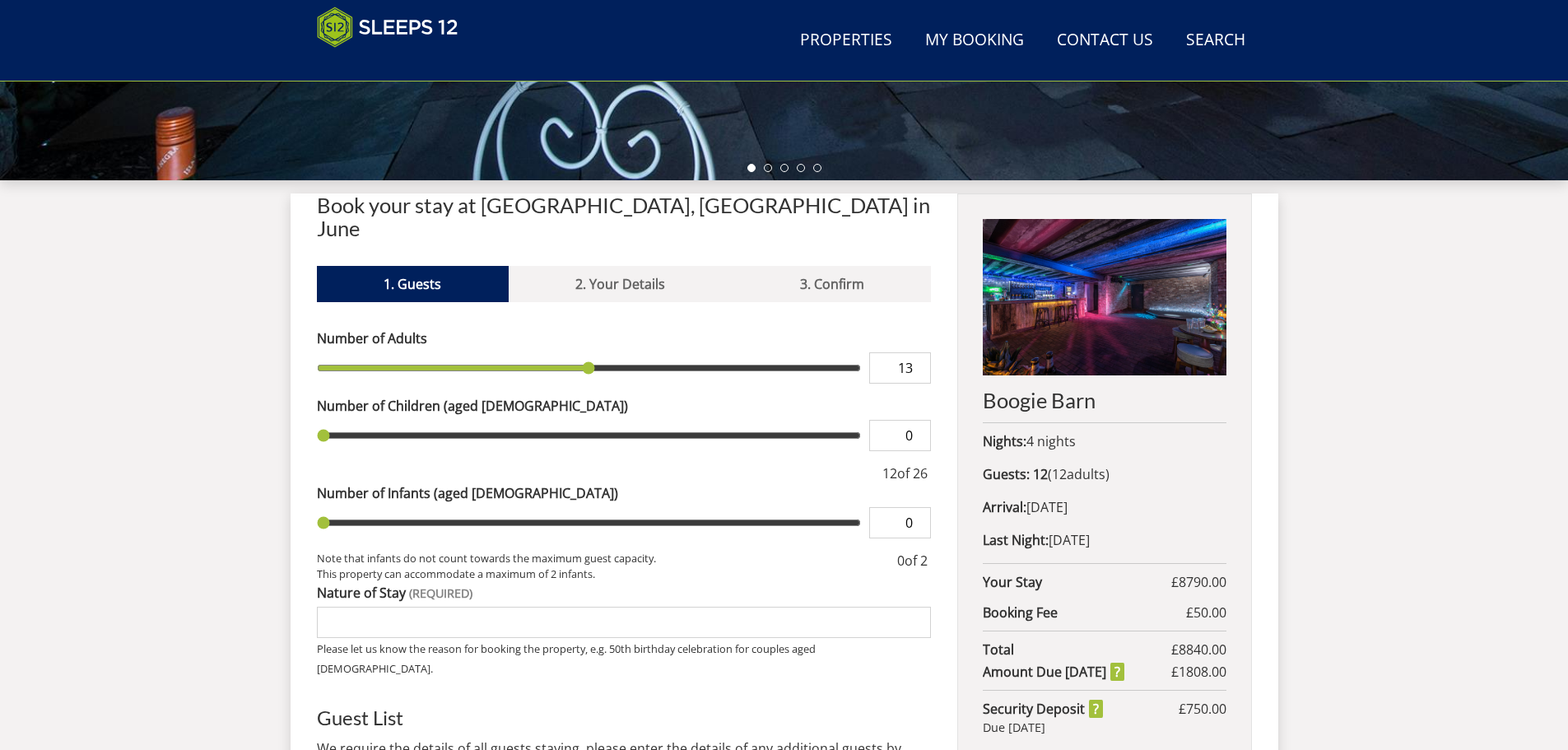
type input "14"
type input "15"
type input "16"
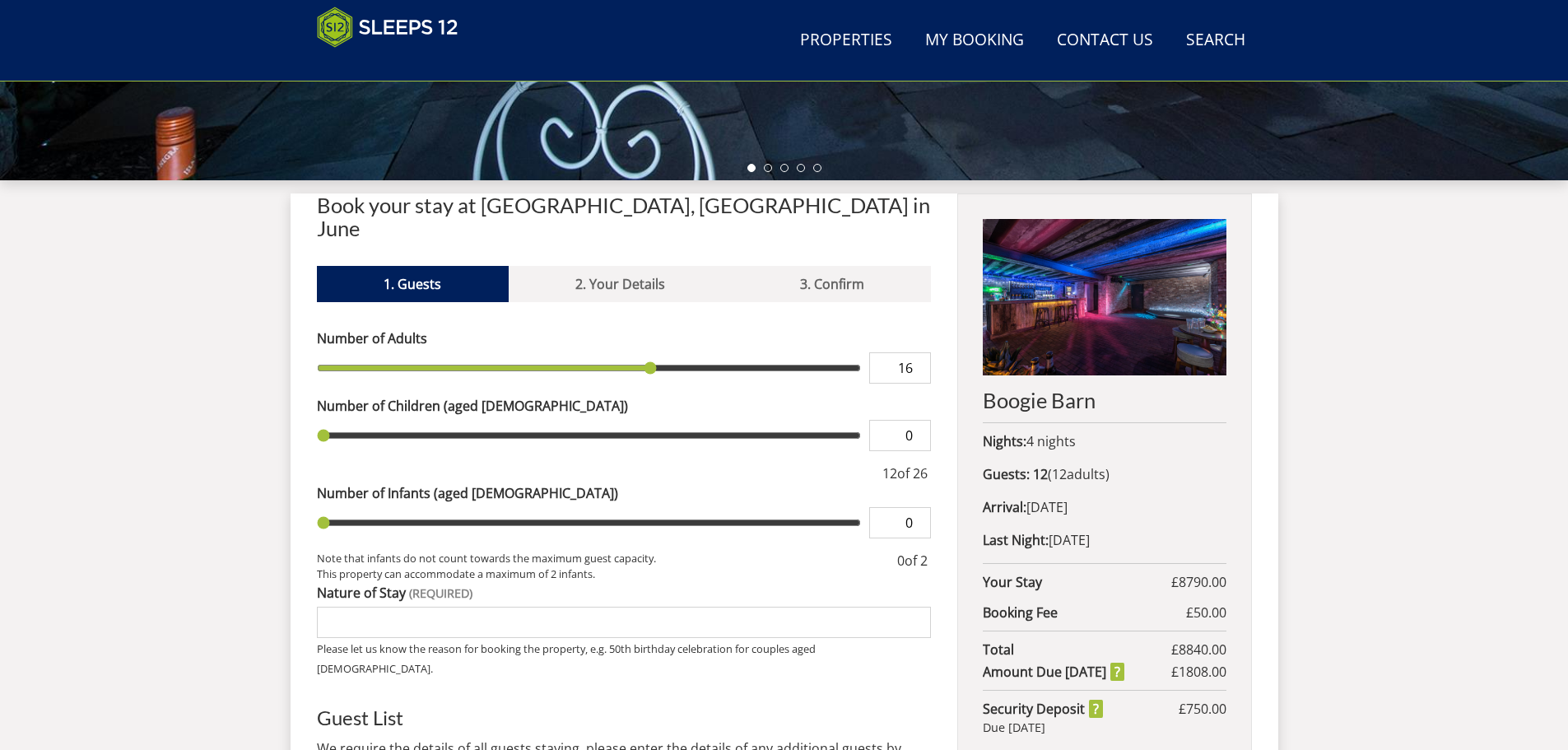
type input "17"
type input "18"
type input "19"
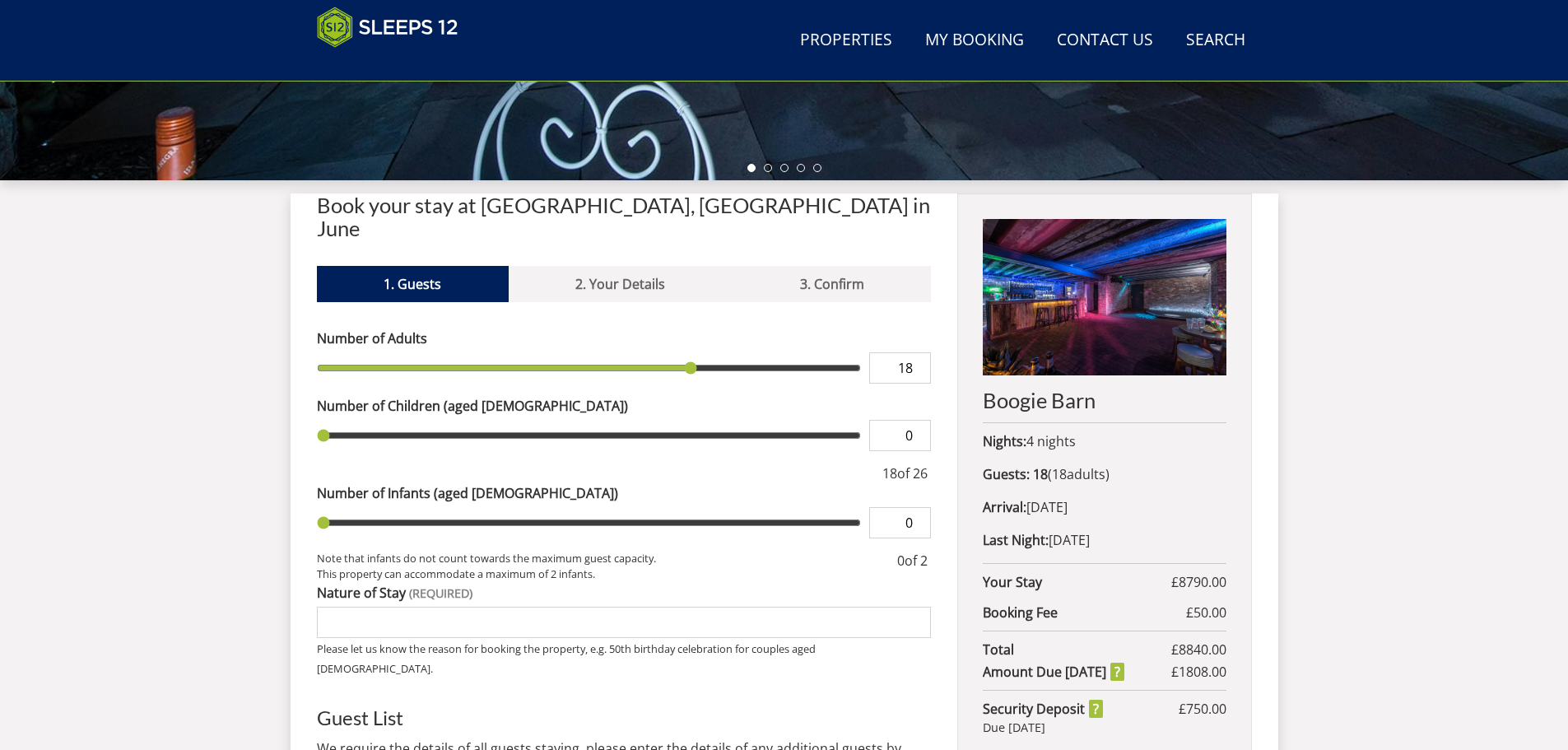
type input "19"
type input "20"
type input "19"
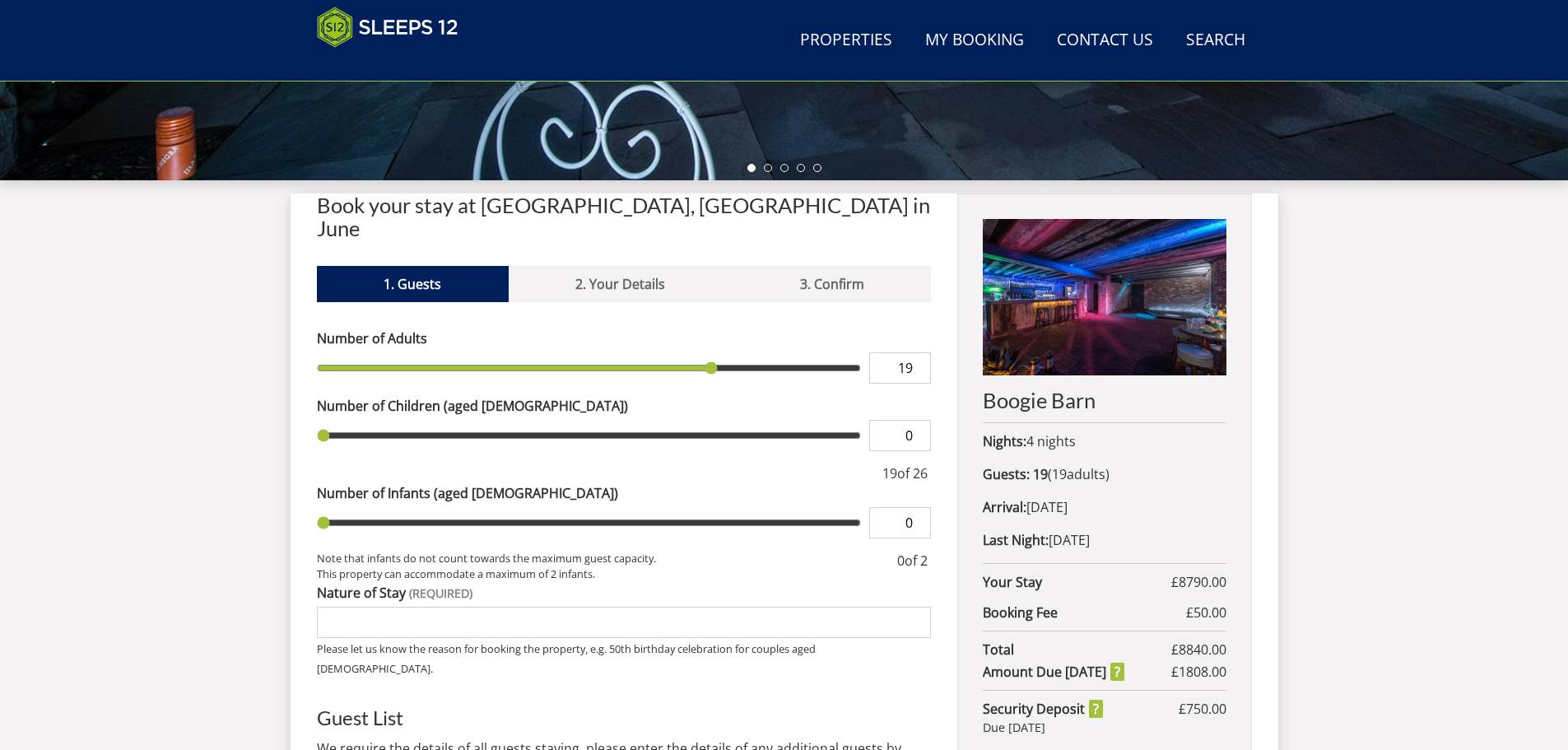
type input "18"
drag, startPoint x: 343, startPoint y: 342, endPoint x: 694, endPoint y: 350, distance: 351.1
type input "18"
click at [694, 352] on input "range" at bounding box center [589, 368] width 545 height 32
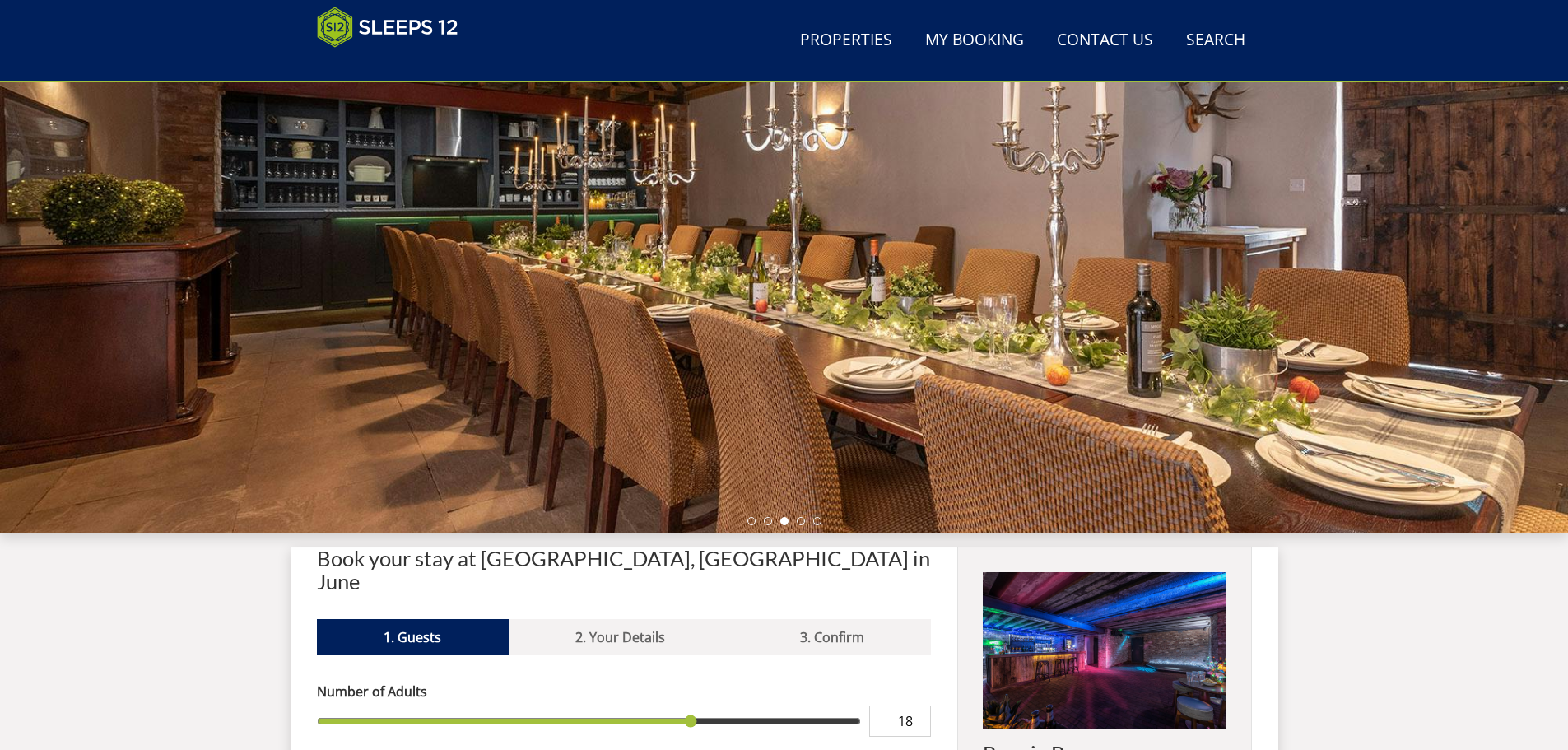
scroll to position [121, 0]
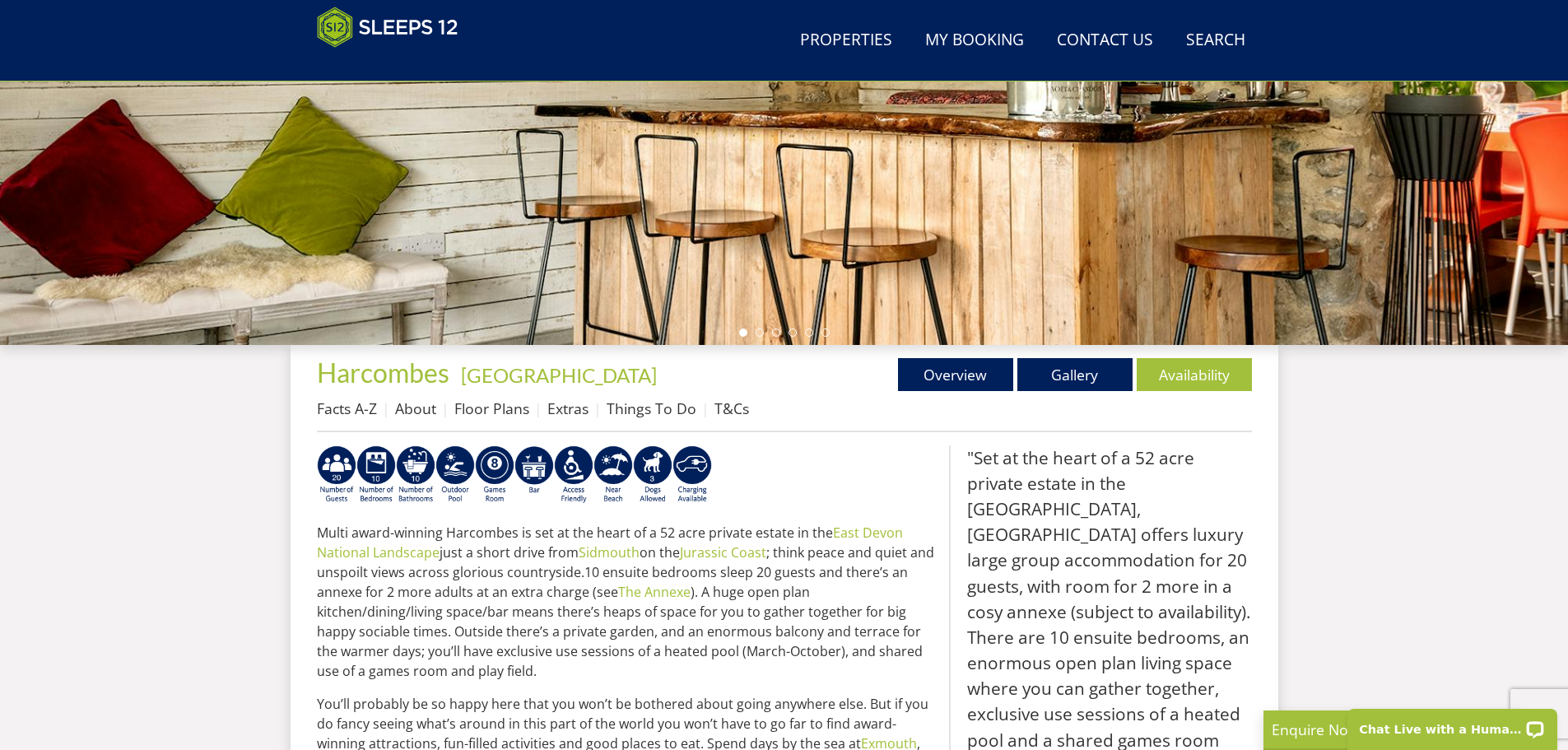
scroll to position [345, 0]
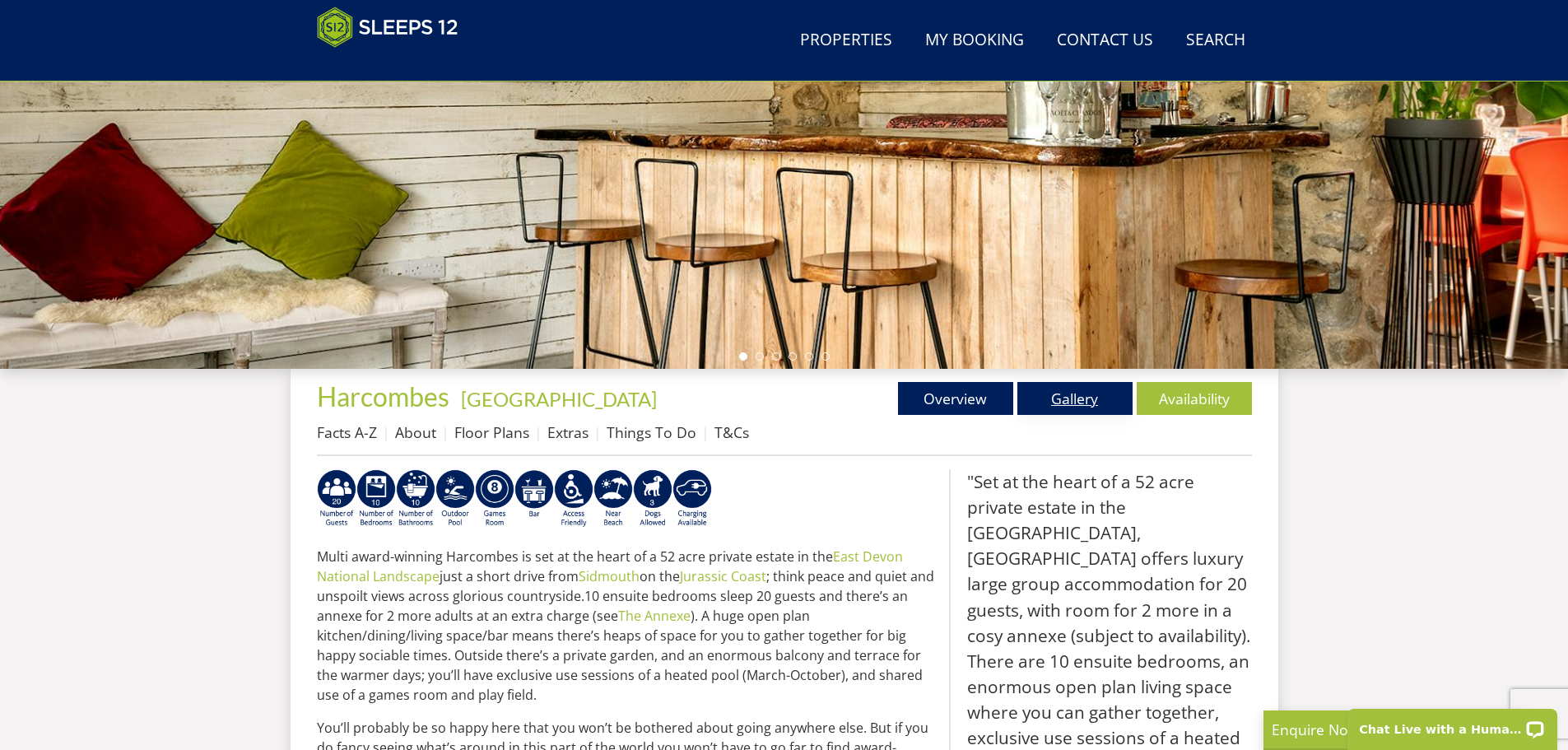
click at [1076, 403] on link "Gallery" at bounding box center [1074, 398] width 115 height 33
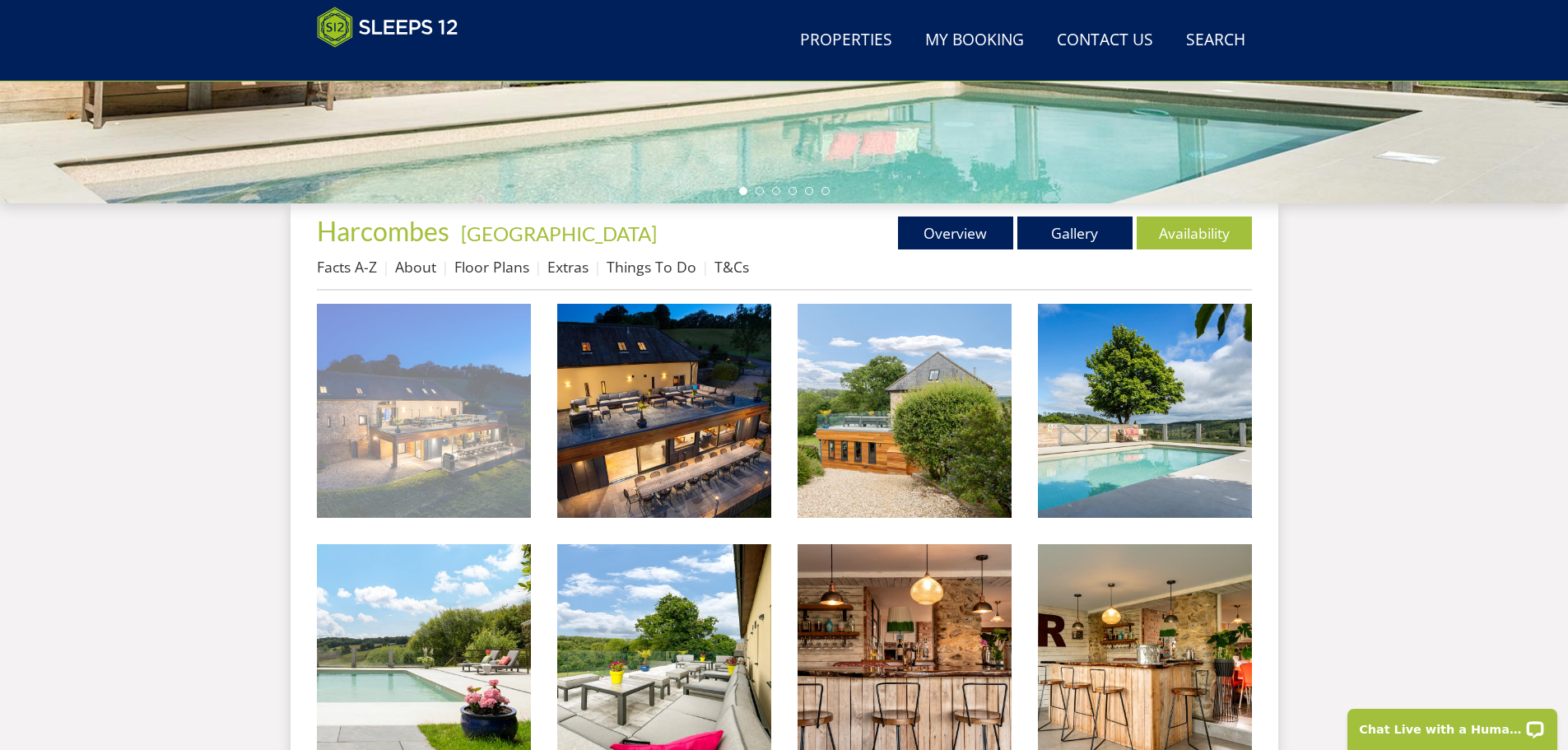
click at [481, 420] on img at bounding box center [423, 410] width 214 height 214
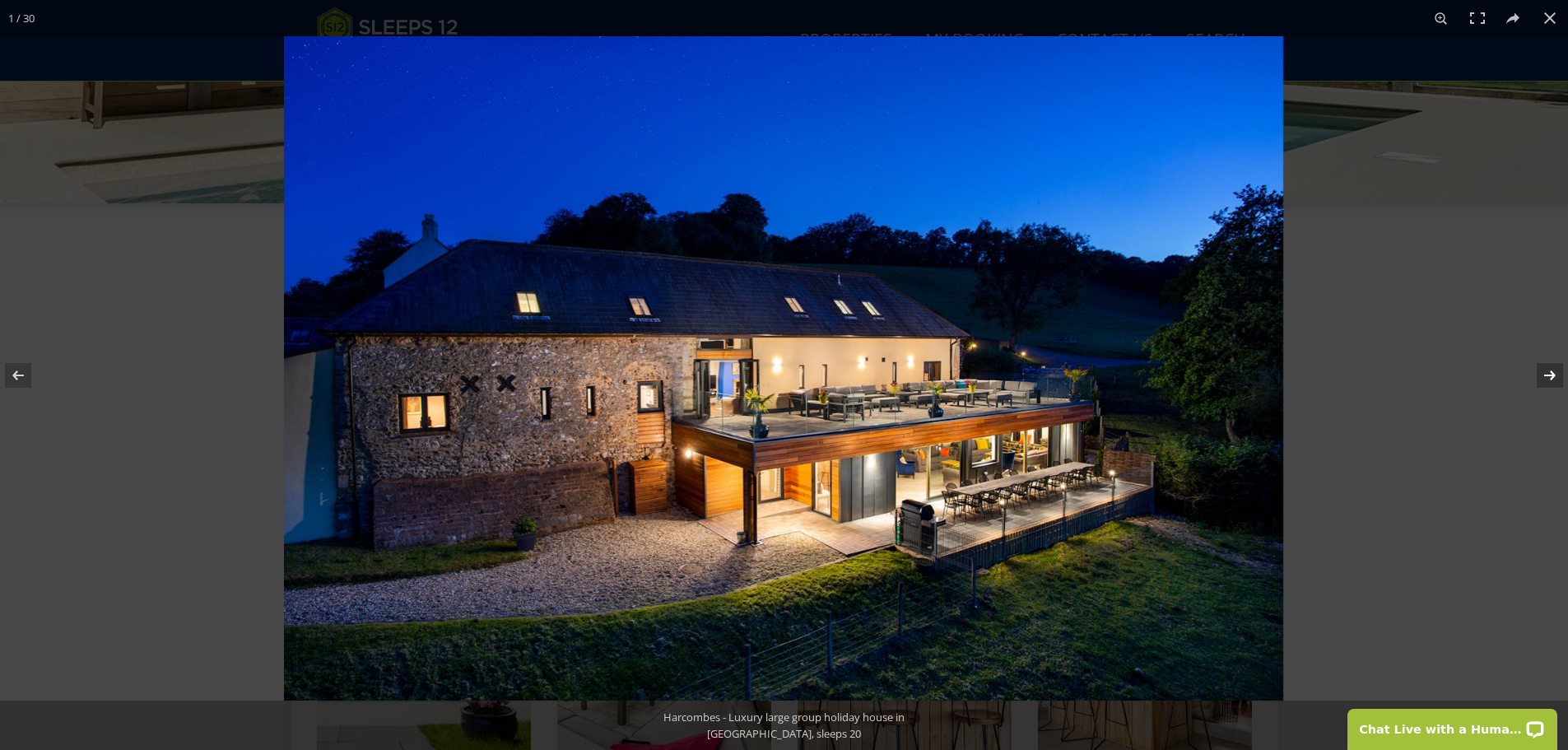
click at [1546, 378] on button at bounding box center [1538, 376] width 57 height 83
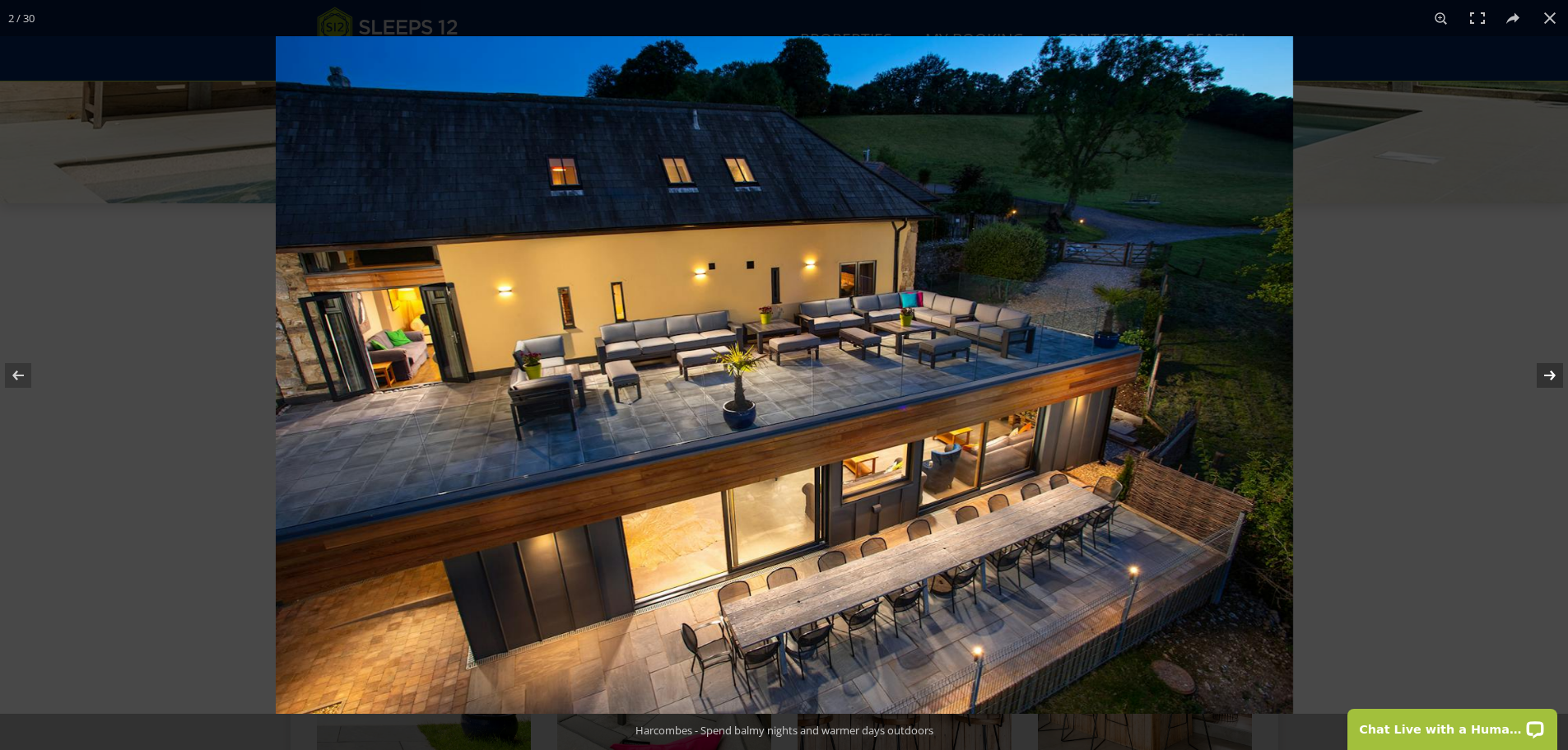
click at [1546, 378] on button at bounding box center [1538, 376] width 57 height 83
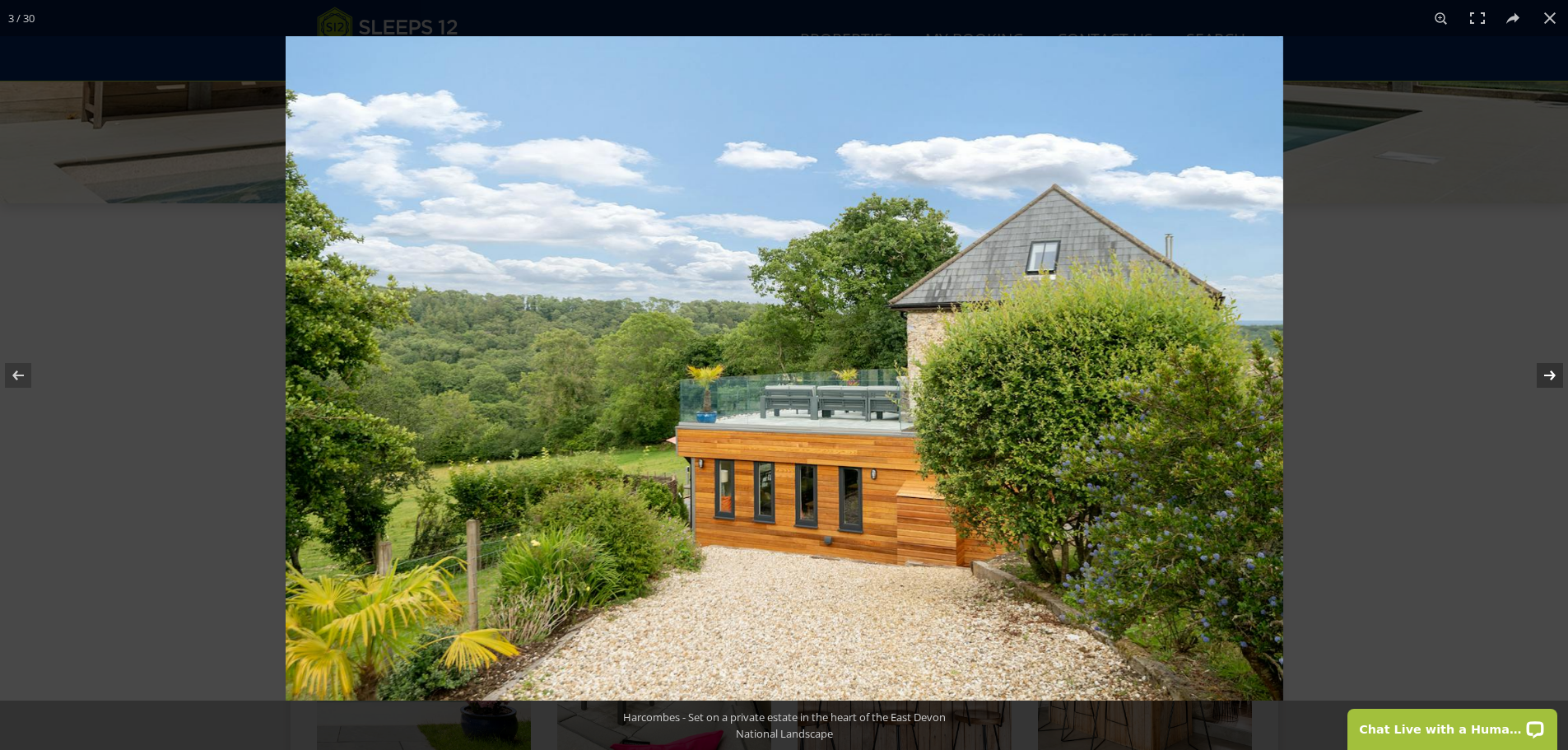
click at [1546, 378] on button at bounding box center [1538, 376] width 57 height 83
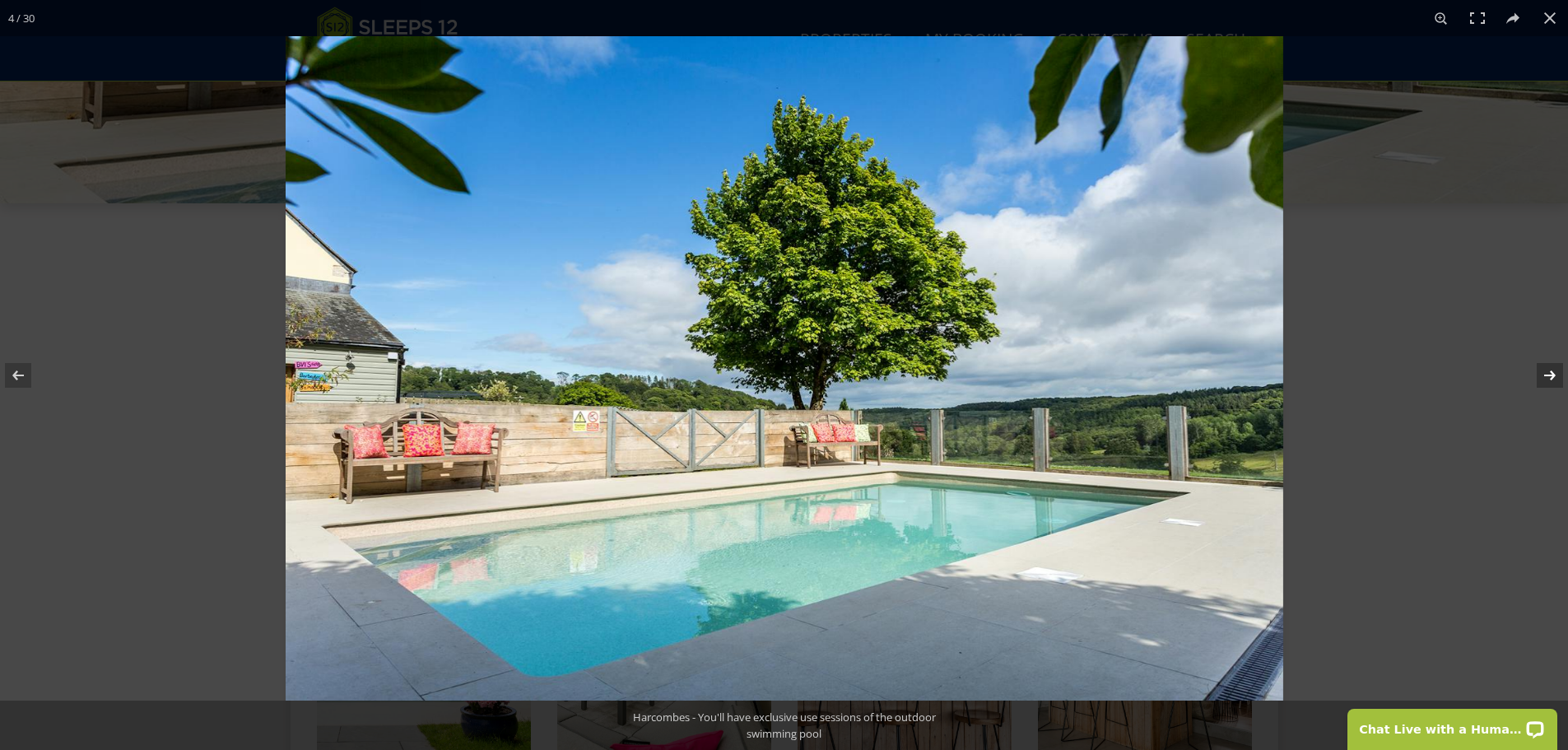
click at [1546, 378] on button at bounding box center [1538, 376] width 57 height 83
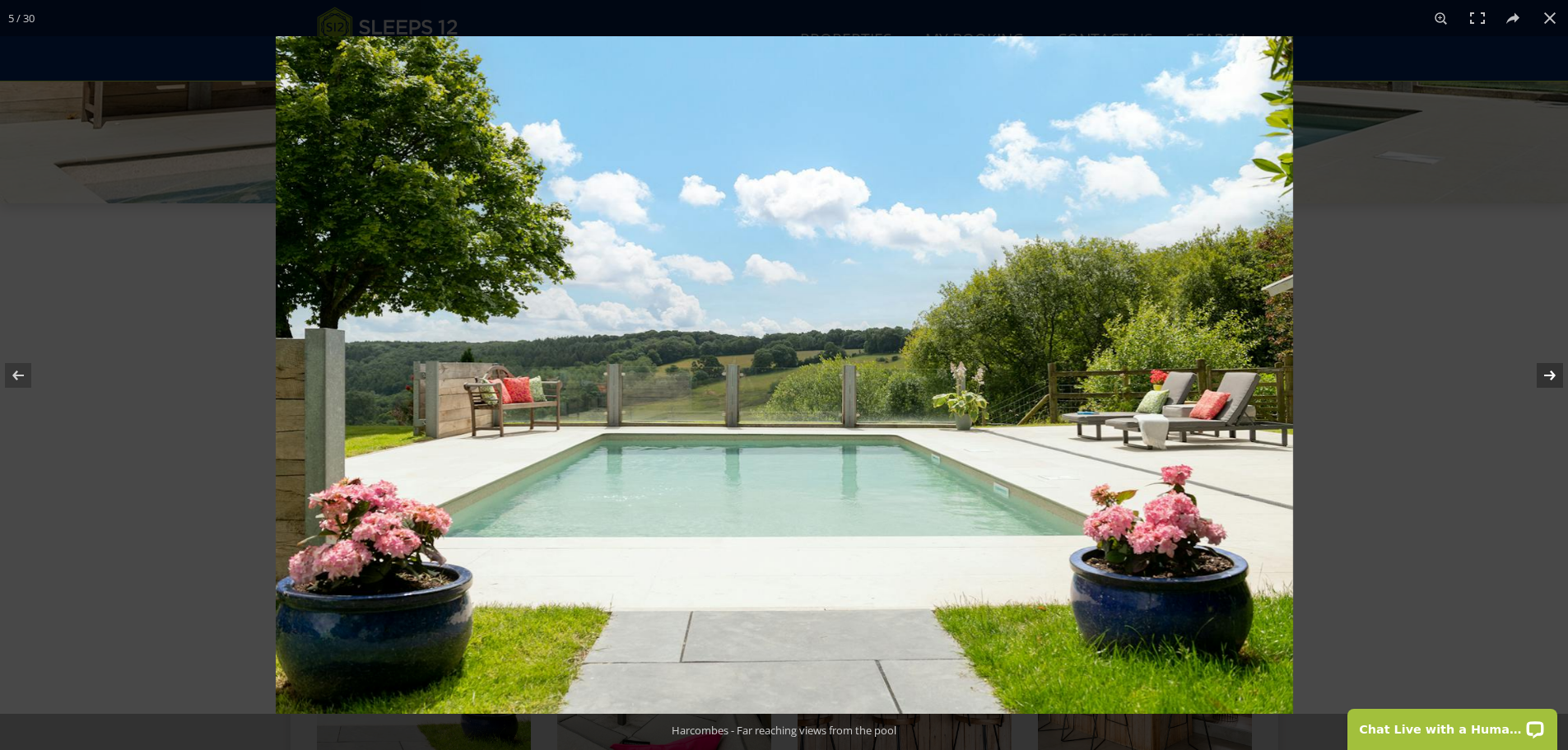
click at [1546, 378] on button at bounding box center [1538, 376] width 57 height 83
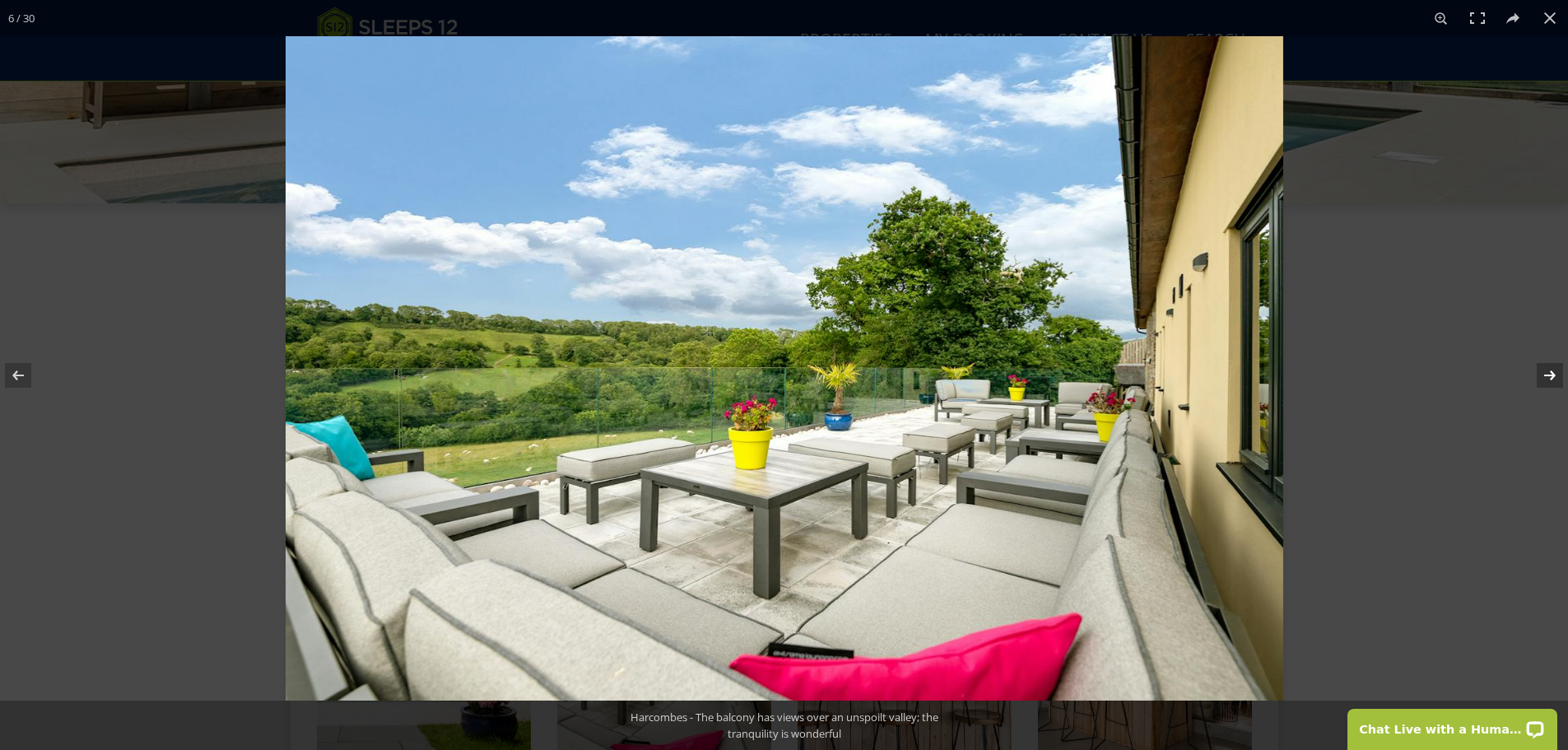
click at [1546, 378] on button at bounding box center [1538, 376] width 57 height 83
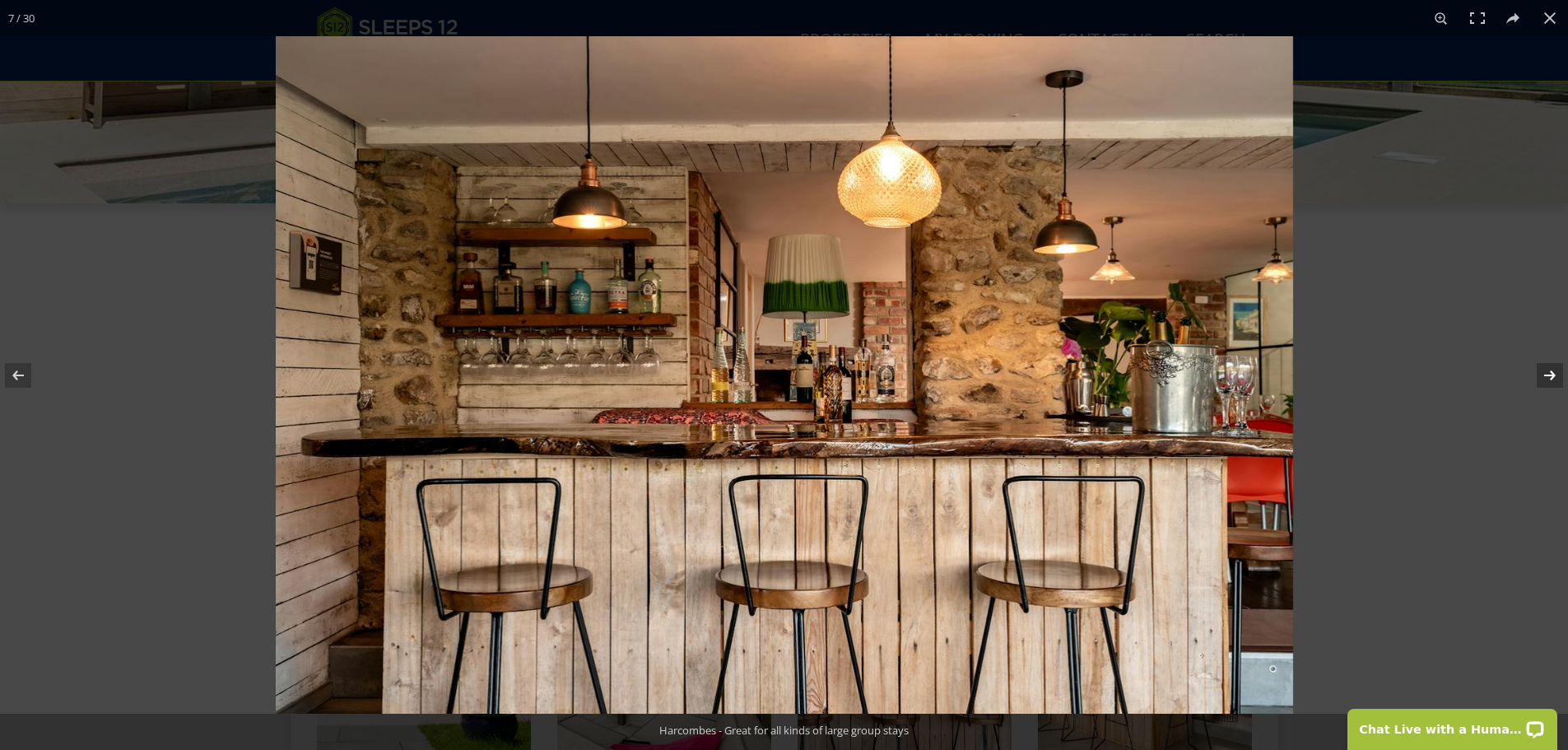
click at [1546, 378] on button at bounding box center [1538, 376] width 57 height 83
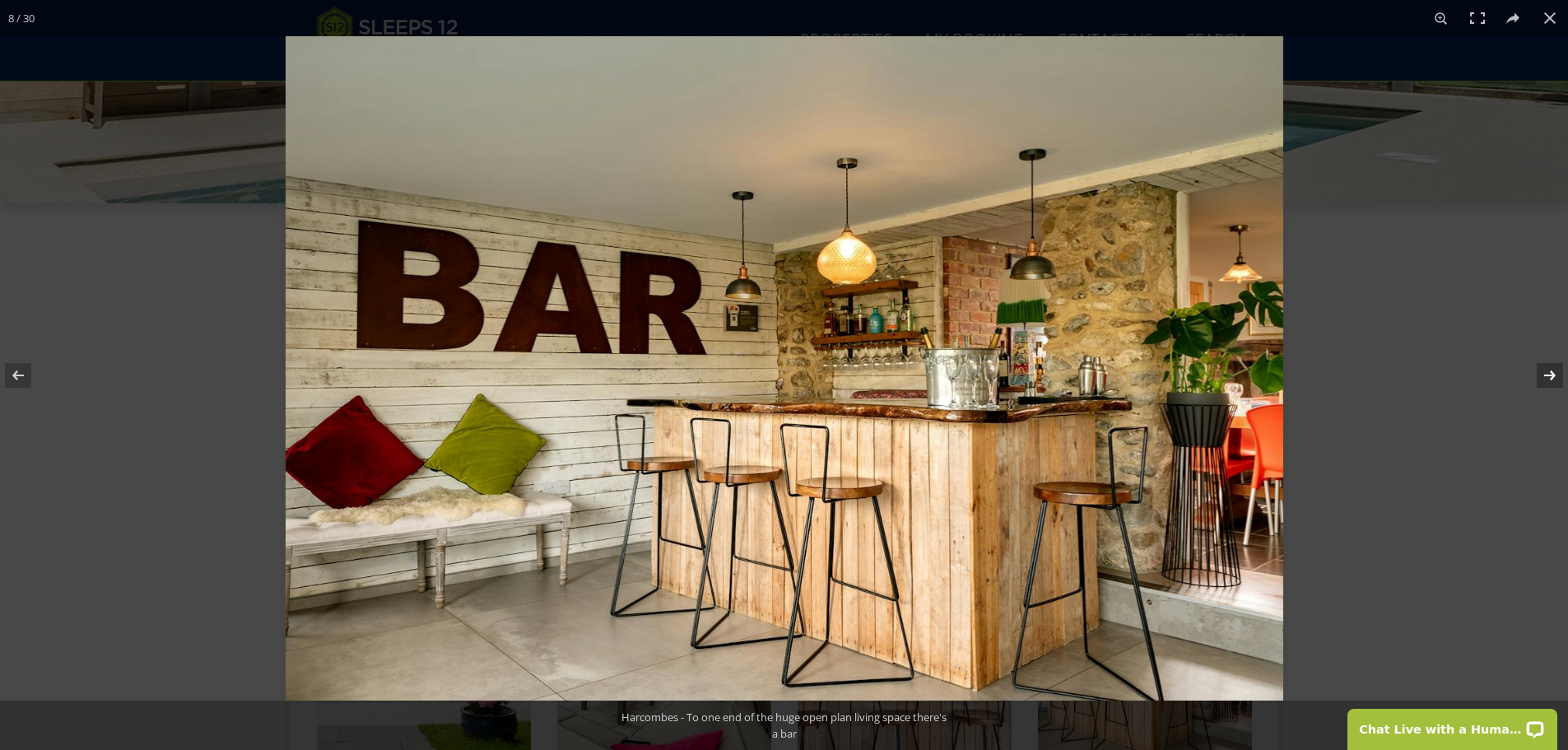
click at [1546, 378] on button at bounding box center [1538, 376] width 57 height 83
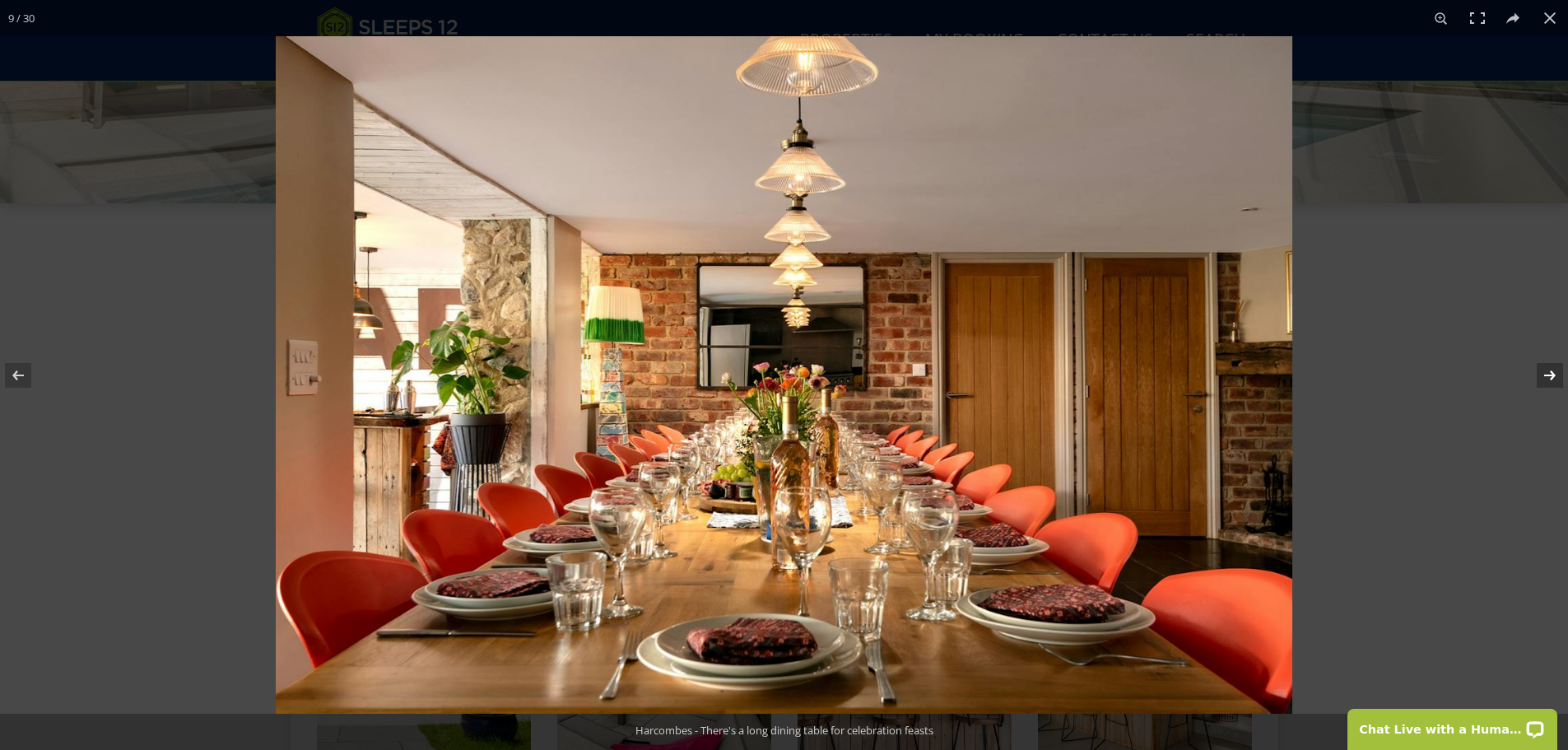
click at [1546, 378] on button at bounding box center [1538, 376] width 57 height 83
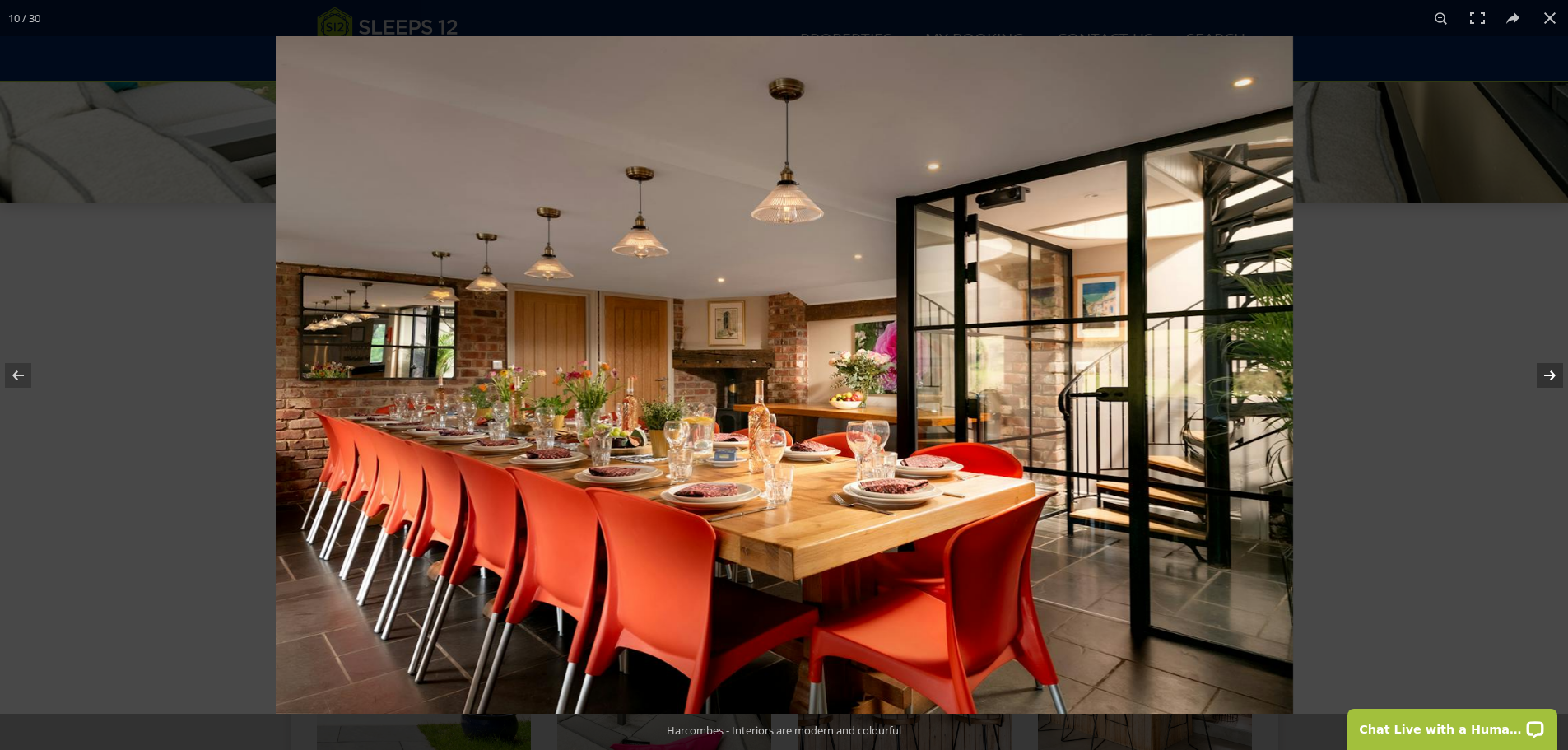
click at [1546, 378] on button at bounding box center [1538, 376] width 57 height 83
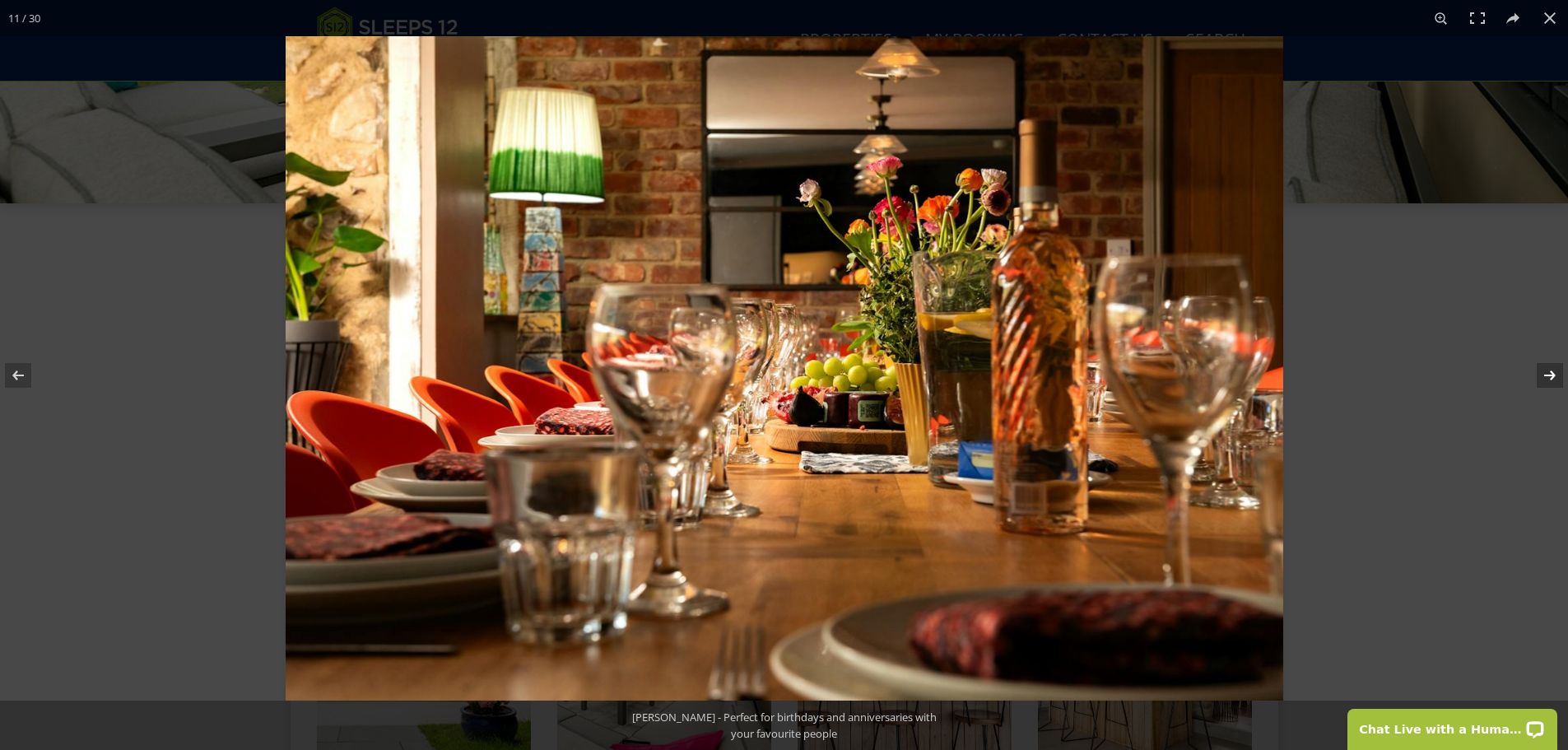
click at [1546, 378] on button at bounding box center [1538, 376] width 57 height 83
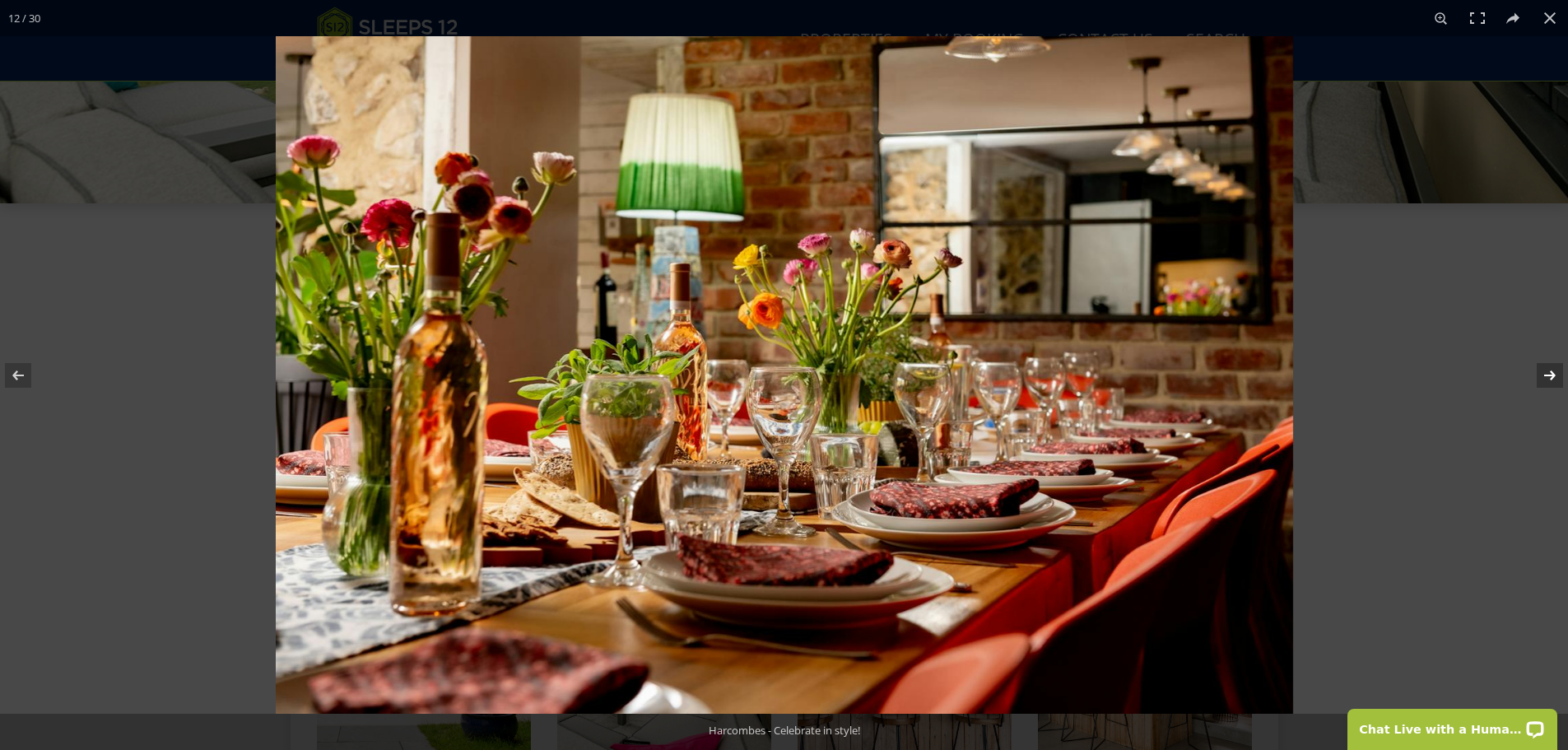
click at [1546, 378] on button at bounding box center [1538, 376] width 57 height 83
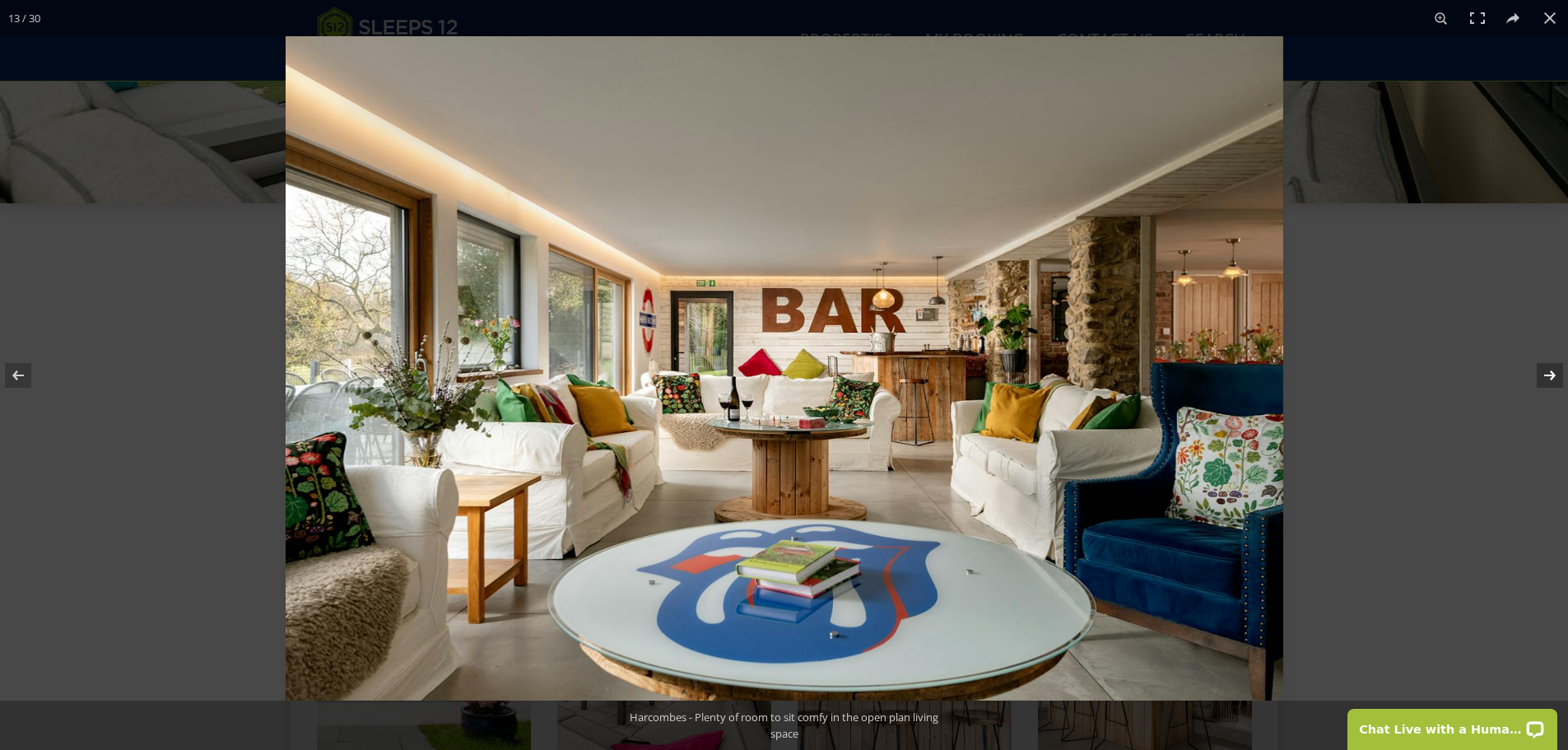
click at [1546, 378] on button at bounding box center [1538, 376] width 57 height 83
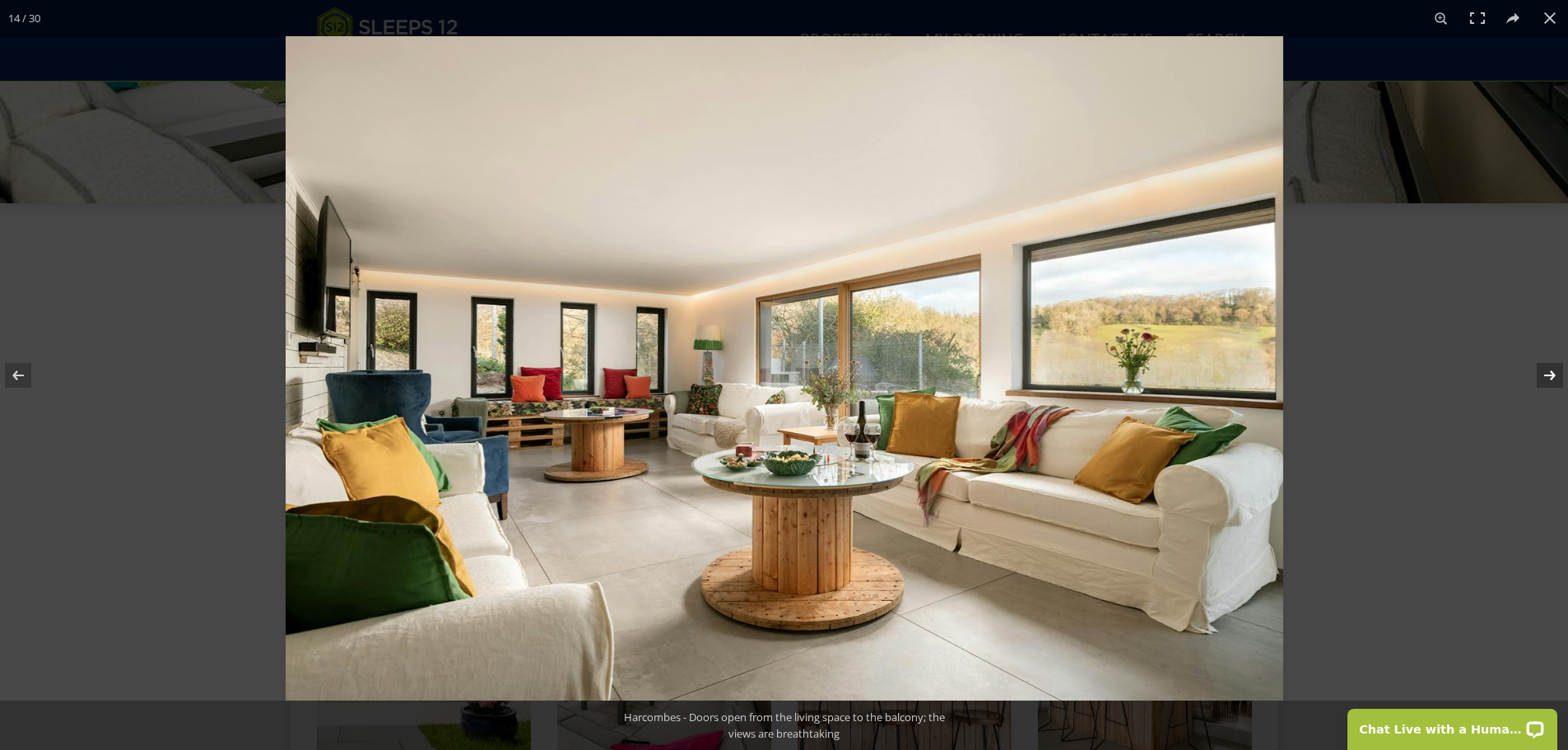
click at [1546, 378] on button at bounding box center [1538, 376] width 57 height 83
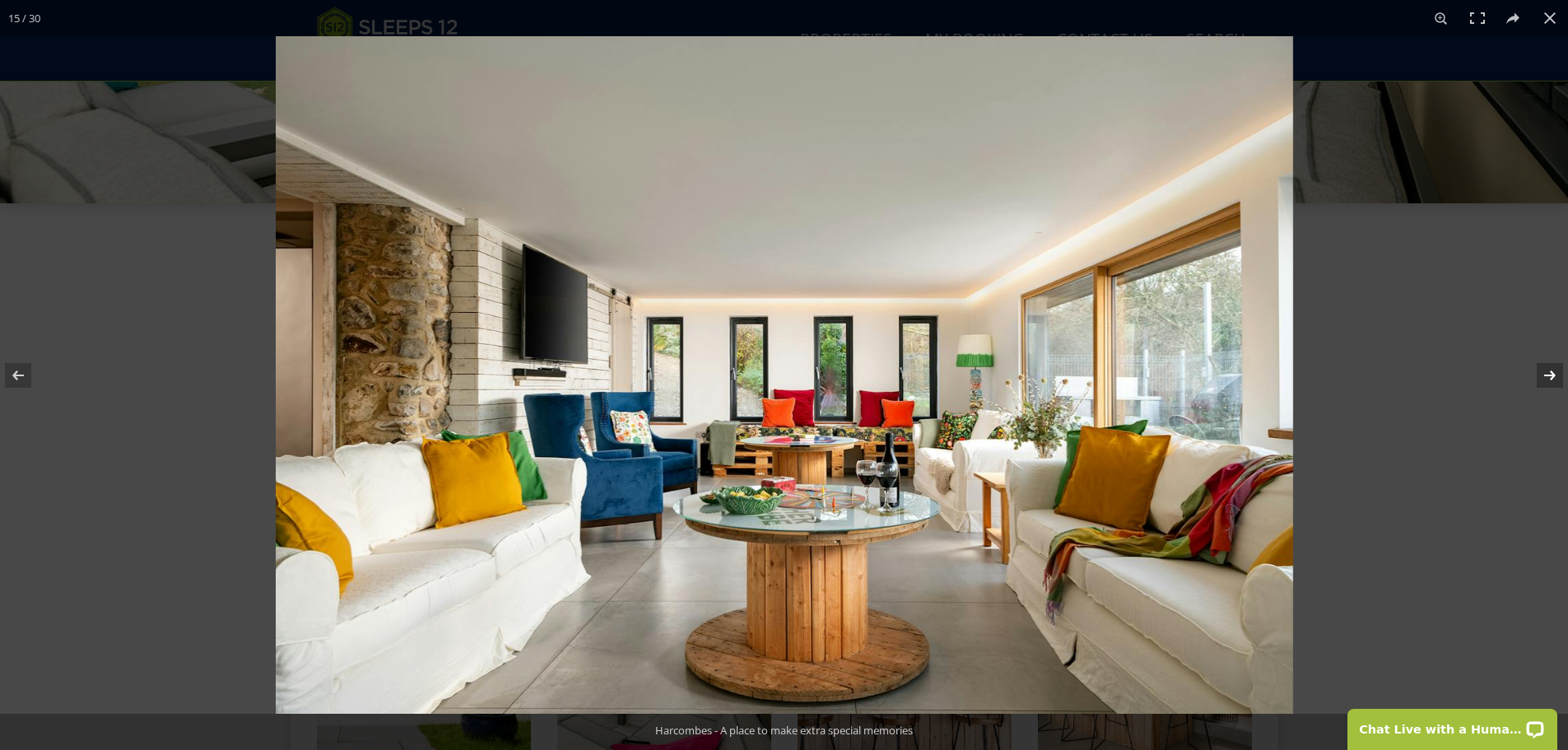
click at [1546, 378] on button at bounding box center [1538, 376] width 57 height 83
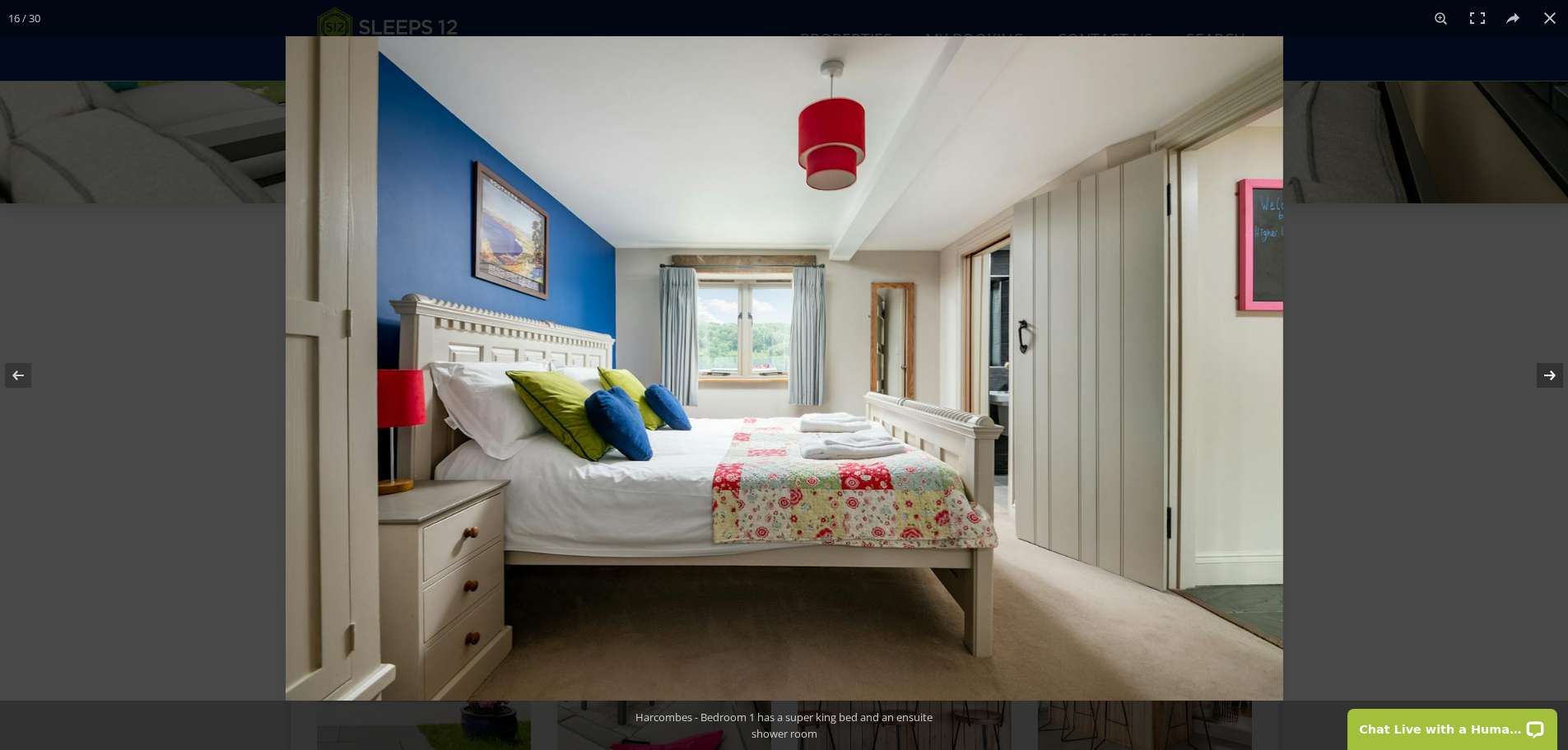
click at [1546, 378] on button at bounding box center [1538, 376] width 57 height 83
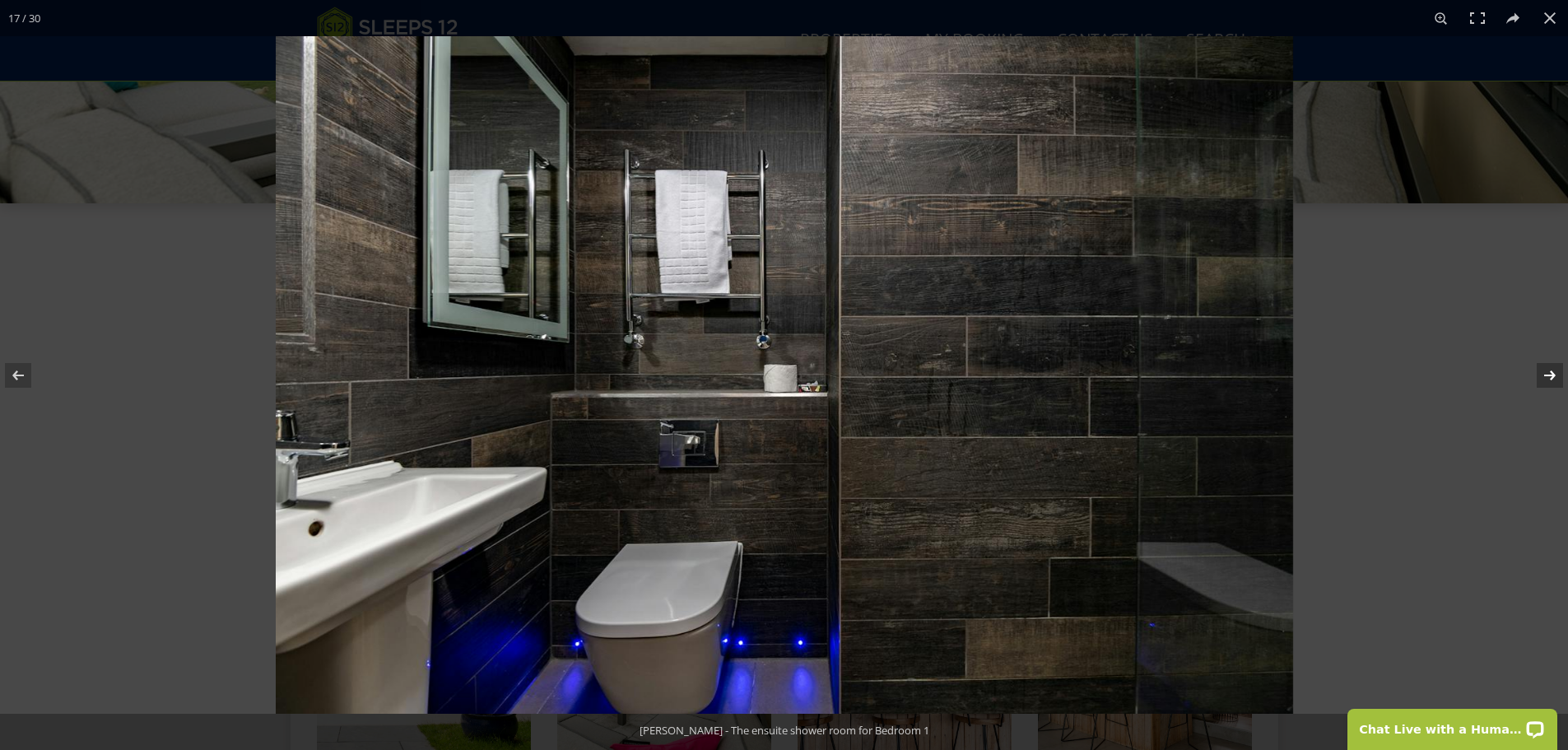
click at [1546, 378] on button at bounding box center [1538, 376] width 57 height 83
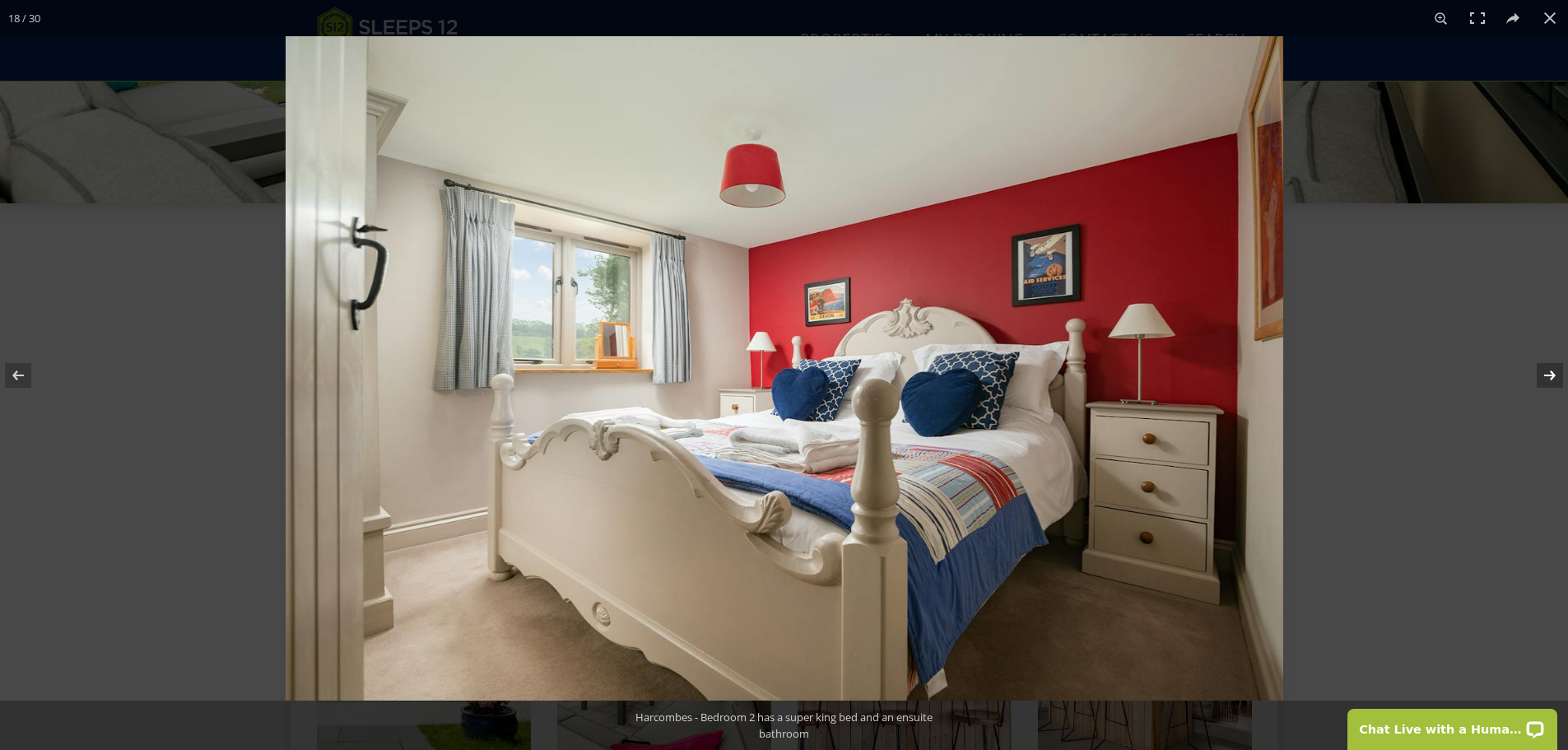
click at [1546, 378] on button at bounding box center [1538, 376] width 57 height 83
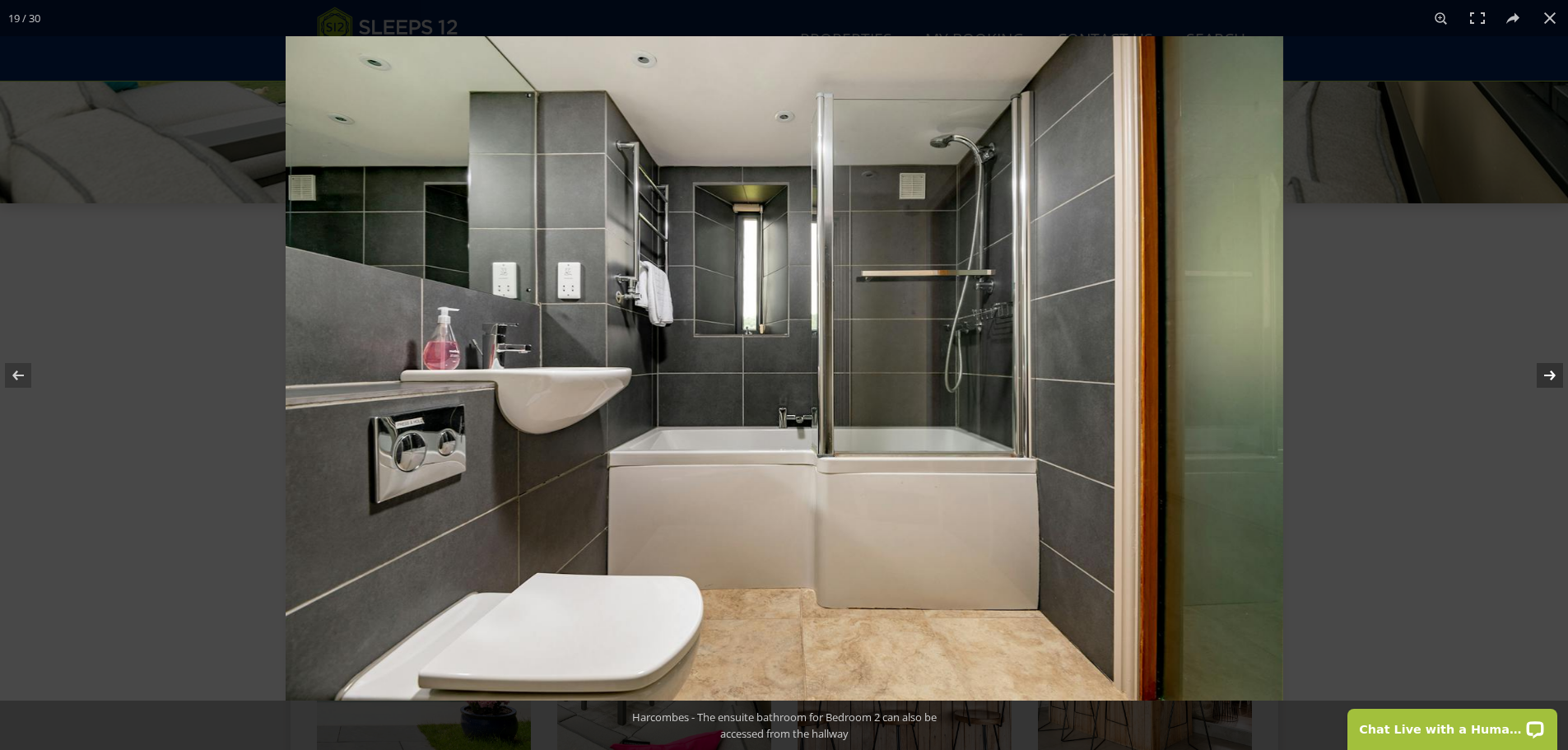
click at [1546, 378] on button at bounding box center [1538, 376] width 57 height 83
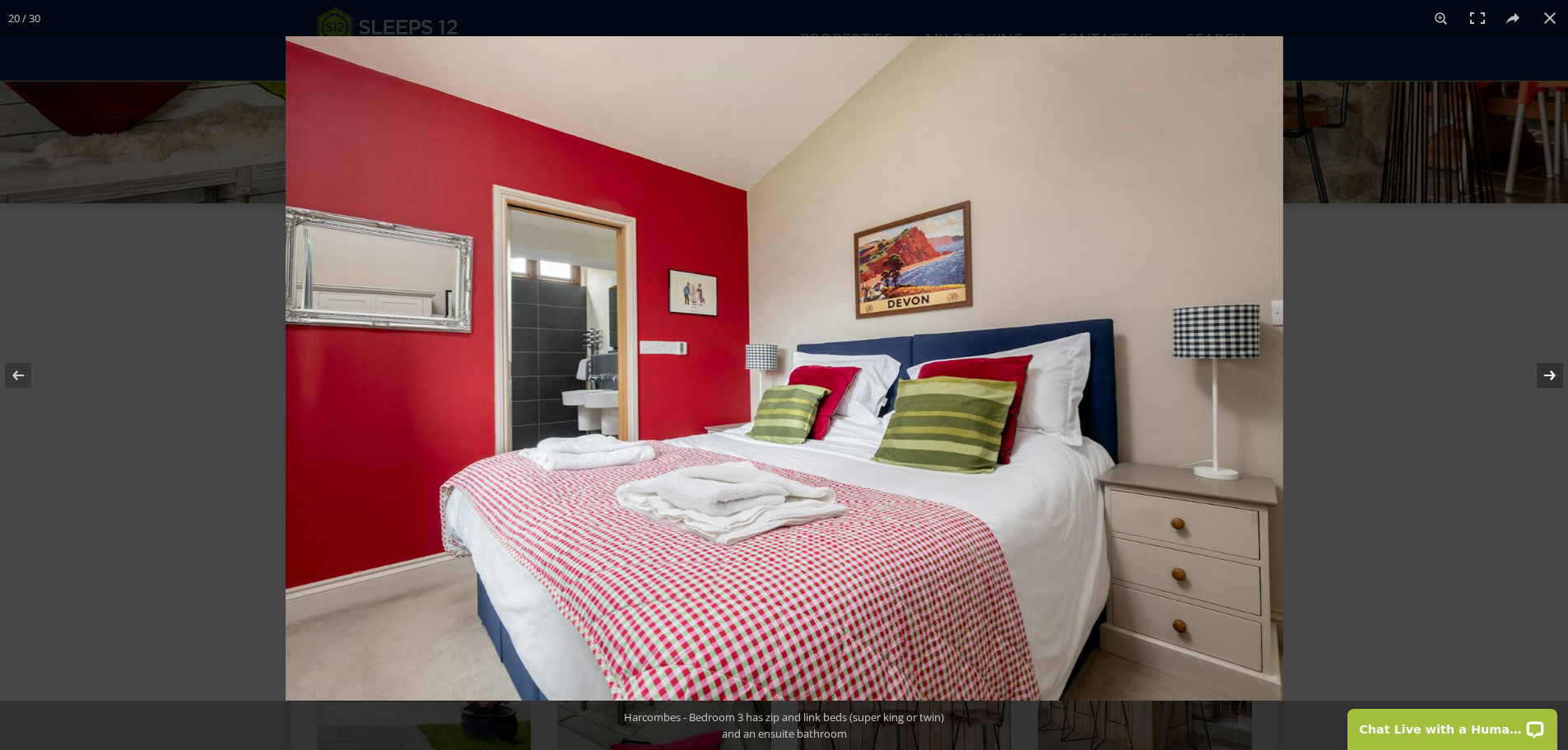
click at [1546, 378] on button at bounding box center [1538, 376] width 57 height 83
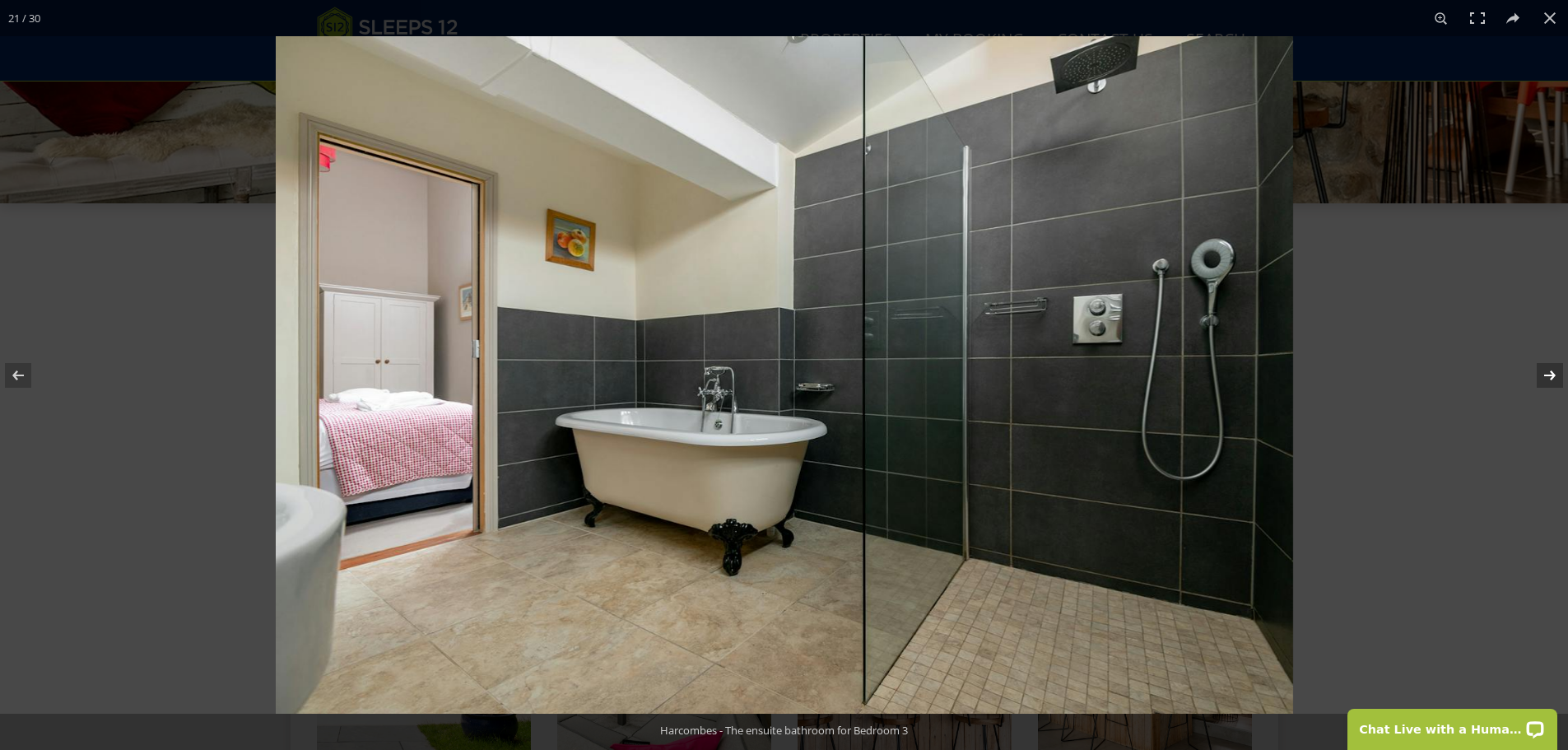
click at [1546, 378] on button at bounding box center [1538, 376] width 57 height 83
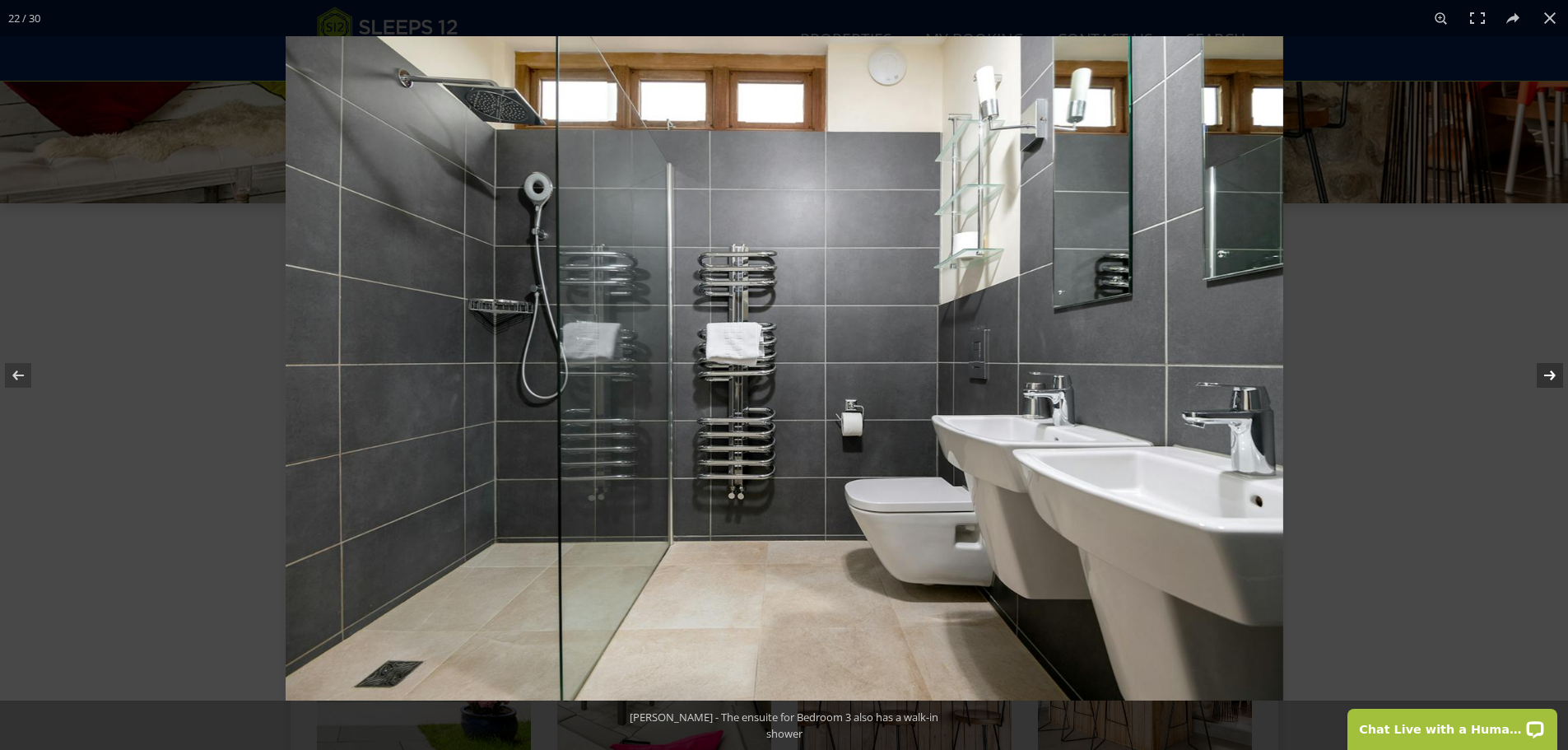
click at [1546, 378] on button at bounding box center [1538, 376] width 57 height 83
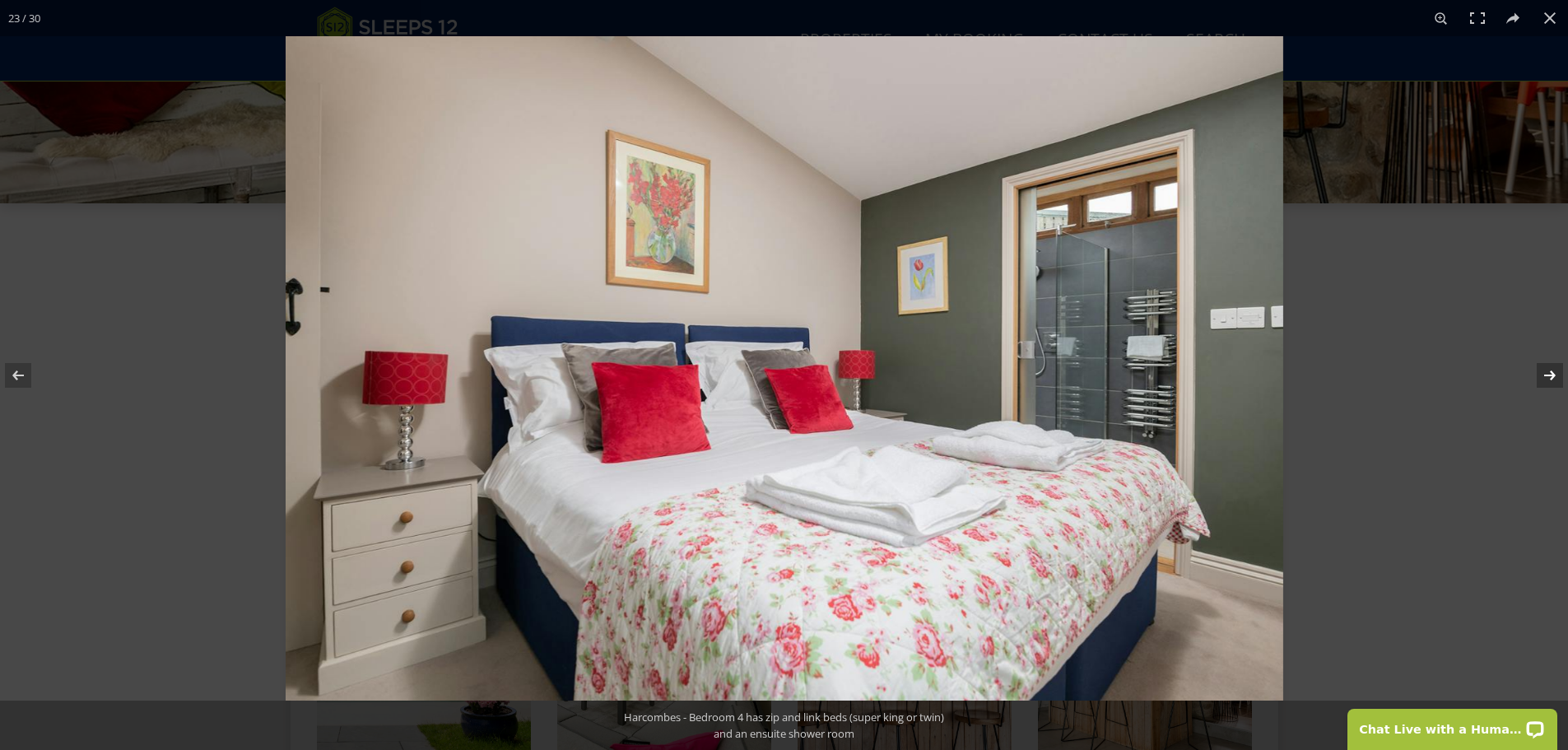
click at [1546, 378] on button at bounding box center [1538, 376] width 57 height 83
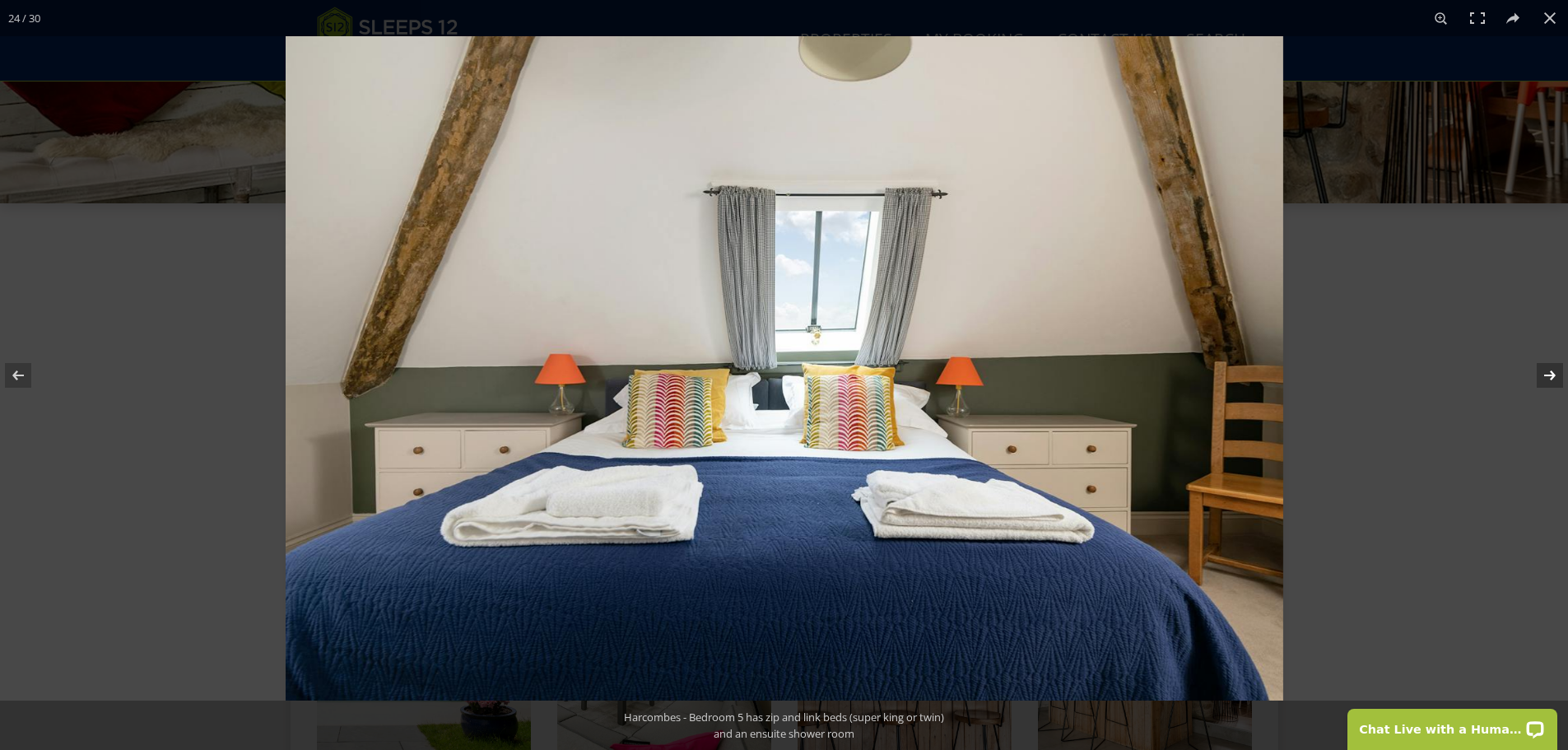
click at [1546, 378] on button at bounding box center [1538, 376] width 57 height 83
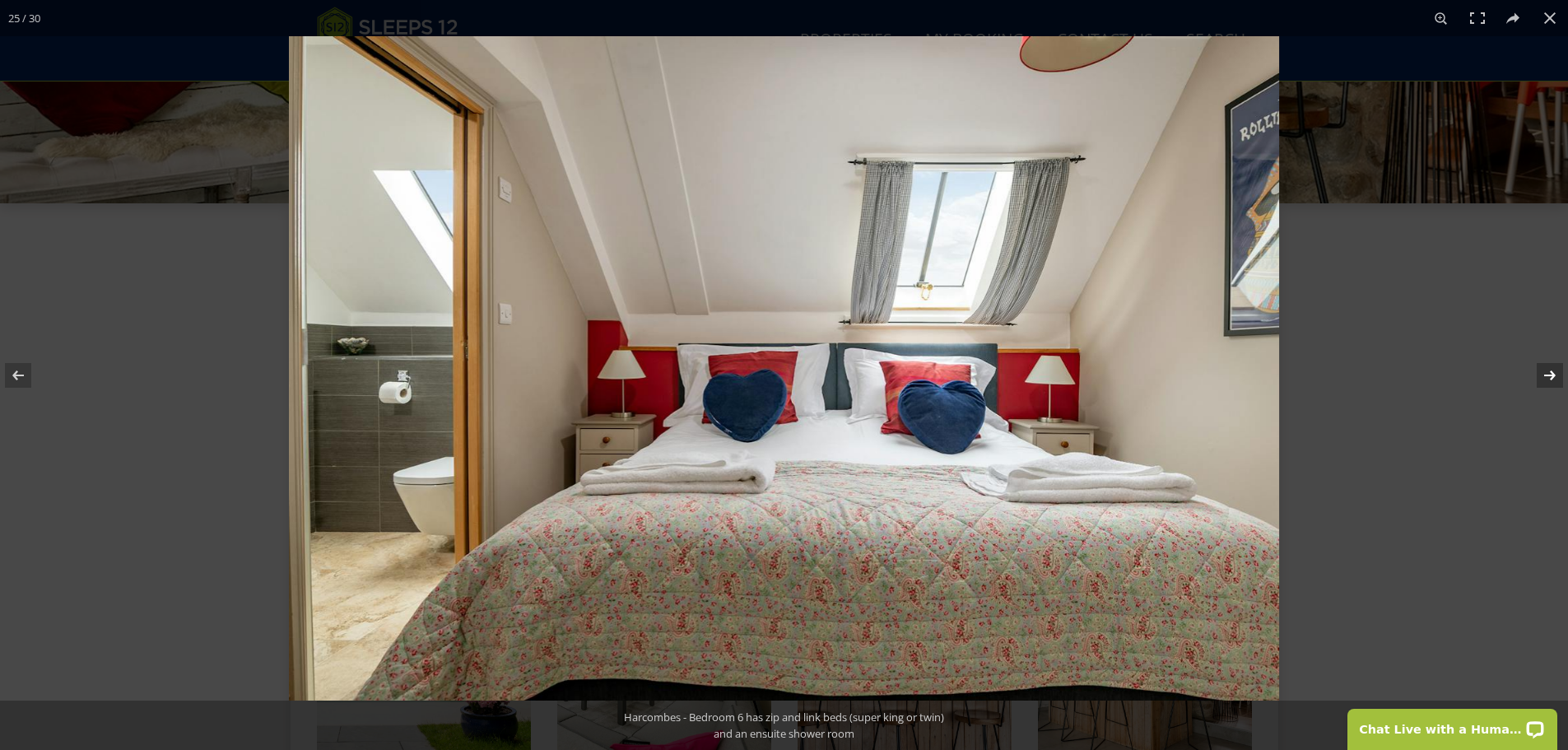
click at [1546, 378] on button at bounding box center [1538, 376] width 57 height 83
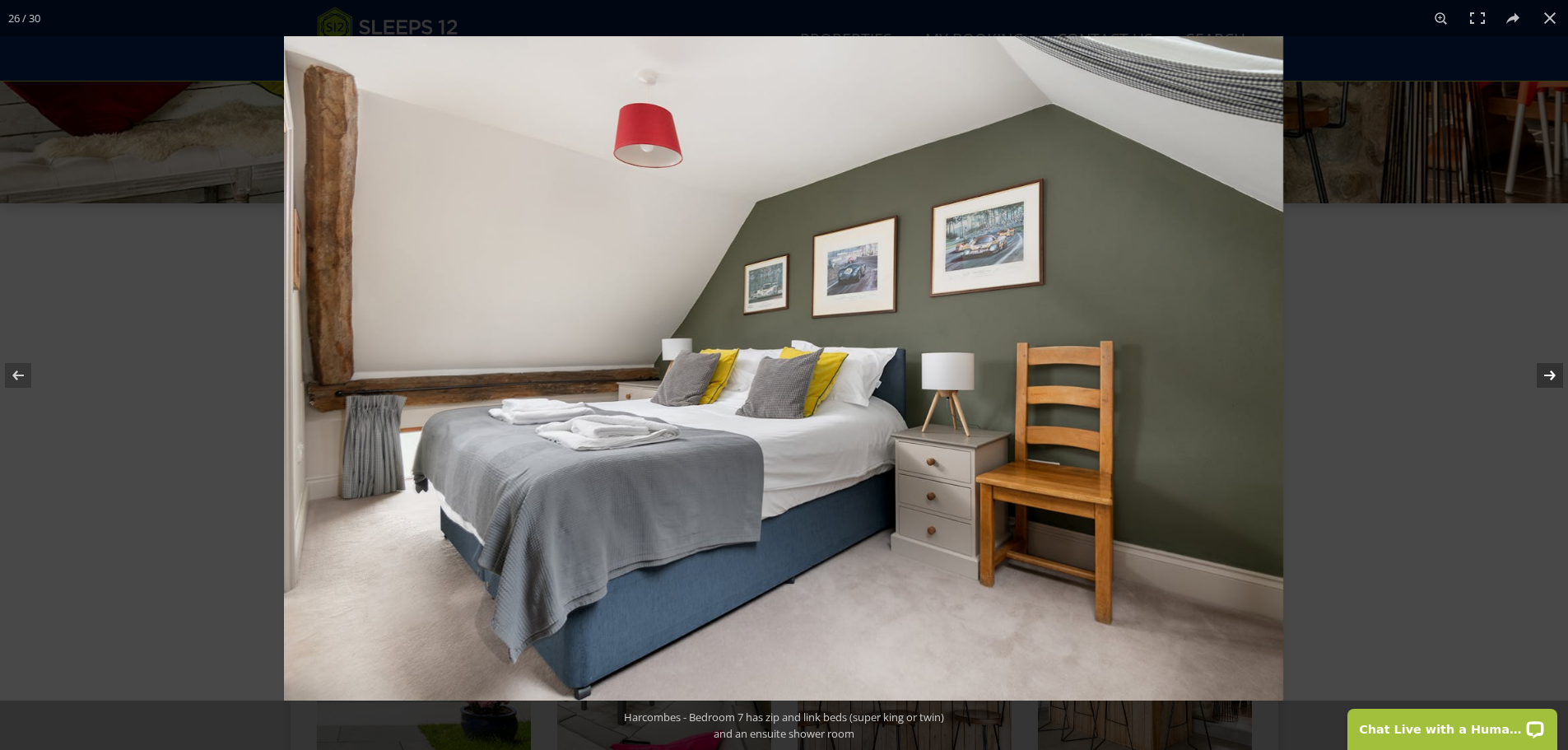
click at [1546, 378] on button at bounding box center [1538, 376] width 57 height 83
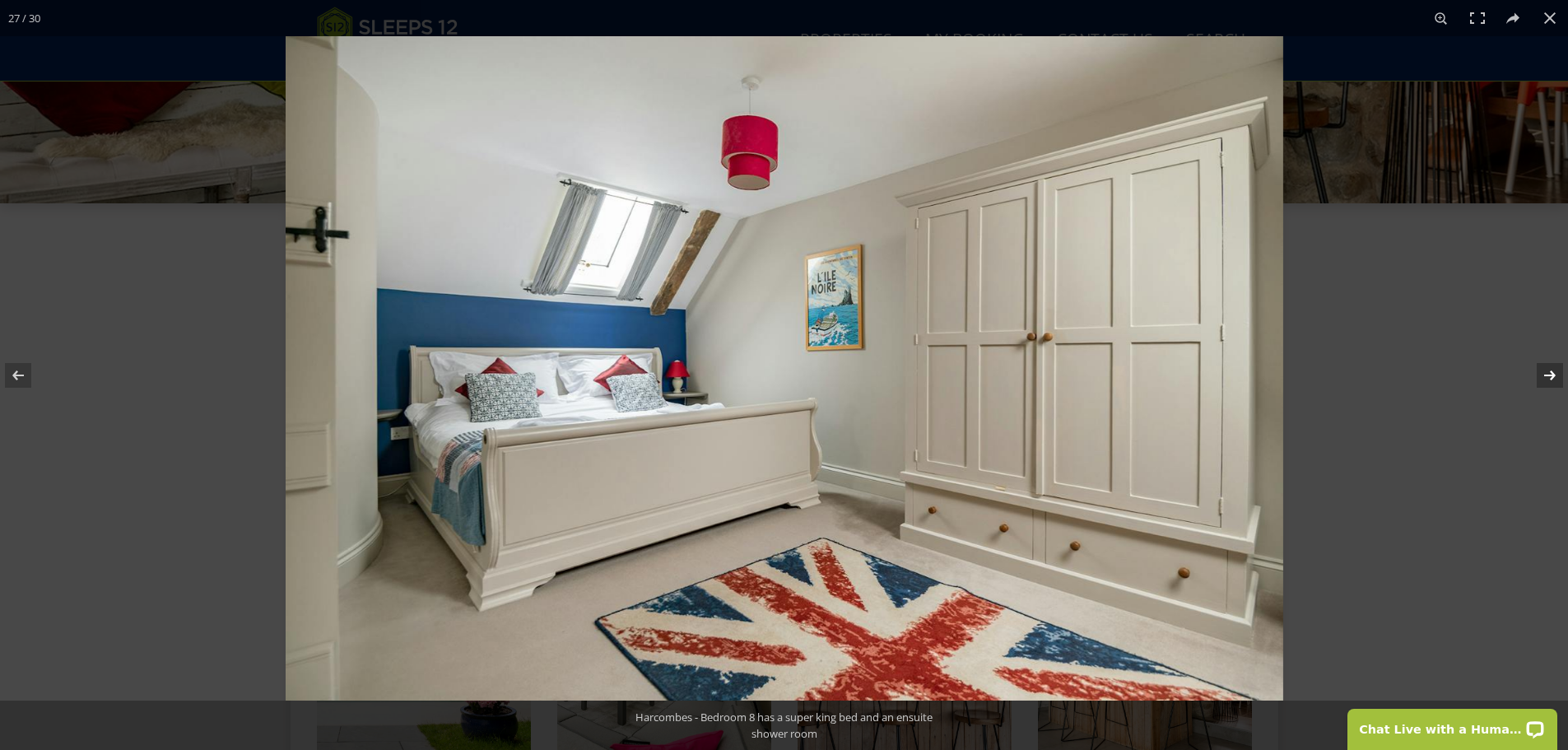
click at [1546, 378] on button at bounding box center [1538, 376] width 57 height 83
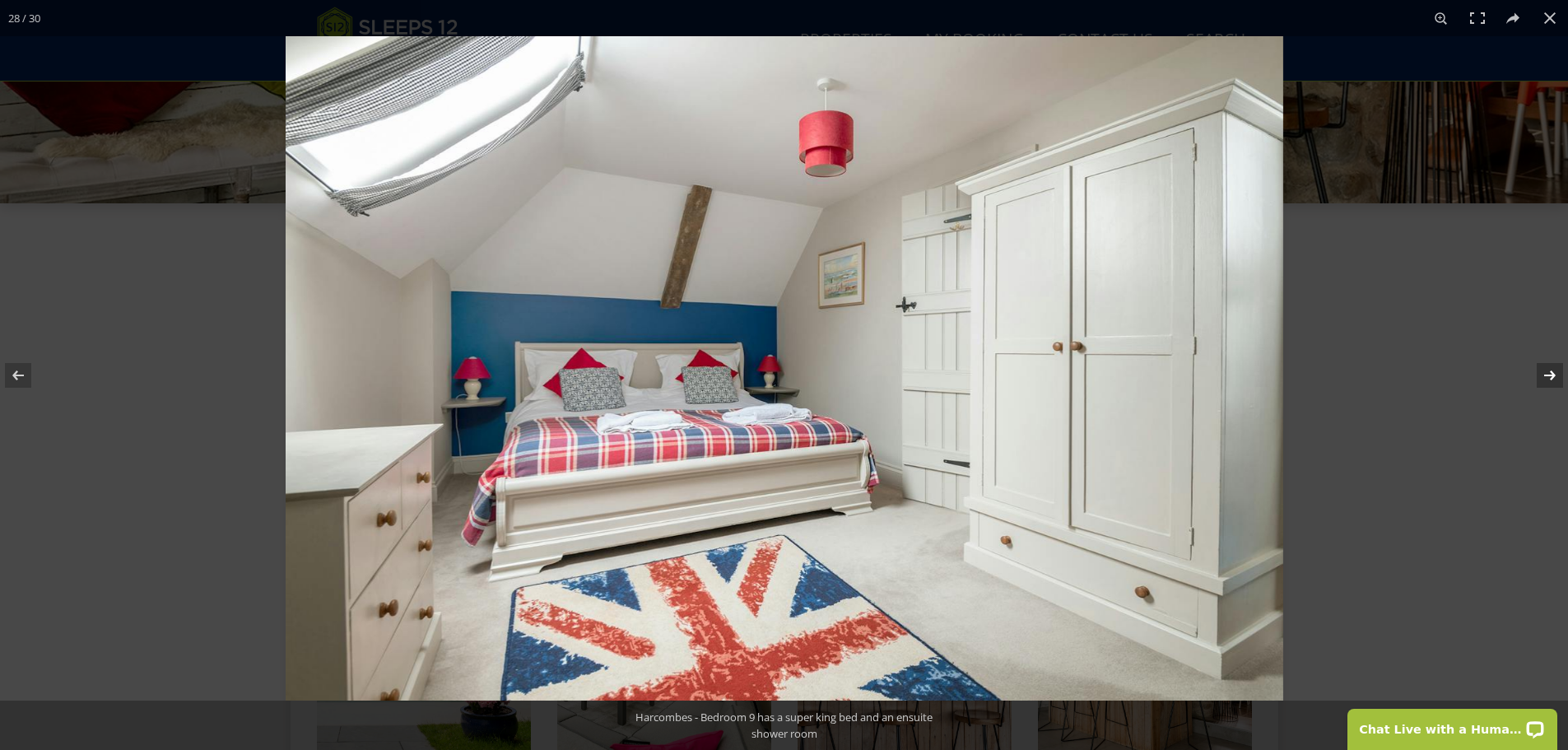
click at [1546, 378] on button at bounding box center [1538, 376] width 57 height 83
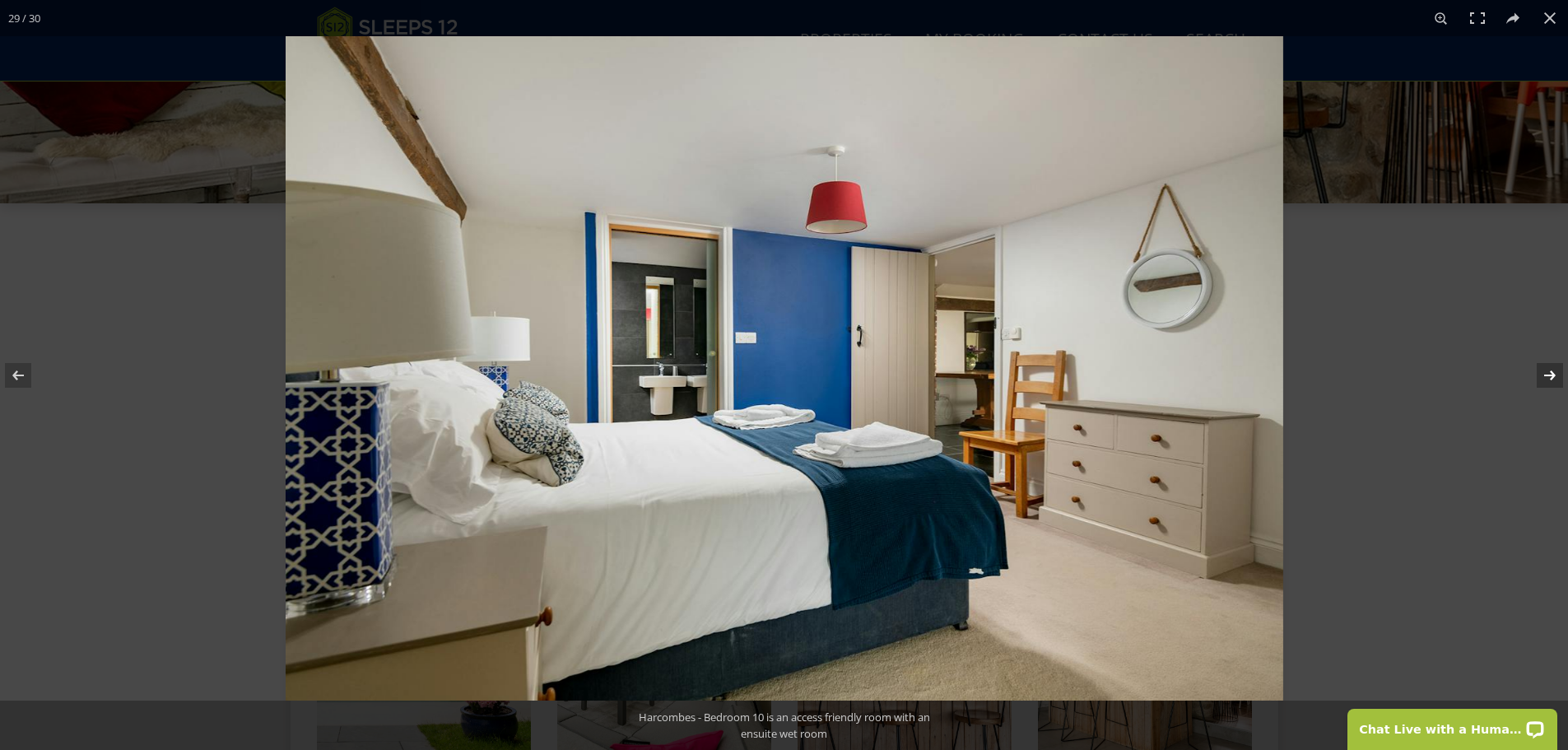
click at [1546, 378] on button at bounding box center [1538, 376] width 57 height 83
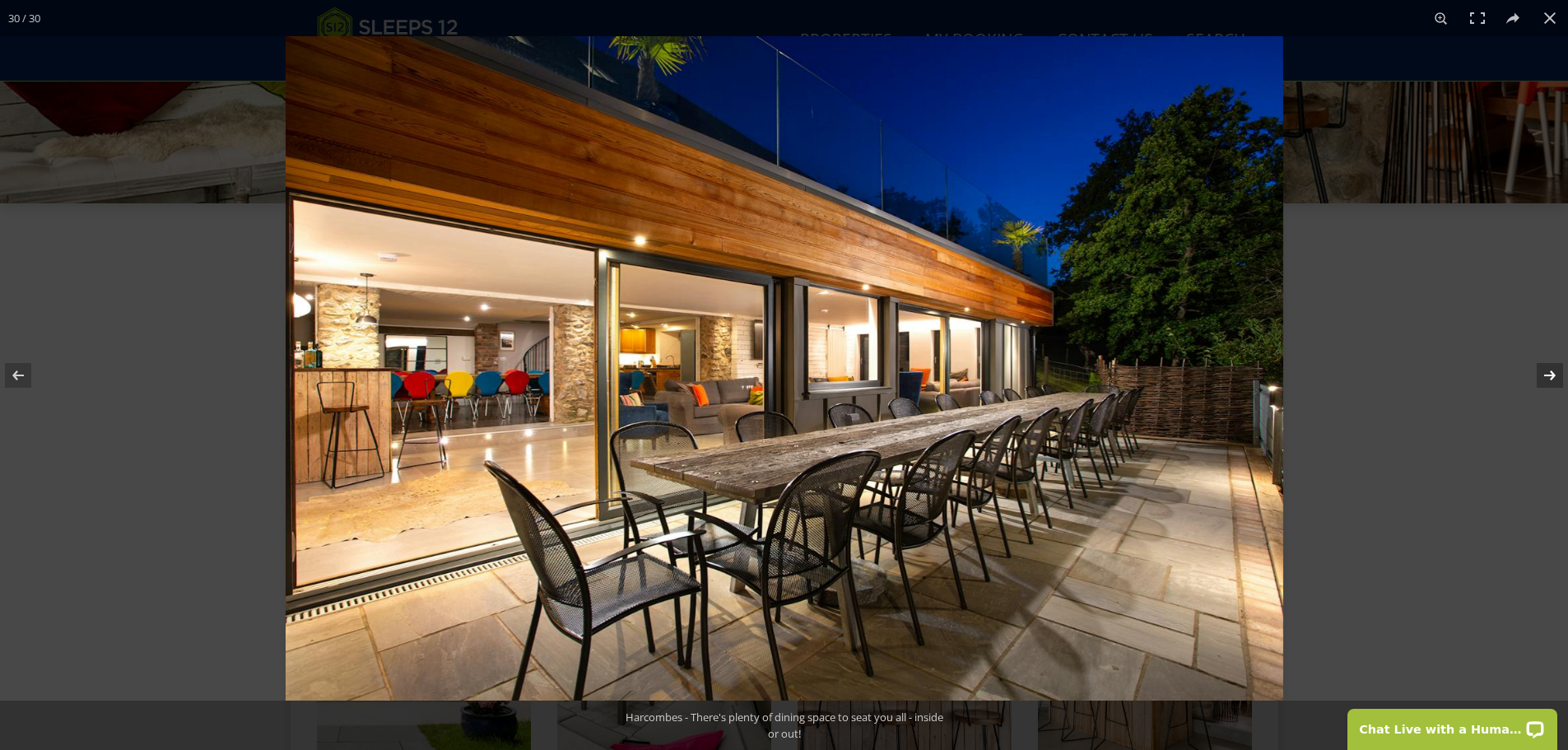
click at [1546, 378] on button at bounding box center [1538, 376] width 57 height 83
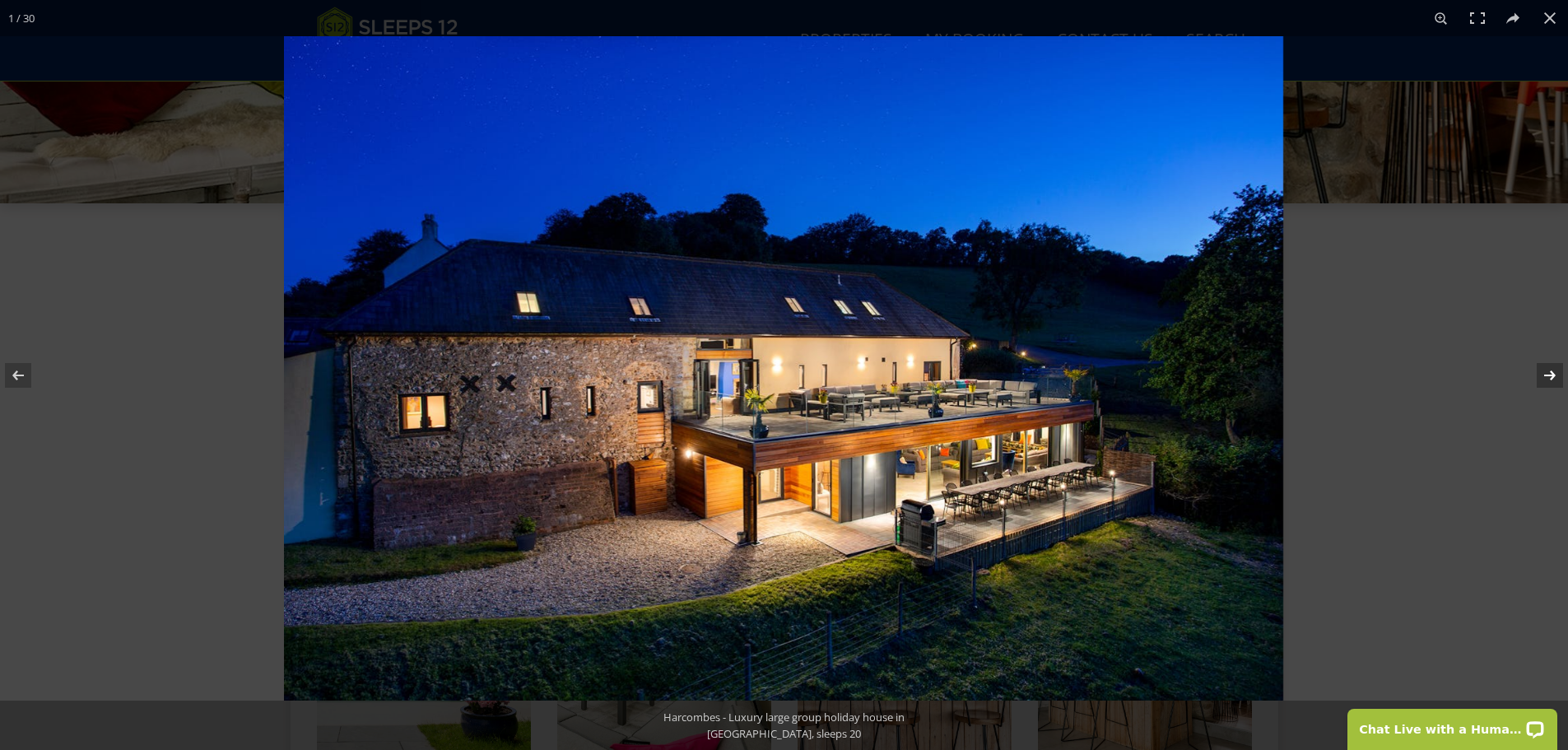
click at [1546, 378] on button at bounding box center [1538, 376] width 57 height 83
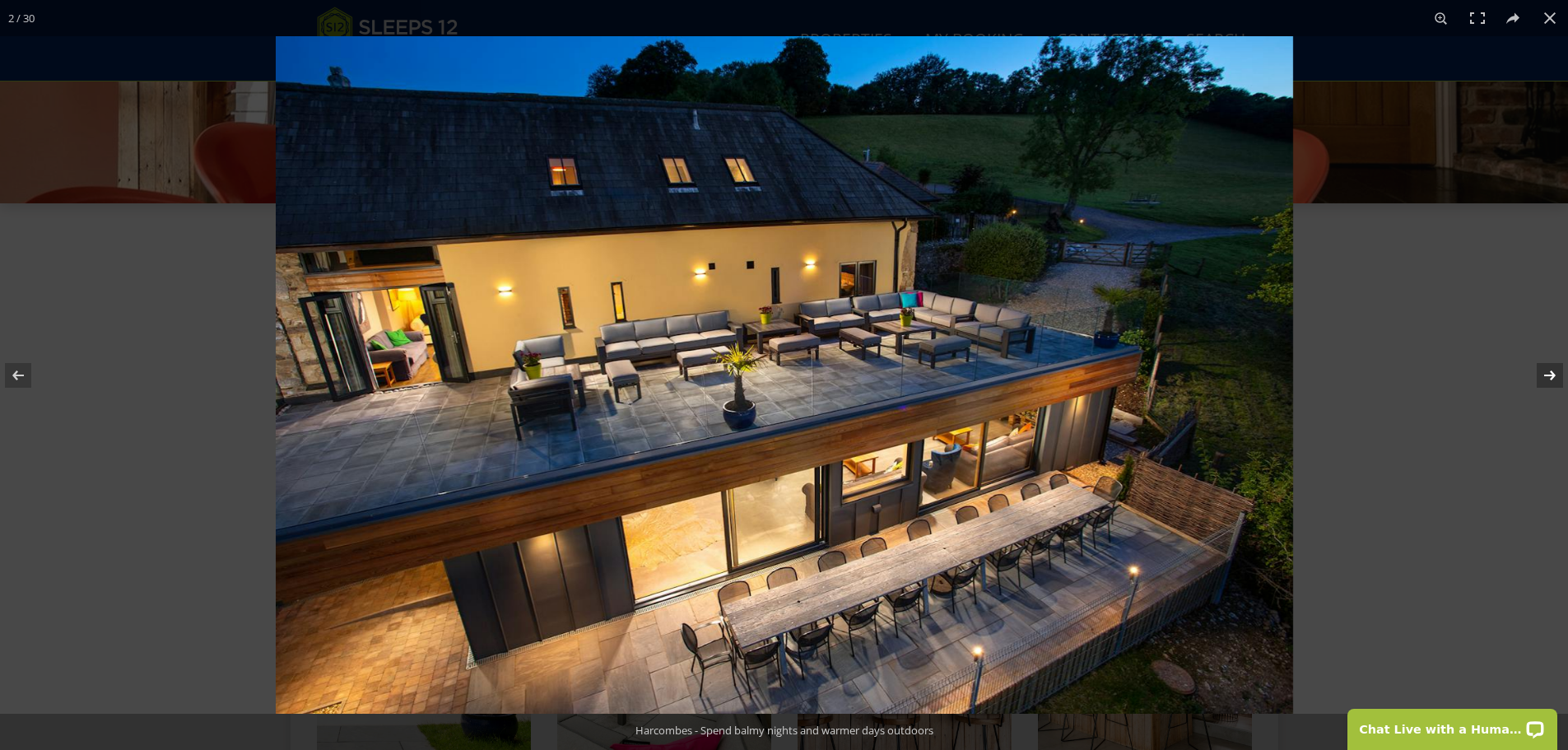
click at [1546, 378] on button at bounding box center [1538, 376] width 57 height 83
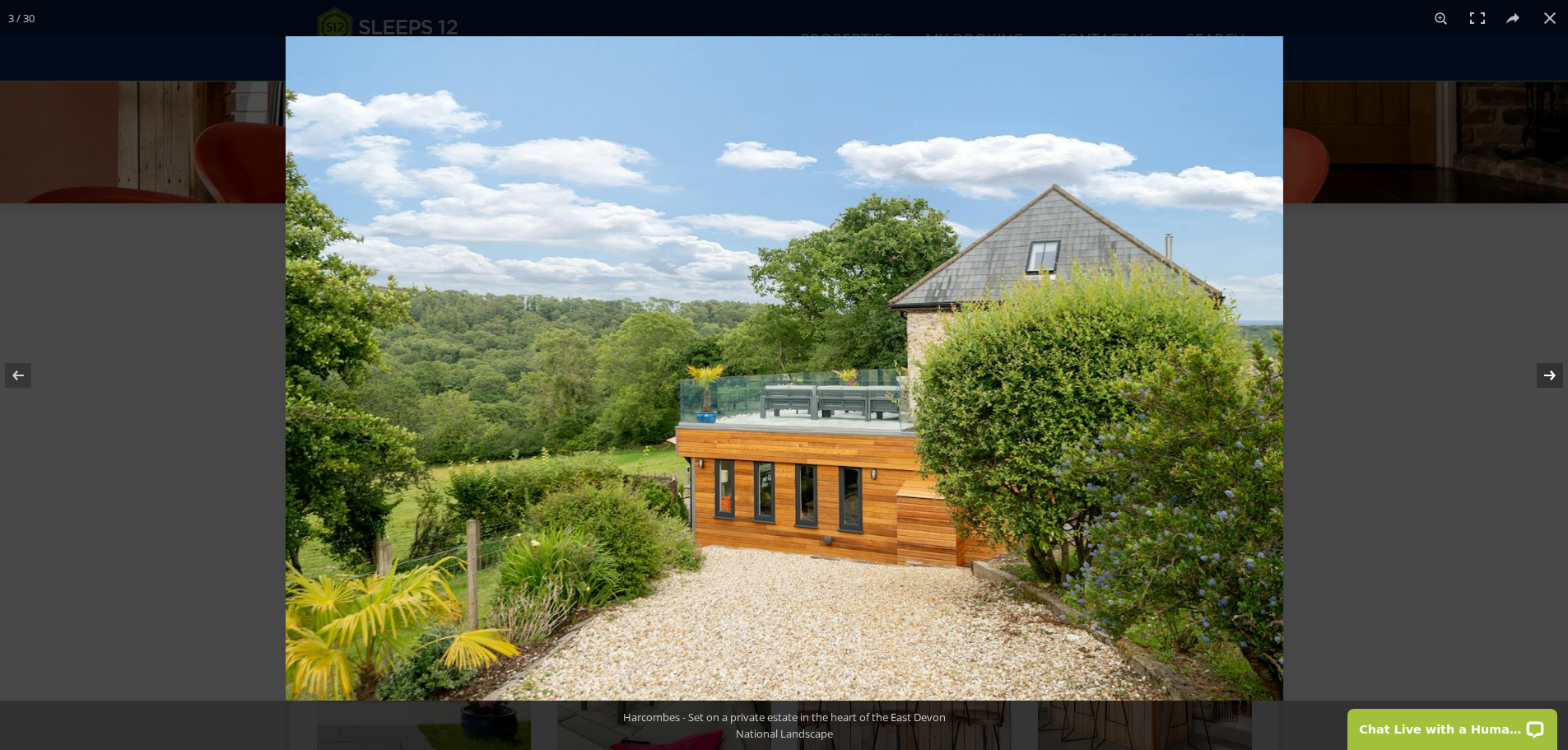
click at [1546, 378] on button at bounding box center [1538, 376] width 57 height 83
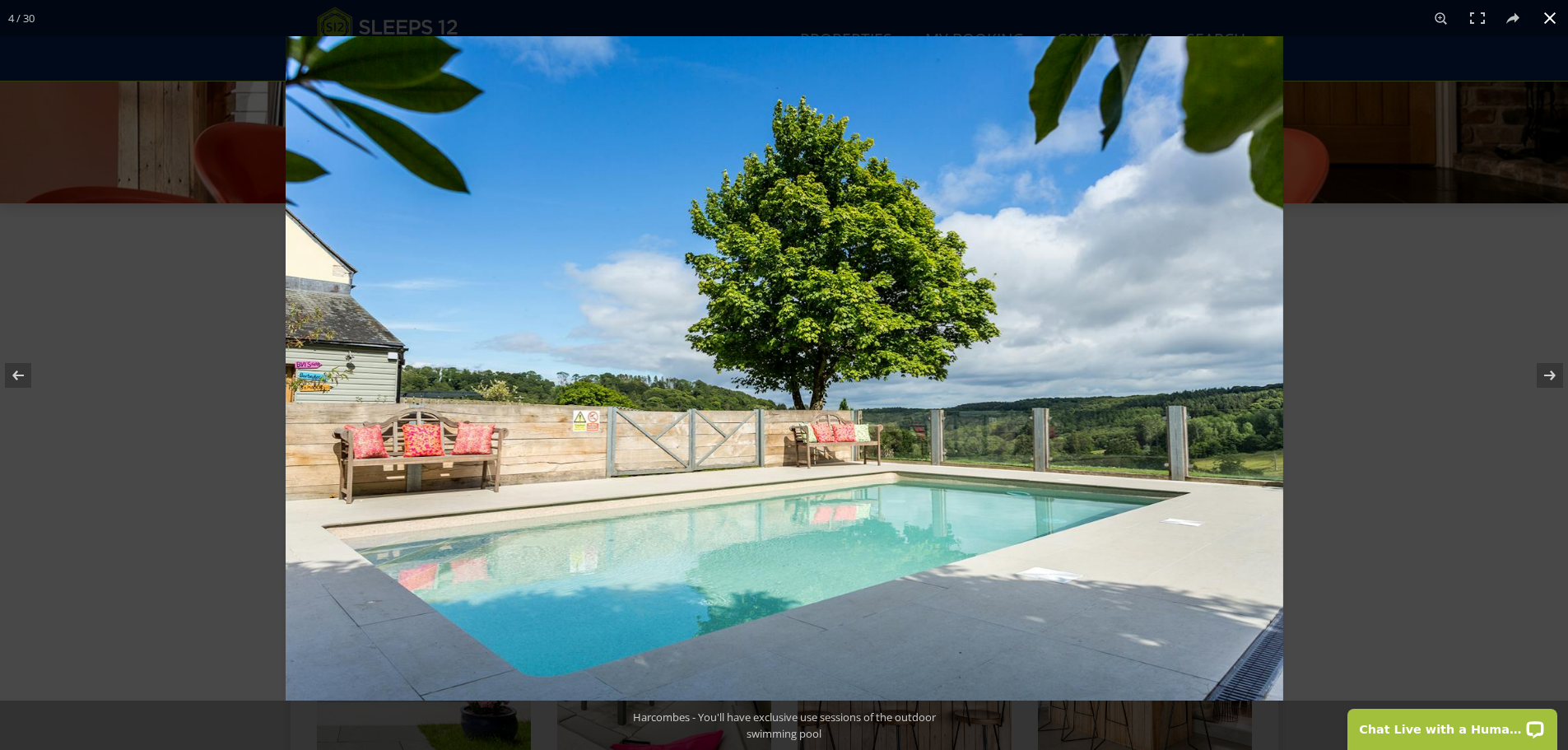
click at [1462, 350] on div at bounding box center [1070, 411] width 1568 height 750
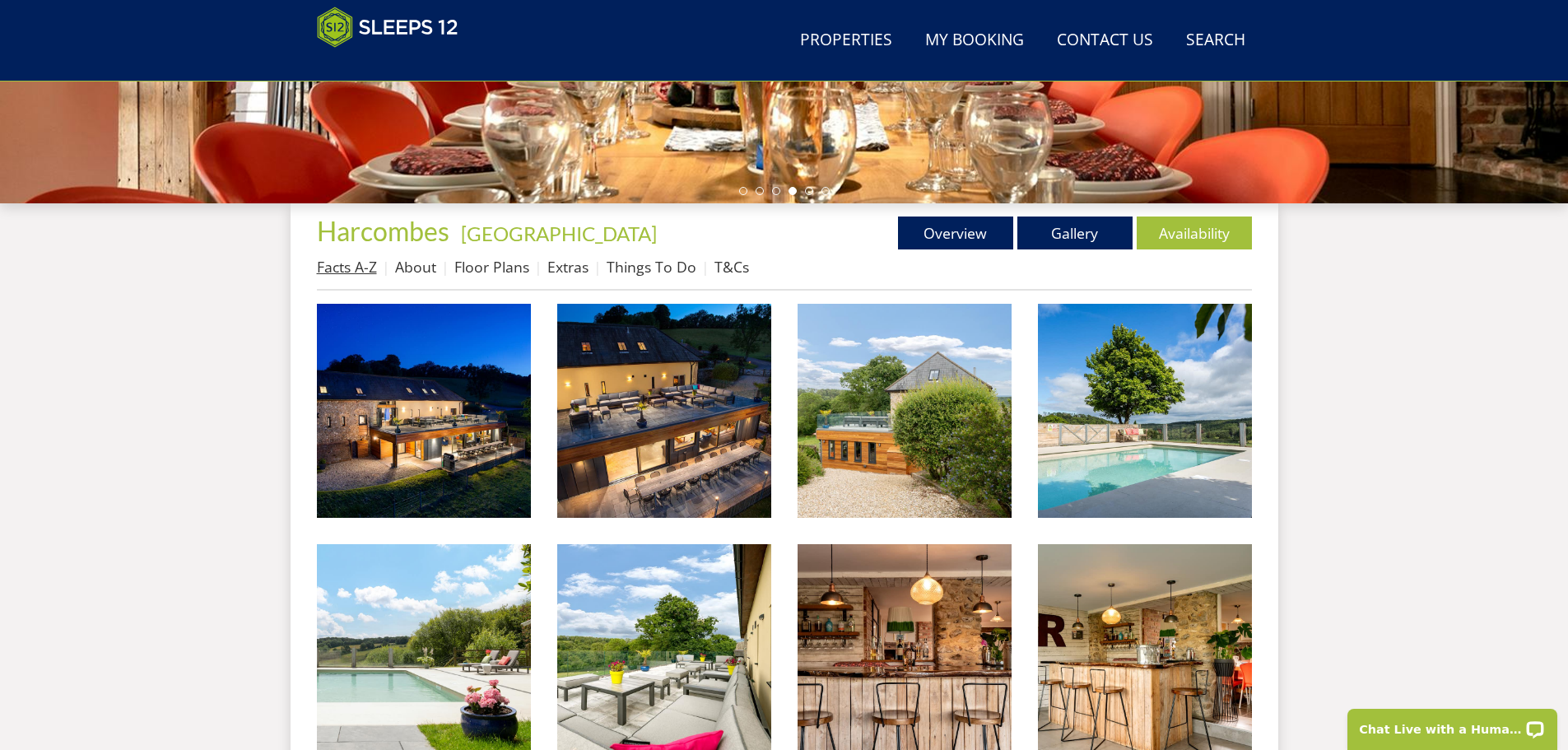
click at [351, 271] on link "Facts A-Z" at bounding box center [347, 267] width 60 height 19
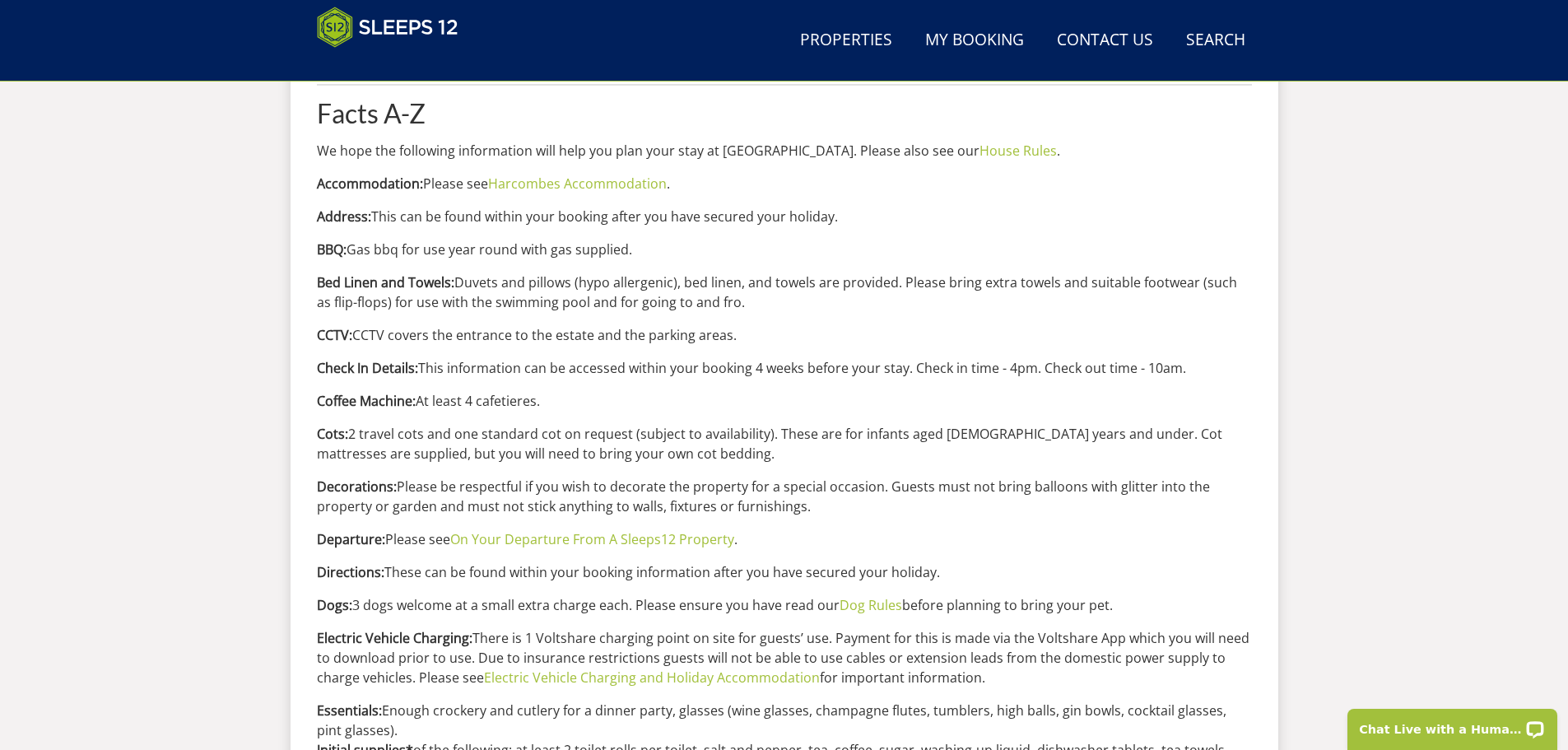
scroll to position [697, 0]
